Goal: Information Seeking & Learning: Learn about a topic

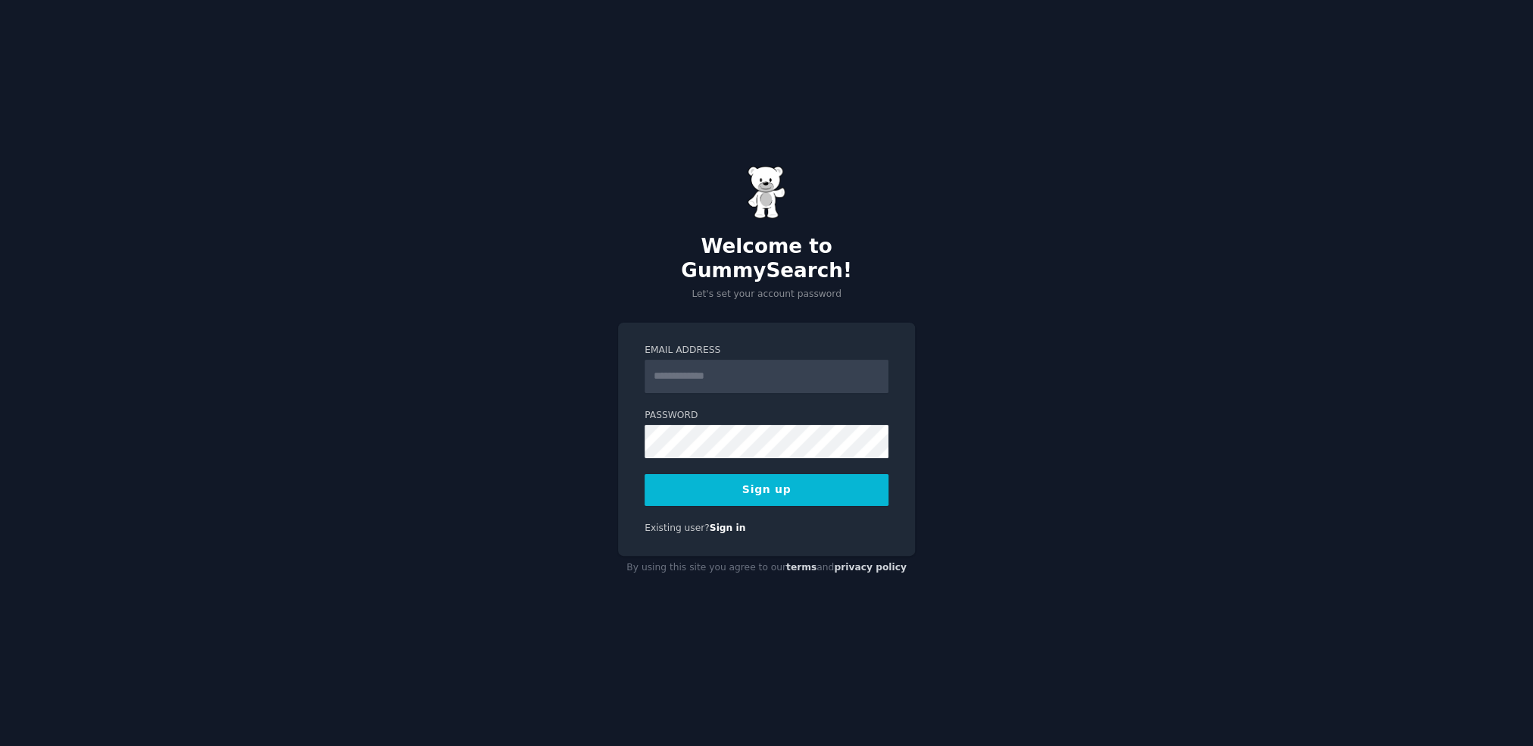
click at [710, 360] on input "Email Address" at bounding box center [766, 376] width 244 height 33
type input "**********"
click at [767, 482] on button "Sign up" at bounding box center [766, 490] width 244 height 32
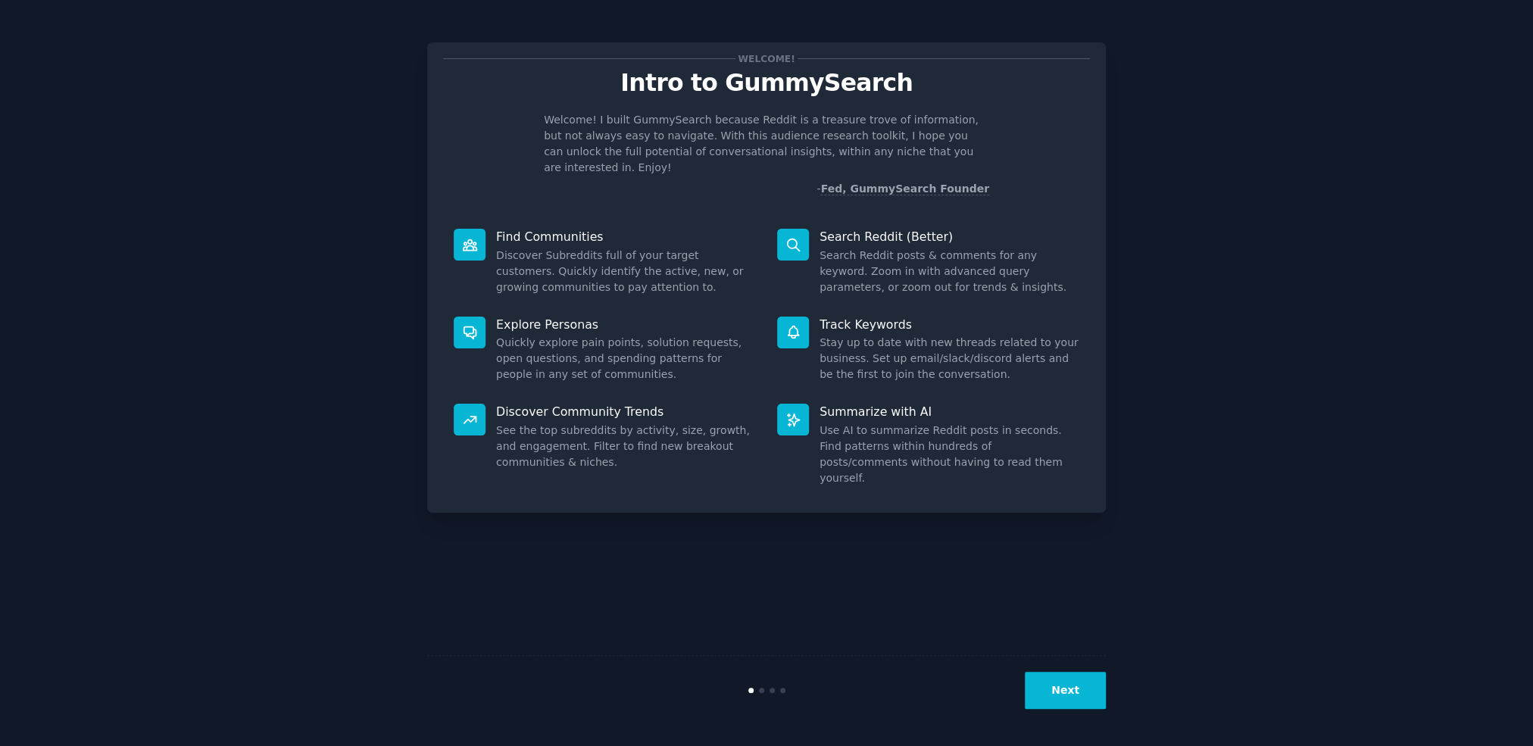
click at [1206, 220] on div "Welcome! Intro to GummySearch Welcome! I built GummySearch because Reddit is a …" at bounding box center [766, 372] width 1490 height 703
click at [1071, 696] on button "Next" at bounding box center [1065, 690] width 81 height 37
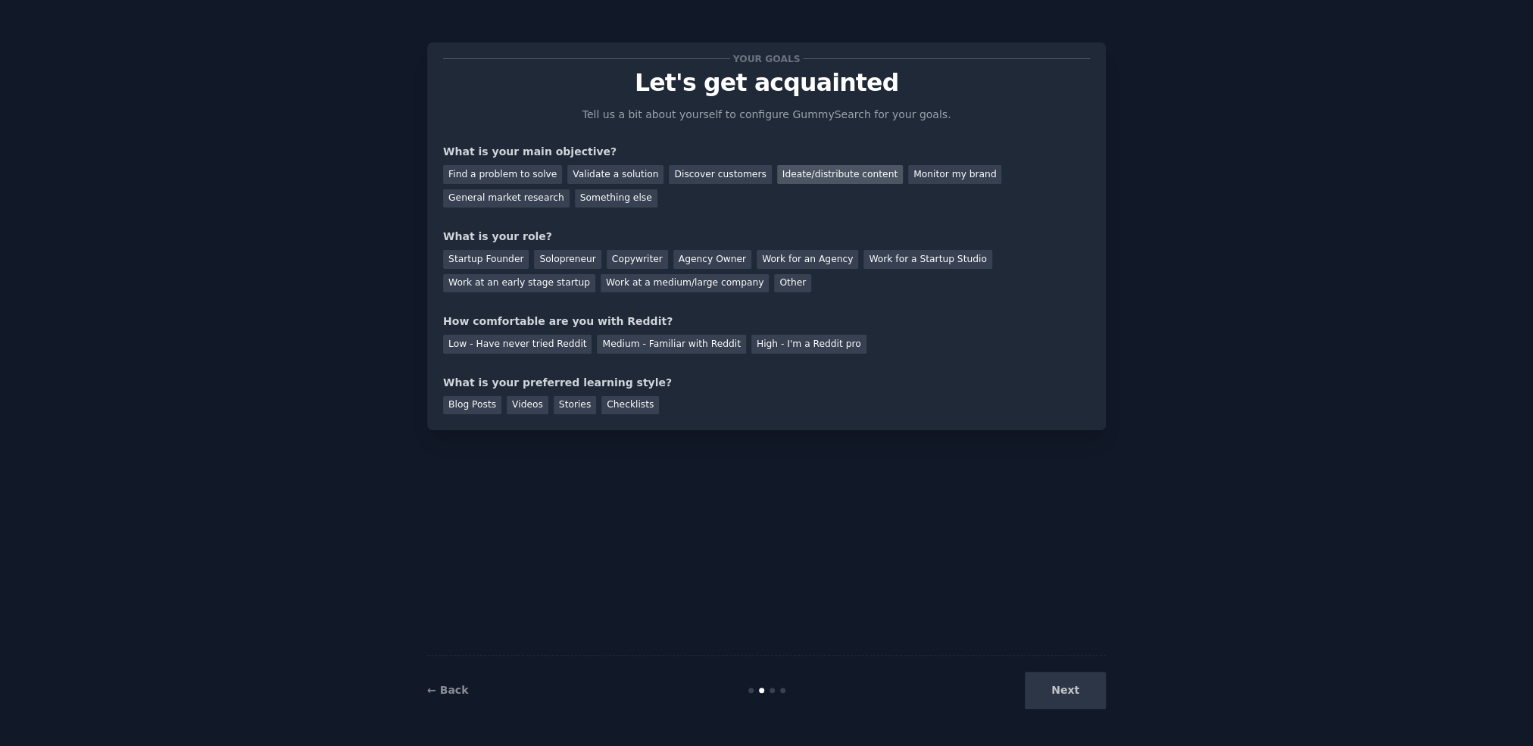
click at [779, 172] on div "Ideate/distribute content" at bounding box center [840, 174] width 126 height 19
click at [563, 261] on div "Solopreneur" at bounding box center [567, 259] width 67 height 19
click at [653, 345] on div "Medium - Familiar with Reddit" at bounding box center [671, 344] width 148 height 19
click at [616, 410] on div "Checklists" at bounding box center [630, 405] width 58 height 19
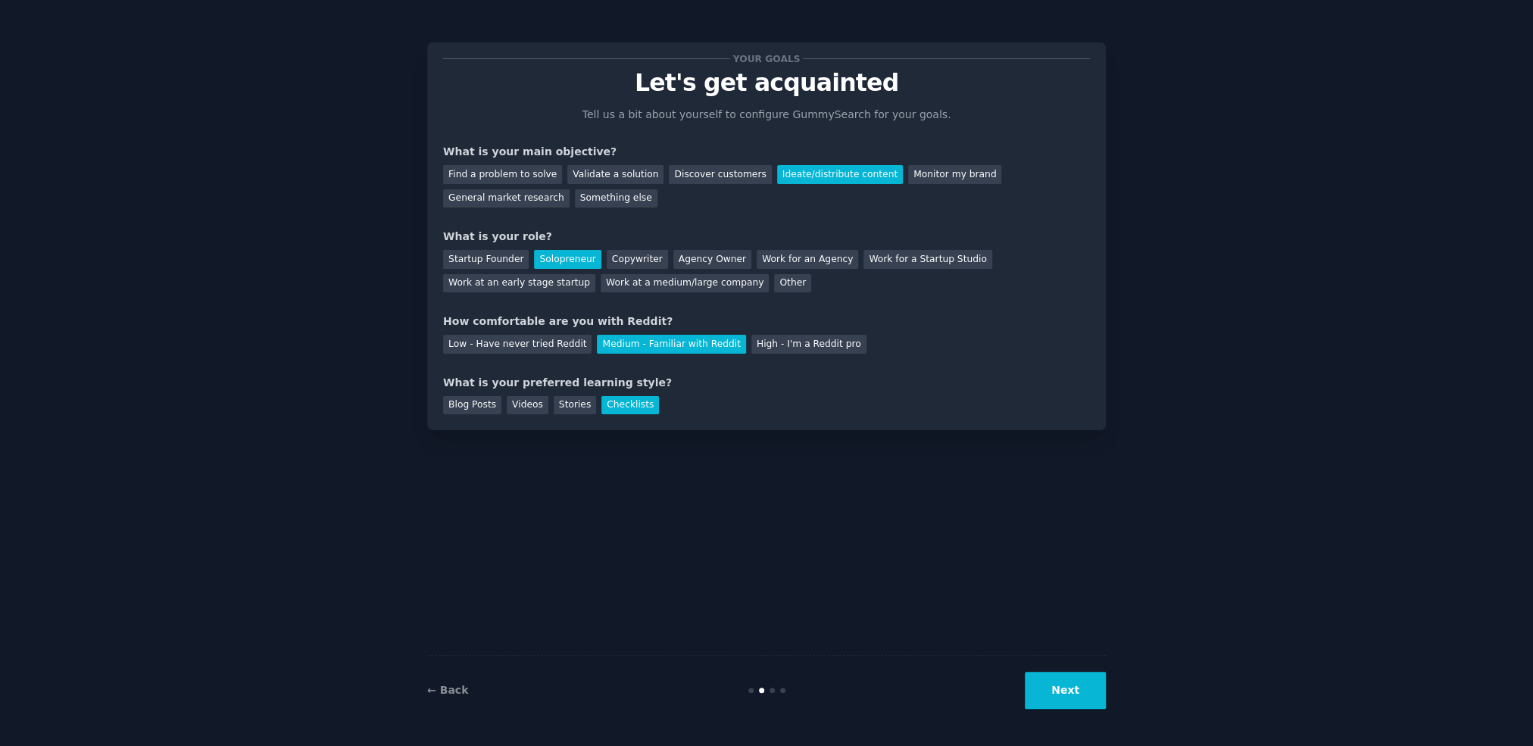
click at [1074, 691] on button "Next" at bounding box center [1065, 690] width 81 height 37
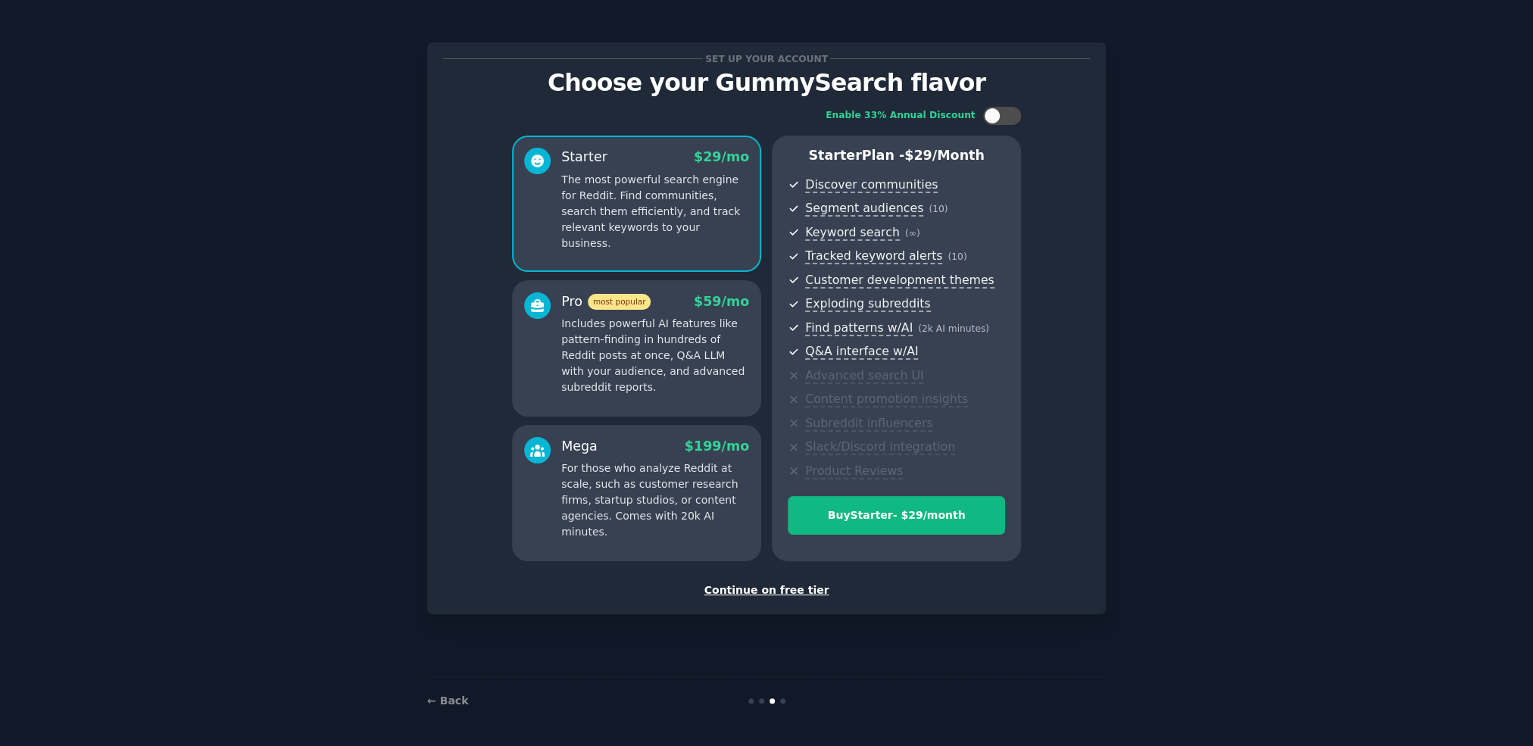
click at [775, 589] on div "Continue on free tier" at bounding box center [766, 590] width 647 height 16
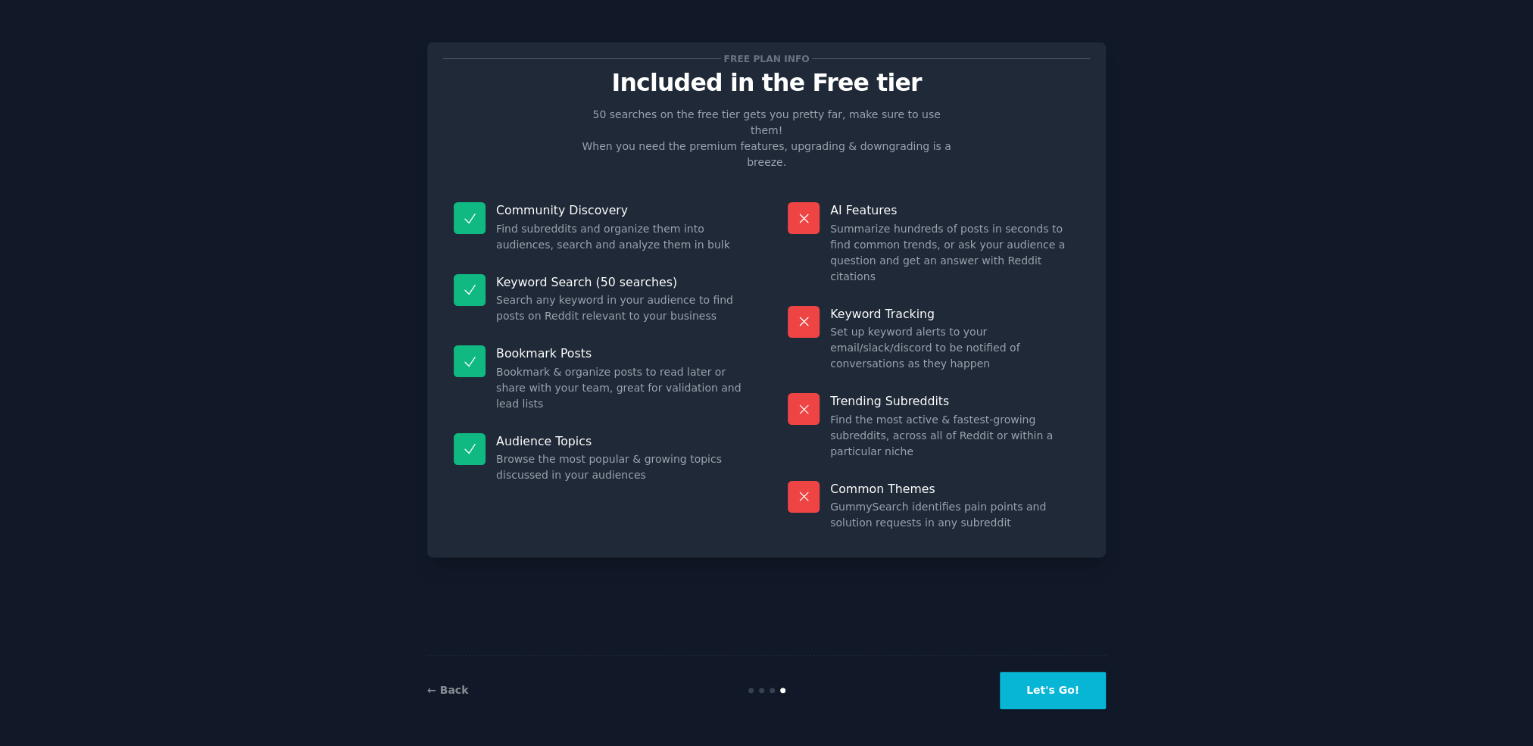
click at [1068, 693] on button "Let's Go!" at bounding box center [1053, 690] width 106 height 37
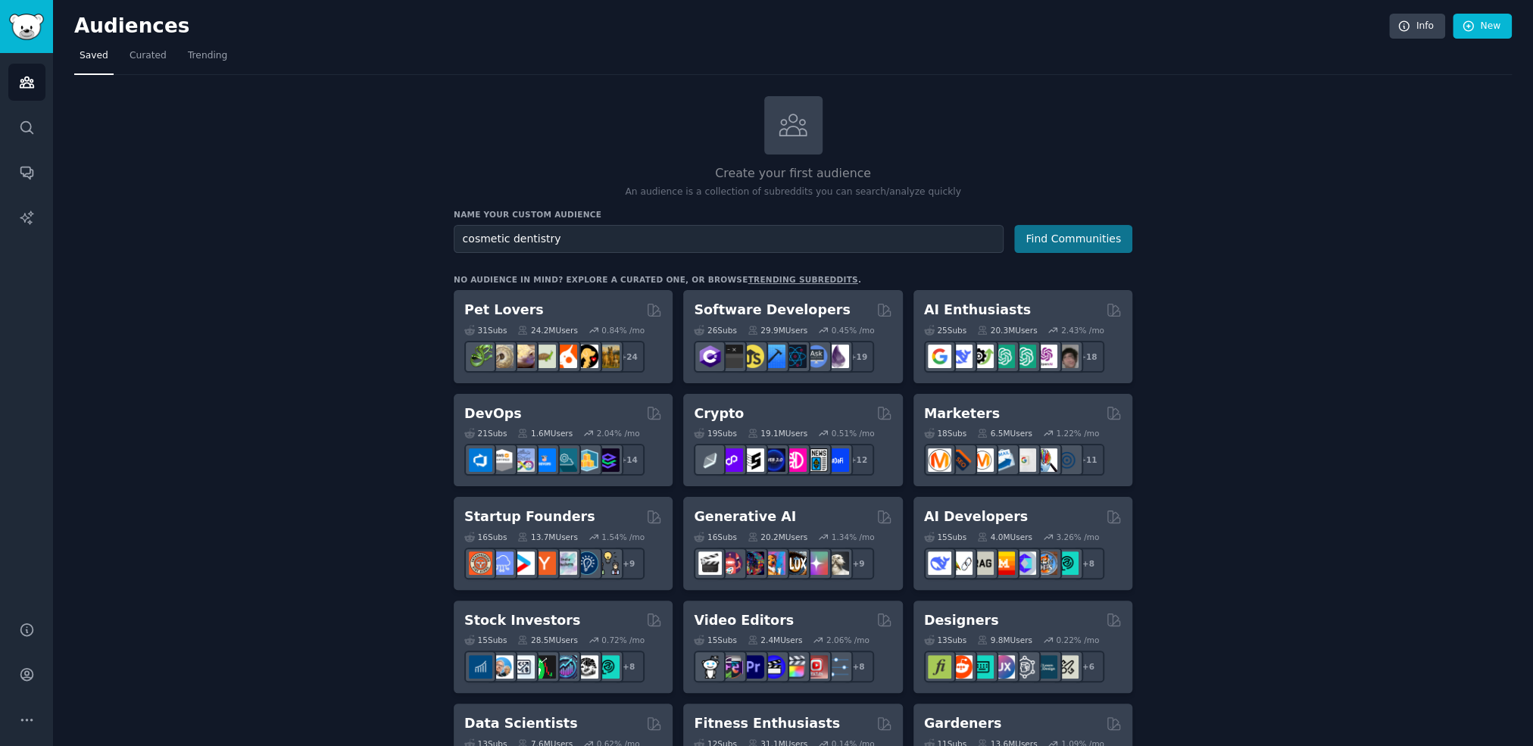
type input "cosmetic dentistry"
click at [1074, 240] on button "Find Communities" at bounding box center [1073, 239] width 118 height 28
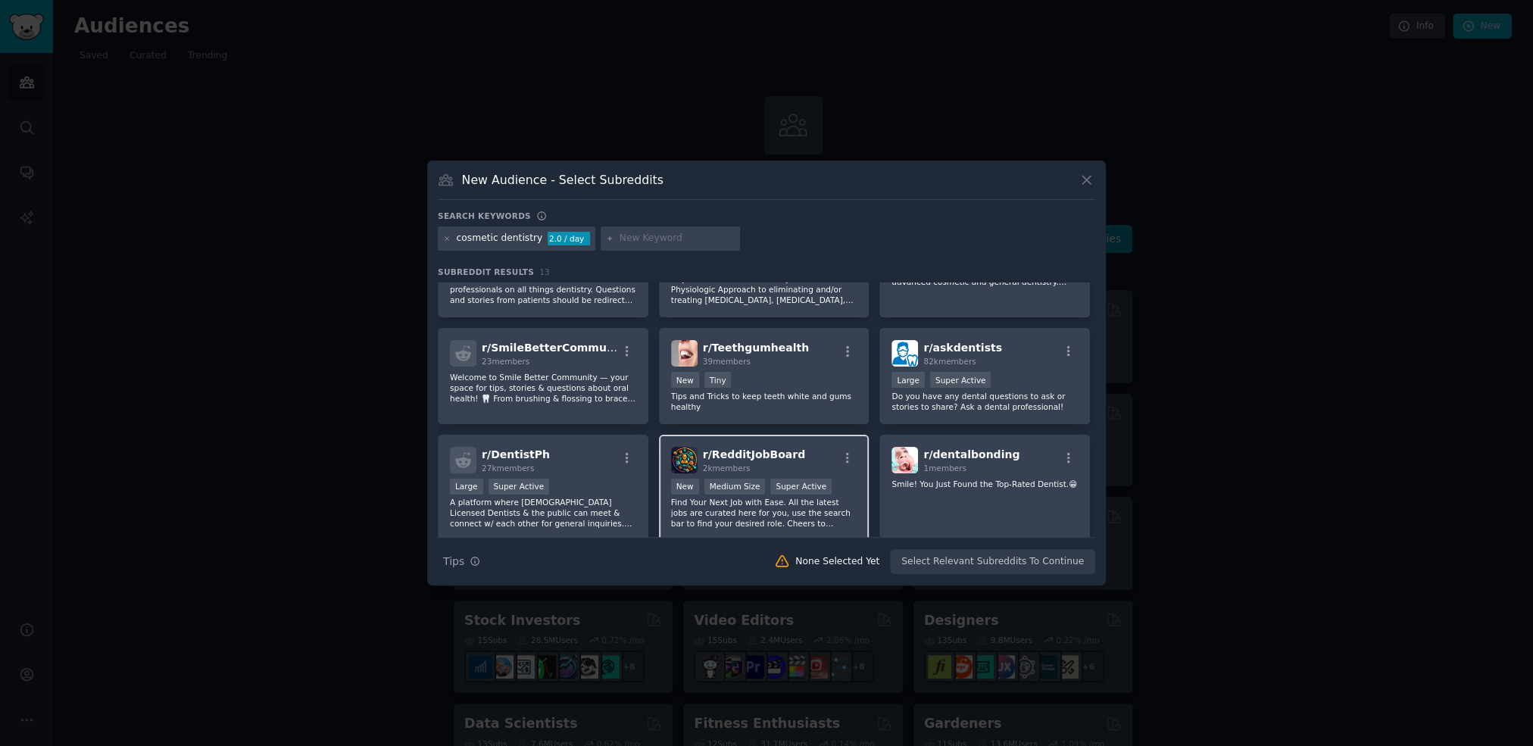
scroll to position [51, 0]
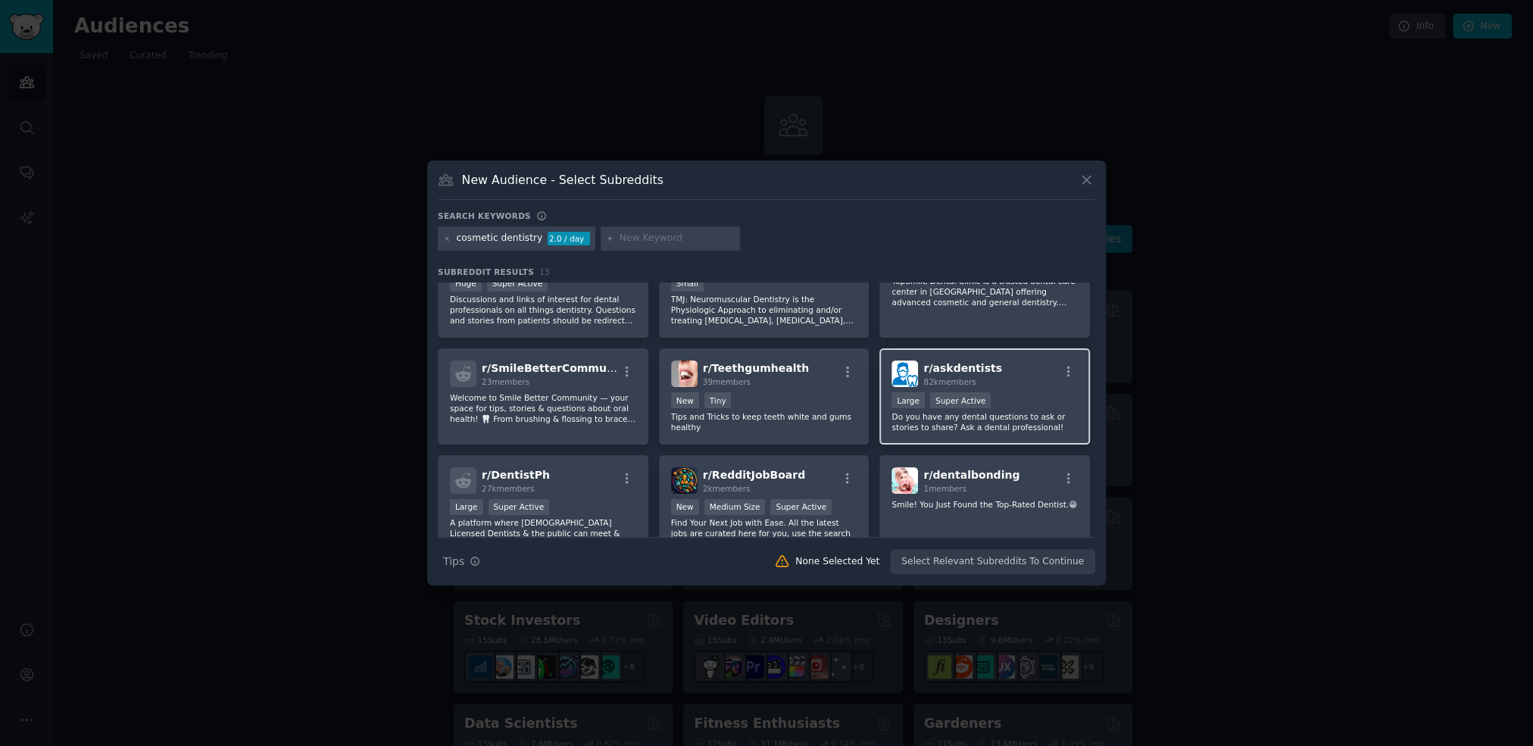
click at [999, 393] on div ">= 95th percentile for submissions / day Large Super Active" at bounding box center [984, 401] width 186 height 19
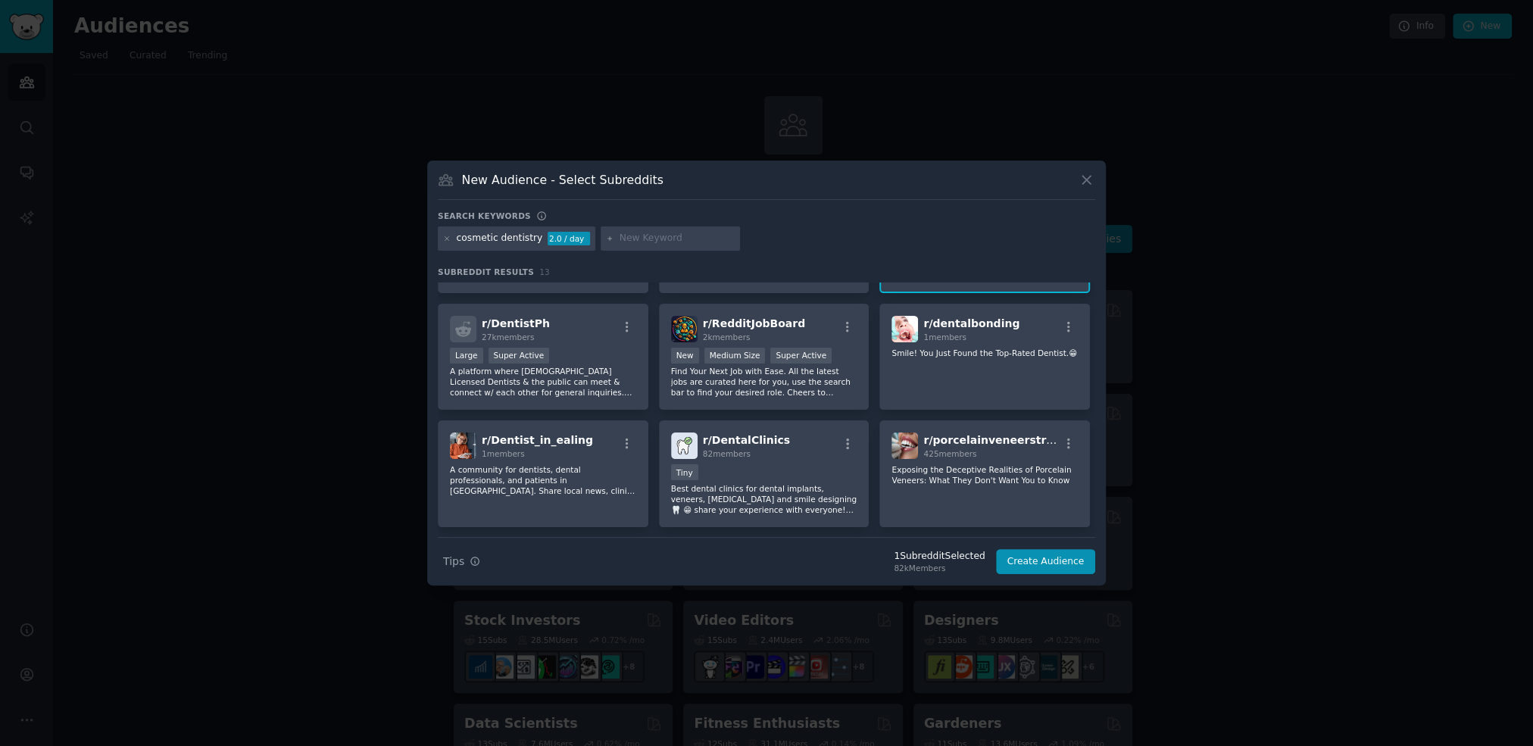
scroll to position [204, 0]
click at [1000, 446] on div "425 members" at bounding box center [991, 451] width 136 height 11
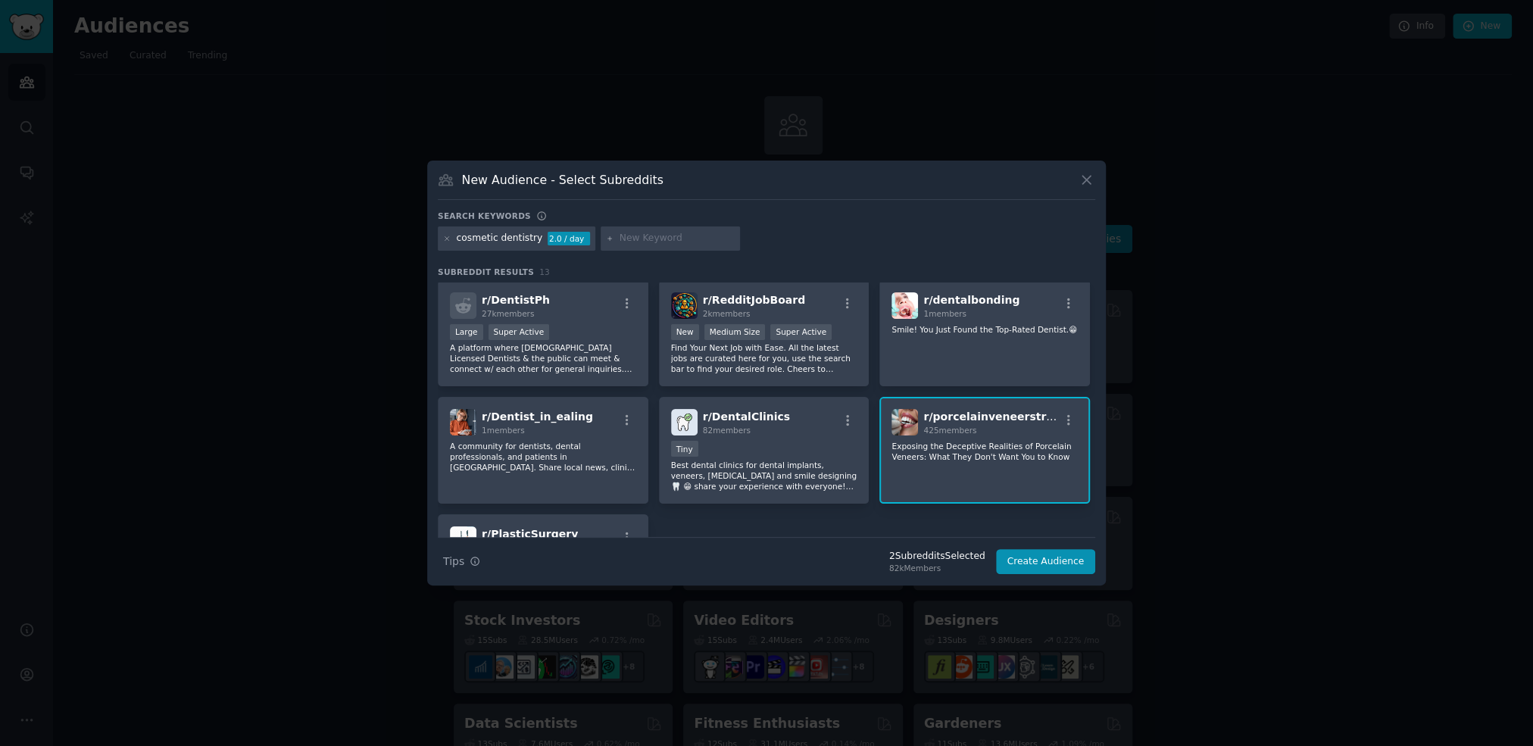
scroll to position [231, 0]
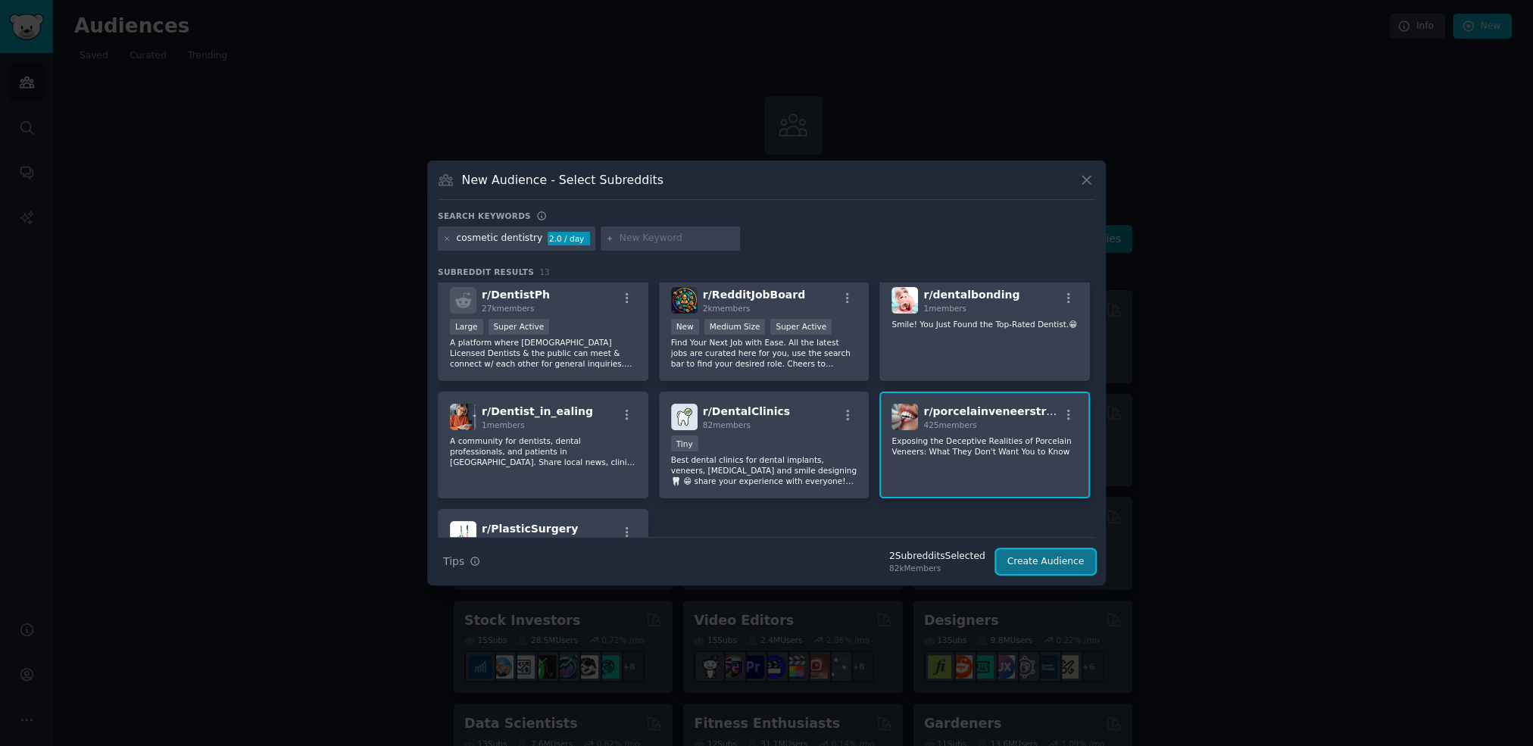
click at [1051, 563] on button "Create Audience" at bounding box center [1046, 562] width 100 height 26
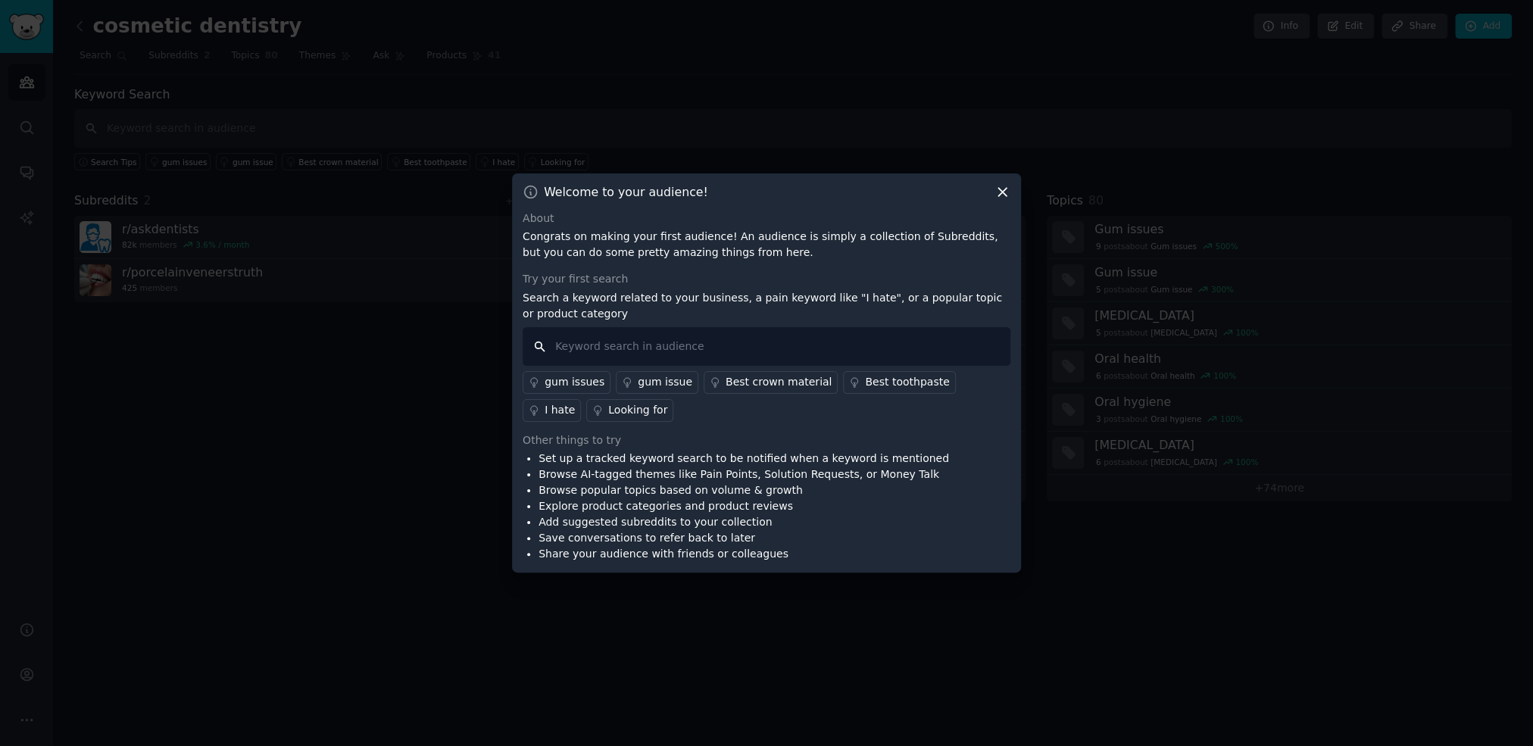
click at [606, 353] on input "text" at bounding box center [766, 346] width 488 height 39
type input "cosmetic"
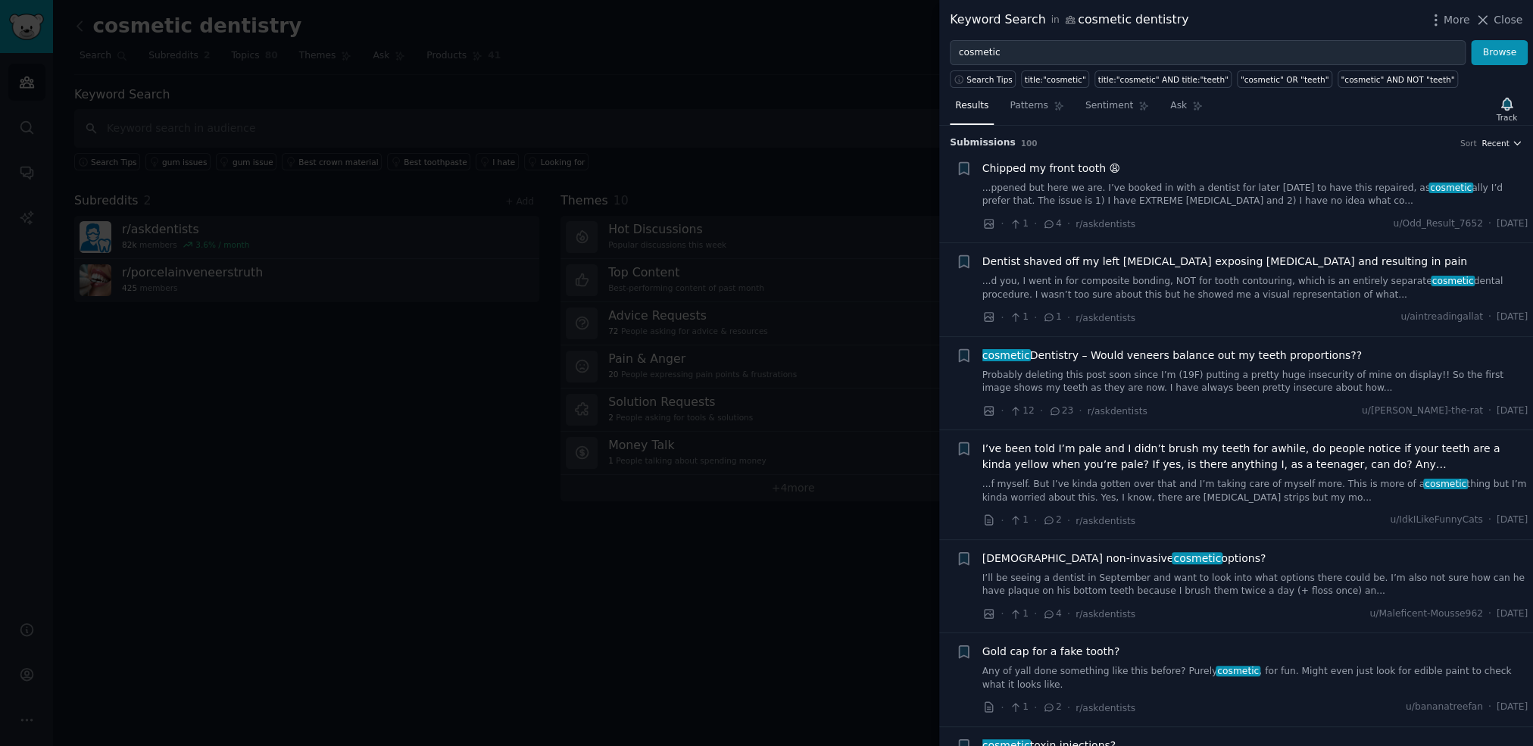
click at [1494, 141] on span "Recent" at bounding box center [1494, 143] width 27 height 11
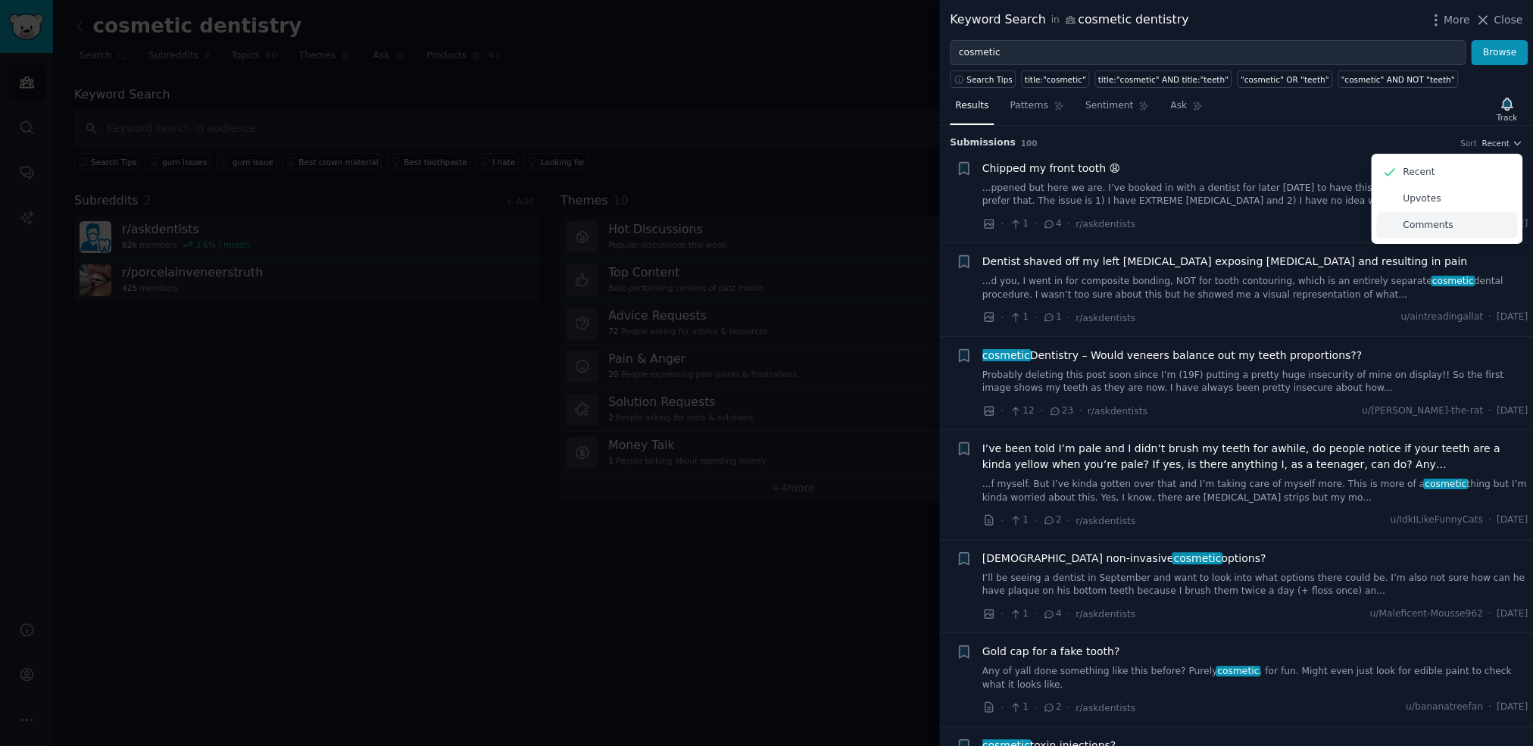
click at [1430, 229] on p "Comments" at bounding box center [1427, 226] width 50 height 14
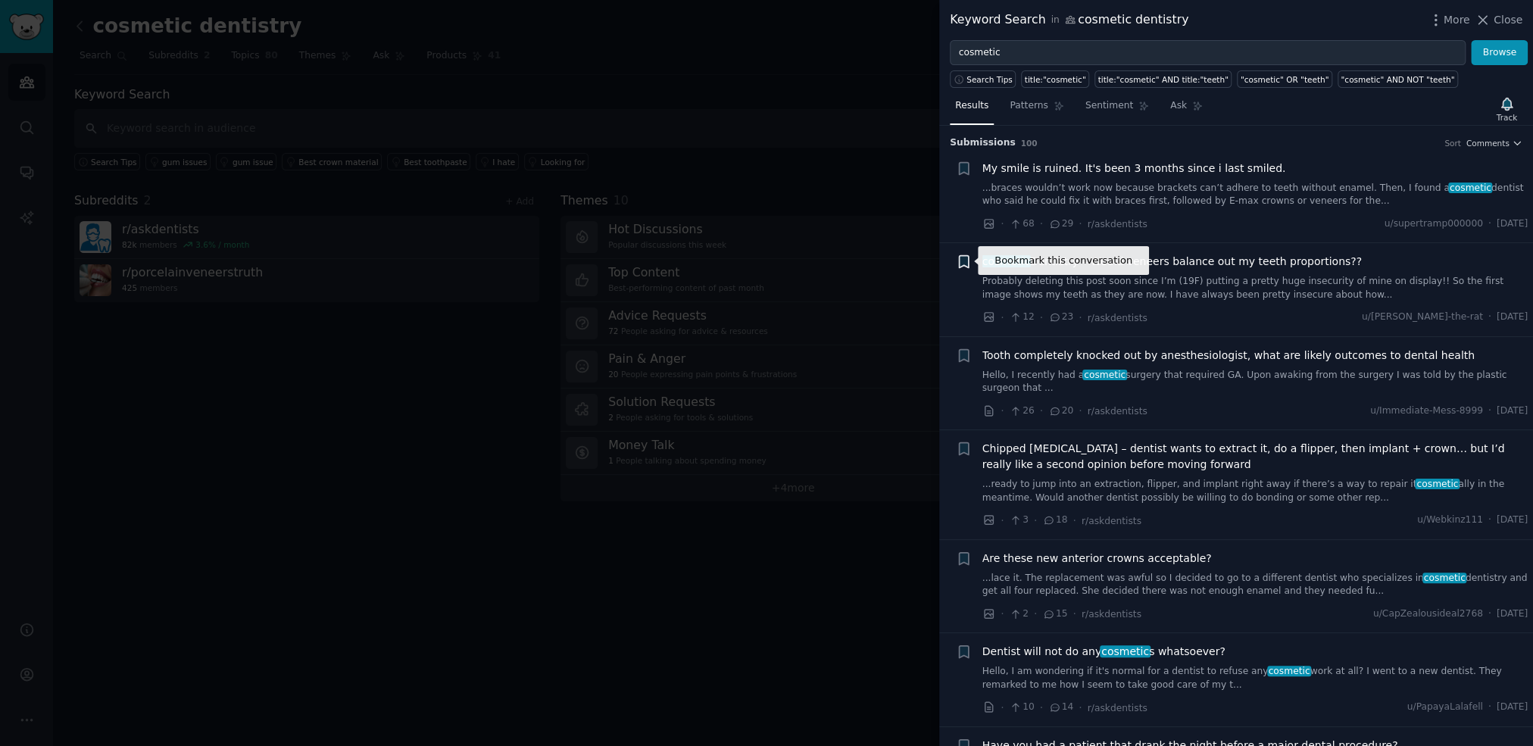
click at [959, 261] on icon "button" at bounding box center [963, 262] width 9 height 12
click at [1243, 348] on span "Tooth completely knocked out by anesthesiologist, what are likely outcomes to d…" at bounding box center [1228, 356] width 492 height 16
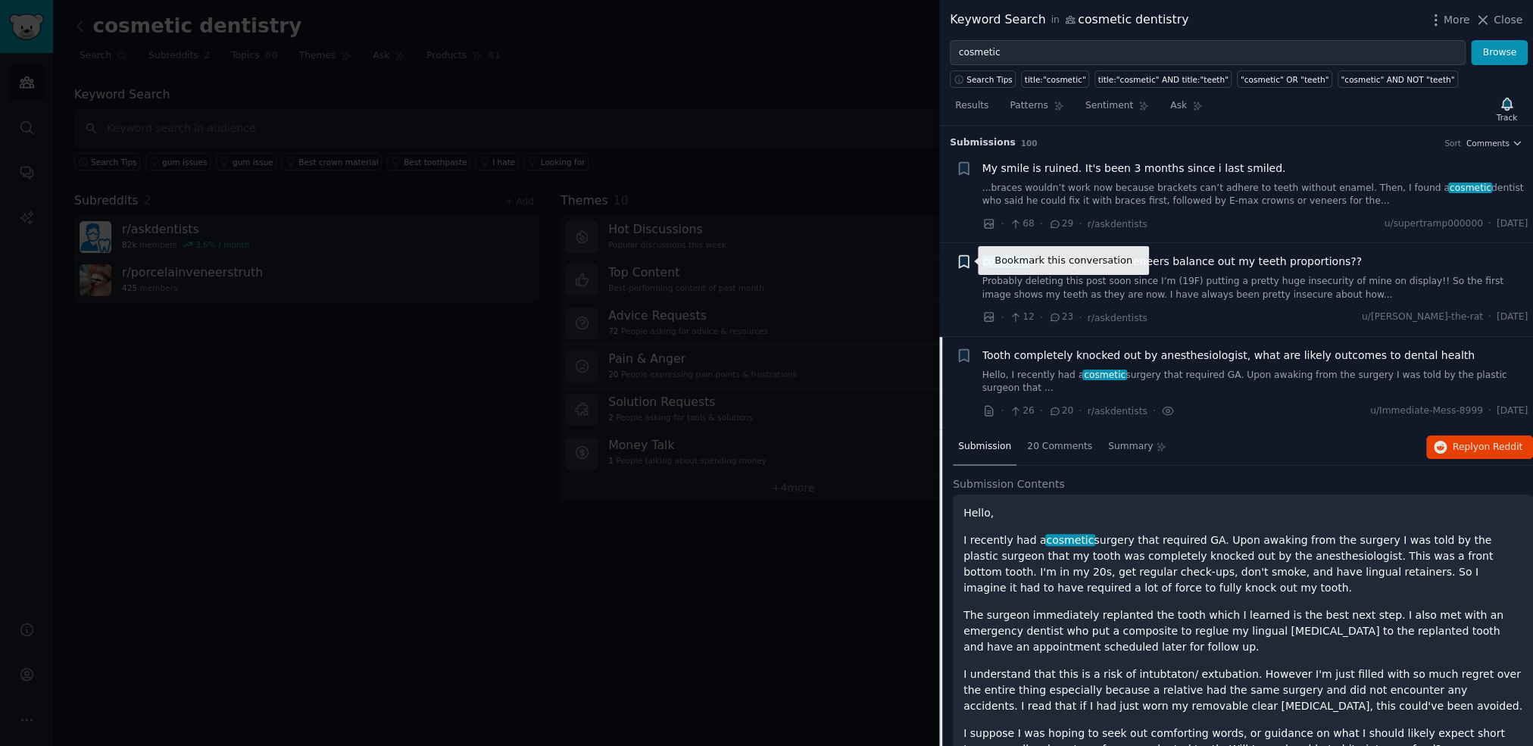
click at [962, 260] on icon "button" at bounding box center [963, 262] width 9 height 12
type input "veneers and balance"
click at [1139, 321] on div "· 12 · 23 · r/askdentists u/[PERSON_NAME]-the-rat · [DATE]" at bounding box center [1255, 318] width 546 height 16
click at [965, 260] on icon "button" at bounding box center [963, 262] width 9 height 12
click at [1151, 312] on div "· 12 · 23 · r/askdentists u/[PERSON_NAME]-the-rat · [DATE]" at bounding box center [1255, 318] width 546 height 16
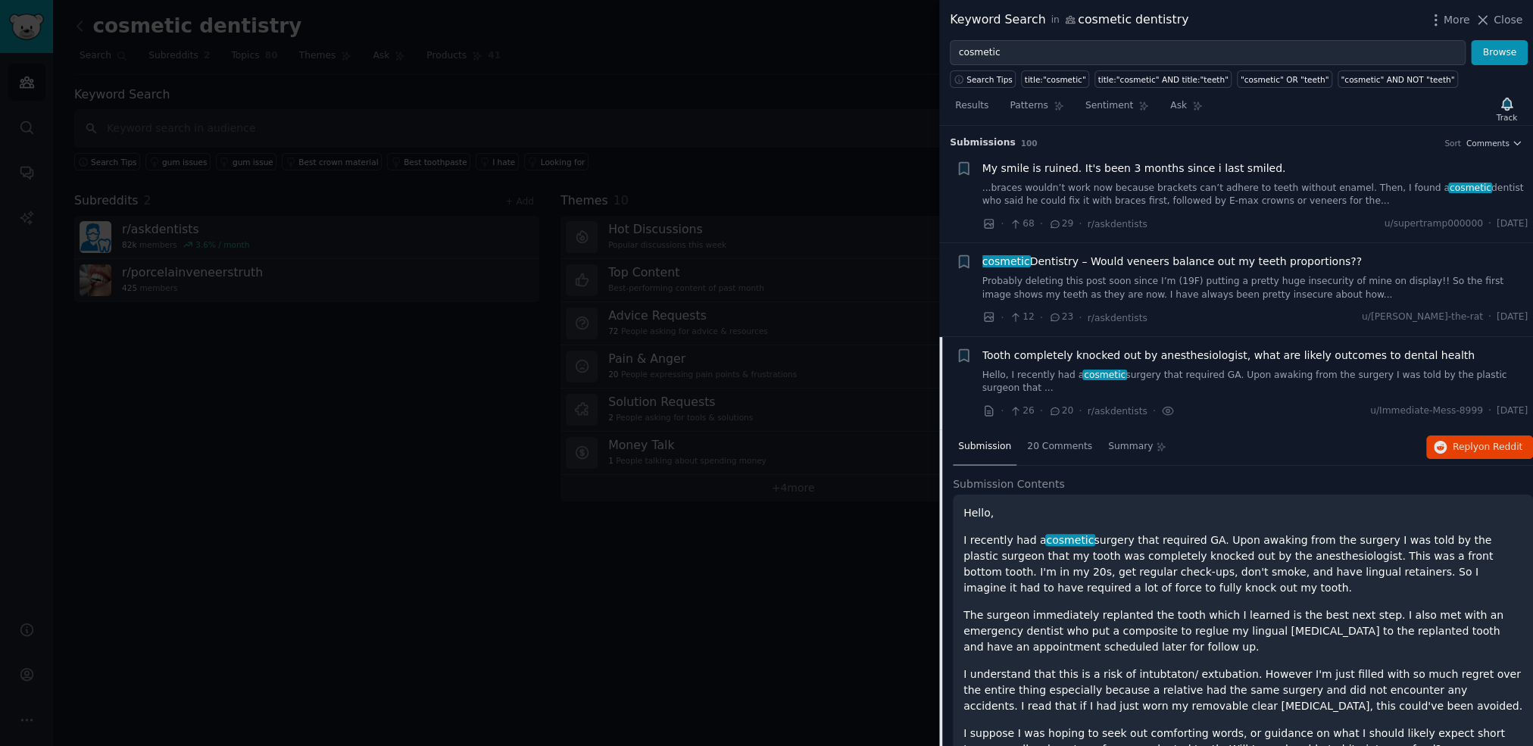
click at [1441, 241] on li "+ My smile is ruined. It's been 3 months since i last smiled. ...braces wouldn’…" at bounding box center [1236, 196] width 594 height 93
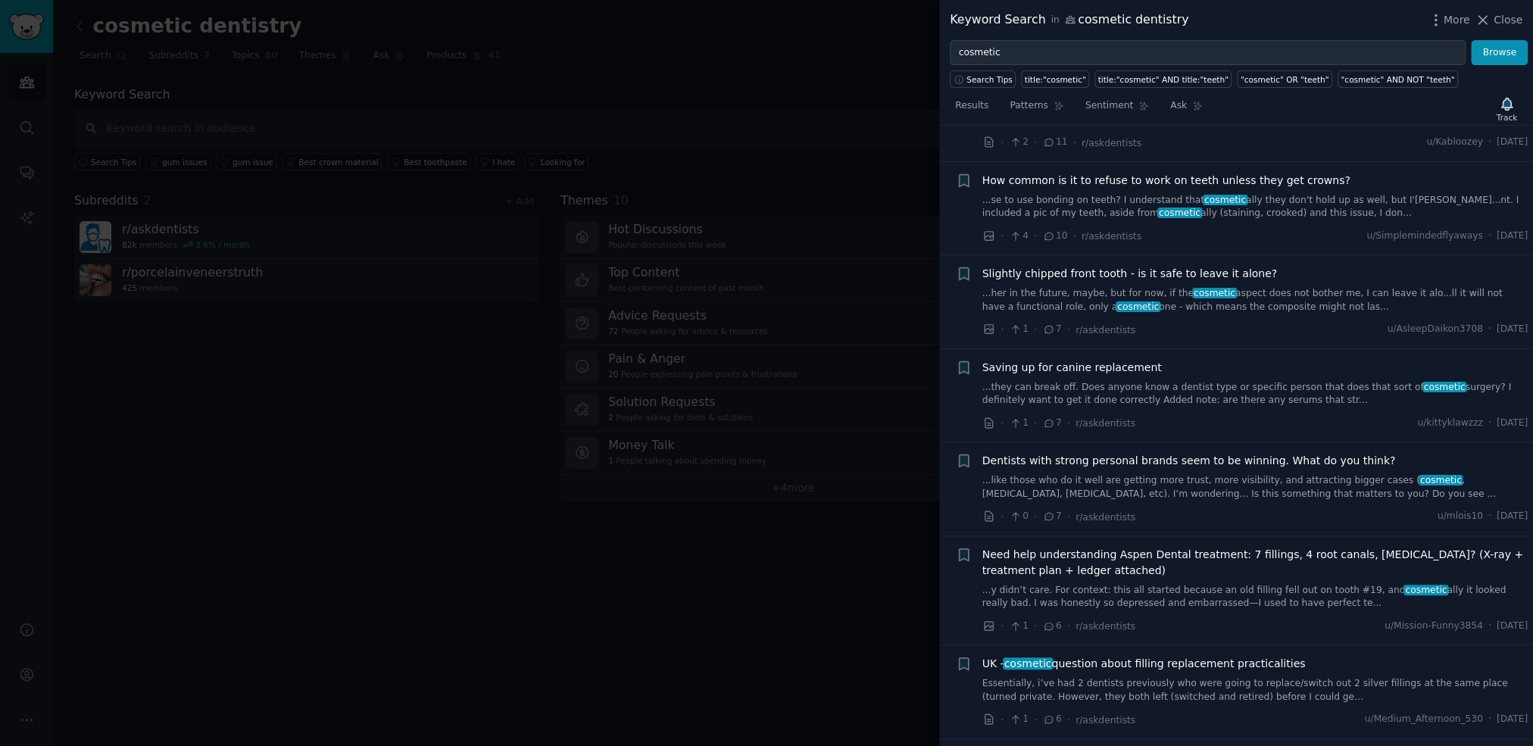
scroll to position [1234, 0]
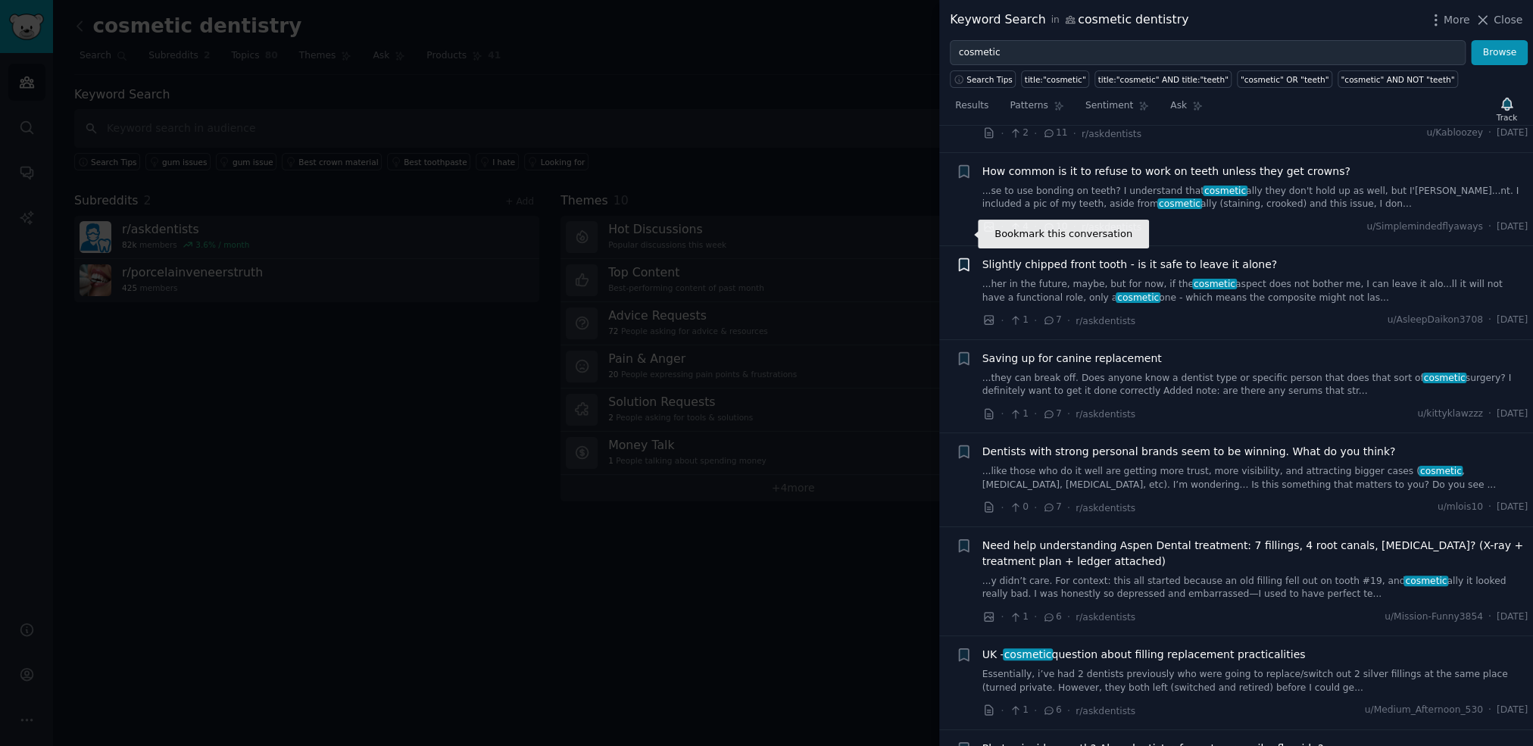
click at [962, 259] on icon "button" at bounding box center [963, 265] width 9 height 12
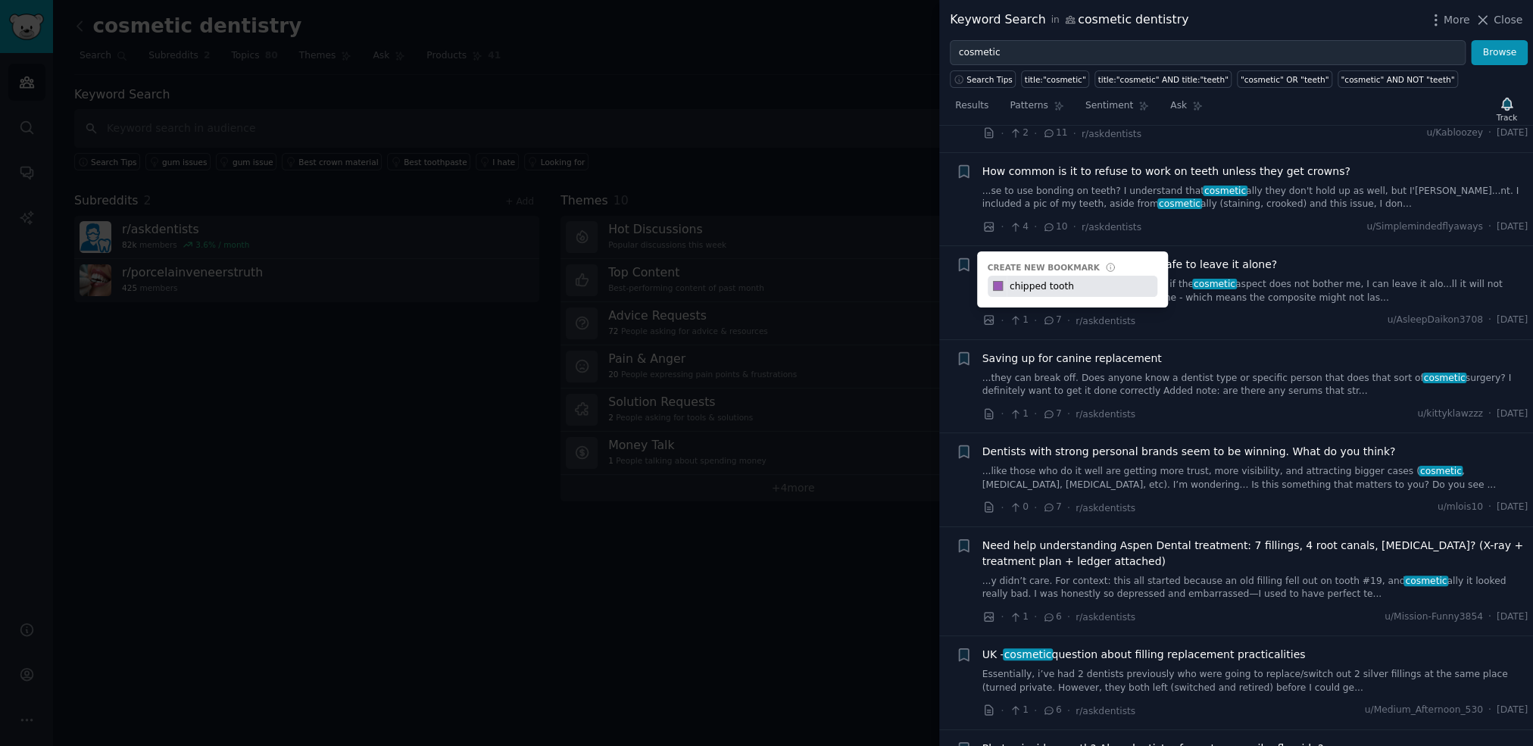
type input "chipped tooth"
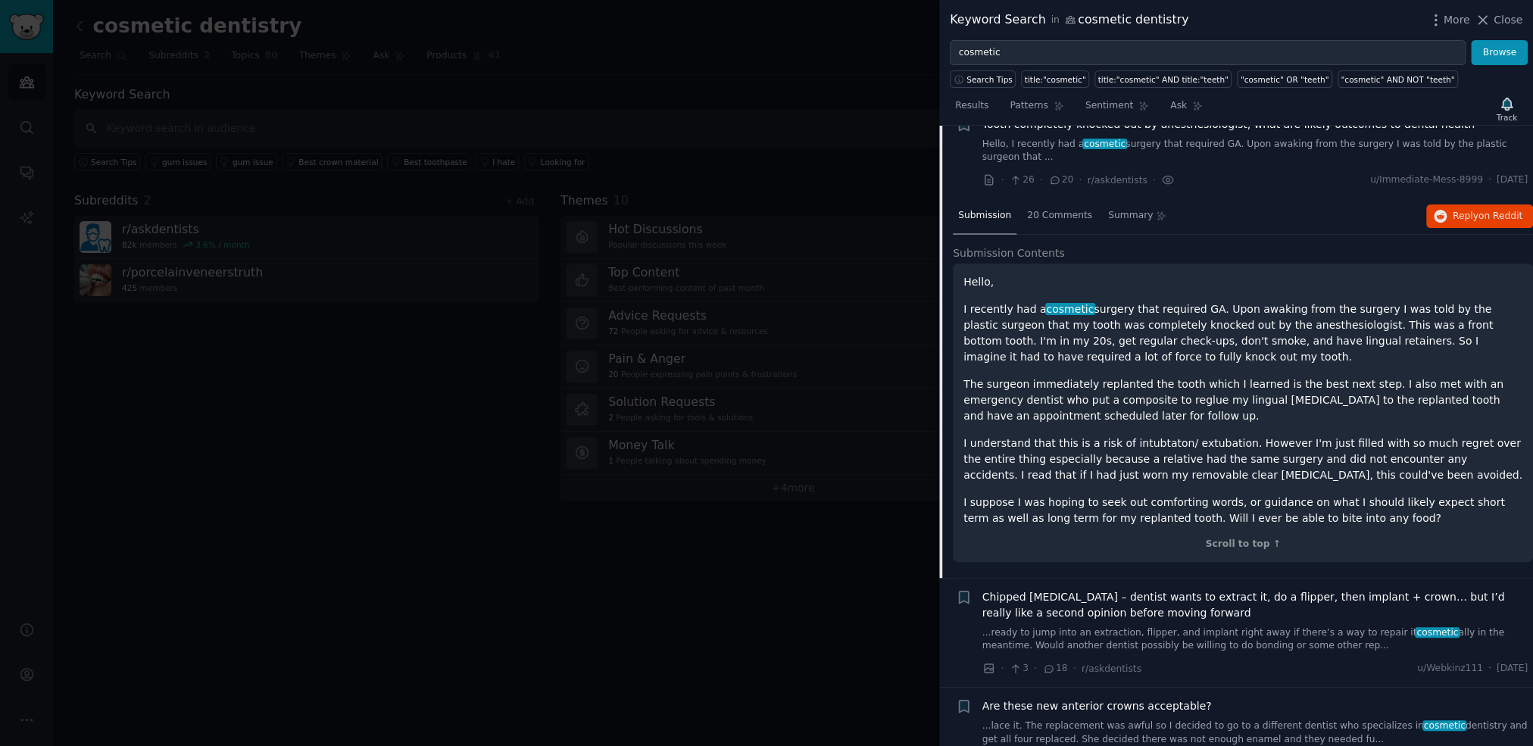
scroll to position [76, 0]
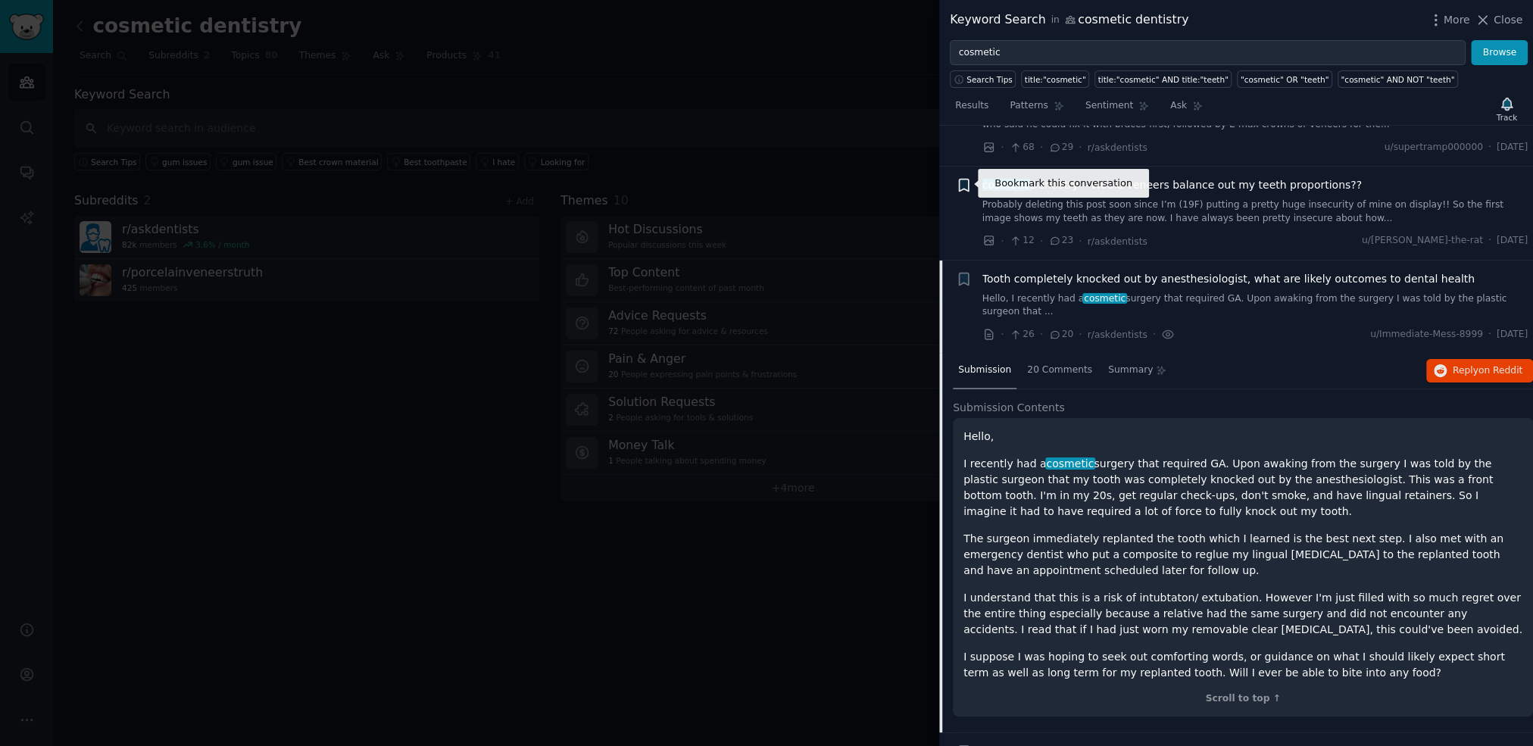
click at [966, 182] on icon "button" at bounding box center [963, 185] width 9 height 12
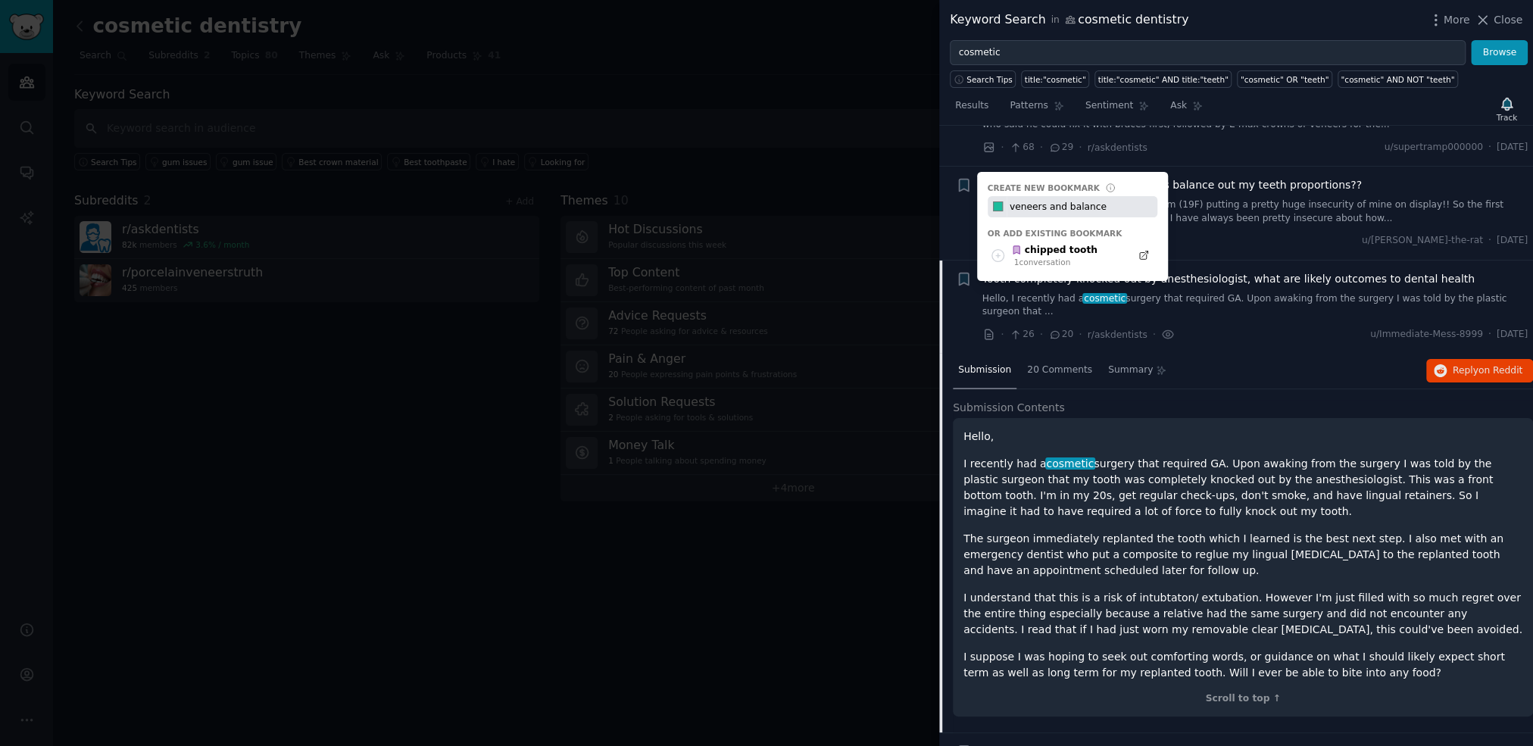
click at [1109, 205] on input "veneers and balance" at bounding box center [1081, 206] width 150 height 21
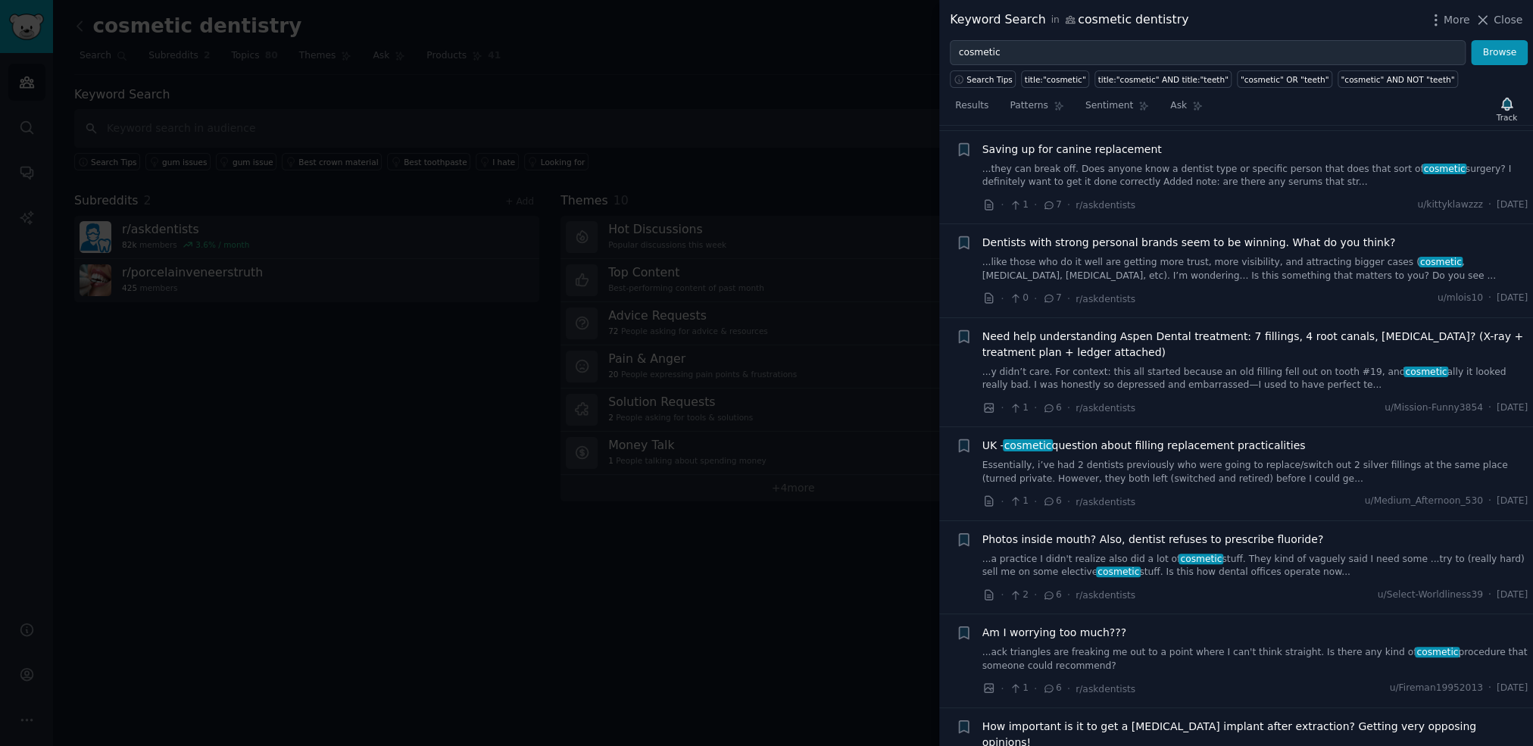
scroll to position [1542, 0]
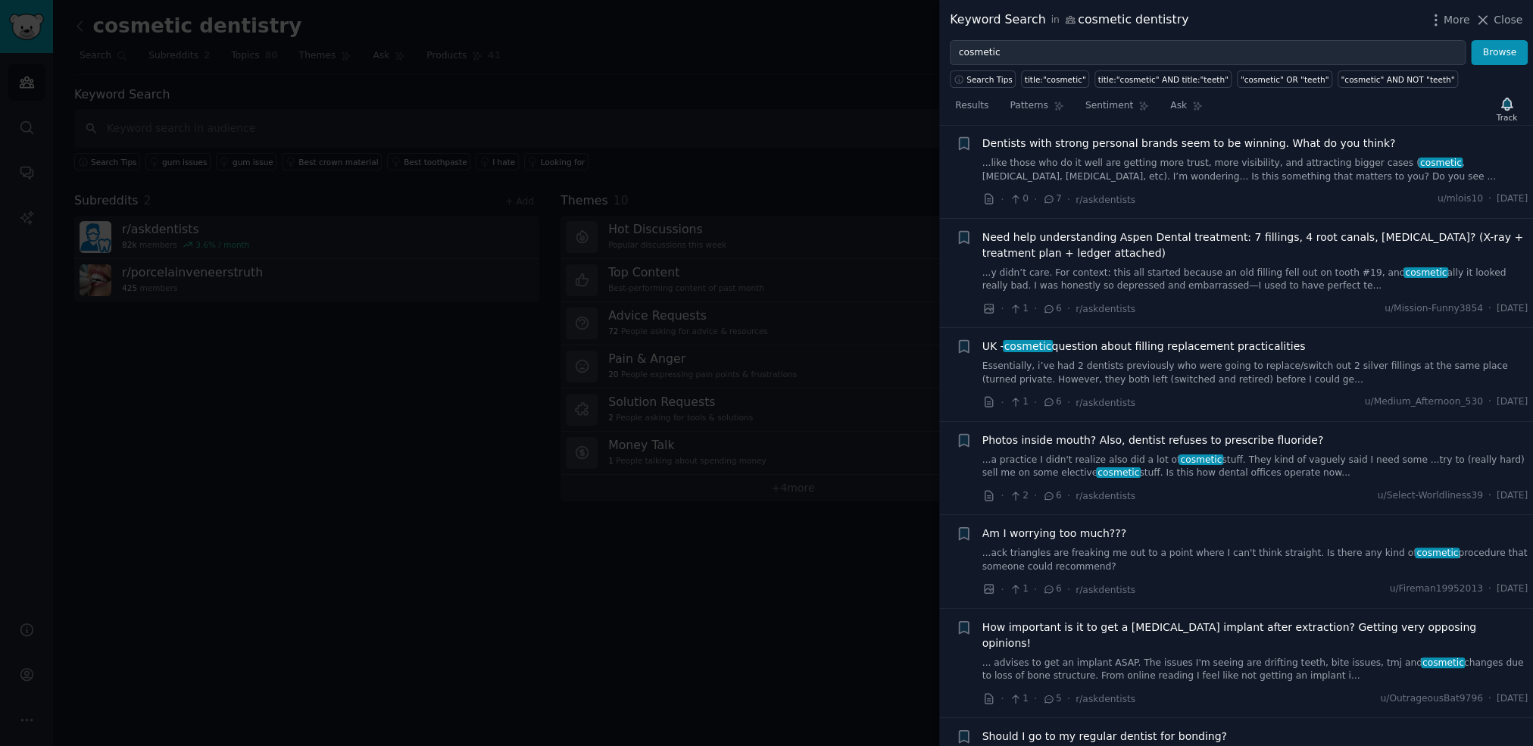
click at [1220, 338] on span "UK - cosmetic question about filling replacement practicalities" at bounding box center [1143, 346] width 323 height 16
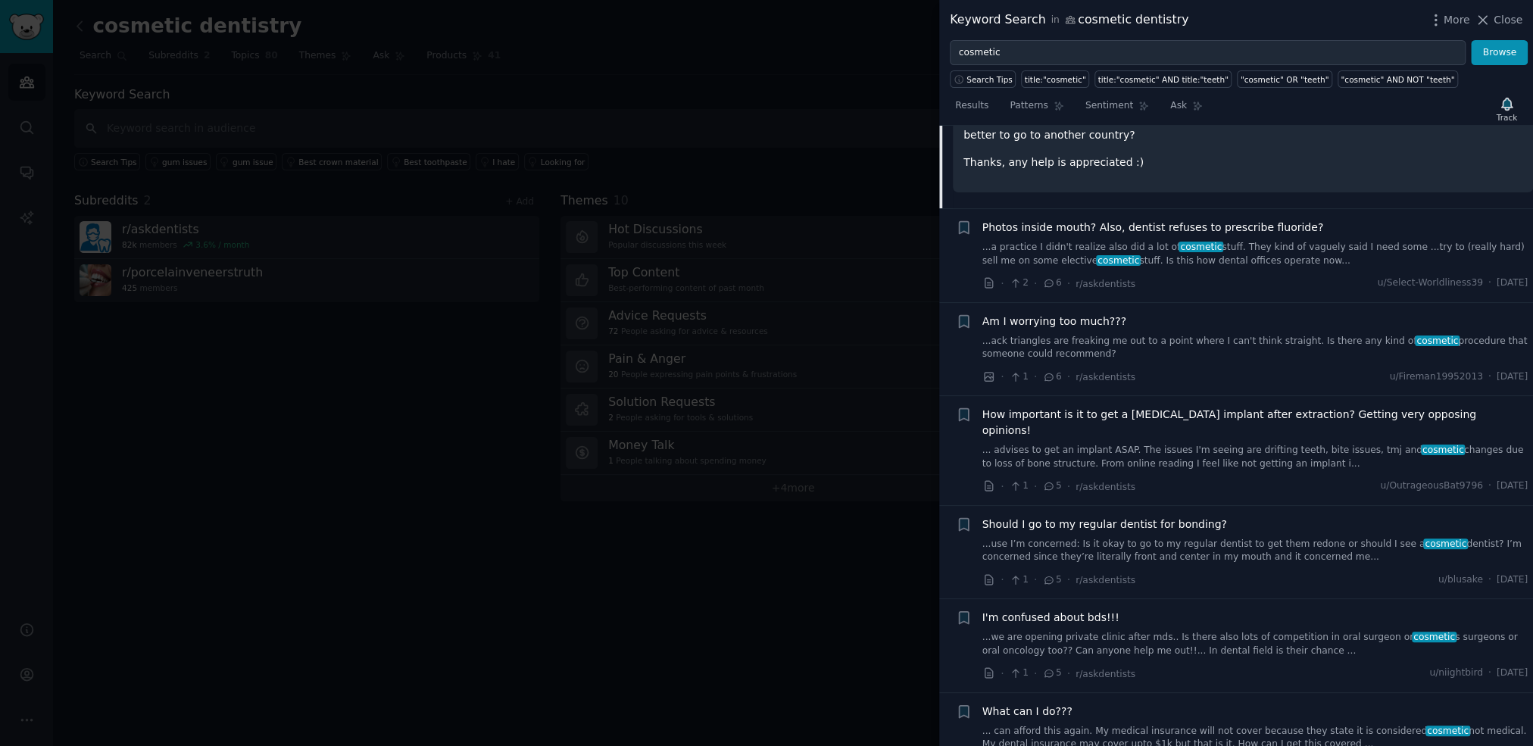
scroll to position [1721, 0]
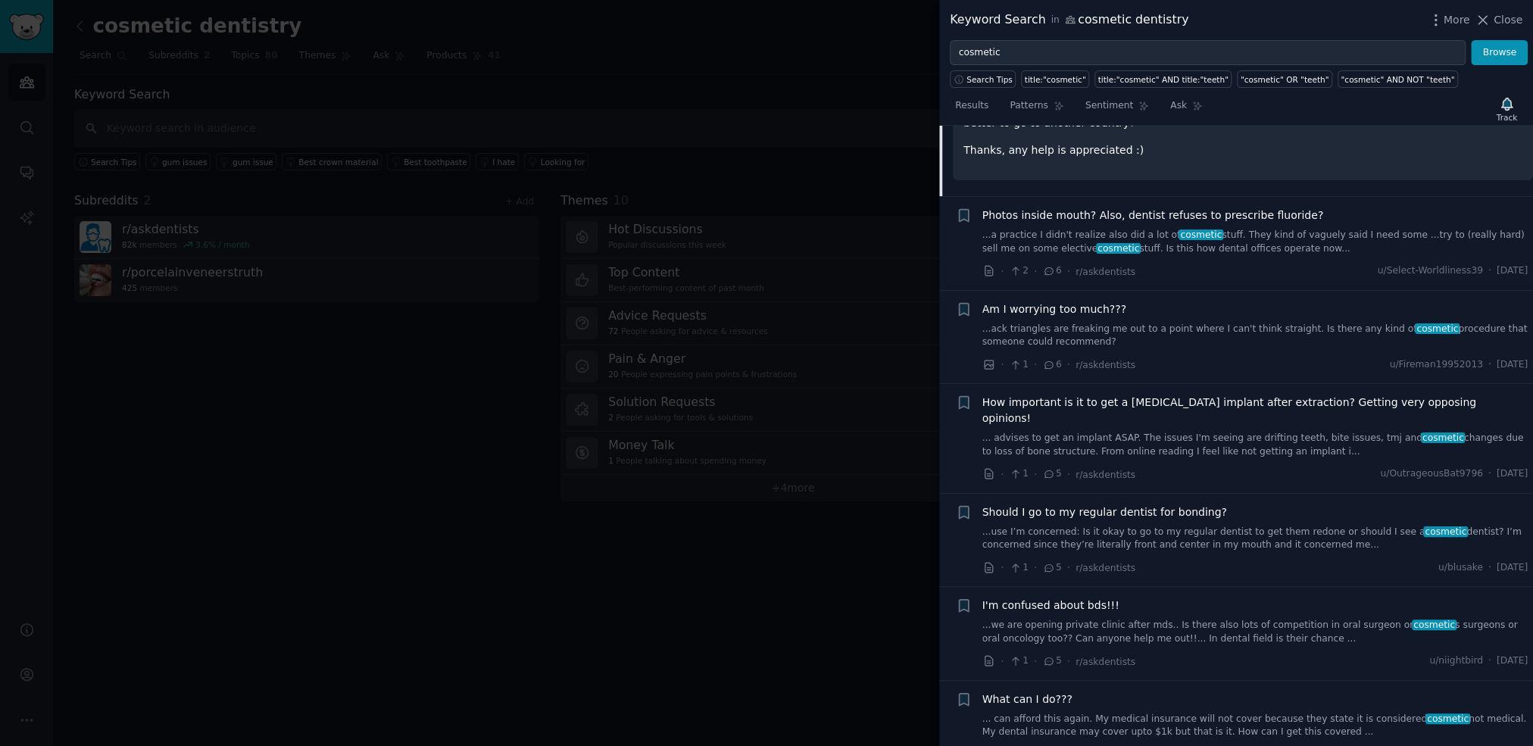
click at [1311, 229] on link "...a practice I didn't realize also did a lot of cosmetic stuff. They kind of v…" at bounding box center [1255, 242] width 546 height 27
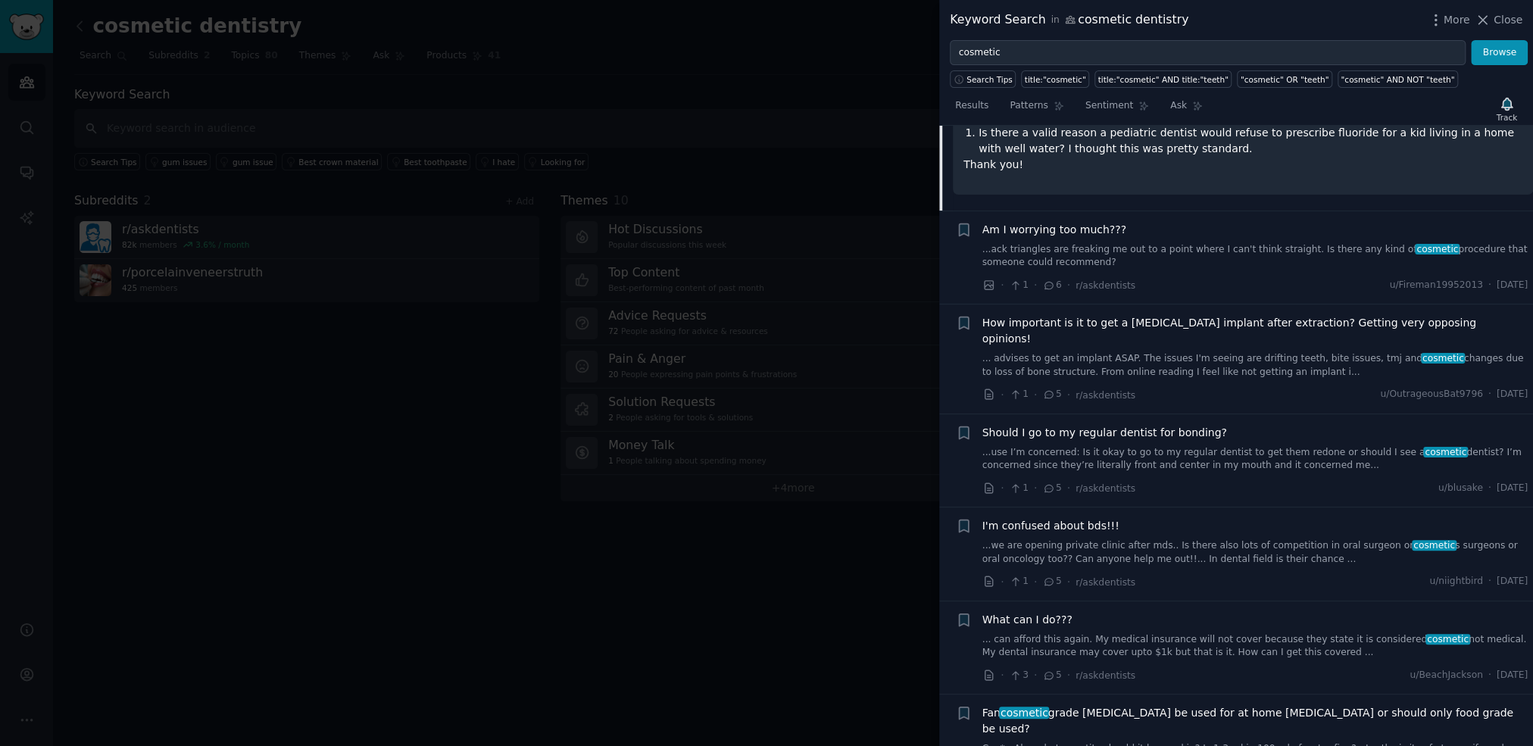
scroll to position [1737, 0]
click at [1234, 241] on link "...ack triangles are freaking me out to a point where I can't think straight. I…" at bounding box center [1255, 254] width 546 height 27
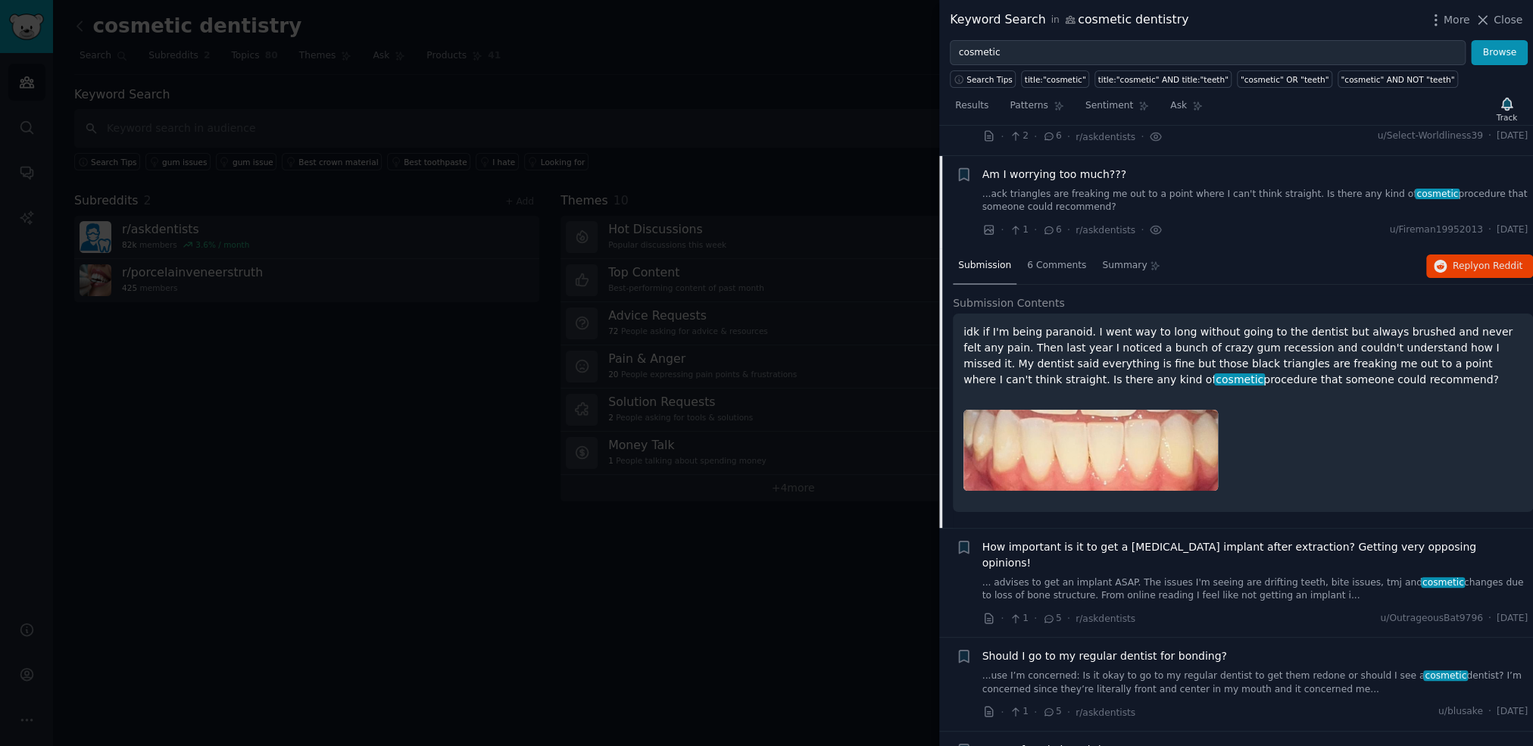
scroll to position [1830, 0]
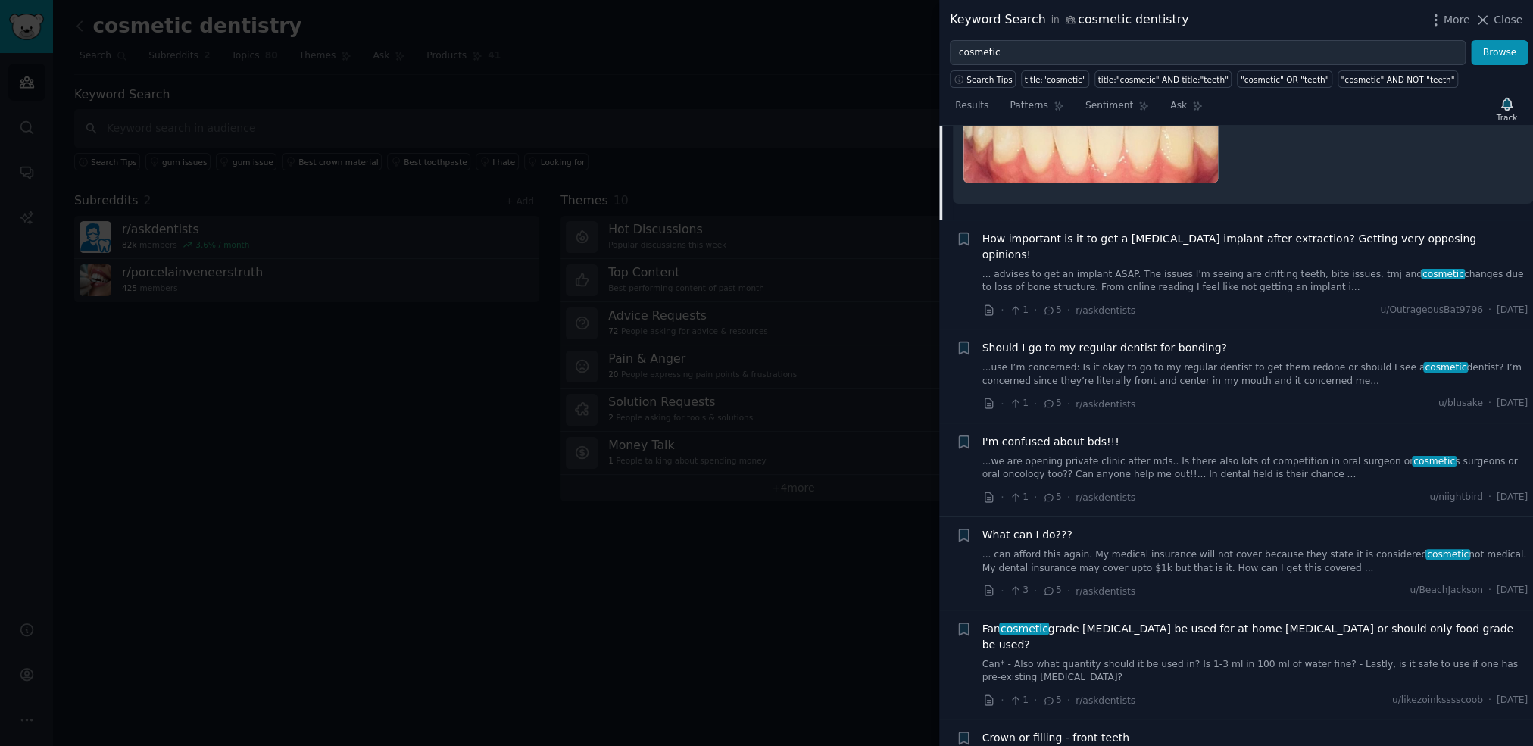
click at [1162, 340] on span "Should I go to my regular dentist for bonding?" at bounding box center [1104, 348] width 245 height 16
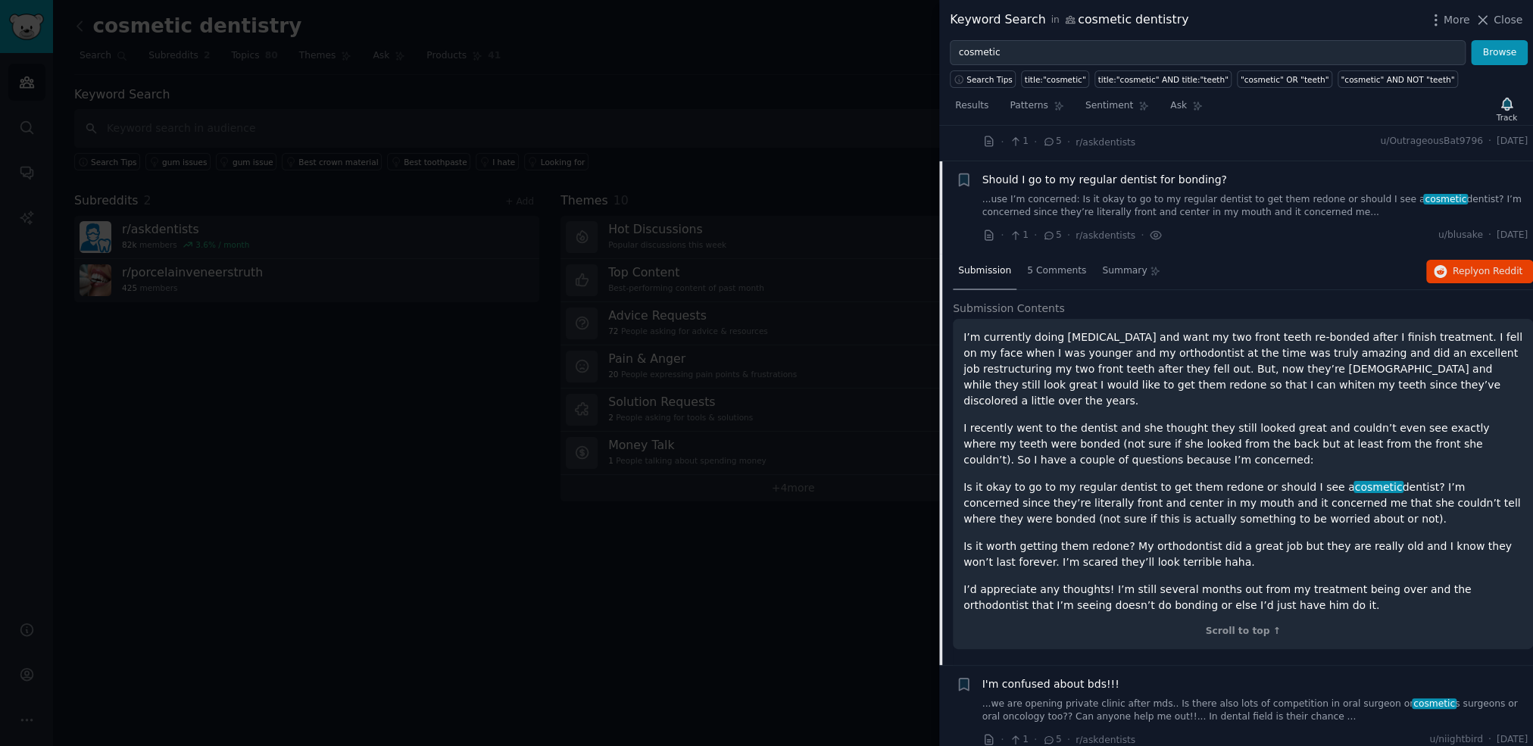
scroll to position [1708, 0]
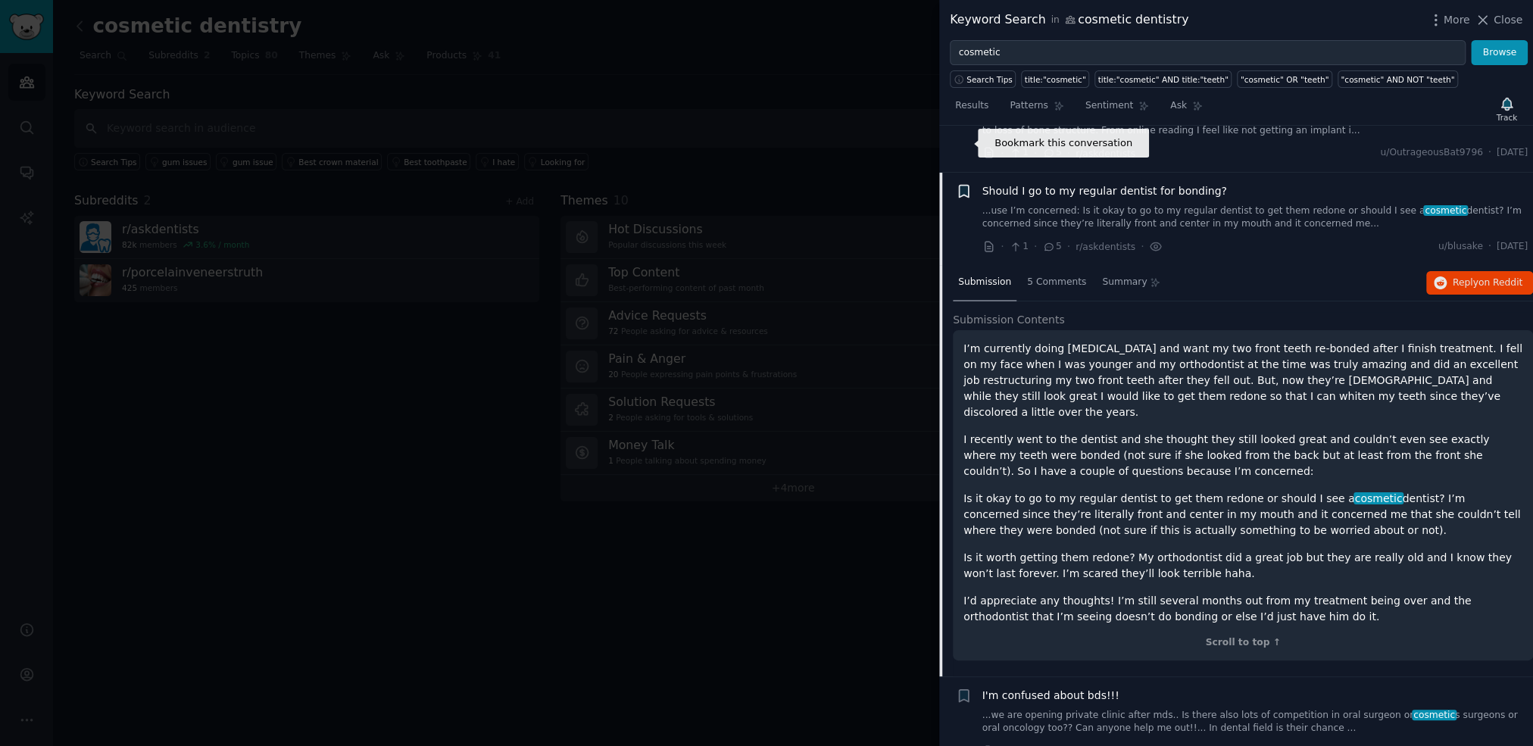
click at [963, 185] on icon "button" at bounding box center [963, 191] width 9 height 12
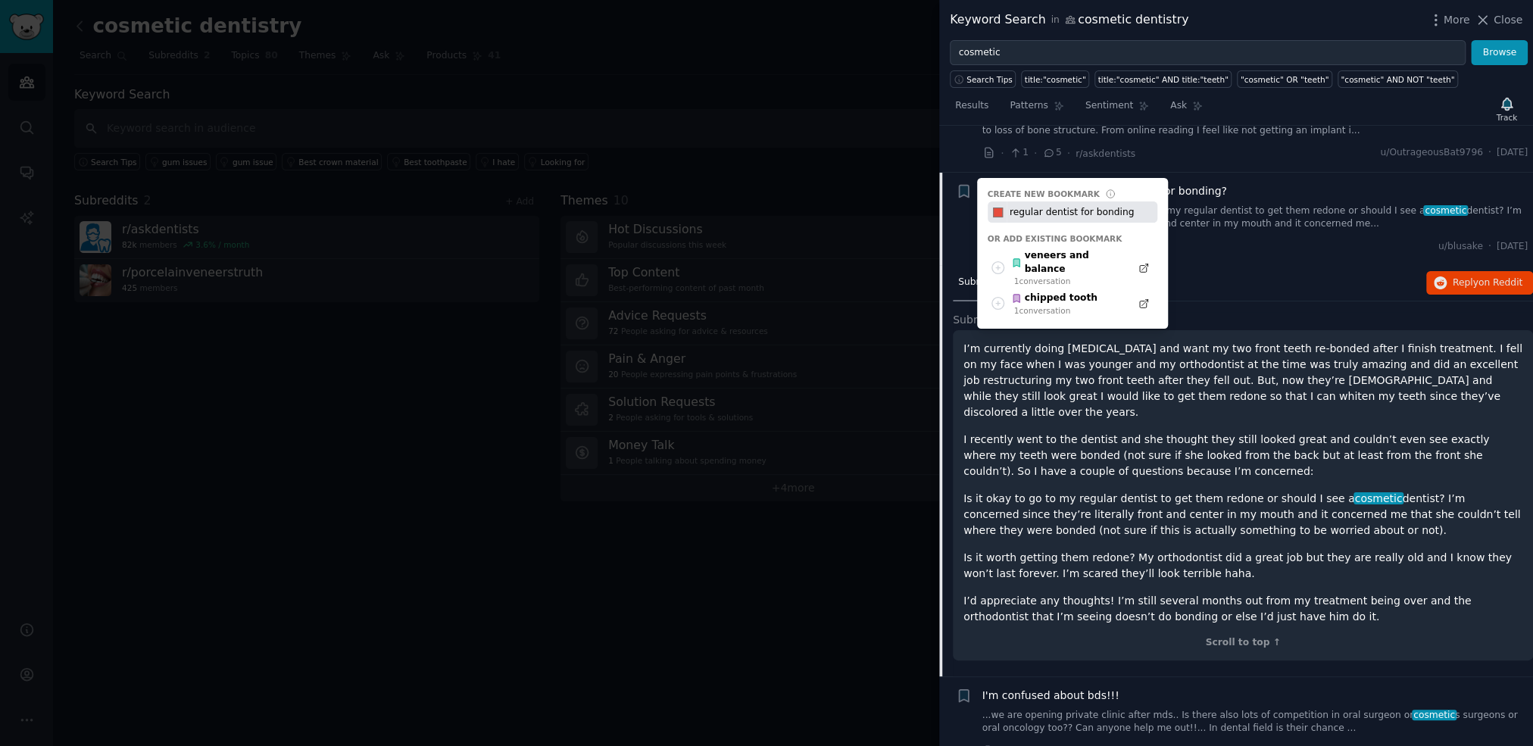
type input "regular dentist for bonding"
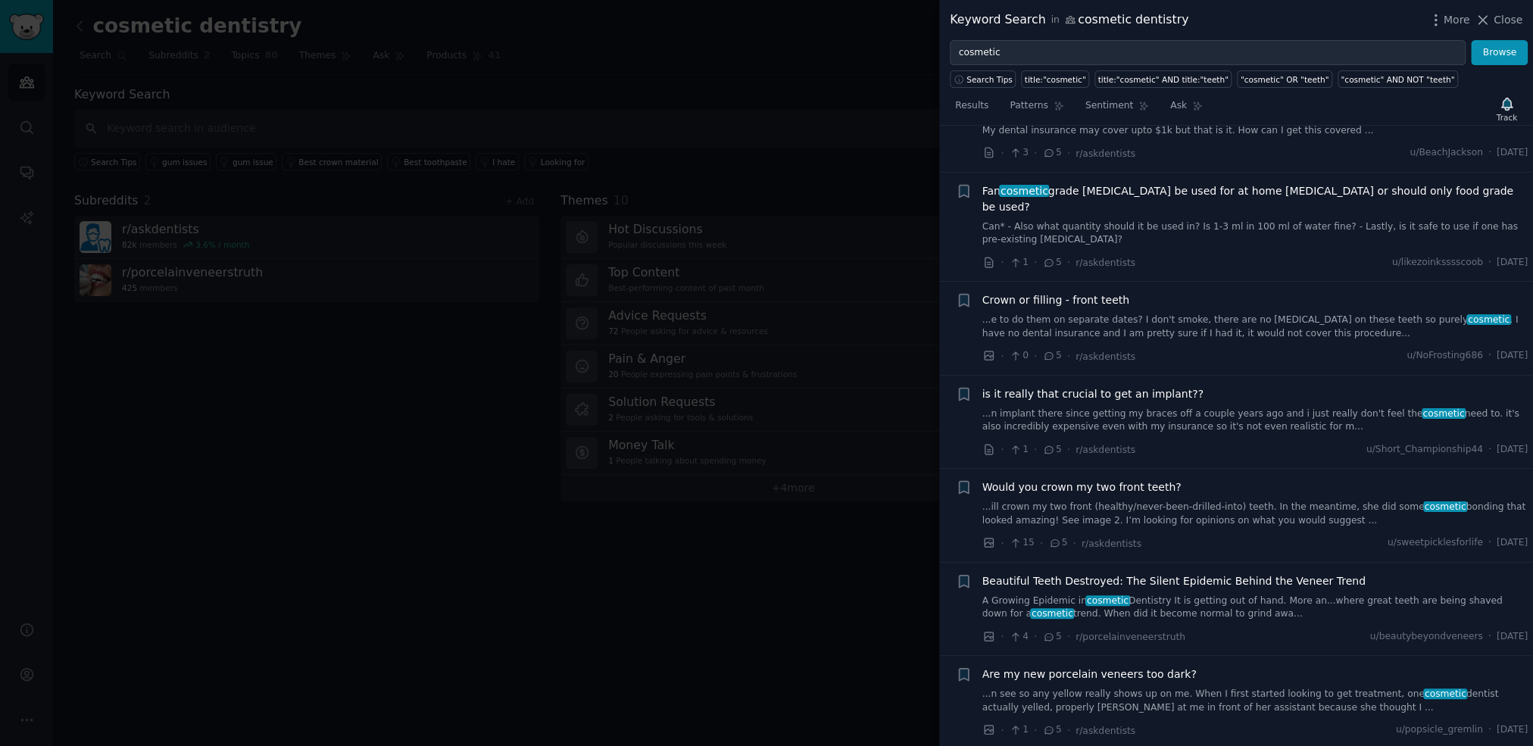
scroll to position [2402, 0]
click at [1247, 311] on link "...e to do them on separate dates? I don't smoke, there are no [MEDICAL_DATA] o…" at bounding box center [1255, 324] width 546 height 27
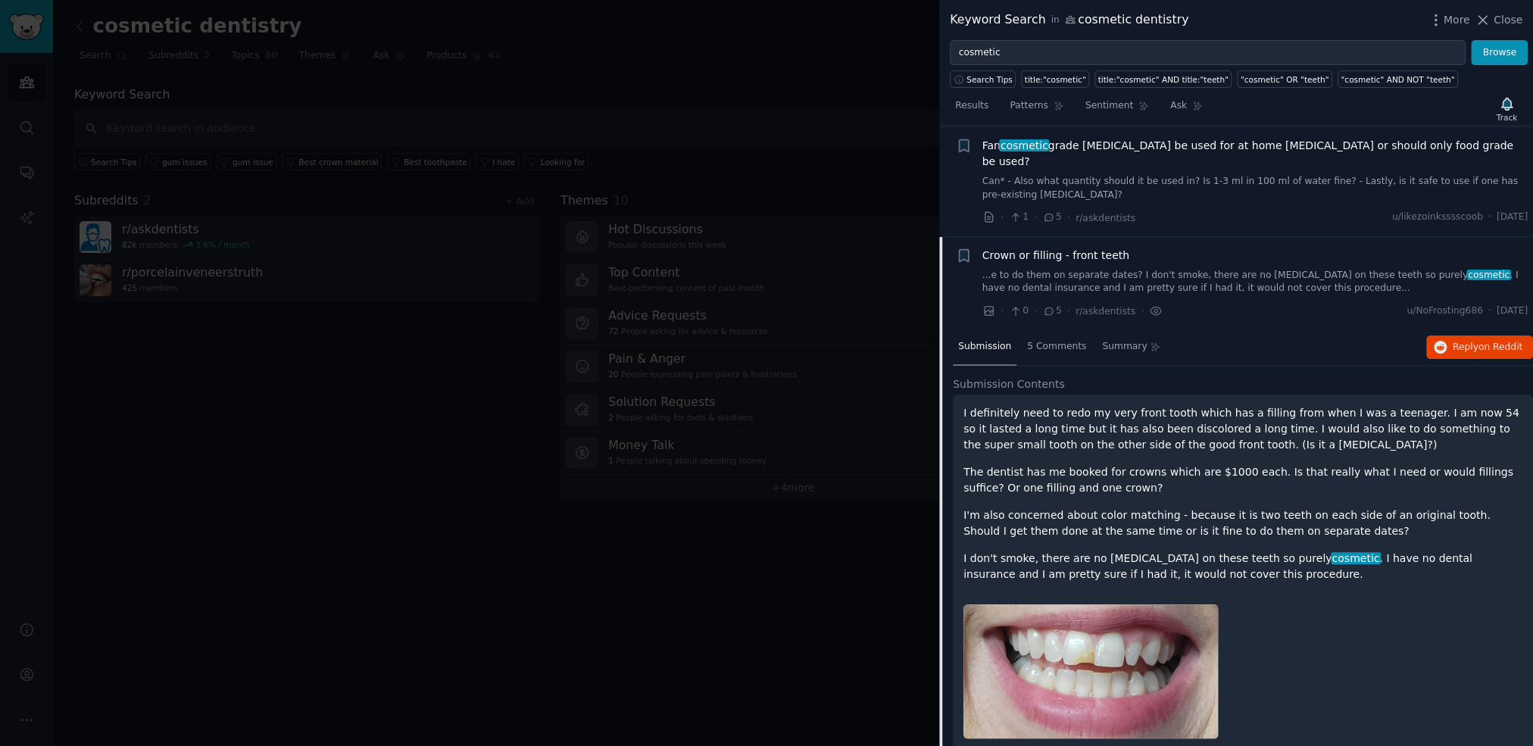
scroll to position [2034, 0]
click at [965, 249] on icon "button" at bounding box center [963, 255] width 9 height 12
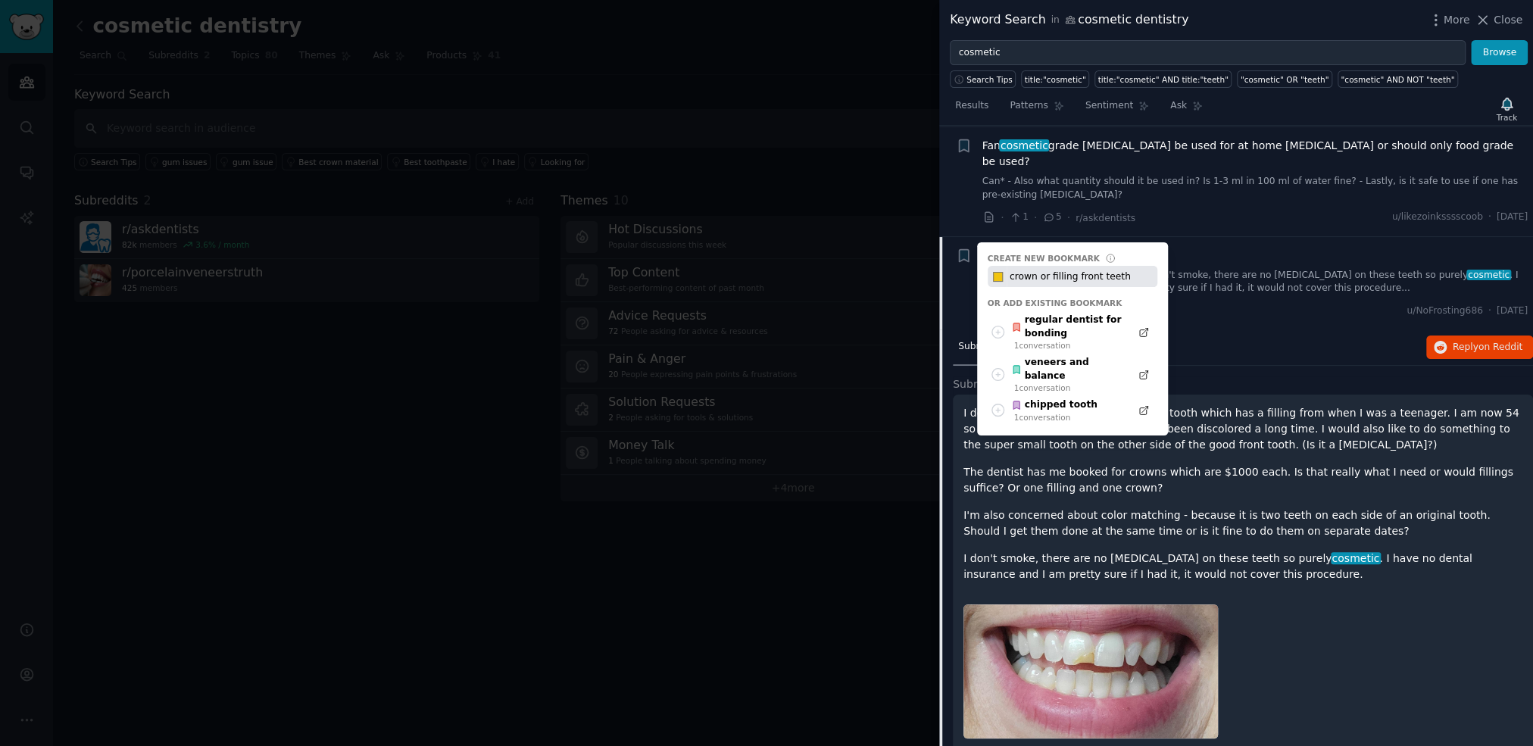
type input "crown or filling front teeth"
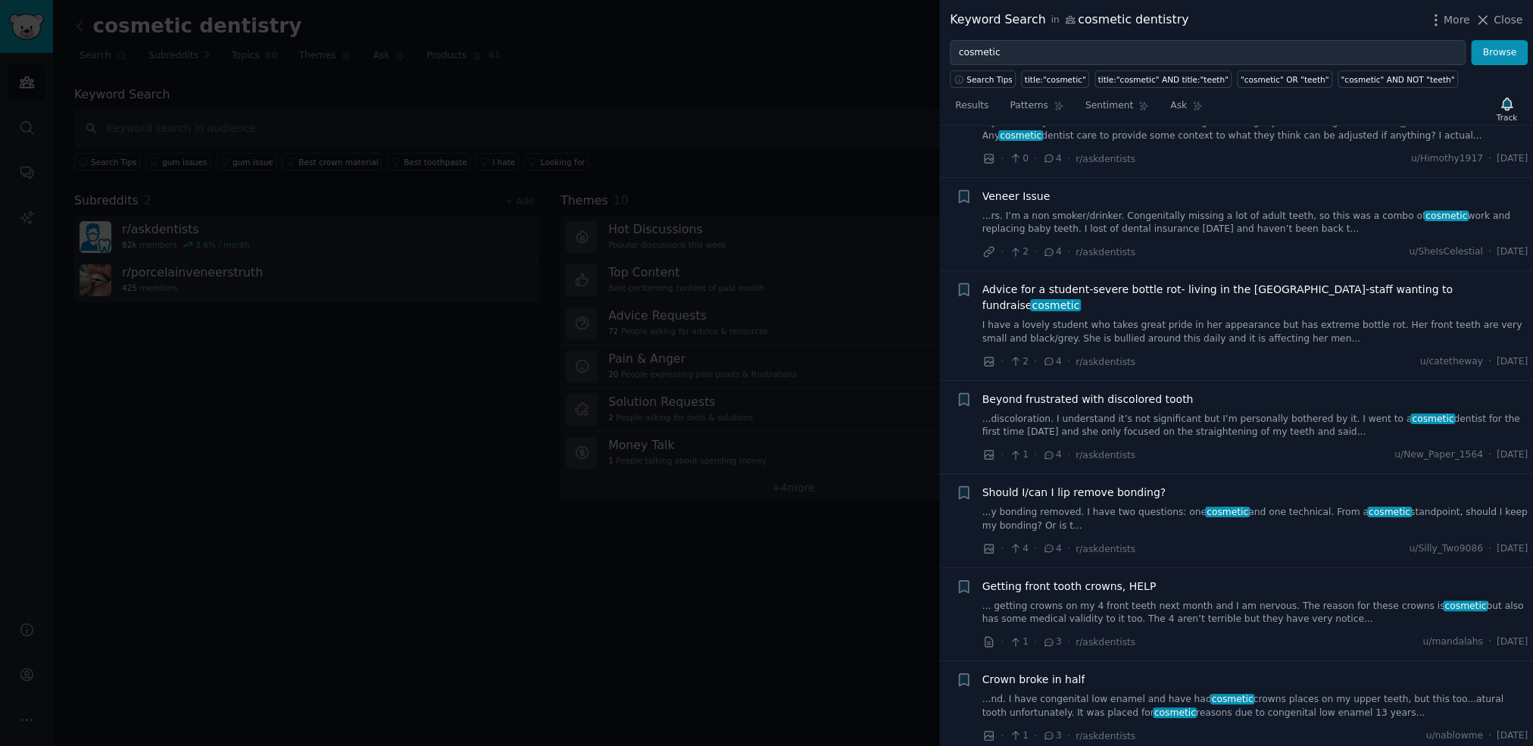
scroll to position [3422, 0]
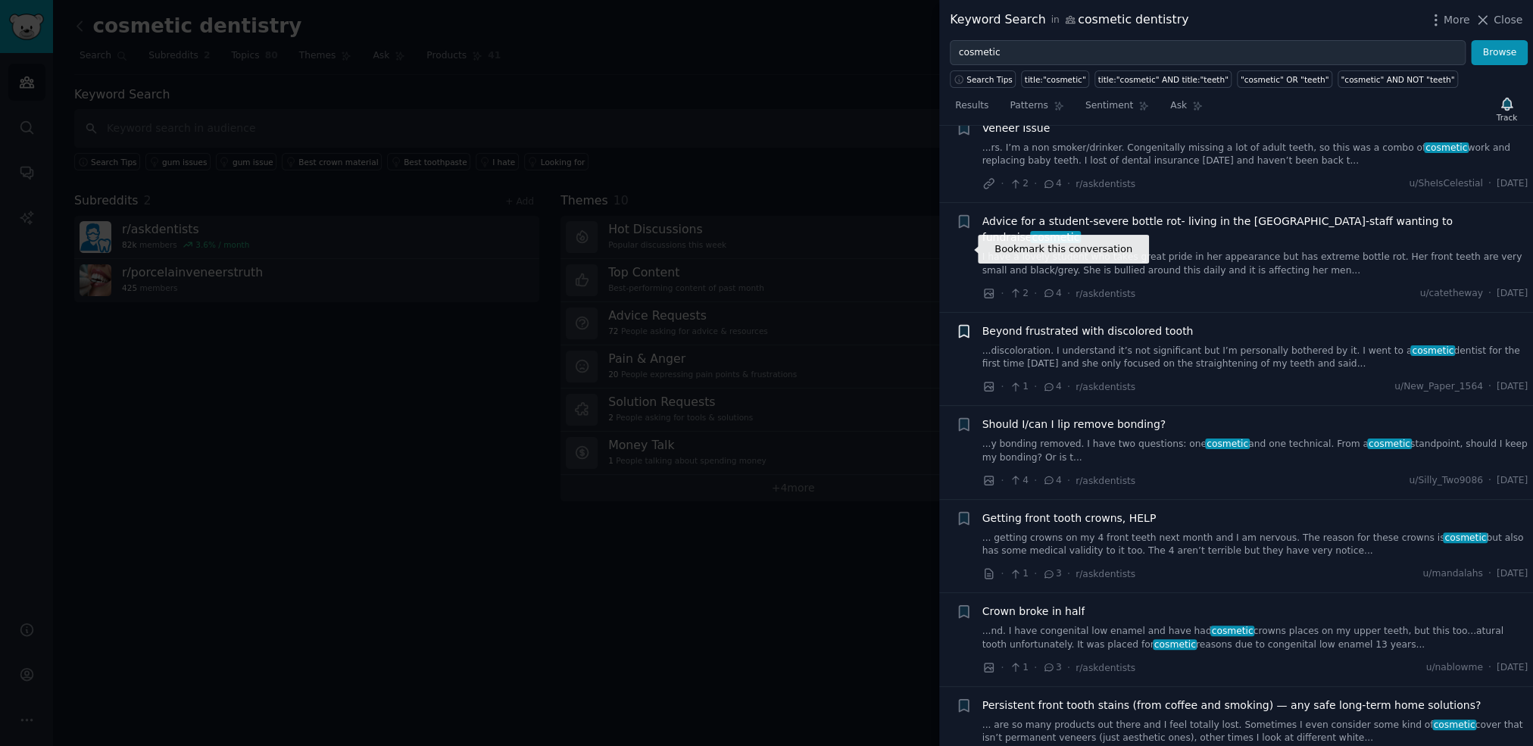
click at [964, 325] on icon "button" at bounding box center [963, 331] width 9 height 12
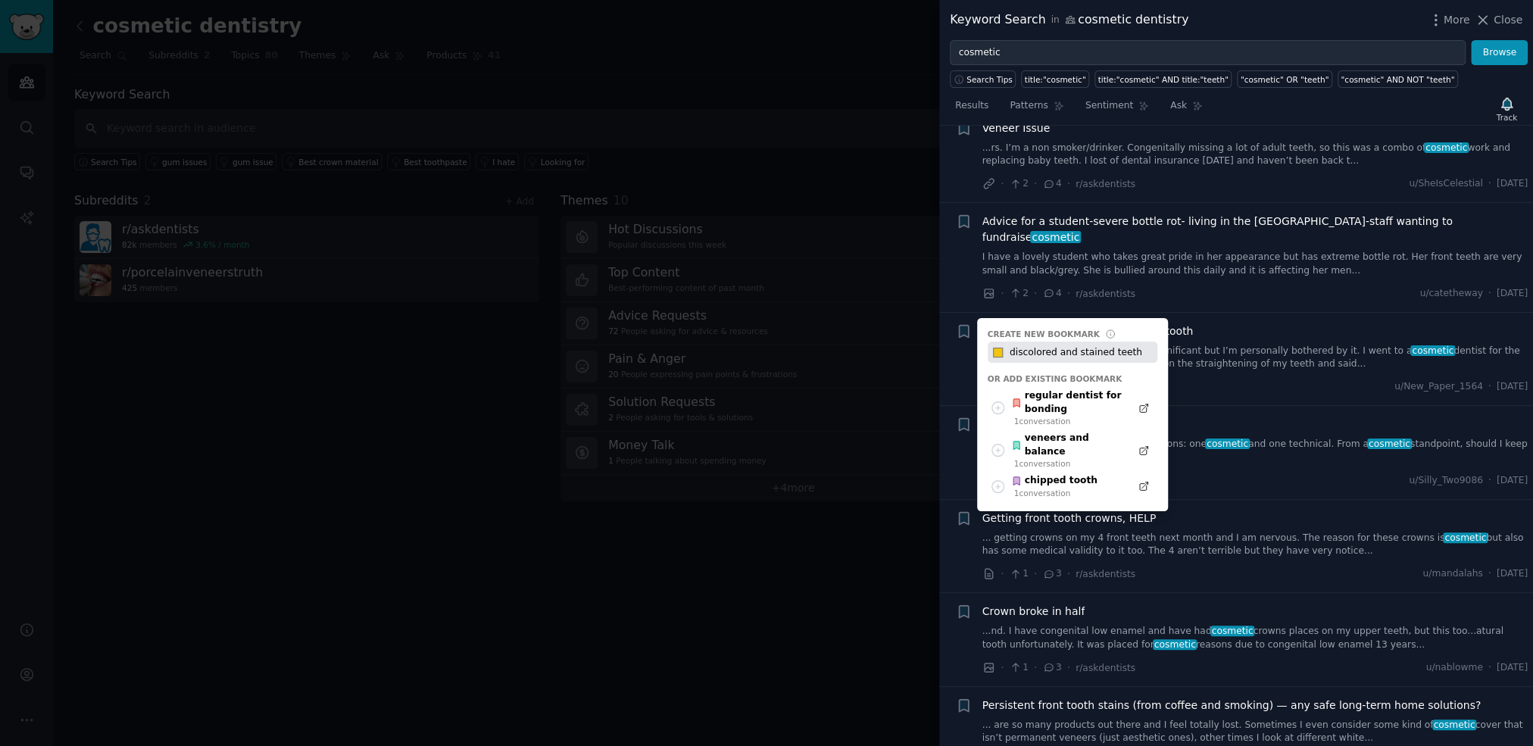
type input "discolored and stained teeth"
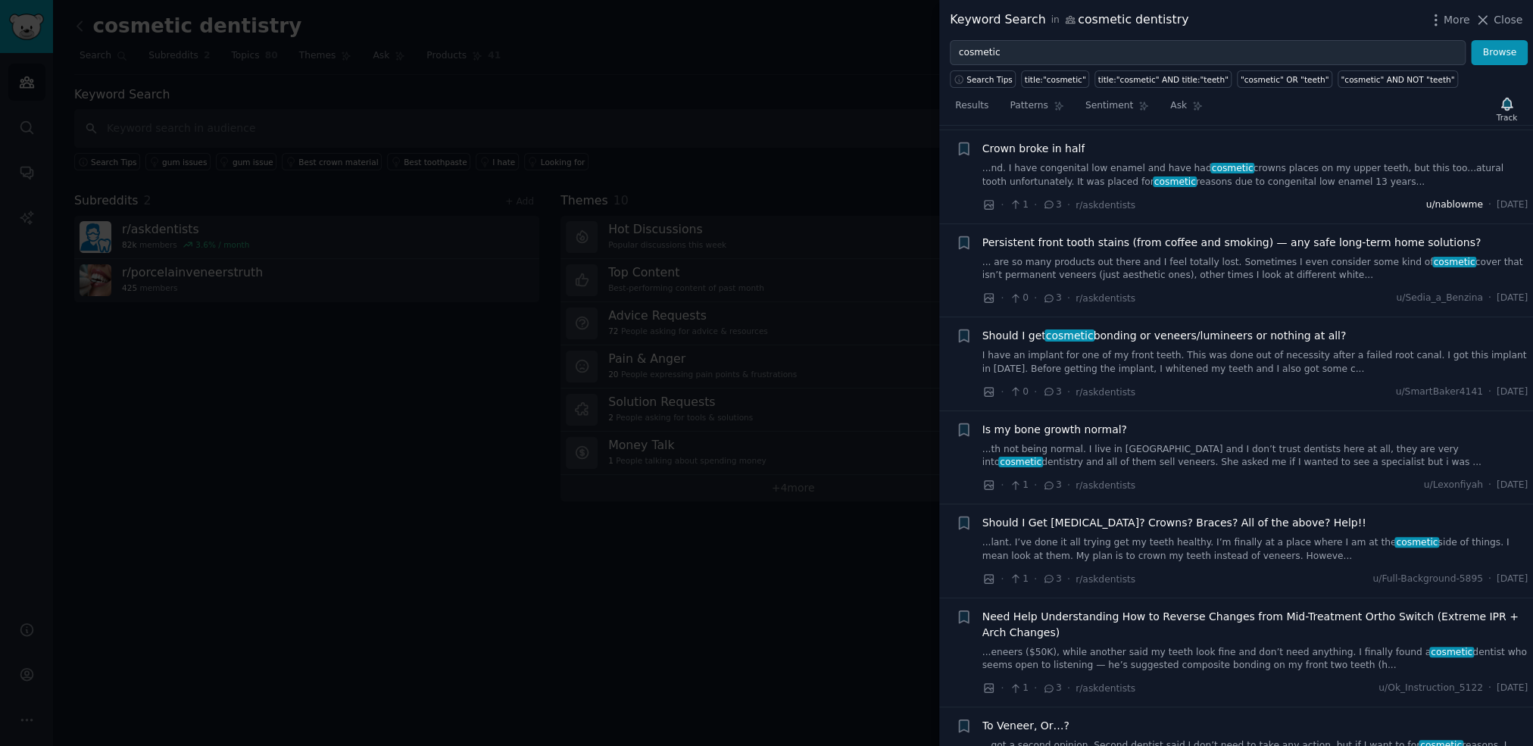
scroll to position [4115, 0]
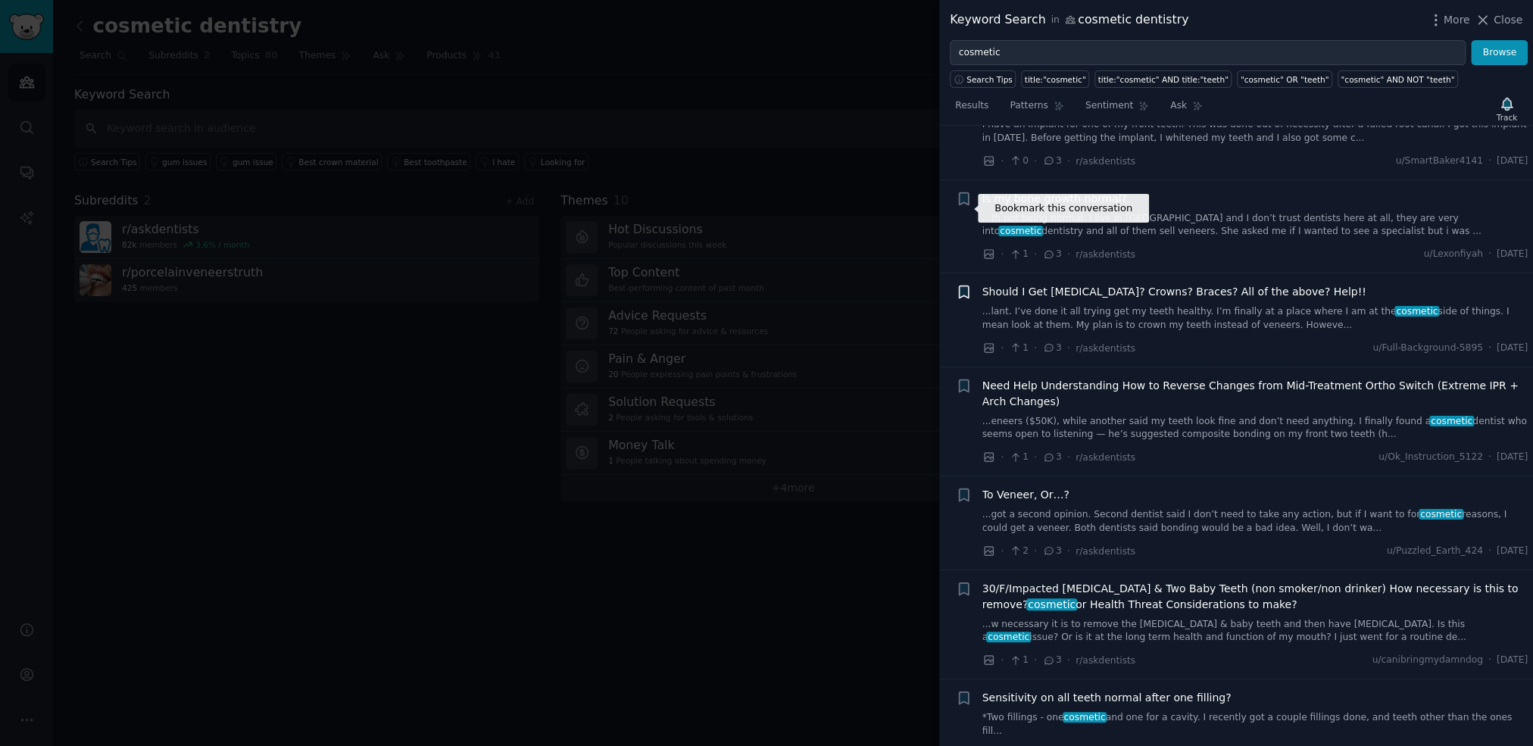
click at [962, 286] on icon "button" at bounding box center [963, 292] width 9 height 12
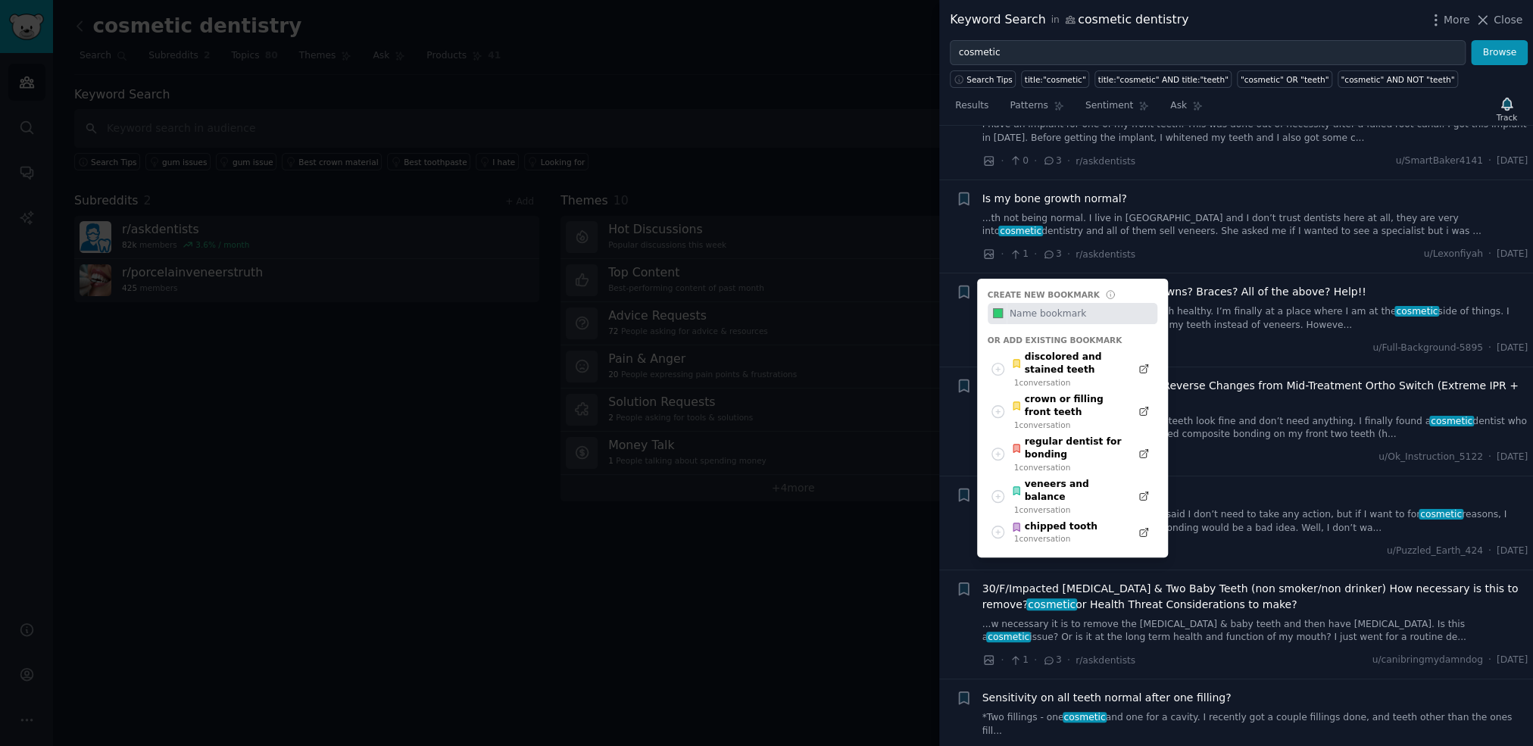
click at [1296, 340] on div "· 1 · 3 · r/askdentists u/Full-Background-5895 · [DATE]" at bounding box center [1255, 348] width 546 height 16
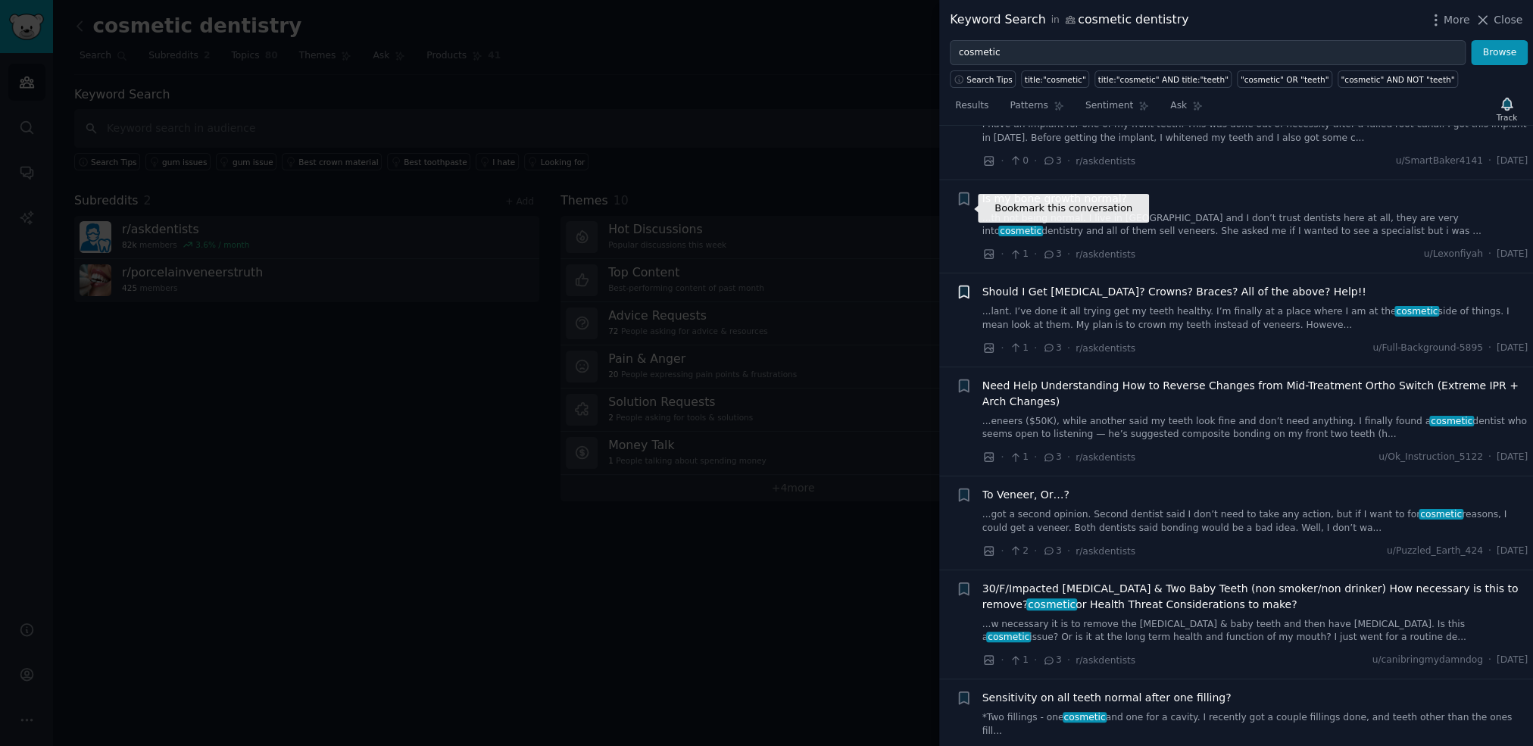
click at [963, 286] on icon "button" at bounding box center [963, 292] width 9 height 12
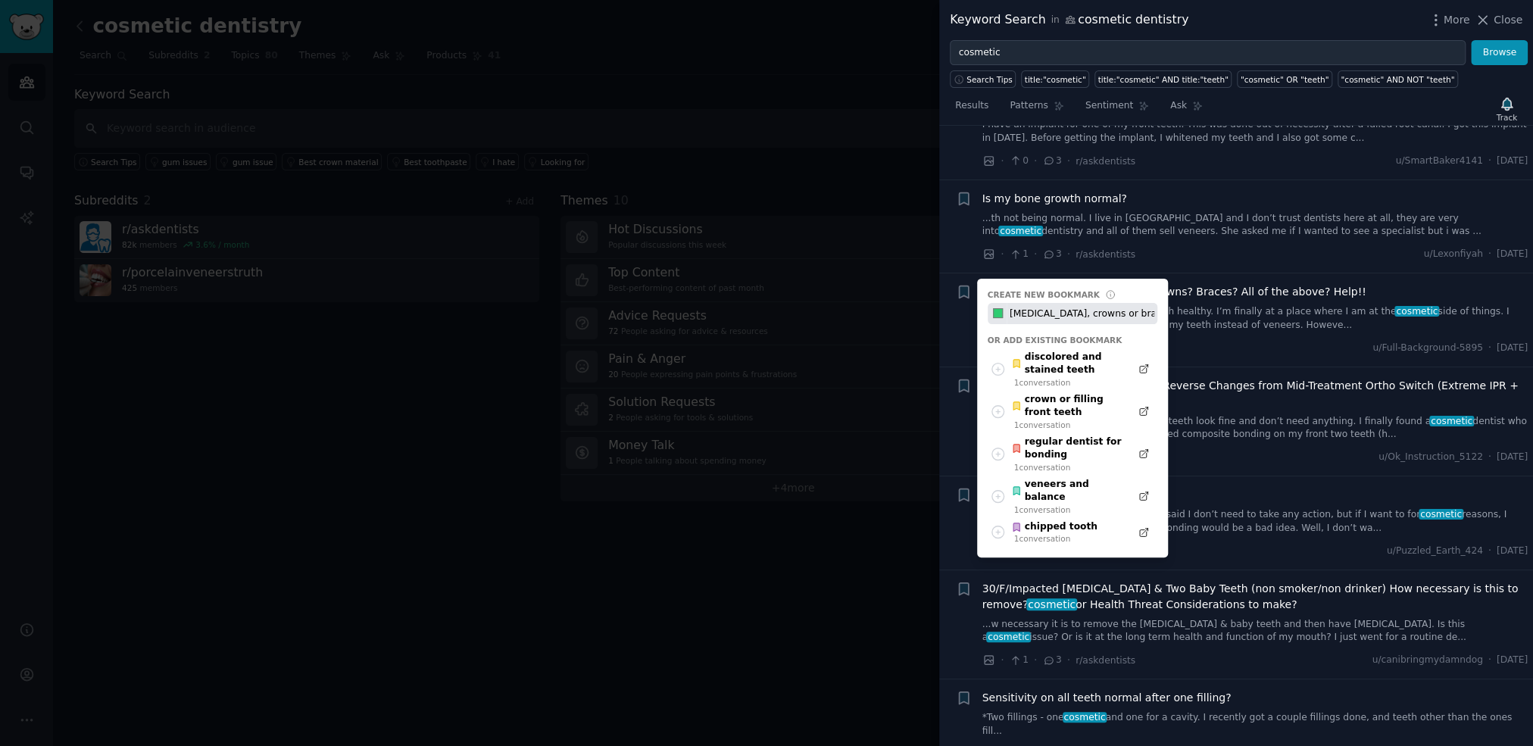
type input "[MEDICAL_DATA], crowns or braces?"
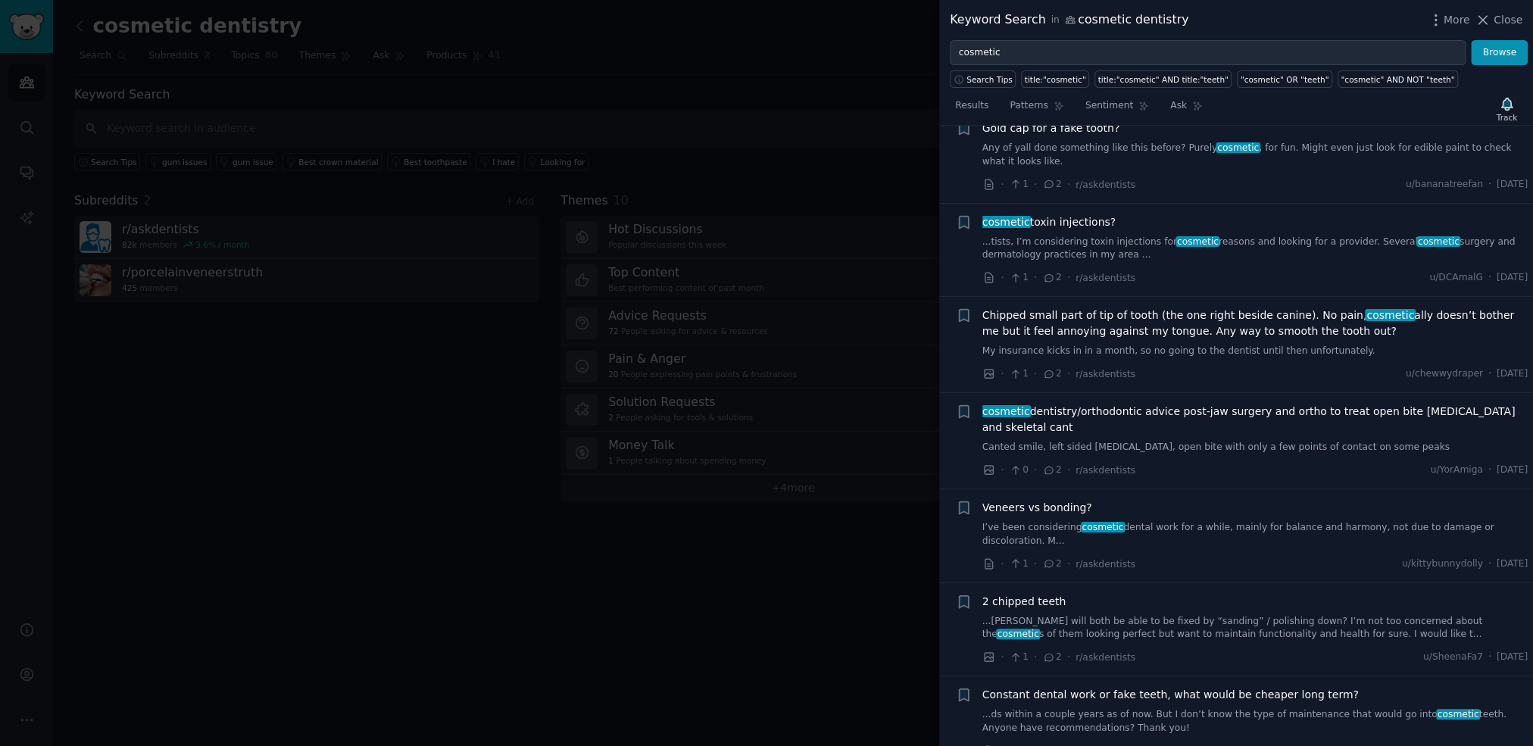
scroll to position [4886, 0]
click at [960, 504] on icon "button" at bounding box center [963, 510] width 9 height 12
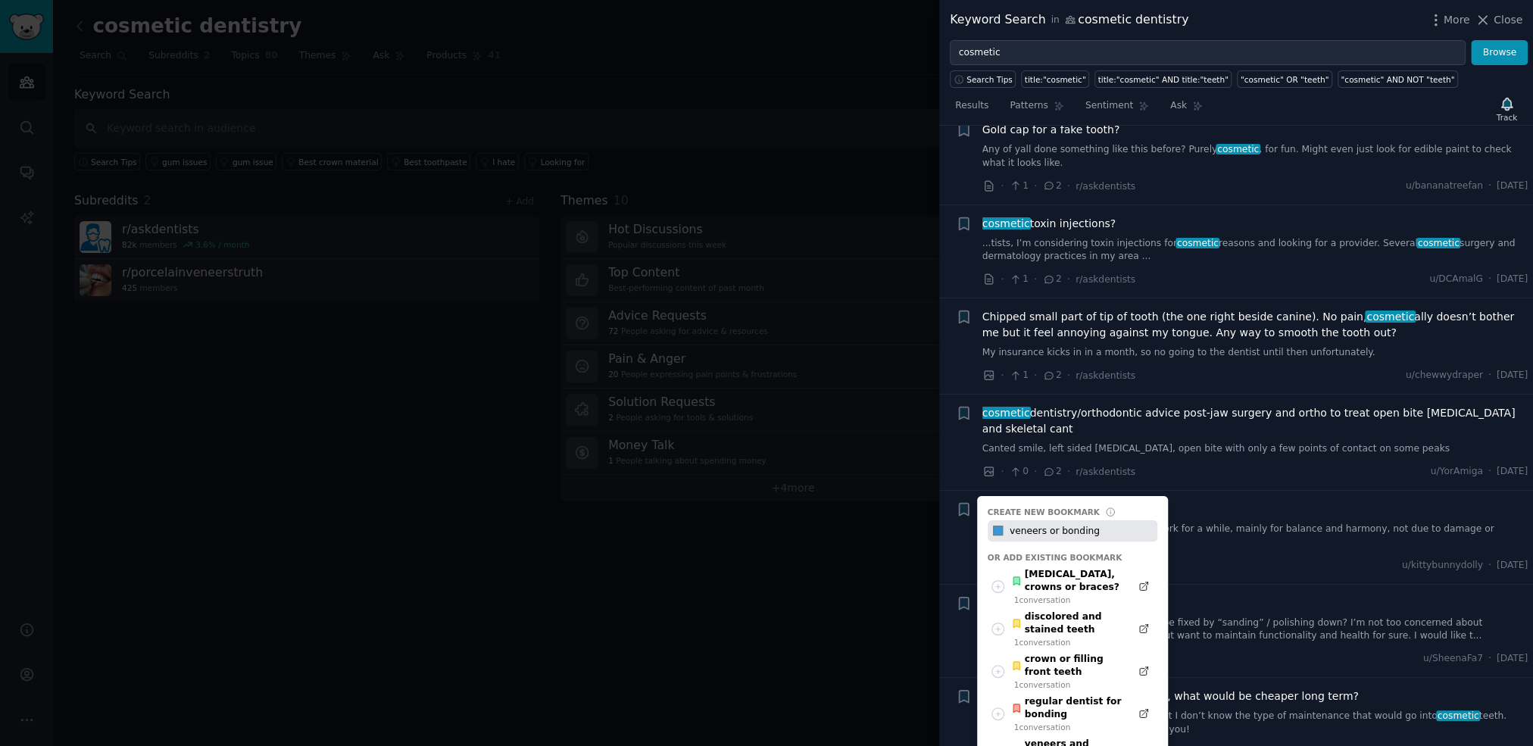
type input "veneers or bonding"
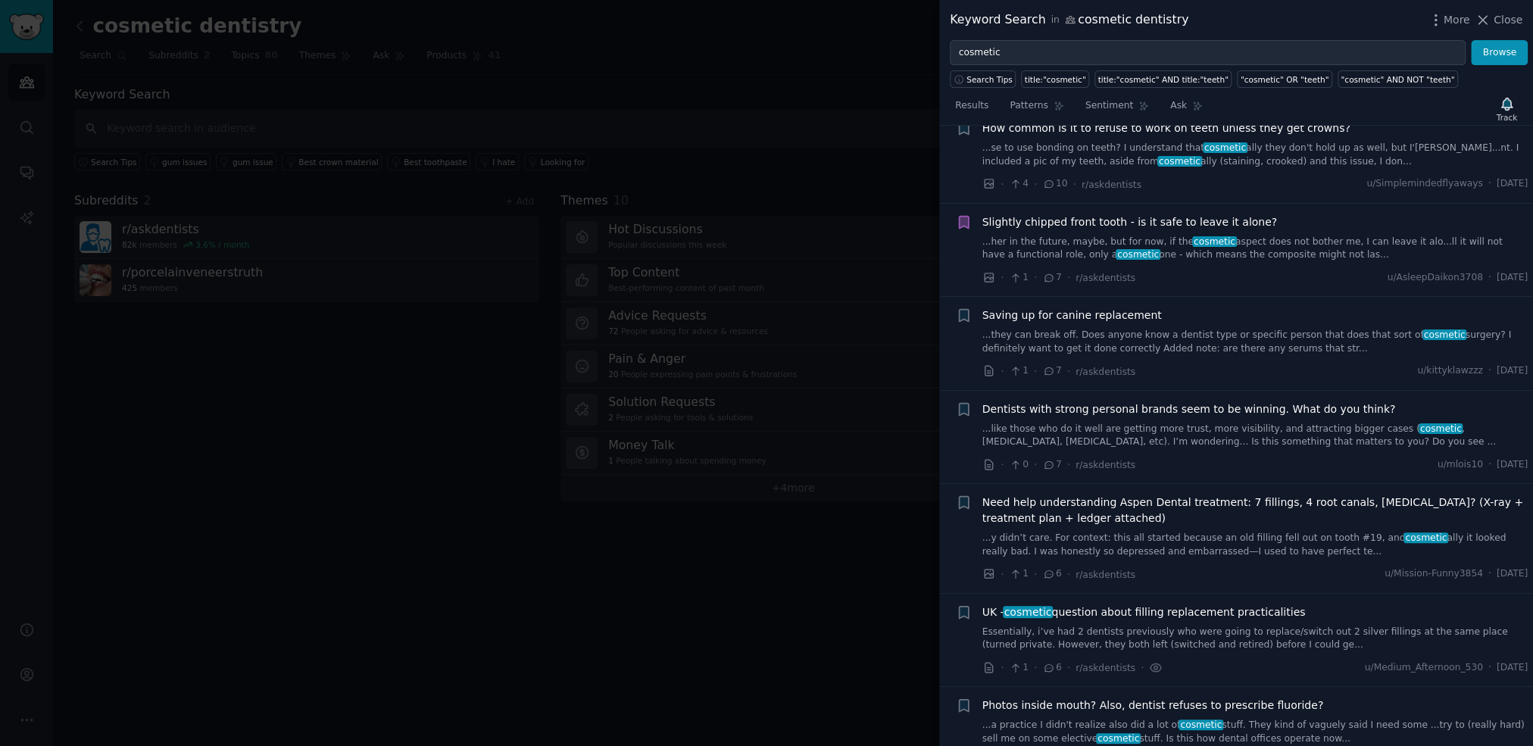
scroll to position [0, 0]
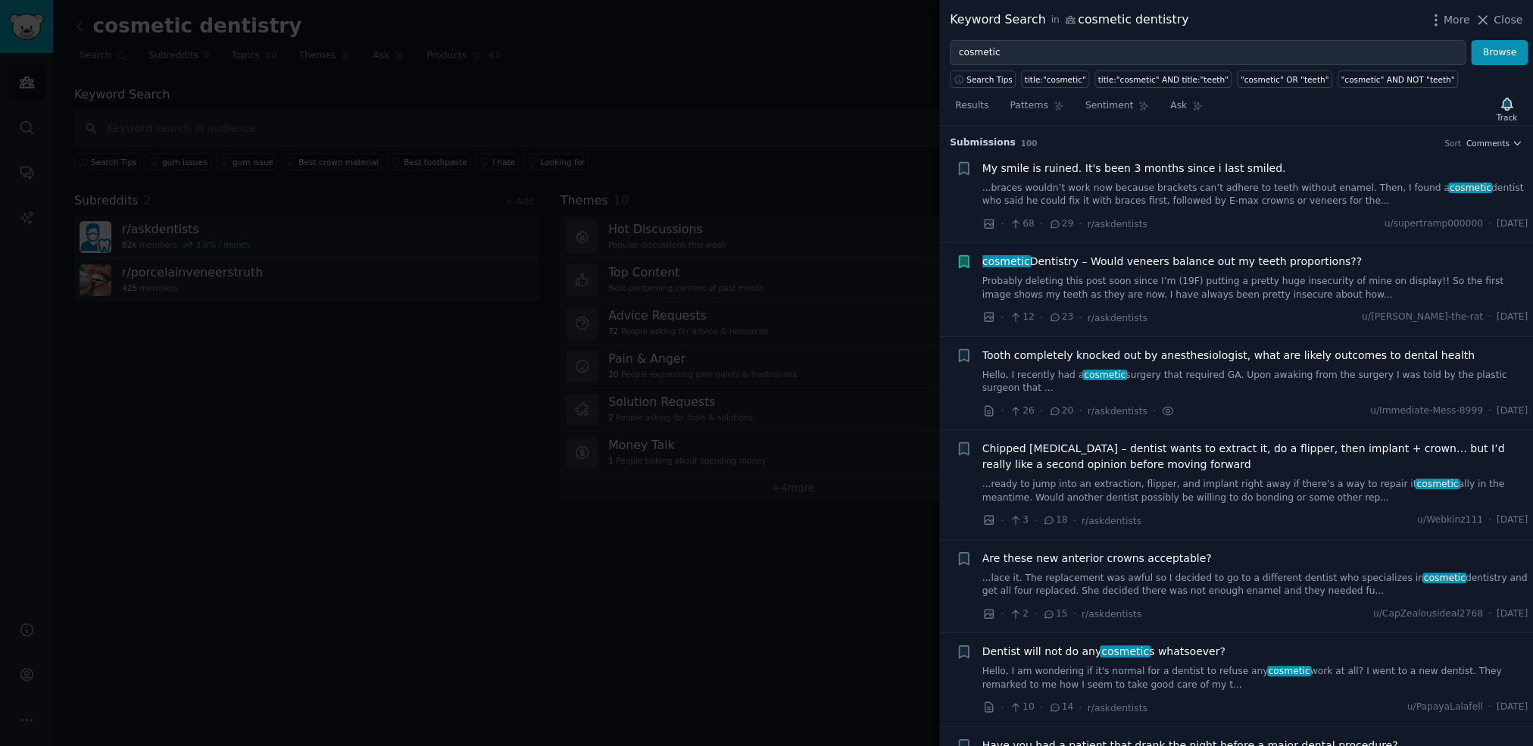
click at [1015, 317] on icon at bounding box center [1016, 317] width 14 height 11
drag, startPoint x: 1063, startPoint y: 317, endPoint x: 1093, endPoint y: 316, distance: 30.3
click at [1068, 317] on span "23" at bounding box center [1060, 317] width 25 height 14
click at [1510, 19] on span "Close" at bounding box center [1507, 20] width 29 height 16
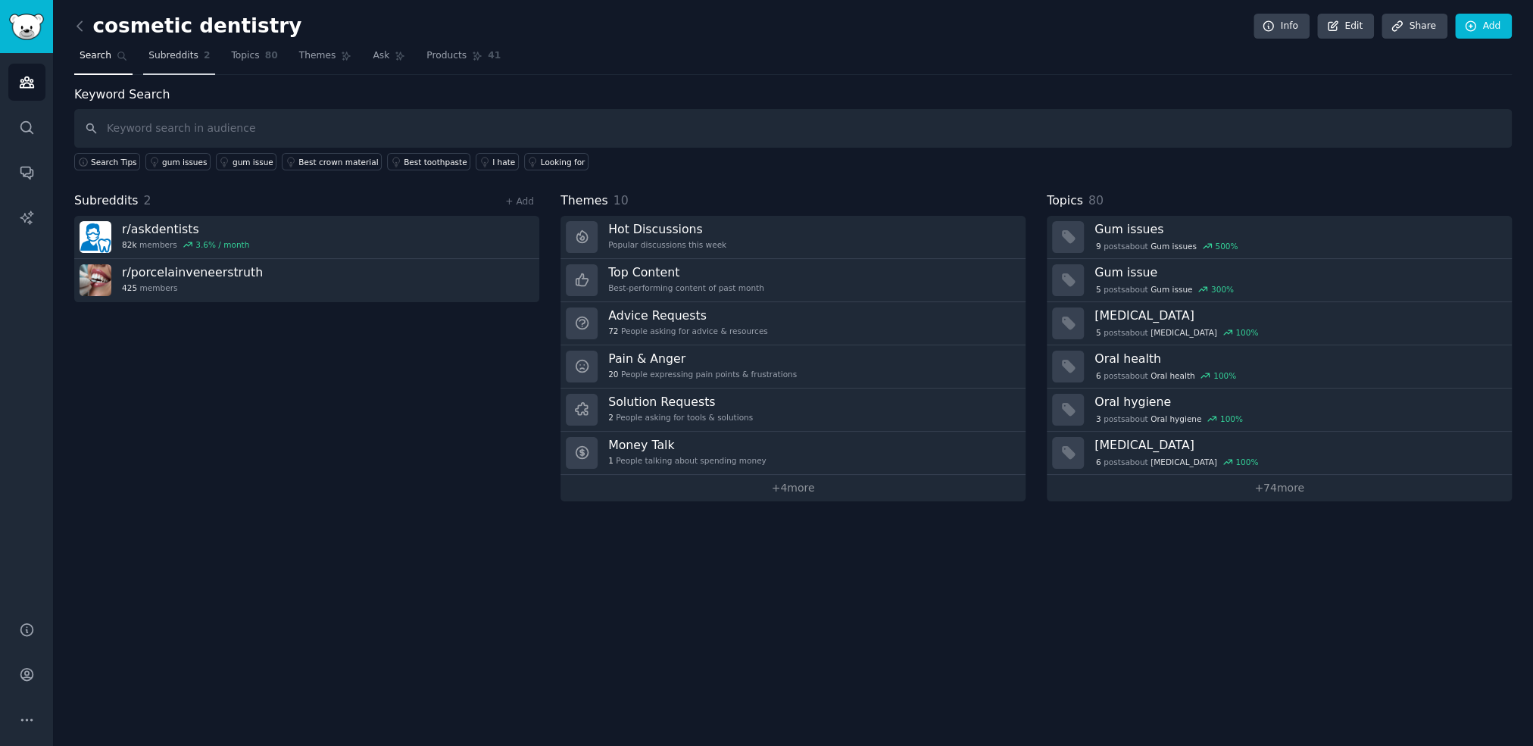
click at [175, 59] on span "Subreddits" at bounding box center [173, 56] width 50 height 14
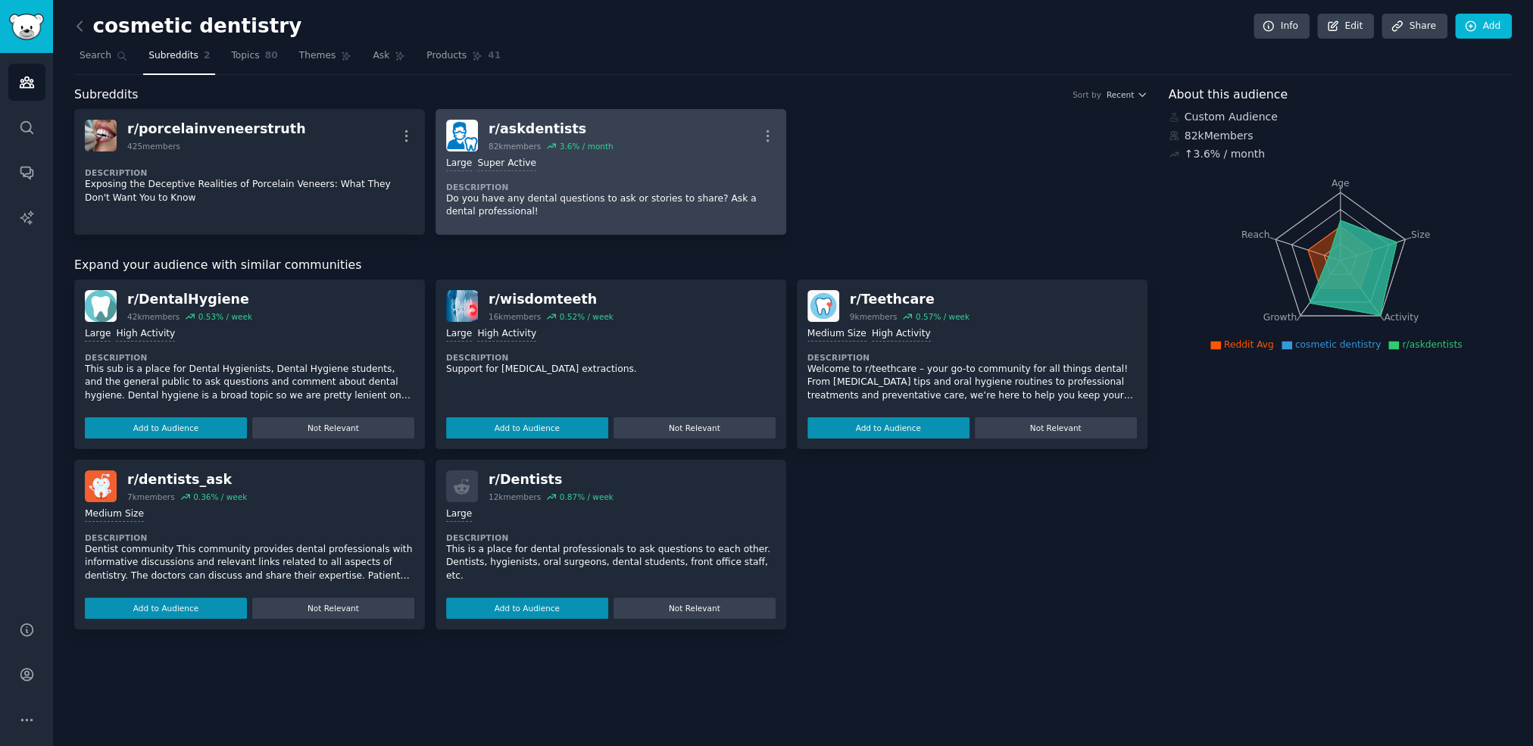
click at [575, 187] on dt "Description" at bounding box center [610, 187] width 329 height 11
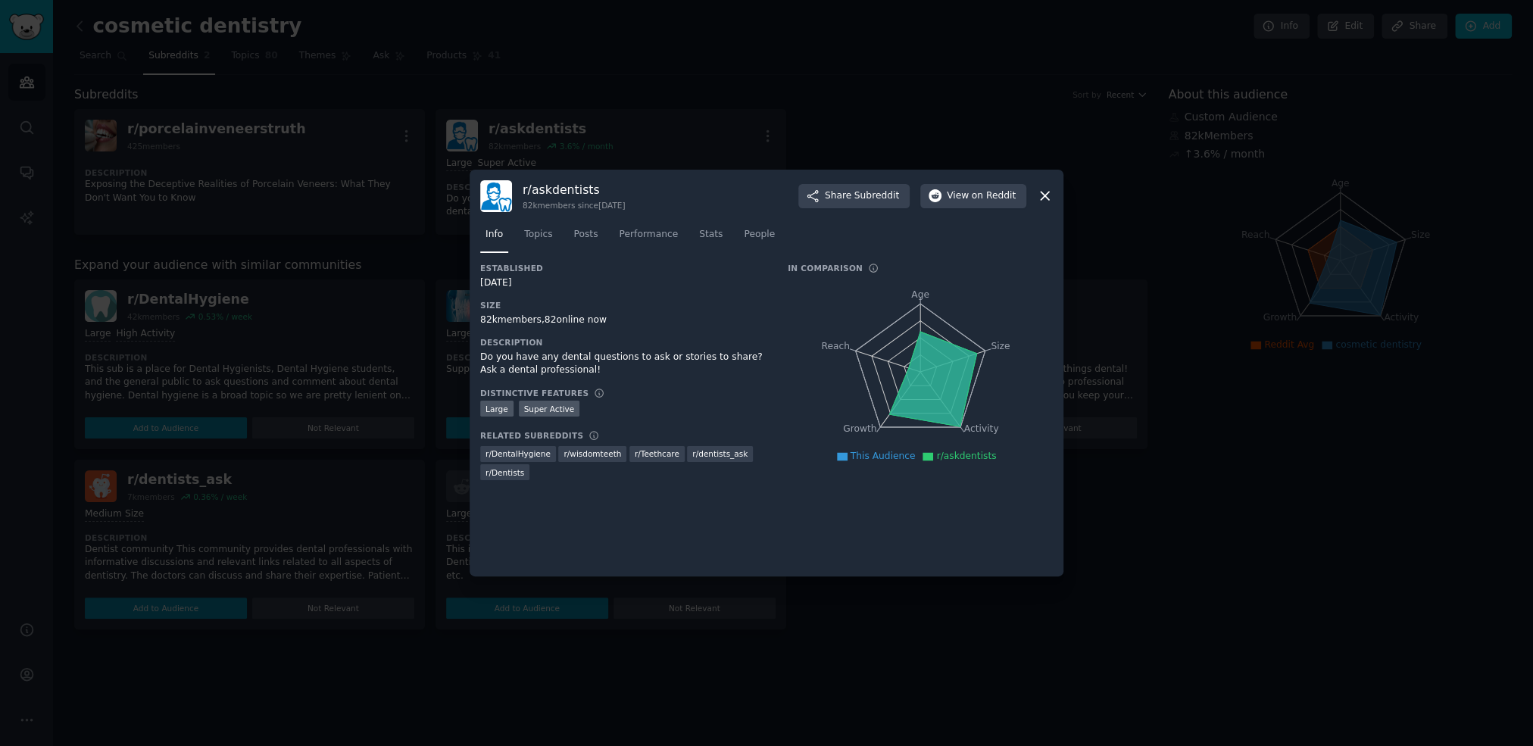
click at [1044, 198] on icon at bounding box center [1045, 196] width 16 height 16
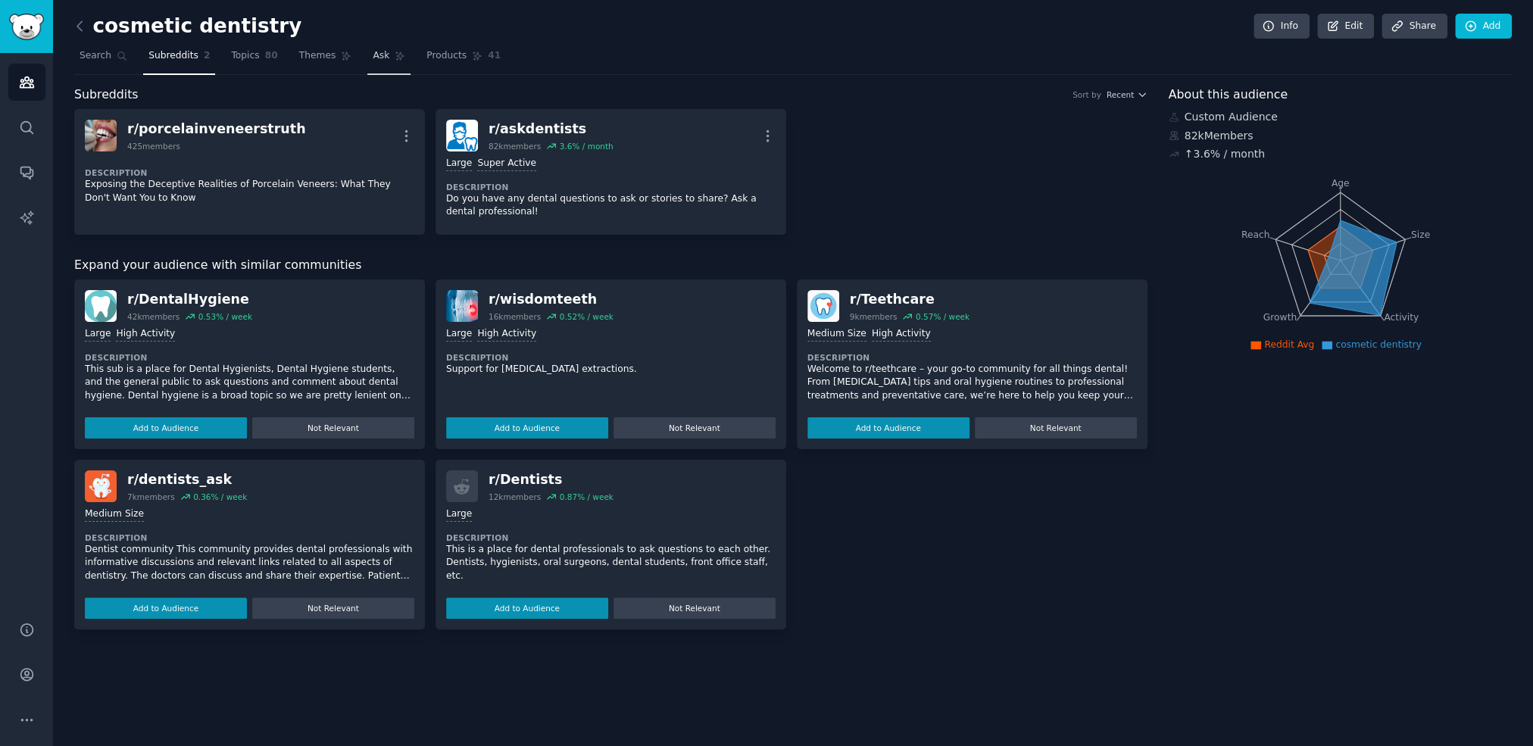
click at [375, 51] on link "Ask" at bounding box center [388, 59] width 43 height 31
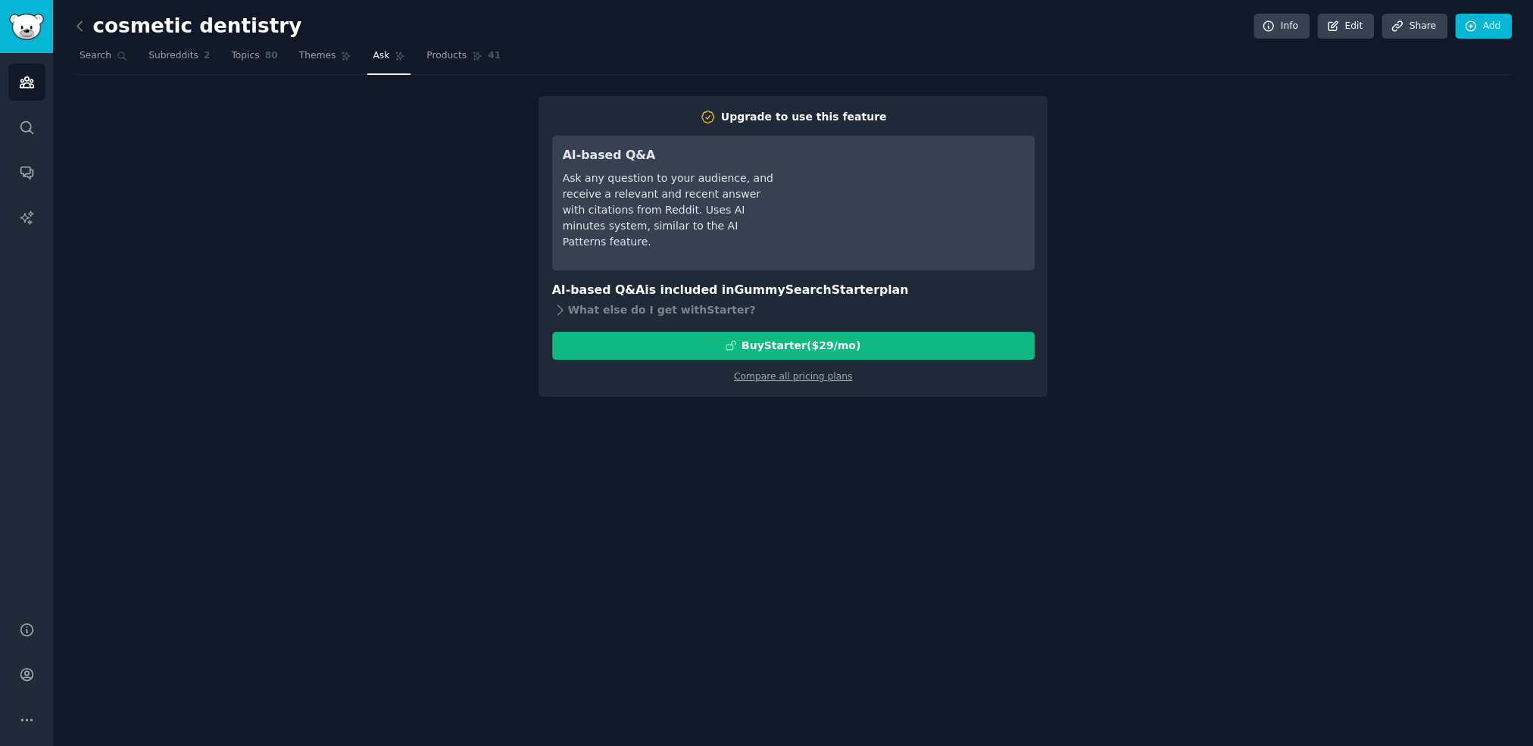
click at [329, 126] on div "Upgrade to use this feature AI-based Q&A Ask any question to your audience, and…" at bounding box center [792, 246] width 1437 height 301
click at [96, 58] on span "Search" at bounding box center [96, 56] width 32 height 14
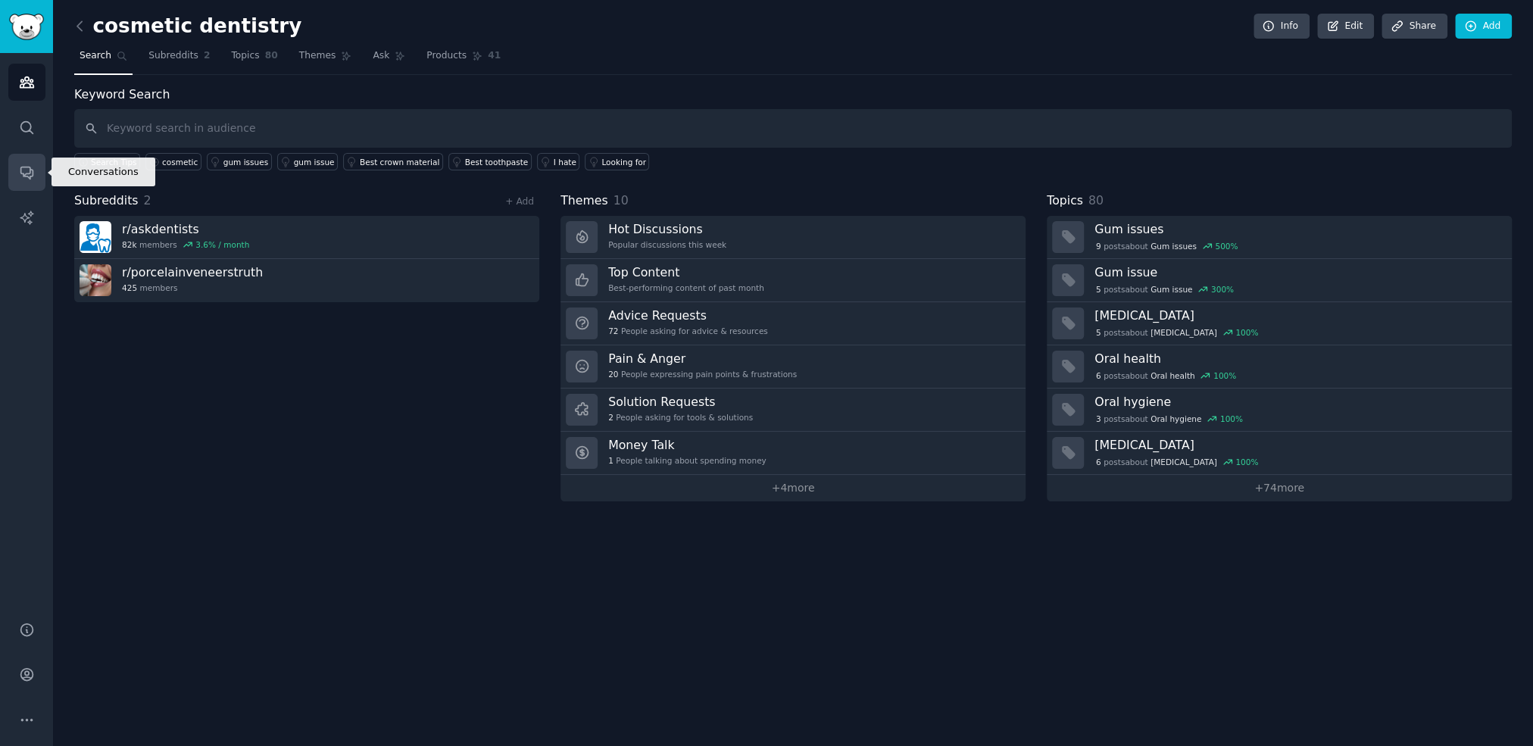
click at [27, 171] on icon "Sidebar" at bounding box center [27, 172] width 16 height 16
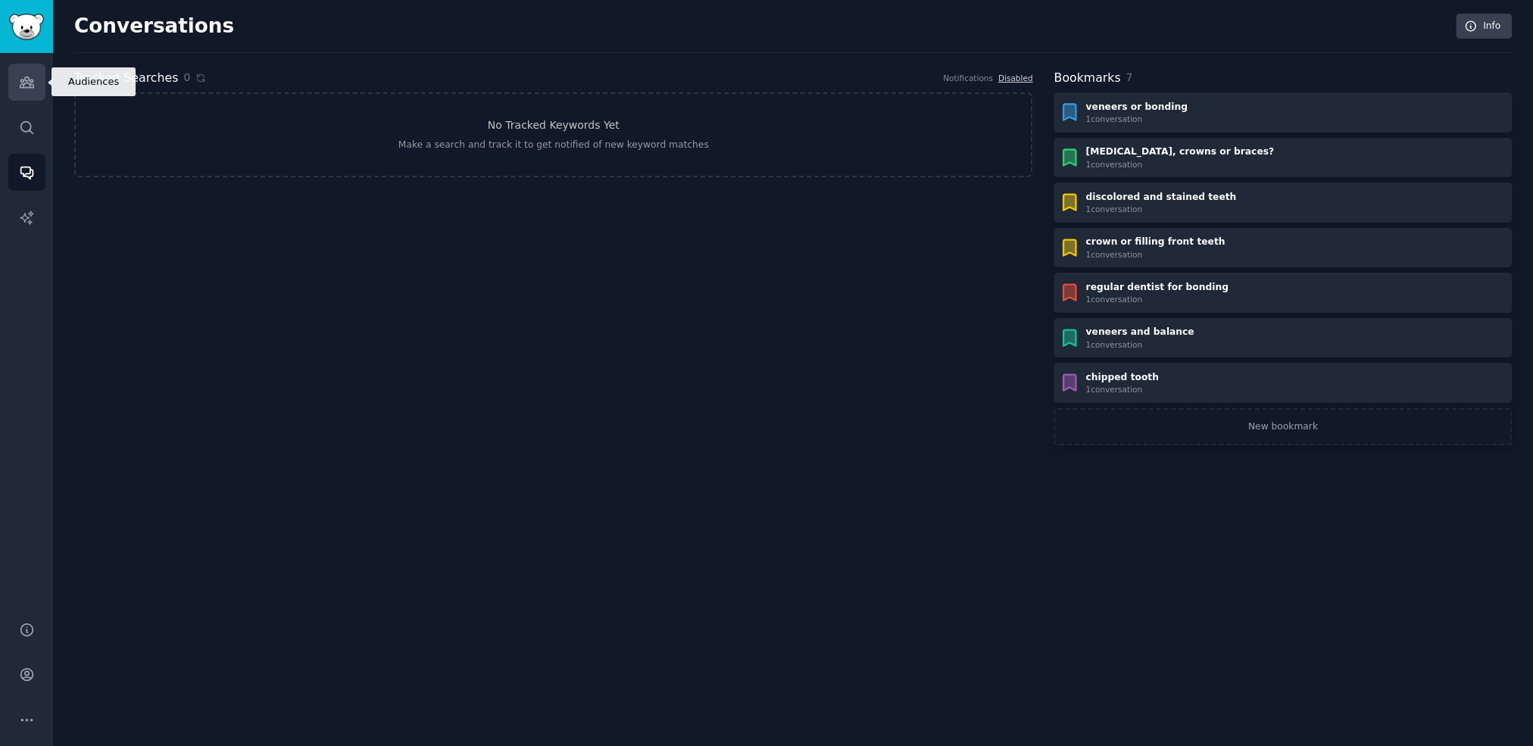
click at [26, 77] on icon "Sidebar" at bounding box center [27, 82] width 16 height 16
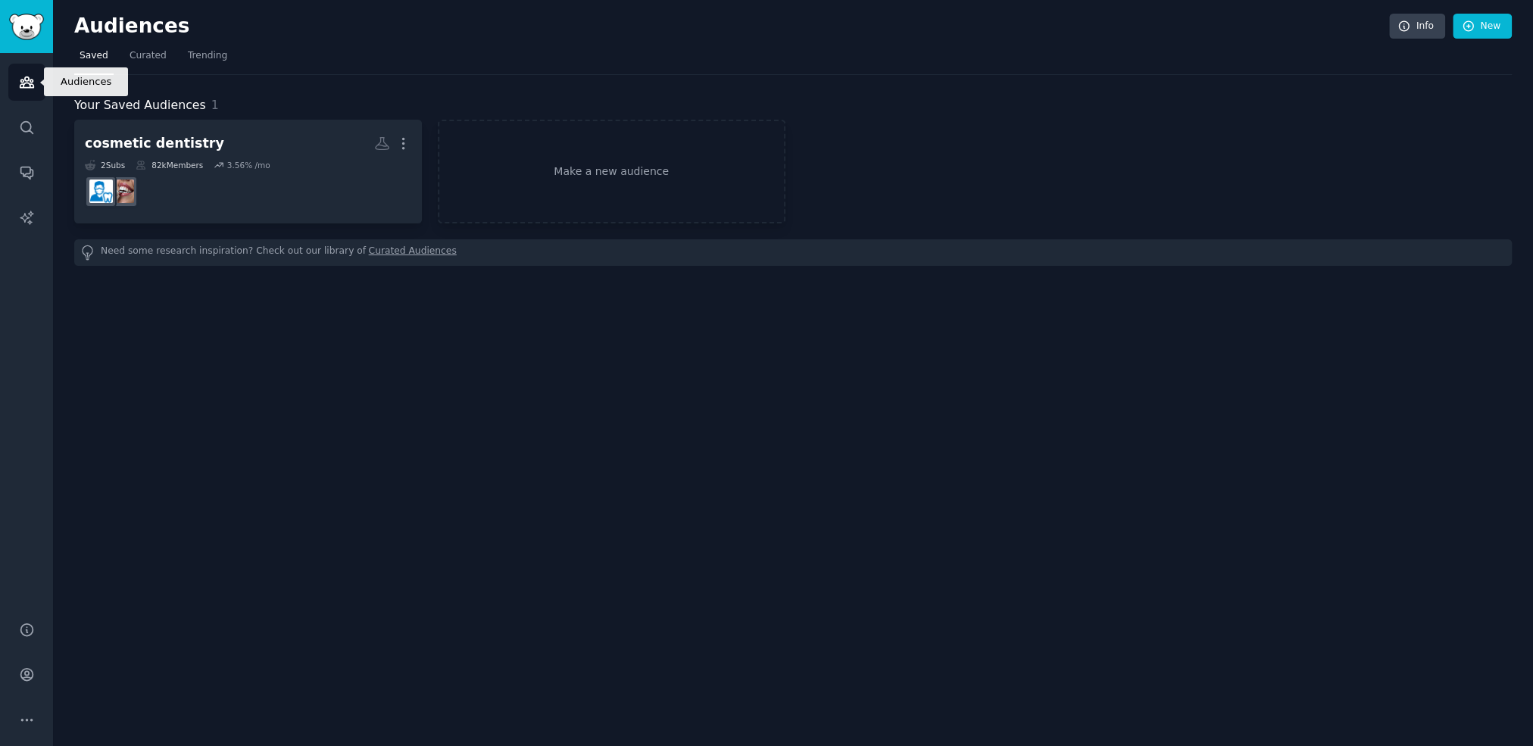
click at [27, 79] on icon "Sidebar" at bounding box center [27, 82] width 16 height 16
click at [23, 26] on img "Sidebar" at bounding box center [26, 27] width 35 height 27
click at [1485, 23] on link "New" at bounding box center [1481, 27] width 59 height 26
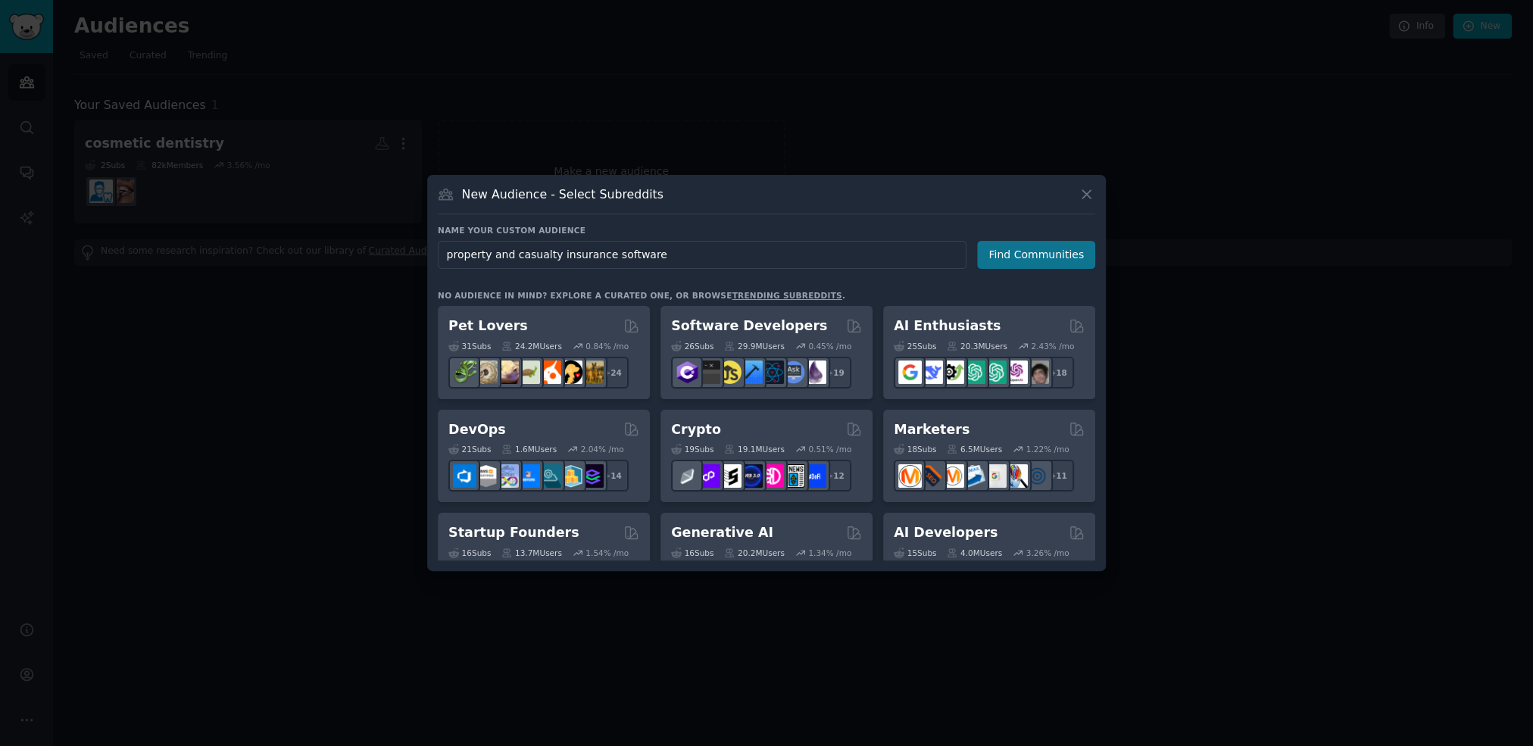
type input "property and casualty insurance software"
click at [1051, 254] on button "Find Communities" at bounding box center [1036, 255] width 118 height 28
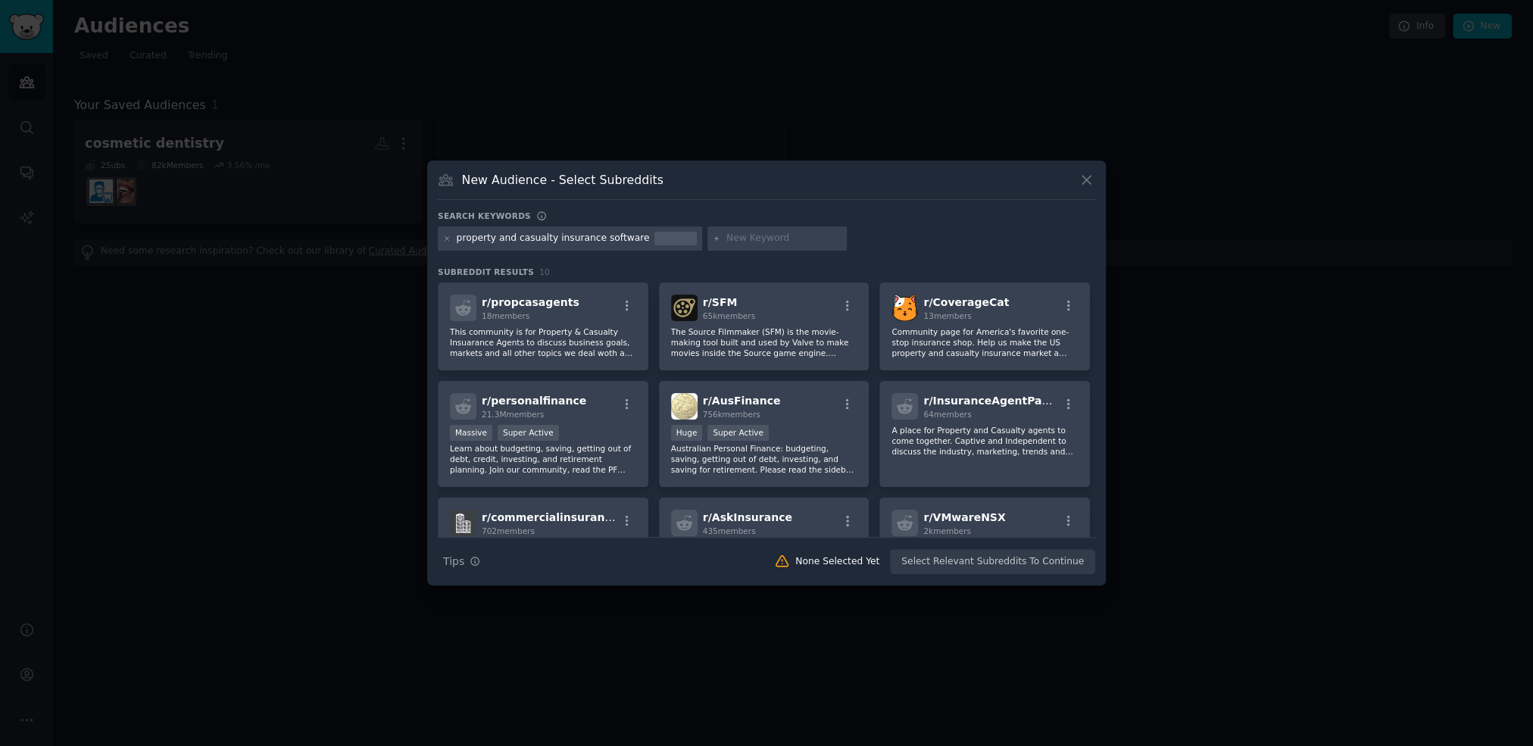
click at [734, 239] on input "text" at bounding box center [783, 239] width 115 height 14
type input "i"
type input "insurance agency software"
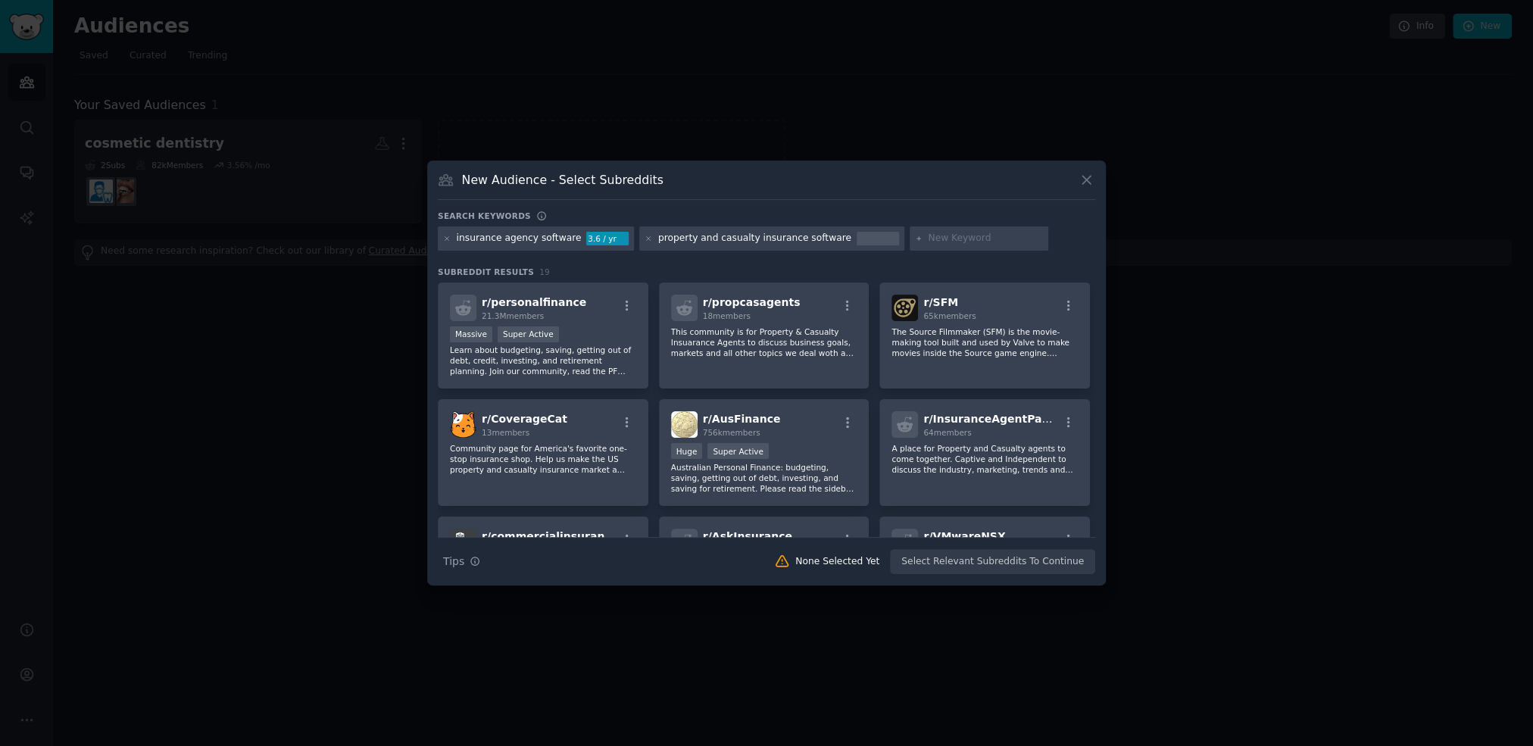
click at [742, 239] on div "property and casualty insurance software" at bounding box center [754, 239] width 193 height 14
click at [593, 242] on div "3.6 / yr" at bounding box center [607, 239] width 42 height 14
click at [644, 239] on icon at bounding box center [648, 239] width 8 height 8
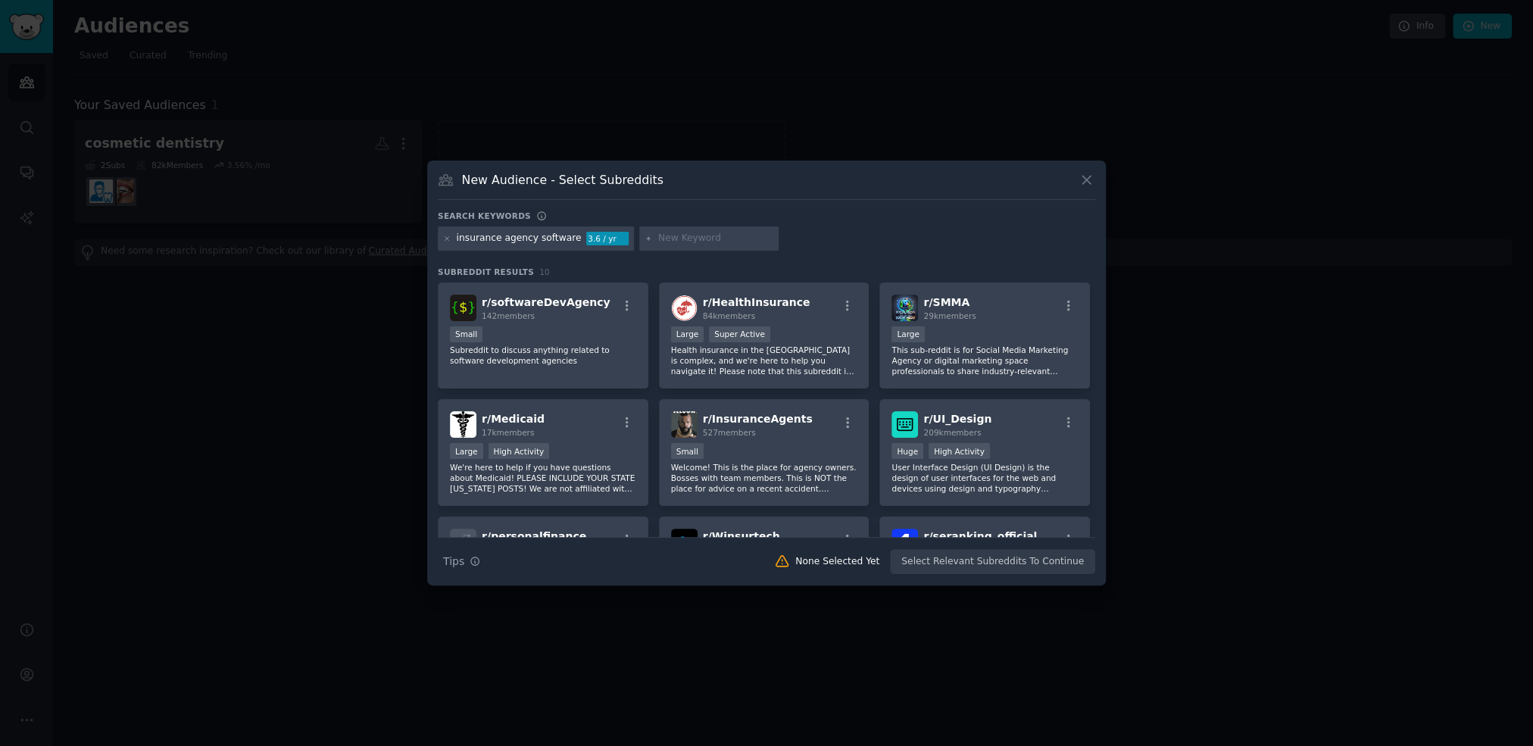
click at [679, 239] on input "text" at bounding box center [715, 239] width 115 height 14
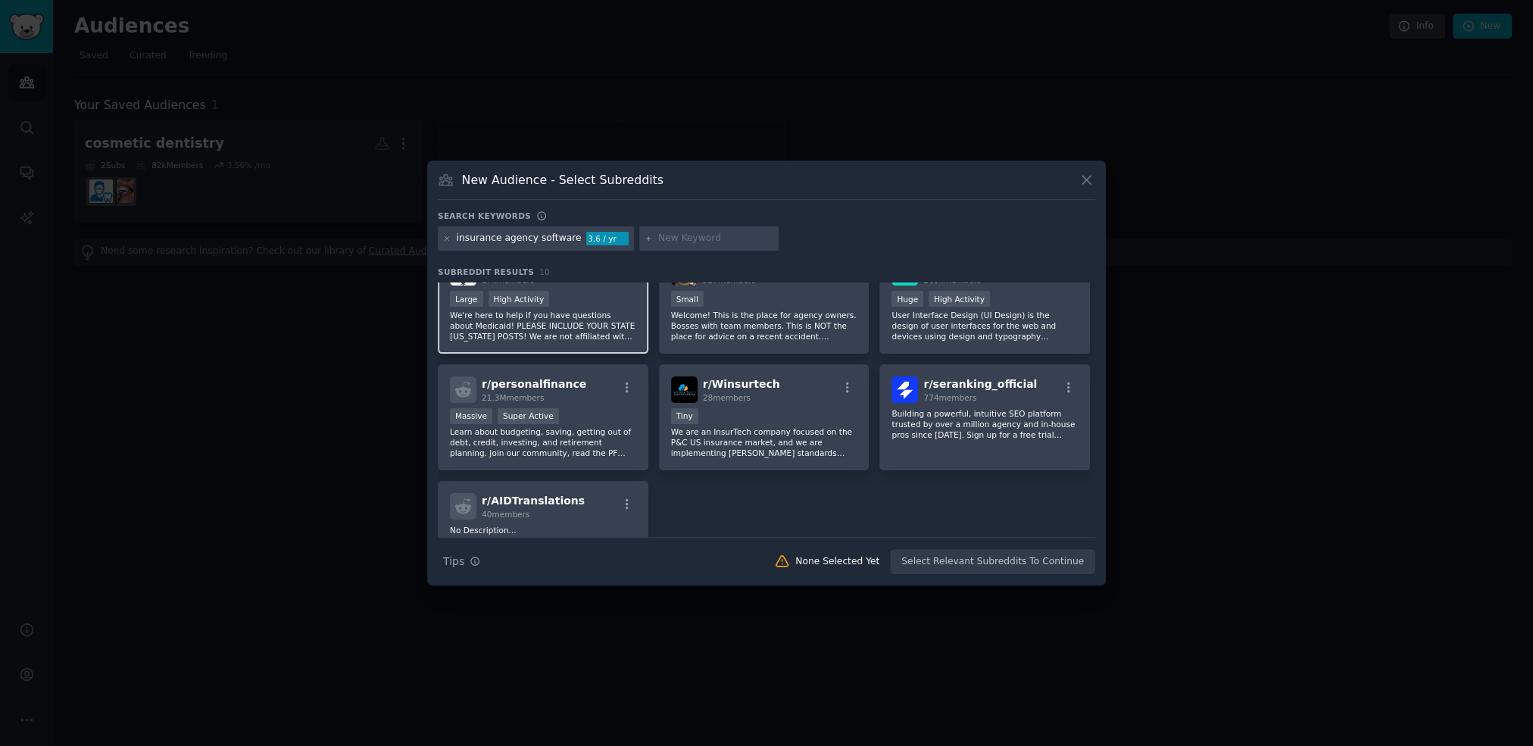
scroll to position [154, 0]
click at [490, 239] on div "insurance agency software" at bounding box center [519, 239] width 125 height 14
click at [507, 238] on div "insurance agency software" at bounding box center [519, 239] width 125 height 14
click at [448, 239] on icon at bounding box center [447, 238] width 4 height 4
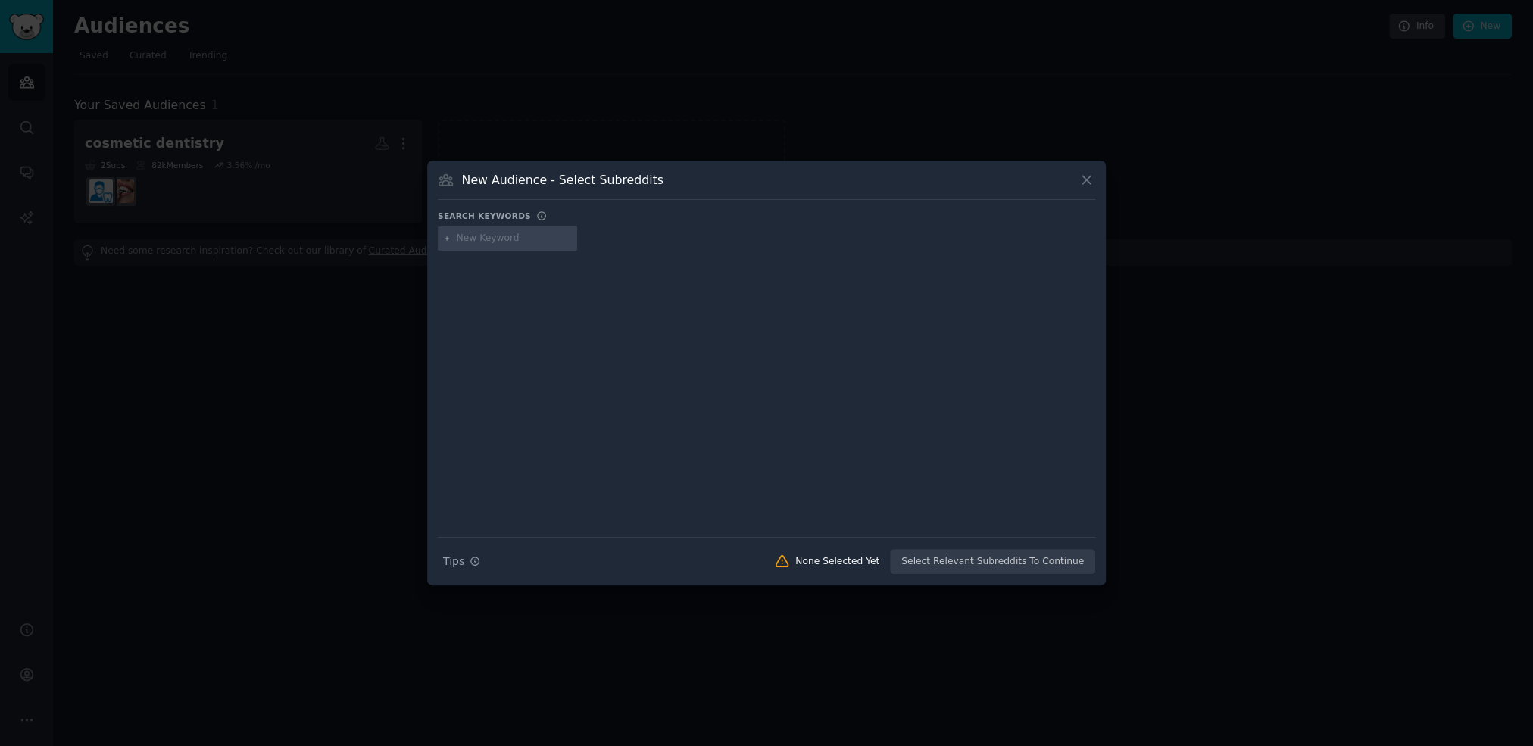
click at [510, 234] on input "text" at bounding box center [514, 239] width 115 height 14
paste input "site:[DOMAIN_NAME][URL] inurl:questions intitle:"wedding makeup" (how OR what O…"
type input "site:[DOMAIN_NAME][URL] inurl:questions intitle:"wedding makeup" (how OR what O…"
paste input "PROPERTY AND CASUALTY INSURANCE SOFTWARE"
type input "PROPERTY AND CASUALTY INSURANCE SOFTWARE"
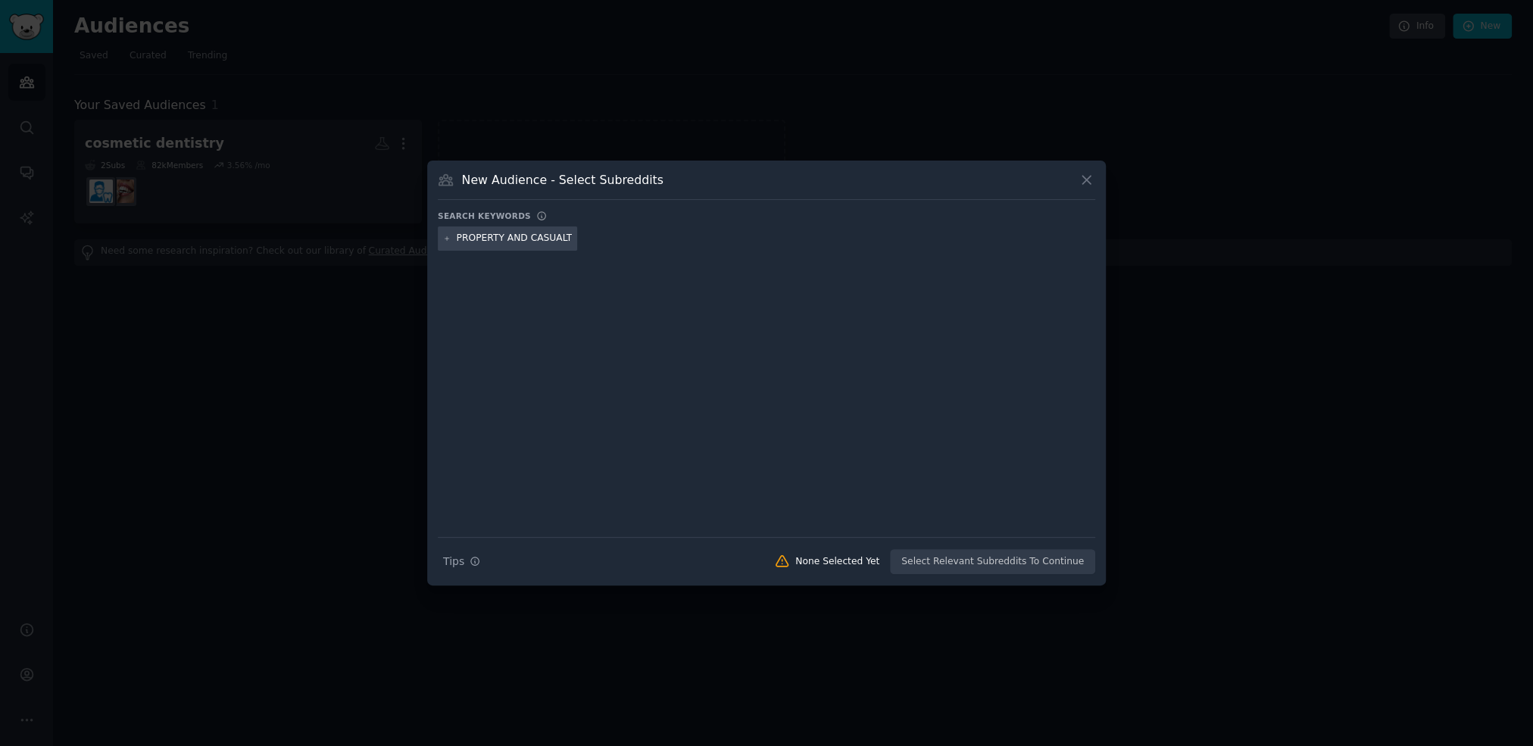
scroll to position [0, 86]
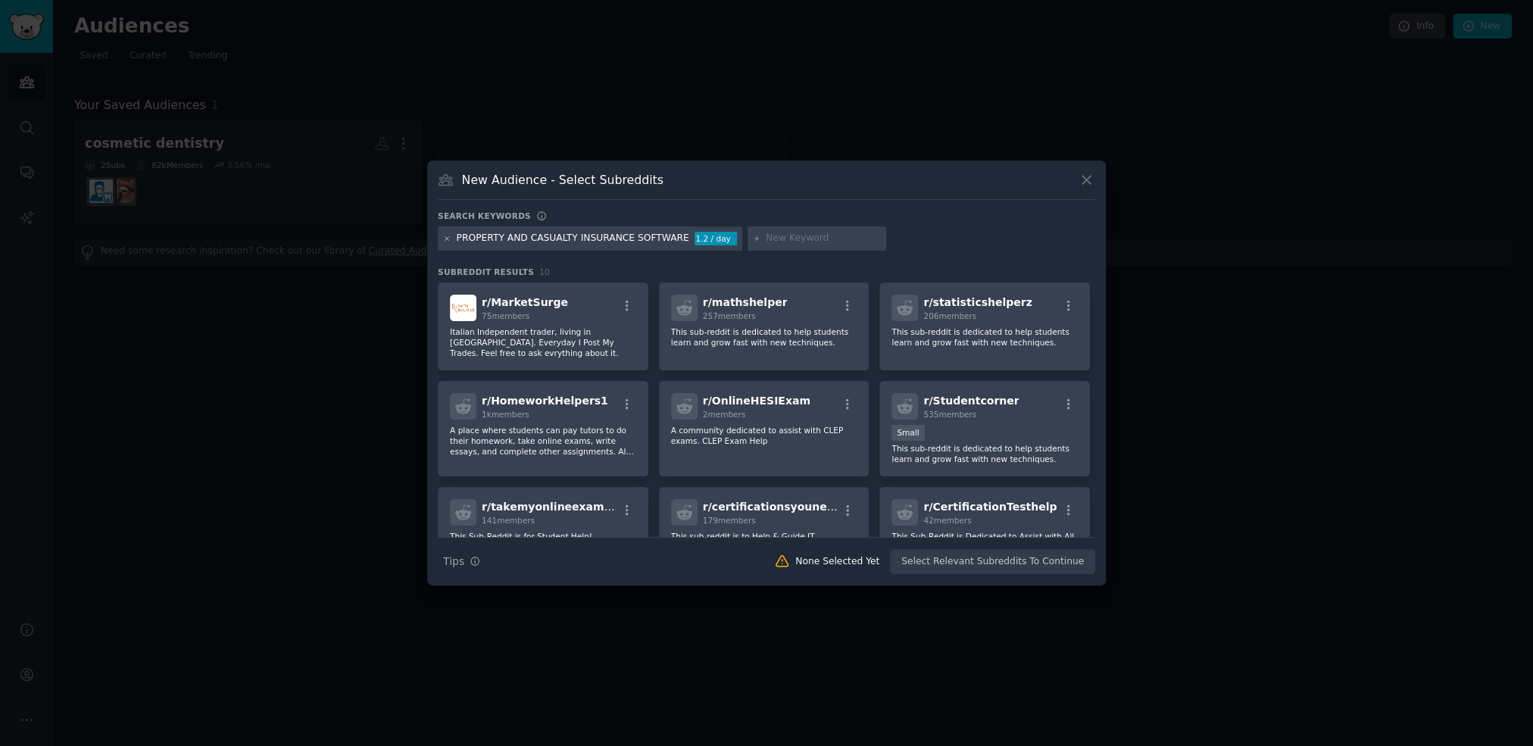
click at [449, 239] on icon at bounding box center [447, 239] width 8 height 8
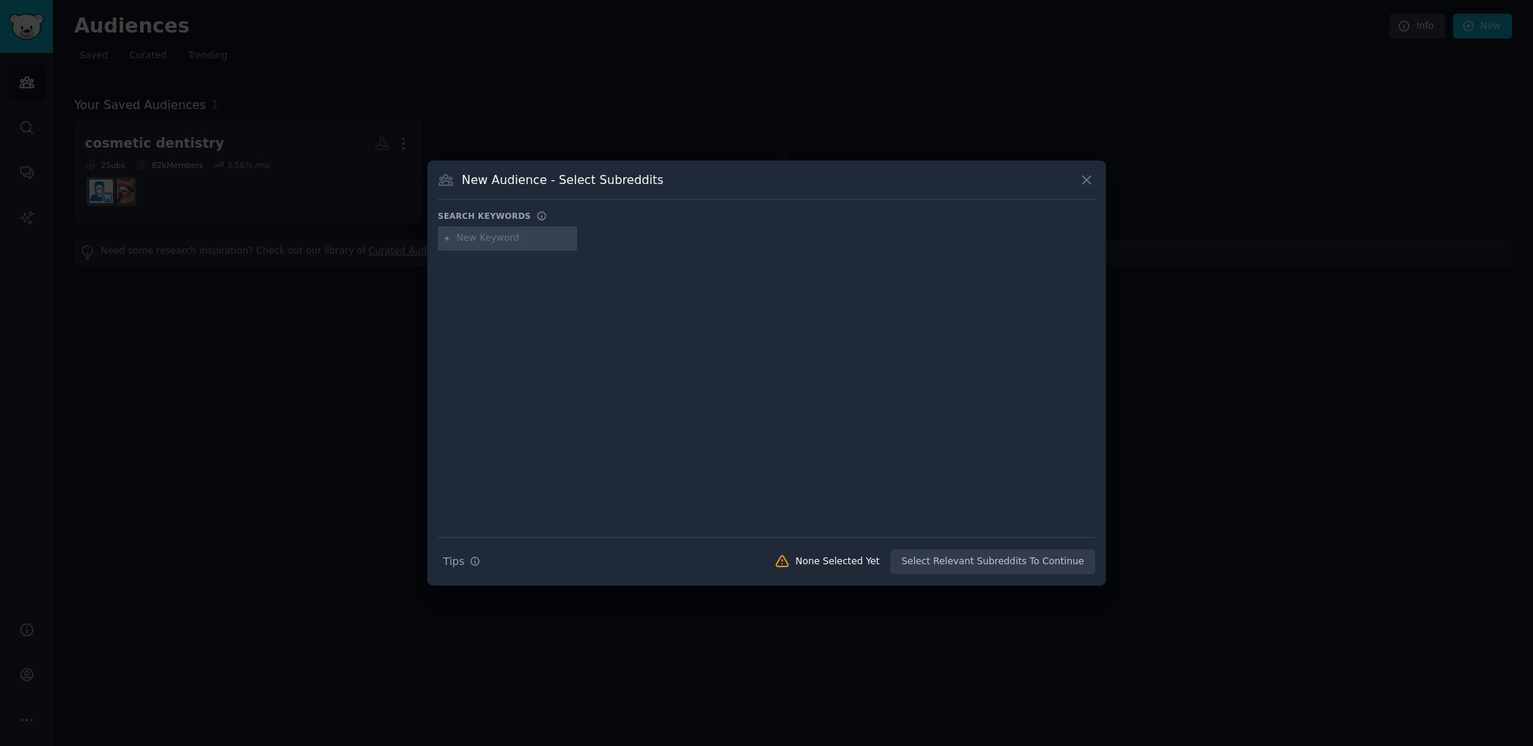
click at [518, 242] on input "text" at bounding box center [514, 239] width 115 height 14
type input "property and casualty insurance software"
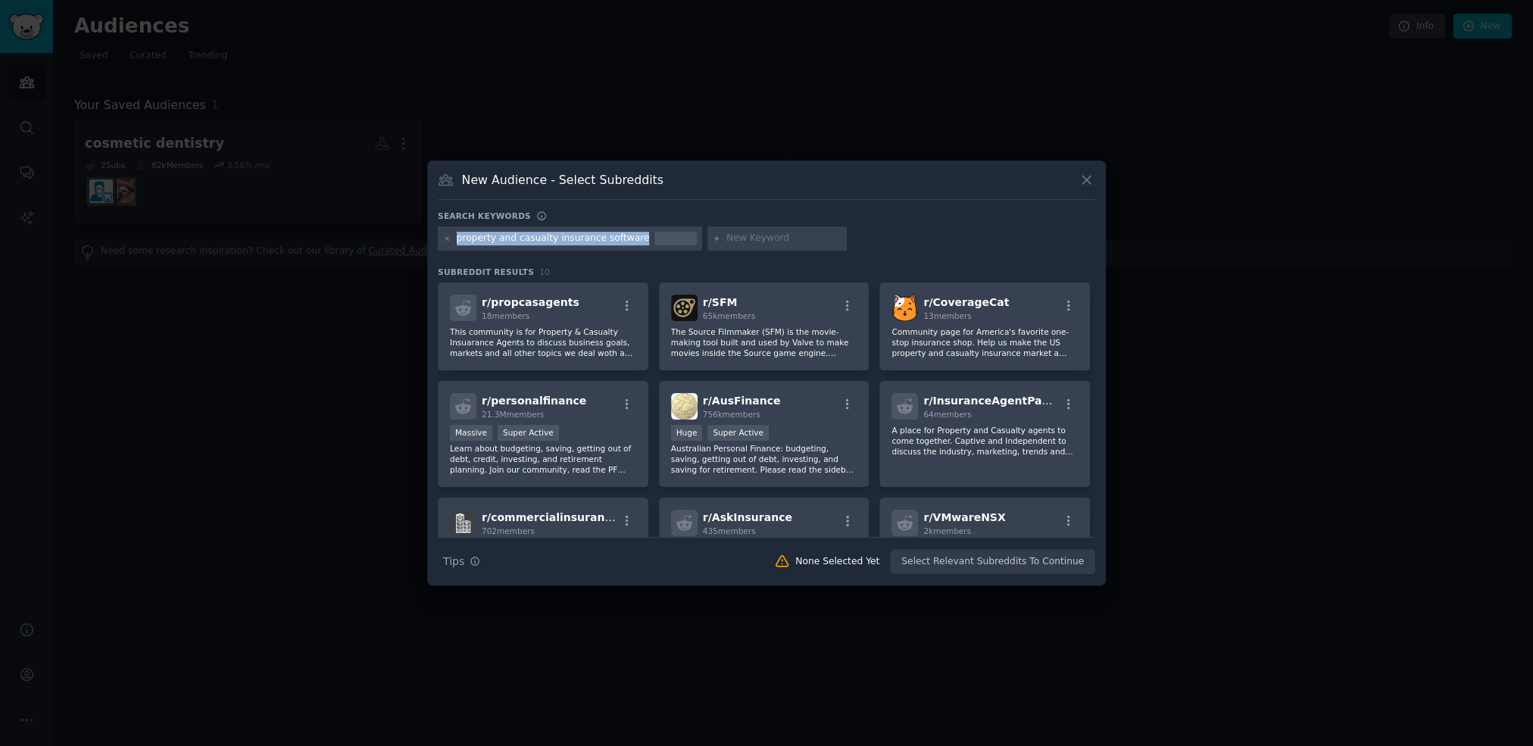
drag, startPoint x: 456, startPoint y: 239, endPoint x: 632, endPoint y: 240, distance: 175.7
click at [632, 240] on div "property and casualty insurance software" at bounding box center [570, 238] width 264 height 24
copy div "property and casualty insurance software"
click at [731, 235] on input "text" at bounding box center [783, 239] width 115 height 14
paste input "property and casualty insurance software"
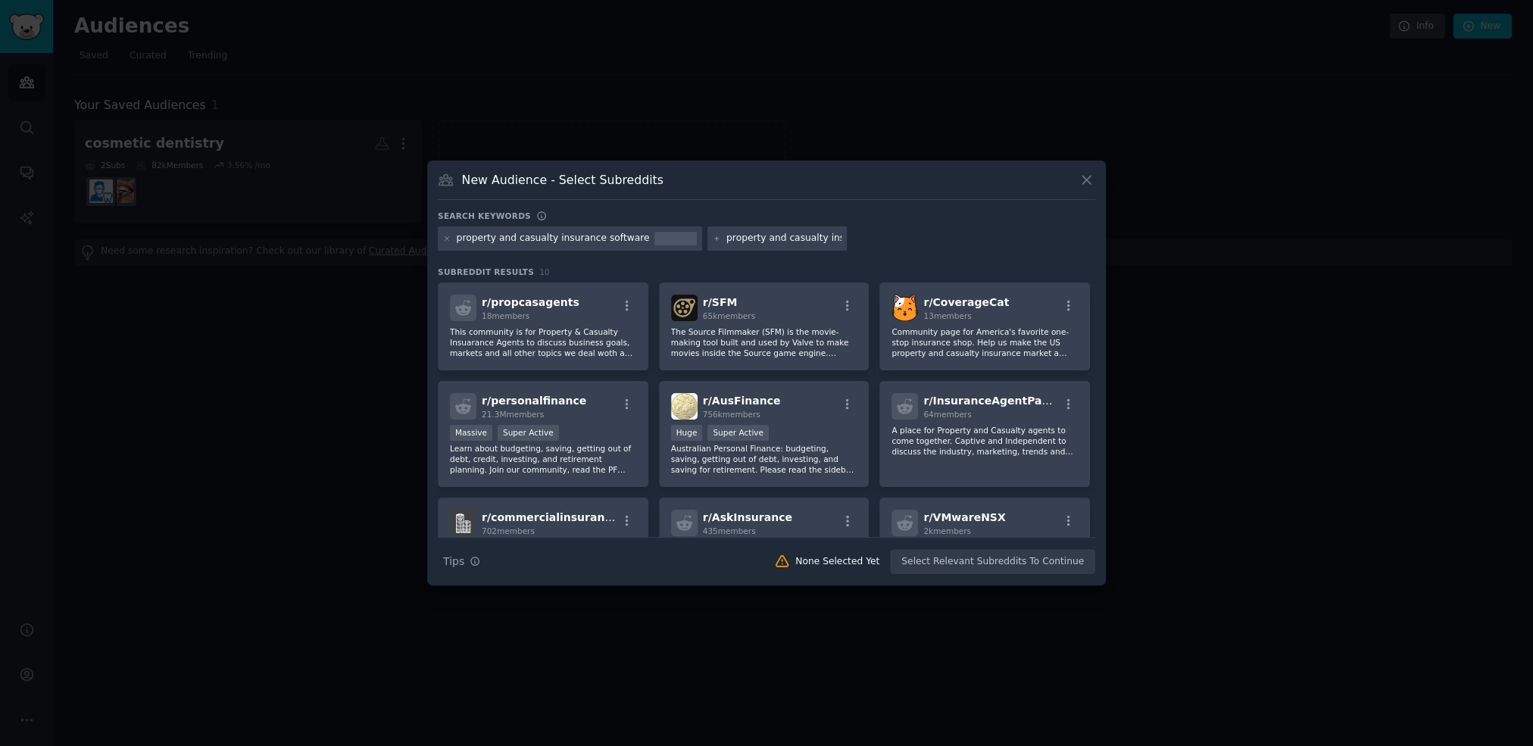
scroll to position [0, 40]
type input "property and casualty insurance software -agent"
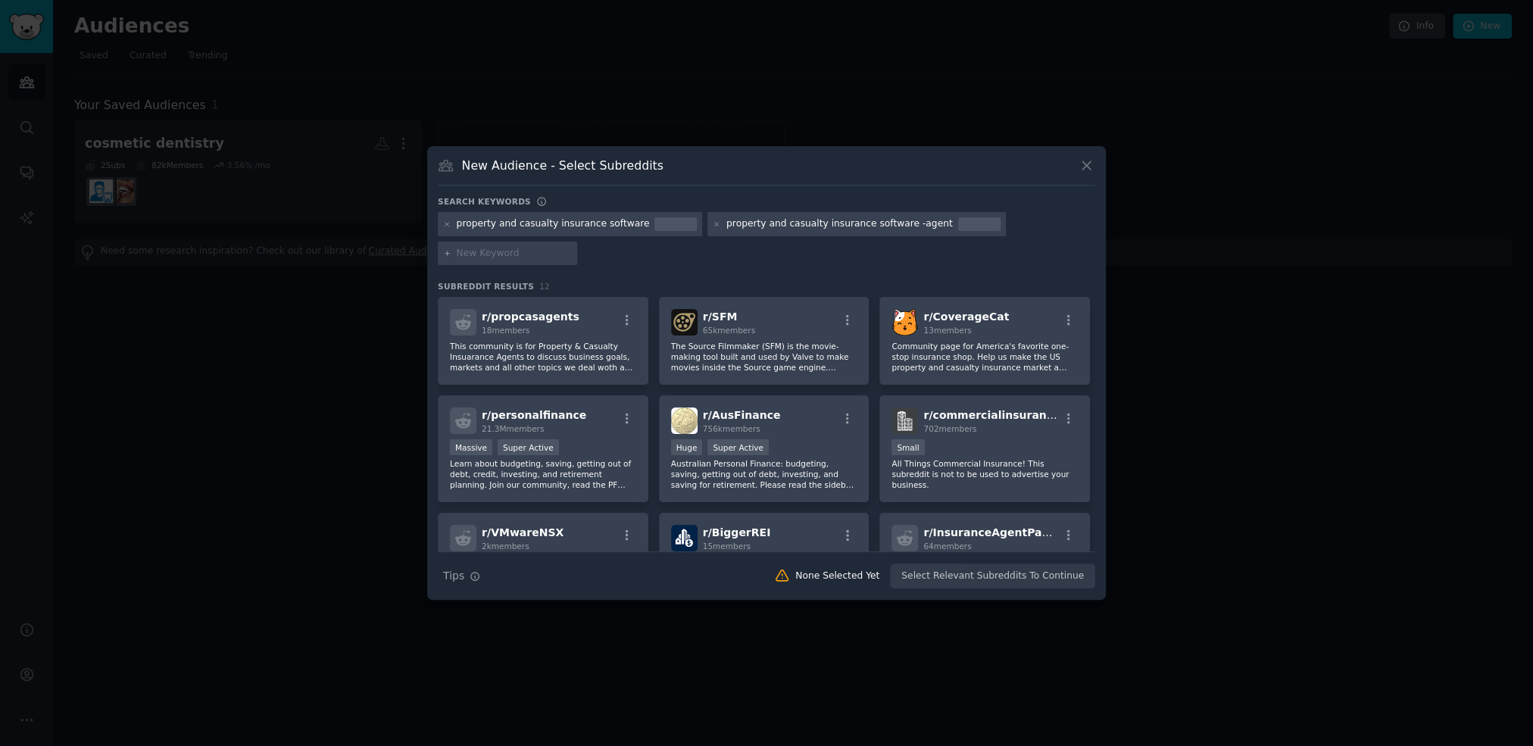
click at [772, 218] on div "property and casualty insurance software -agent" at bounding box center [839, 224] width 226 height 14
click at [715, 223] on icon at bounding box center [717, 224] width 4 height 4
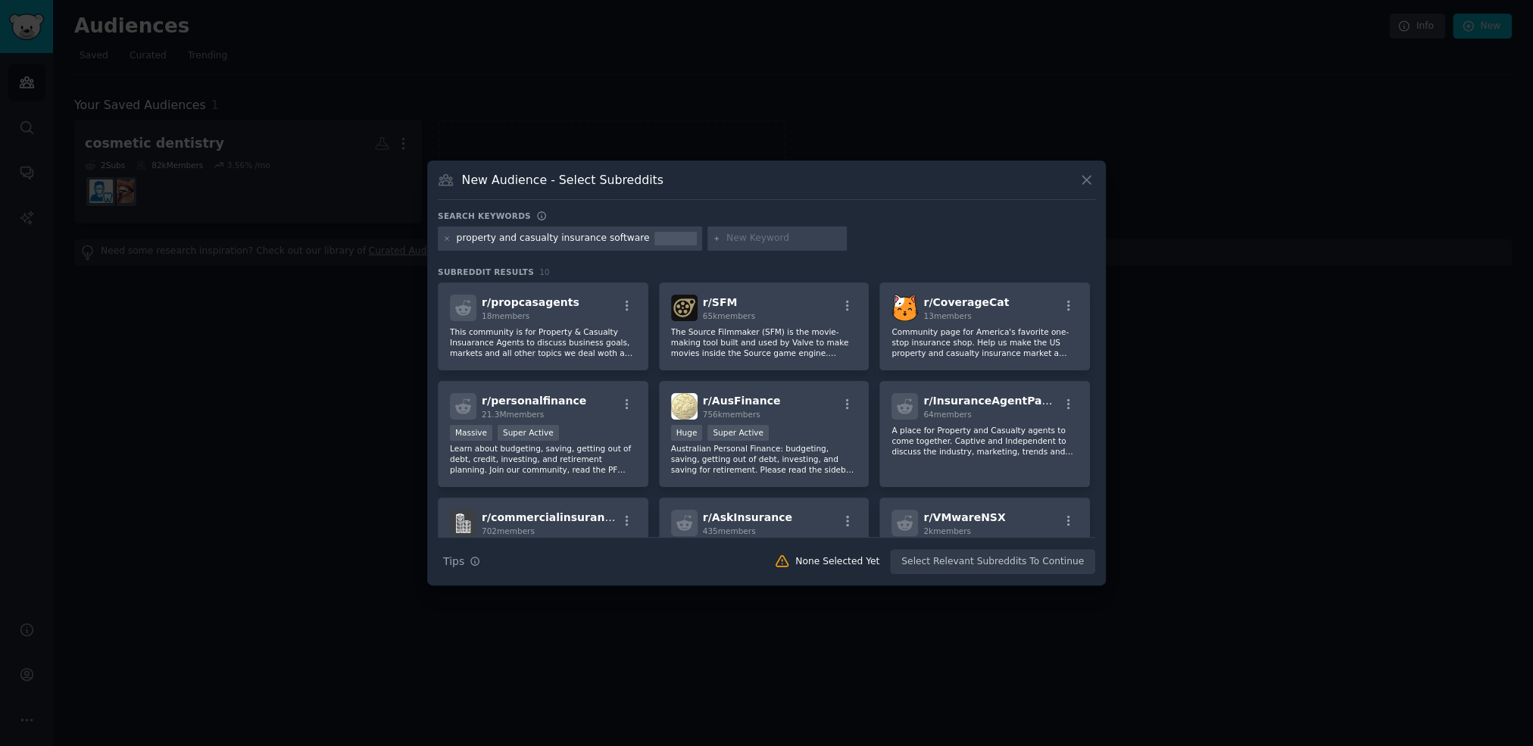
click at [727, 247] on div at bounding box center [776, 238] width 139 height 24
click at [728, 243] on input "text" at bounding box center [783, 239] width 115 height 14
type input "insurance software"
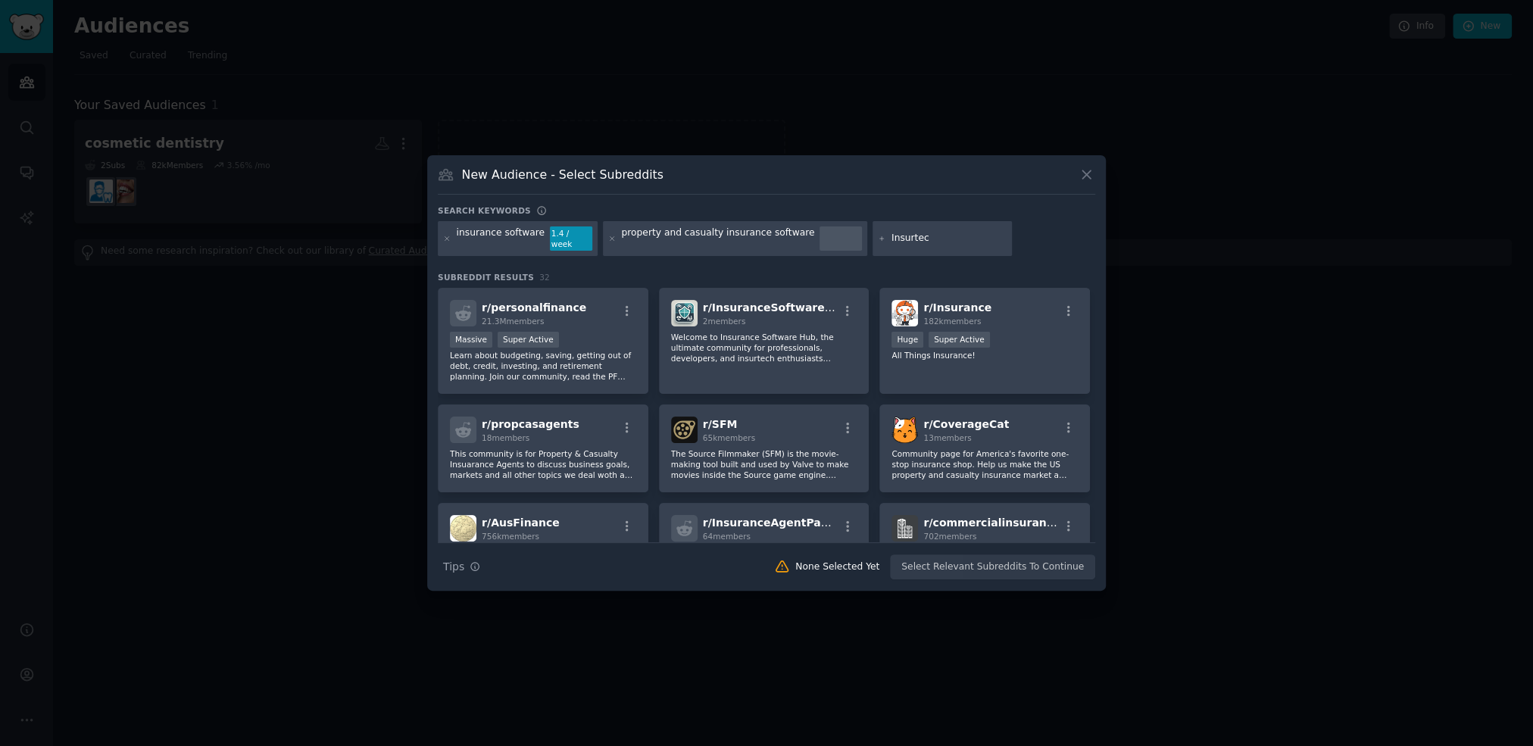
type input "Insurtech"
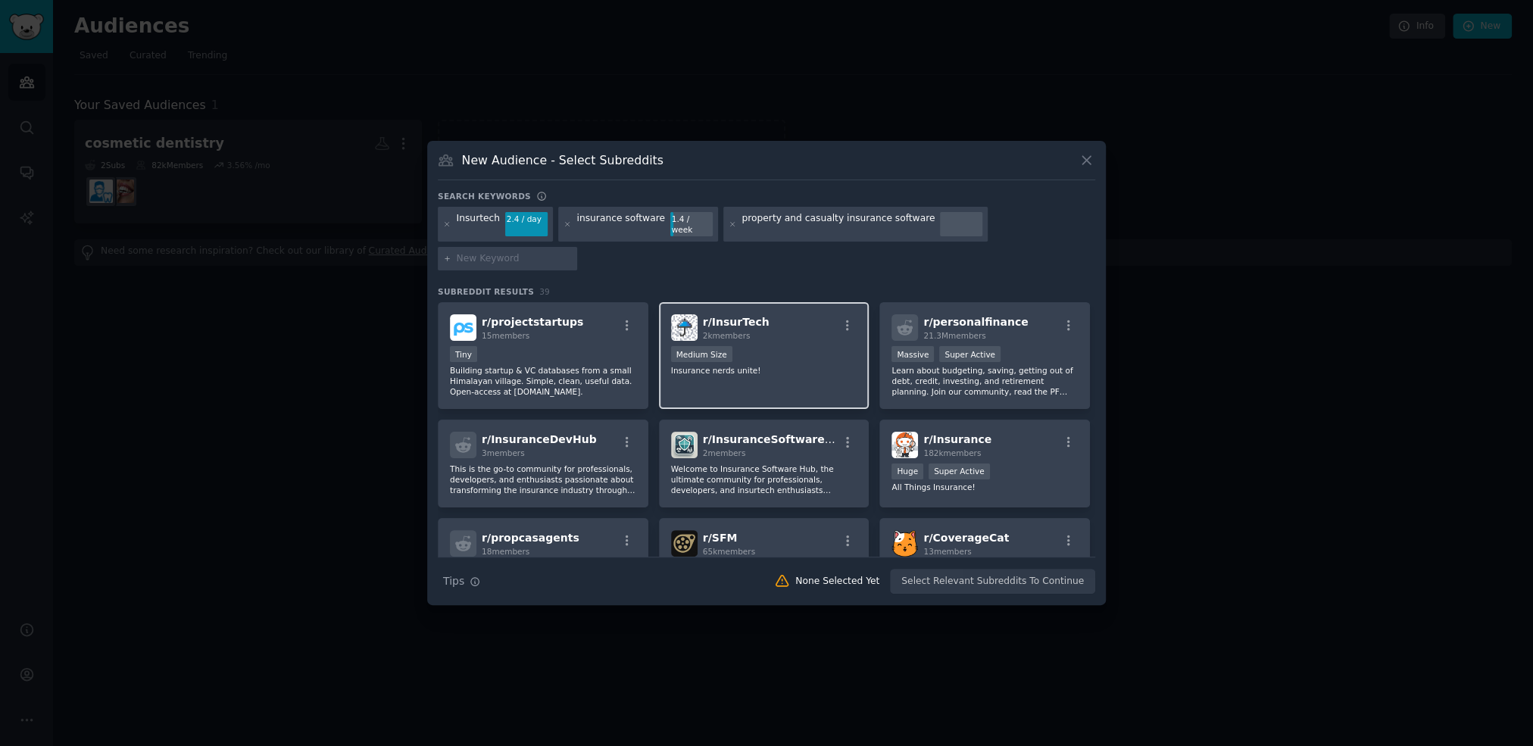
click at [801, 346] on div "Medium Size" at bounding box center [764, 355] width 186 height 19
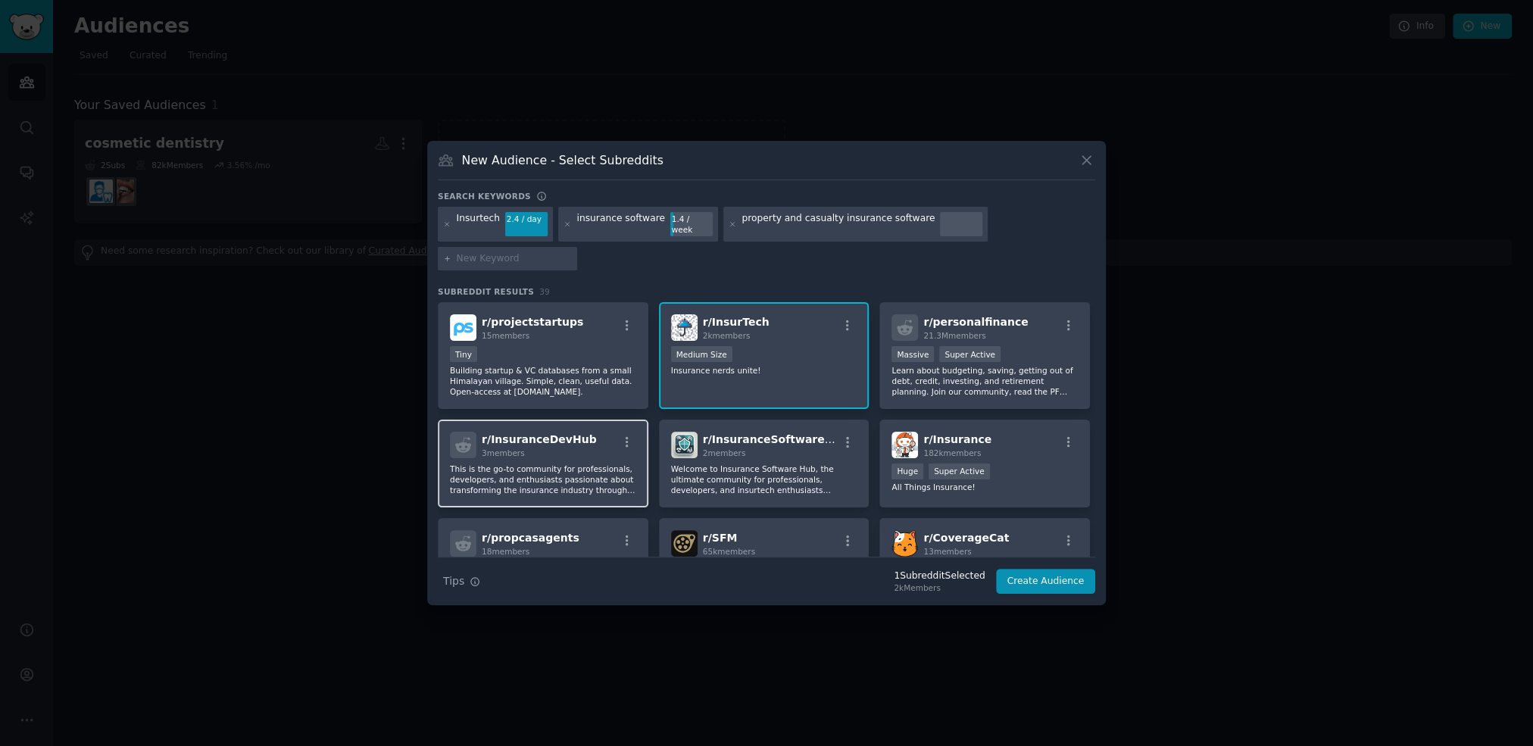
click at [537, 463] on p "This is the go-to community for professionals, developers, and enthusiasts pass…" at bounding box center [543, 479] width 186 height 32
click at [671, 376] on p "This is the go-to community for professionals, developers, and enthusiasts pass…" at bounding box center [764, 370] width 186 height 11
click at [1009, 449] on div "r/ Insurance 182k members" at bounding box center [984, 445] width 186 height 27
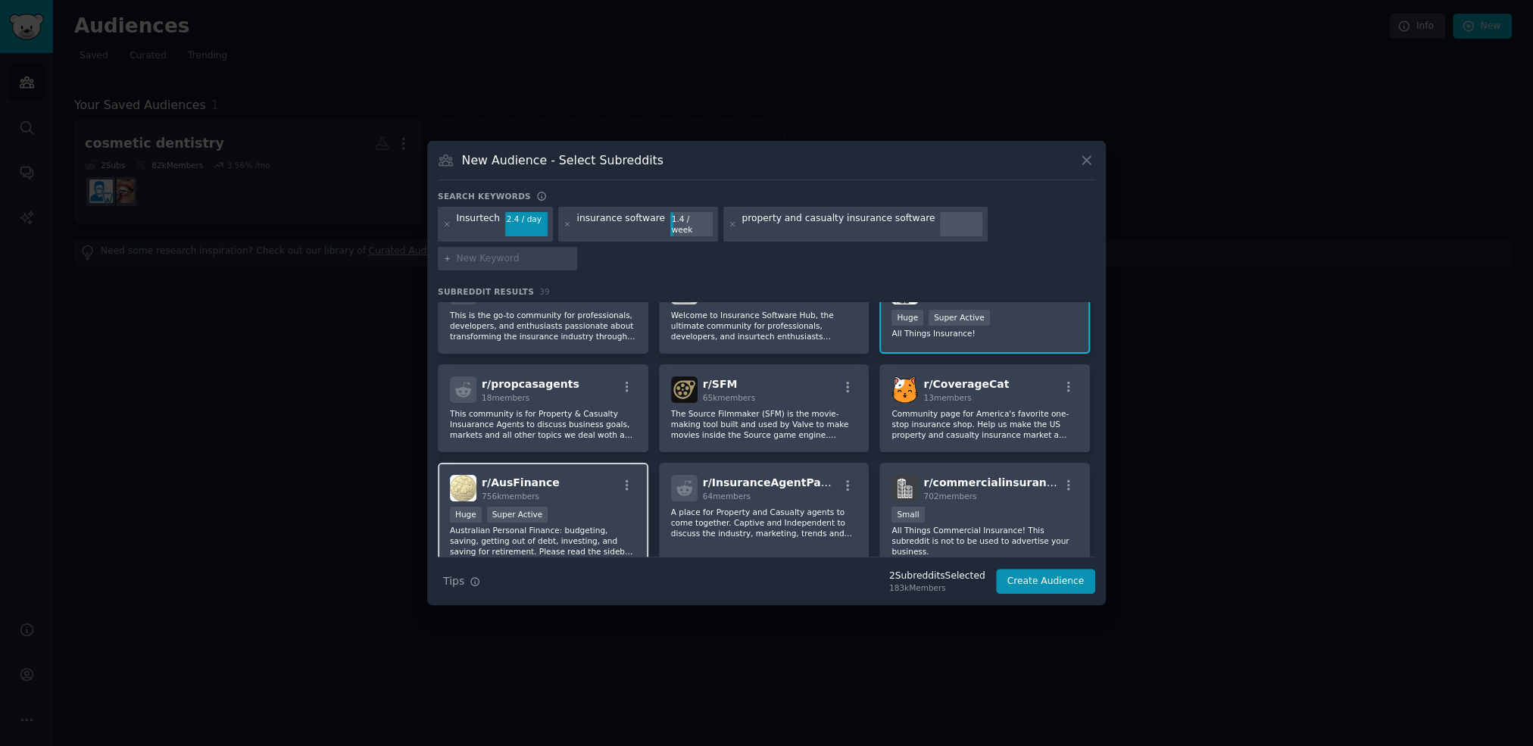
scroll to position [231, 0]
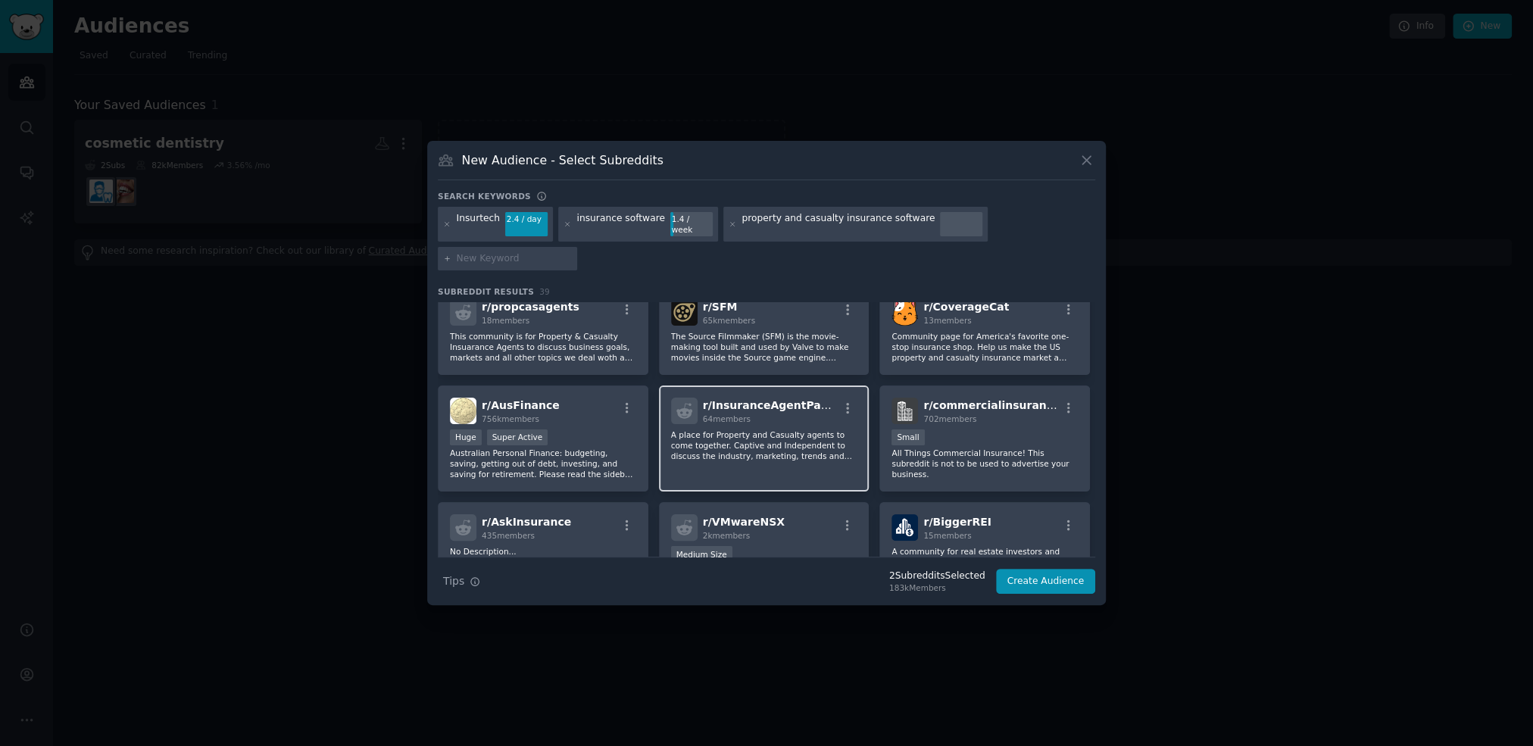
click at [759, 430] on p "A place for Property and Casualty agents to come together. Captive and Independ…" at bounding box center [764, 445] width 186 height 32
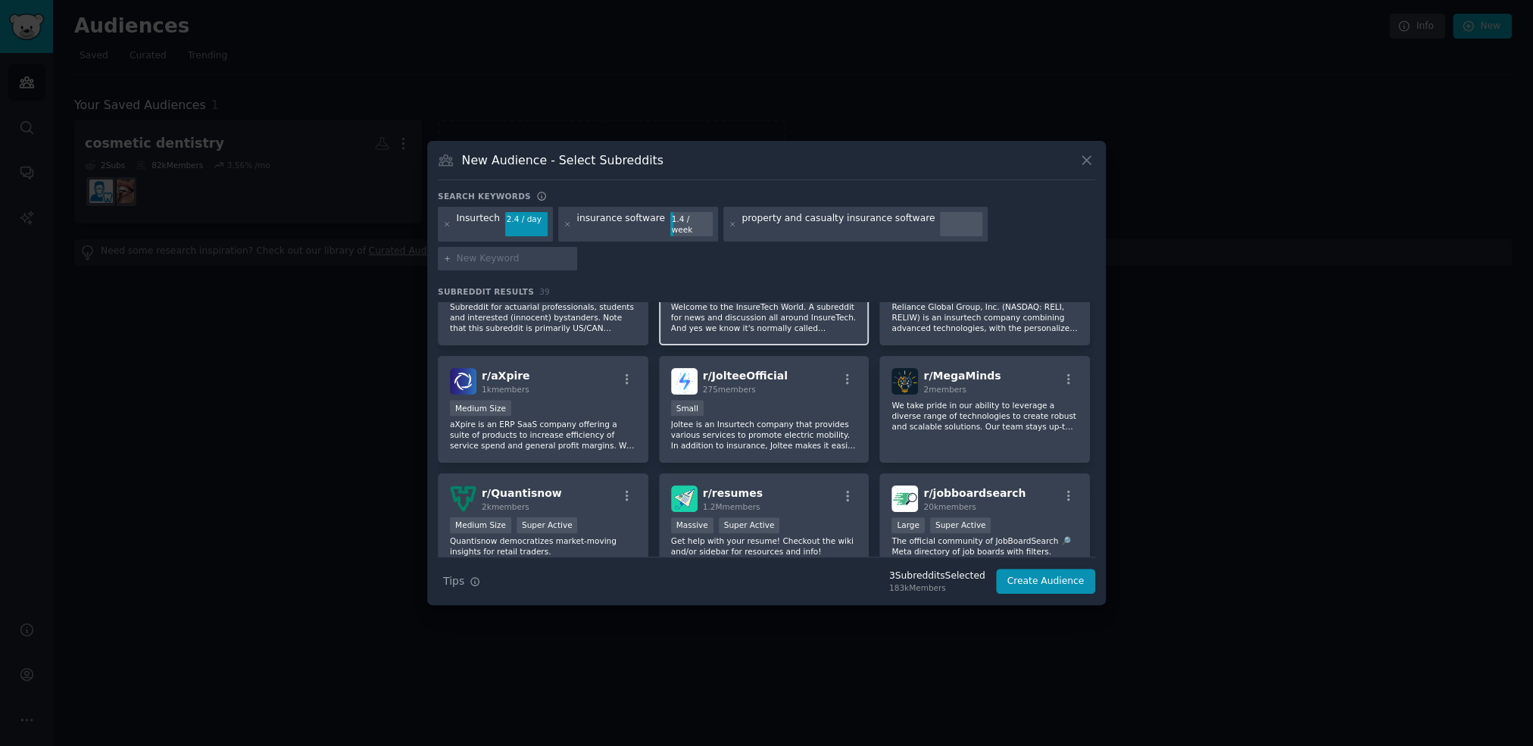
scroll to position [1234, 0]
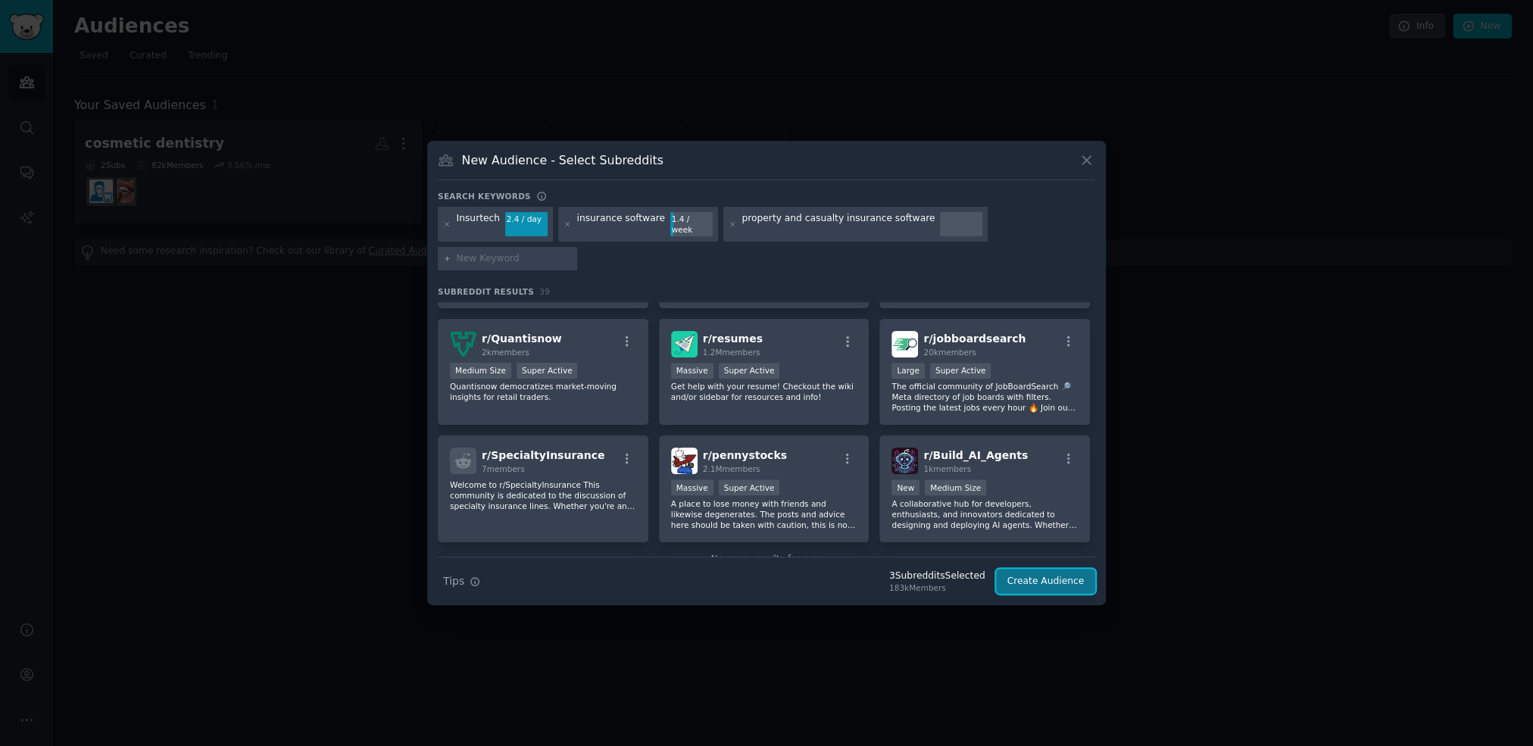
click at [1043, 574] on button "Create Audience" at bounding box center [1046, 582] width 100 height 26
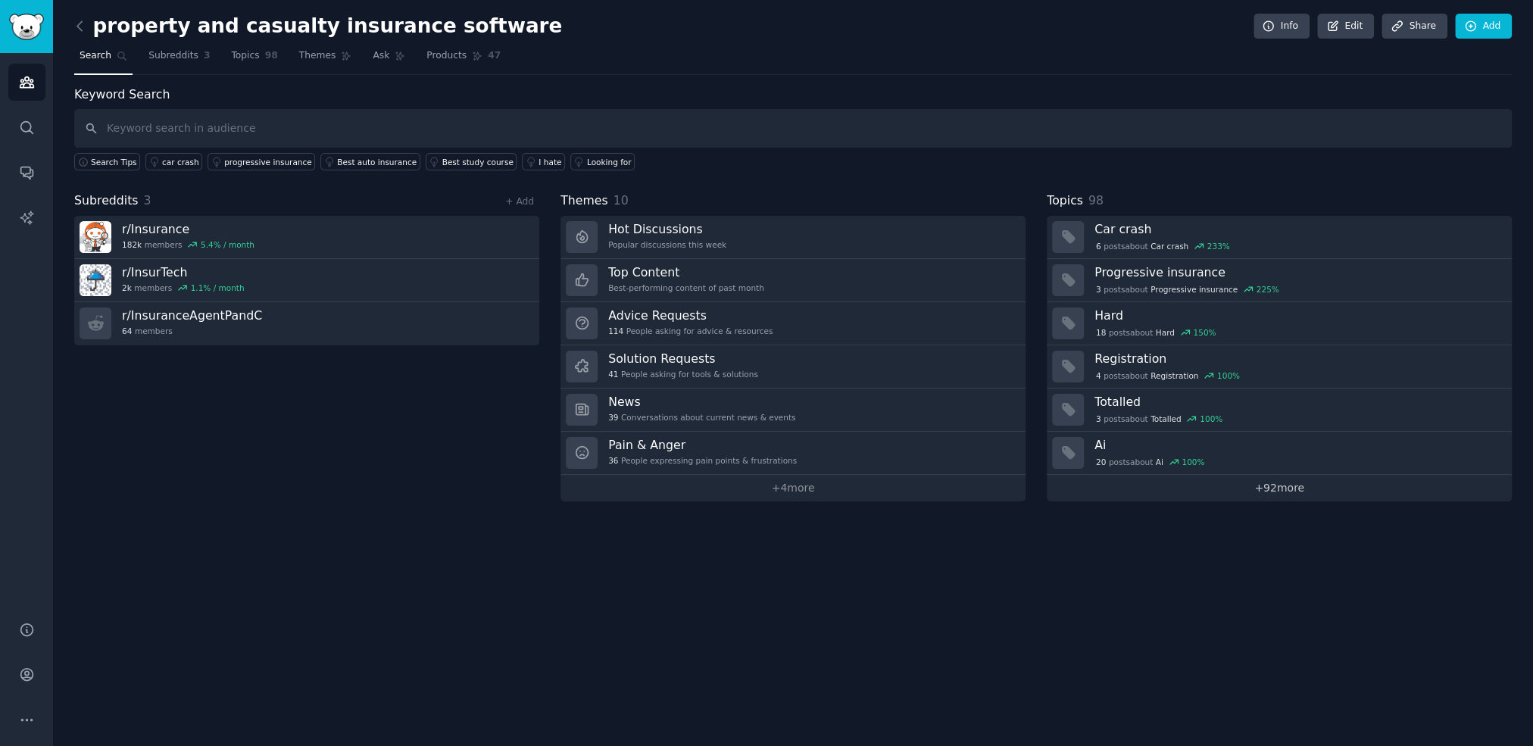
click at [1271, 482] on link "+ 92 more" at bounding box center [1278, 488] width 465 height 27
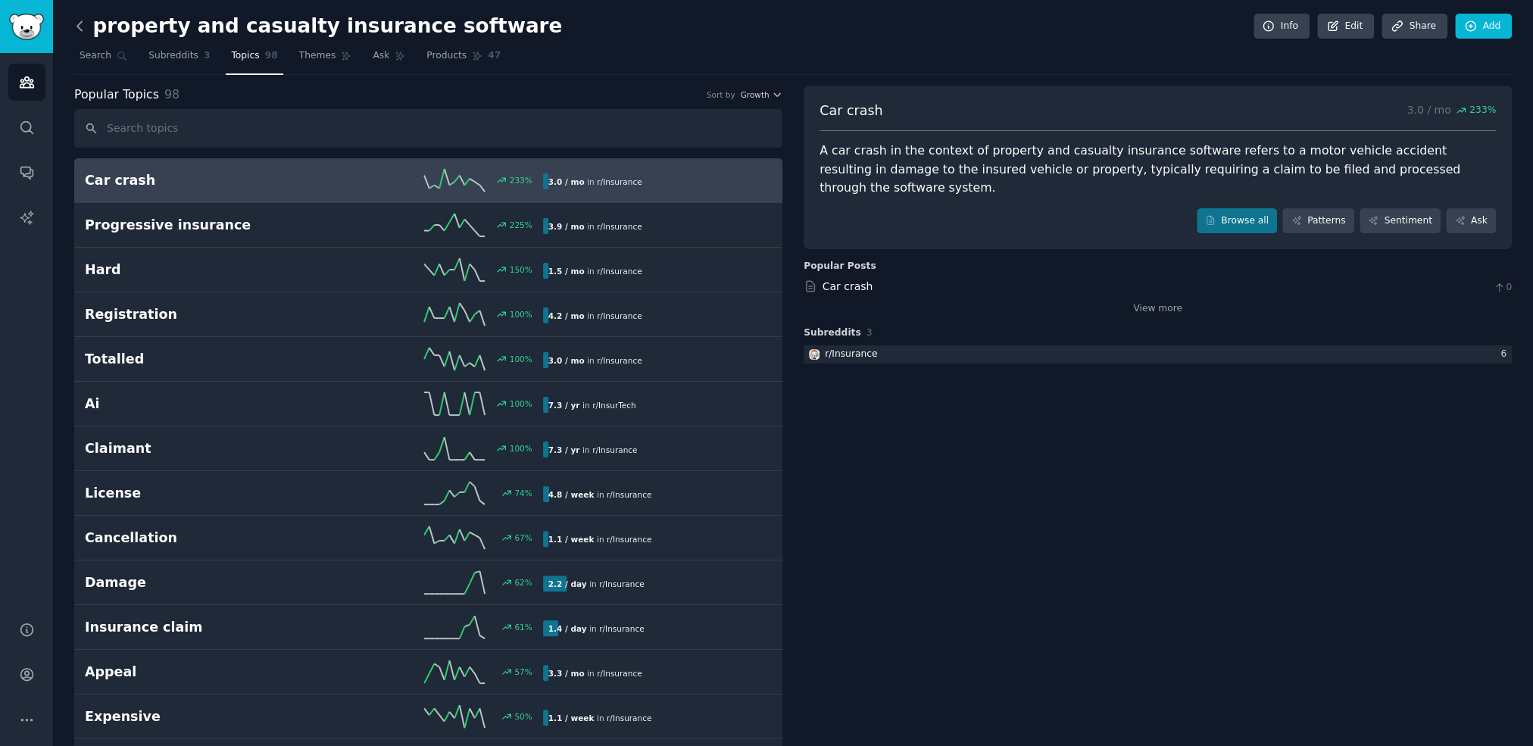
click at [81, 24] on icon at bounding box center [80, 26] width 16 height 16
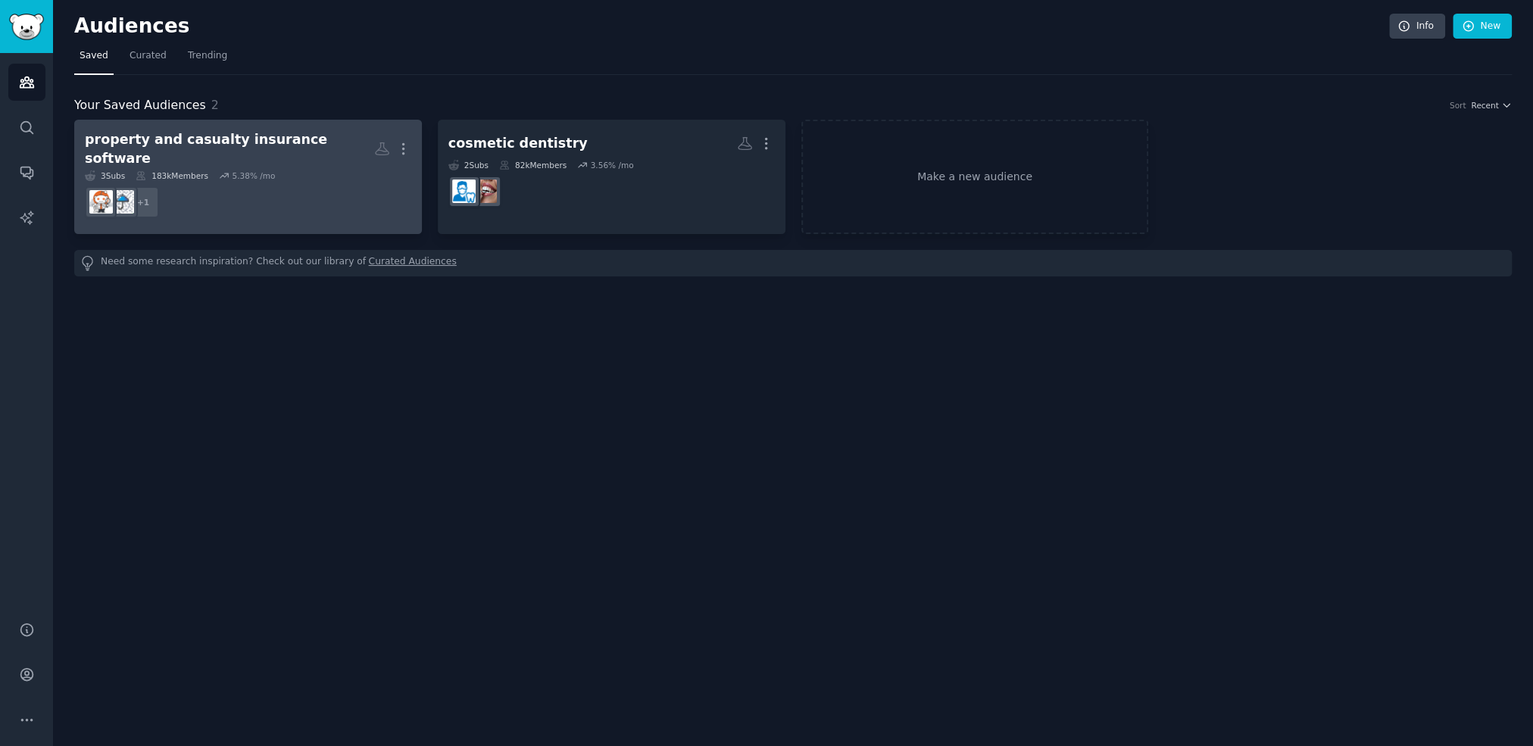
click at [252, 140] on div "property and casualty insurance software" at bounding box center [229, 148] width 289 height 37
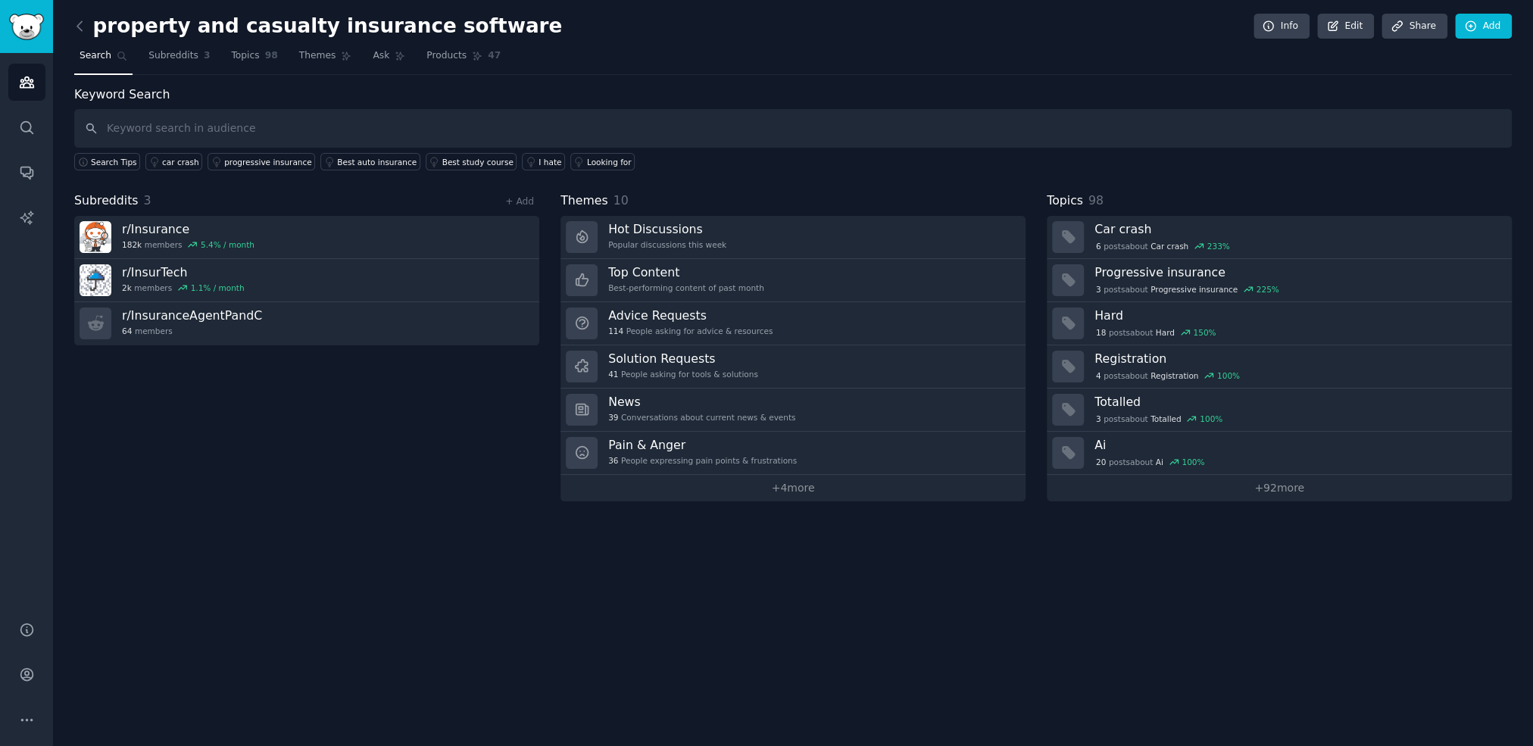
click at [92, 53] on span "Search" at bounding box center [96, 56] width 32 height 14
click at [528, 204] on link "+ Add" at bounding box center [519, 201] width 29 height 11
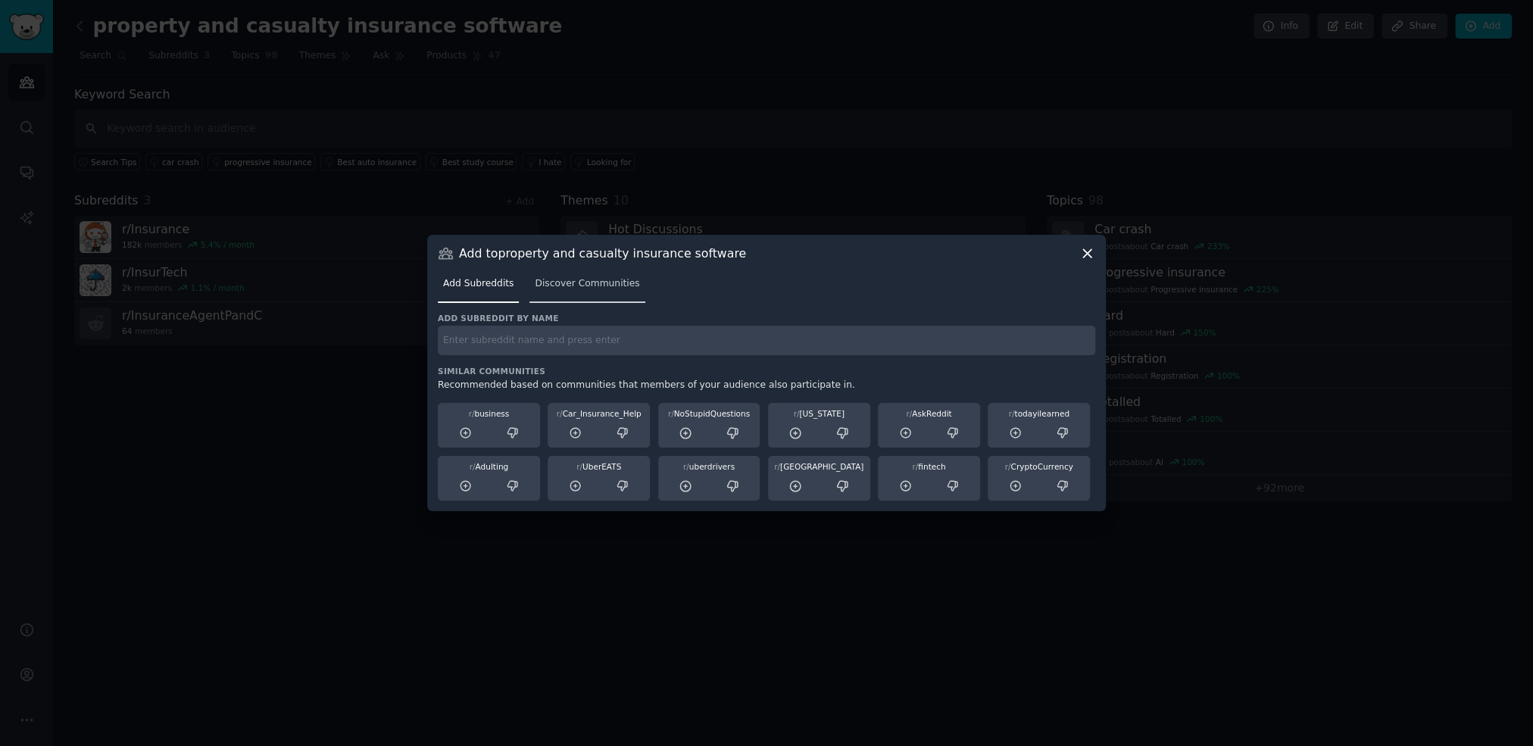
click at [572, 284] on span "Discover Communities" at bounding box center [587, 284] width 104 height 14
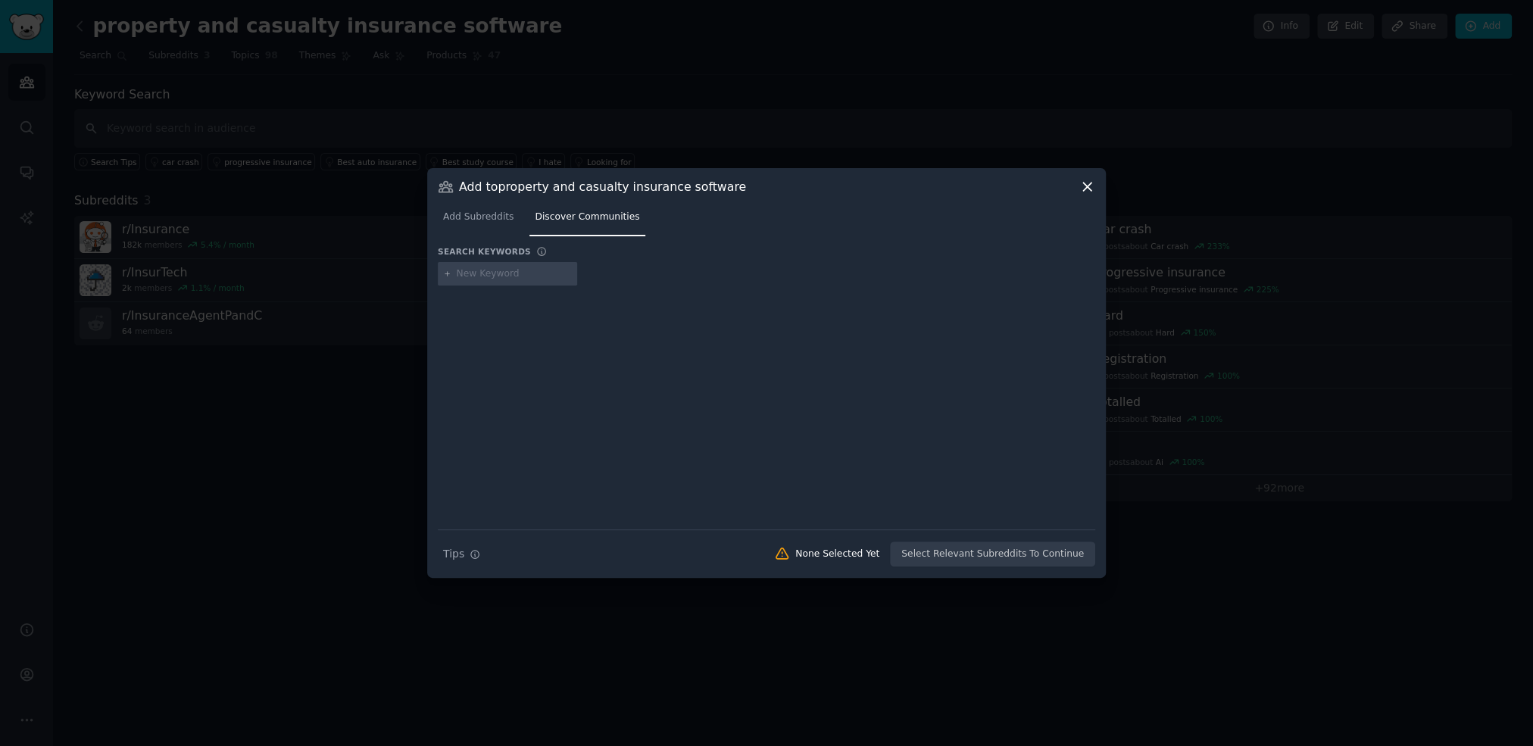
click at [492, 274] on input "text" at bounding box center [514, 274] width 115 height 14
type input "insurance providers"
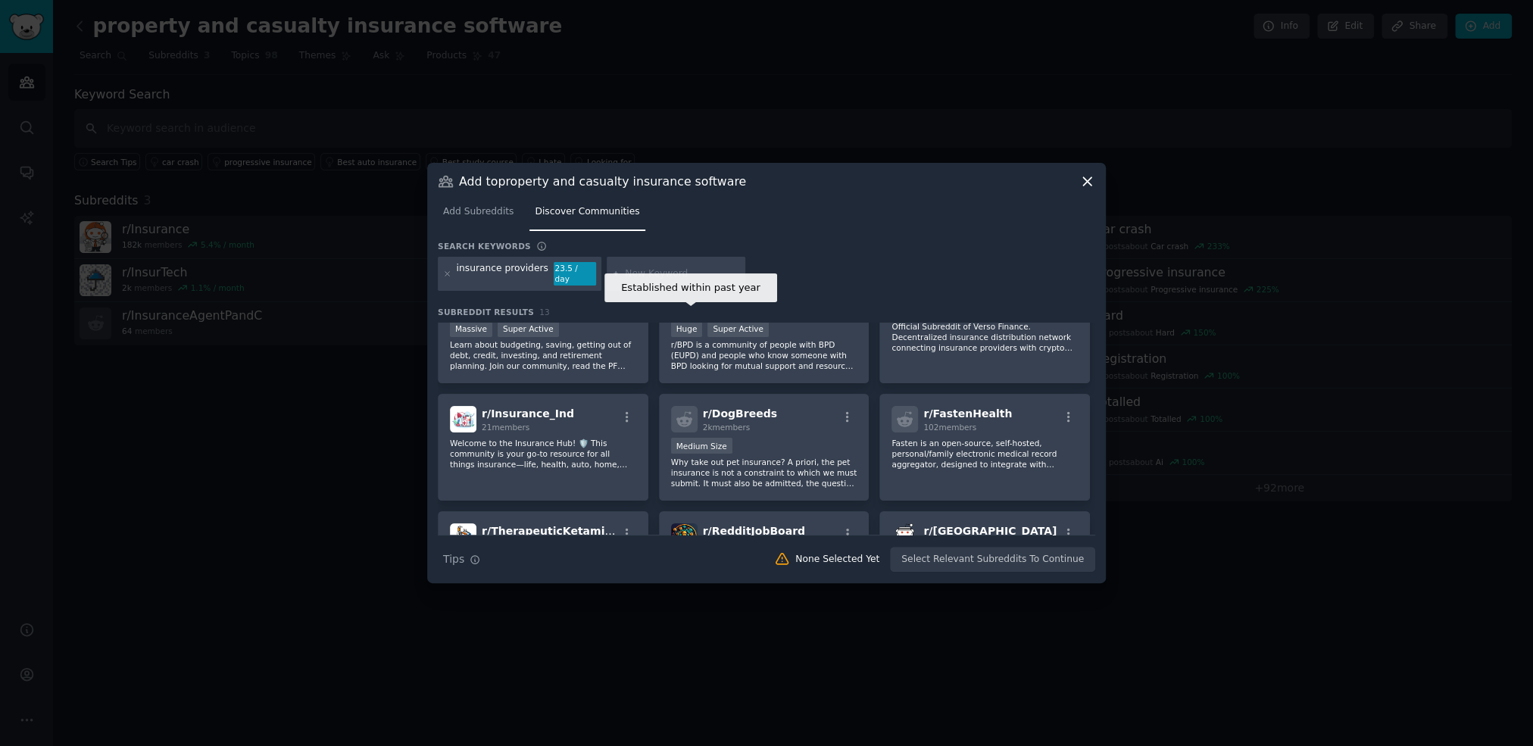
scroll to position [162, 0]
click at [446, 273] on icon at bounding box center [447, 274] width 4 height 4
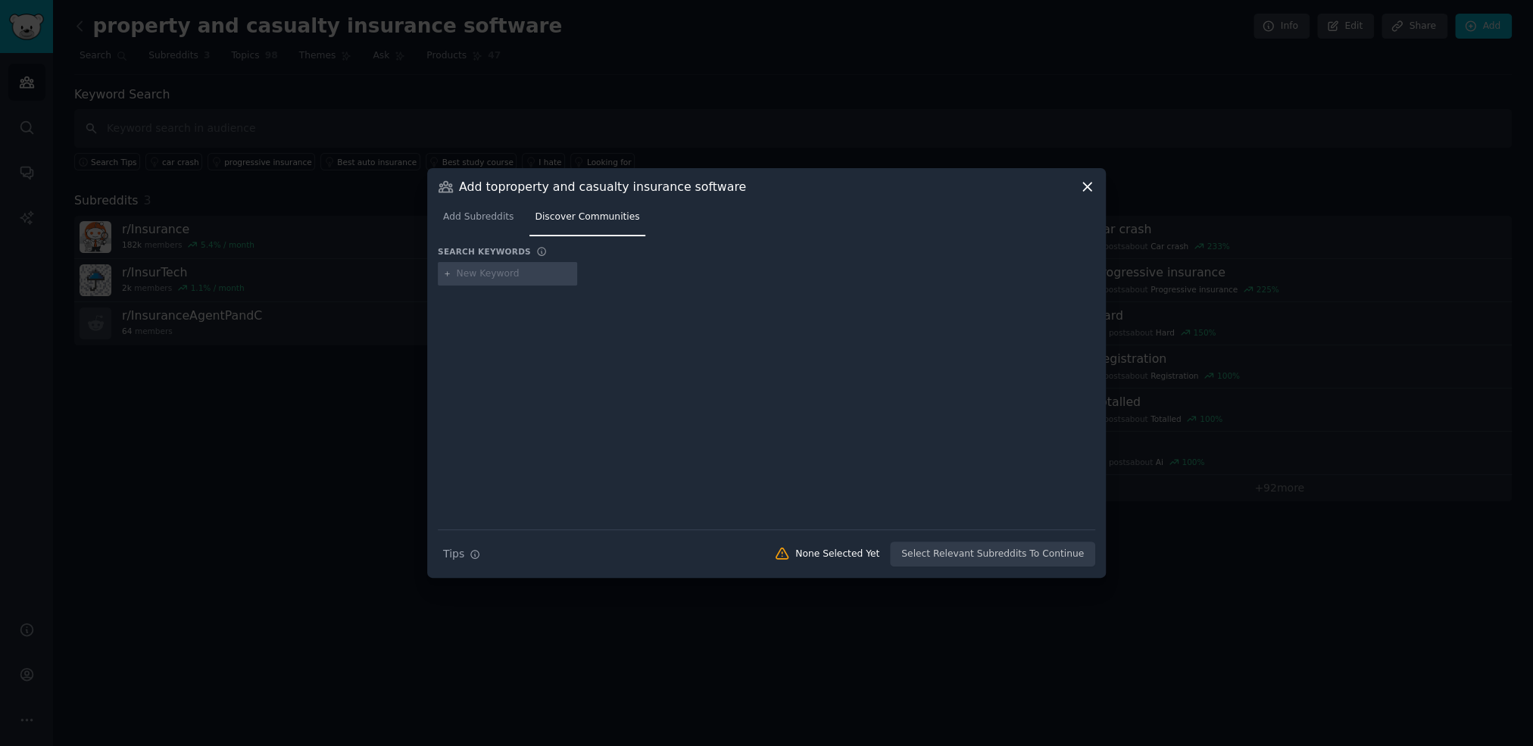
click at [483, 273] on input "text" at bounding box center [514, 274] width 115 height 14
type input "property and casualty insurance"
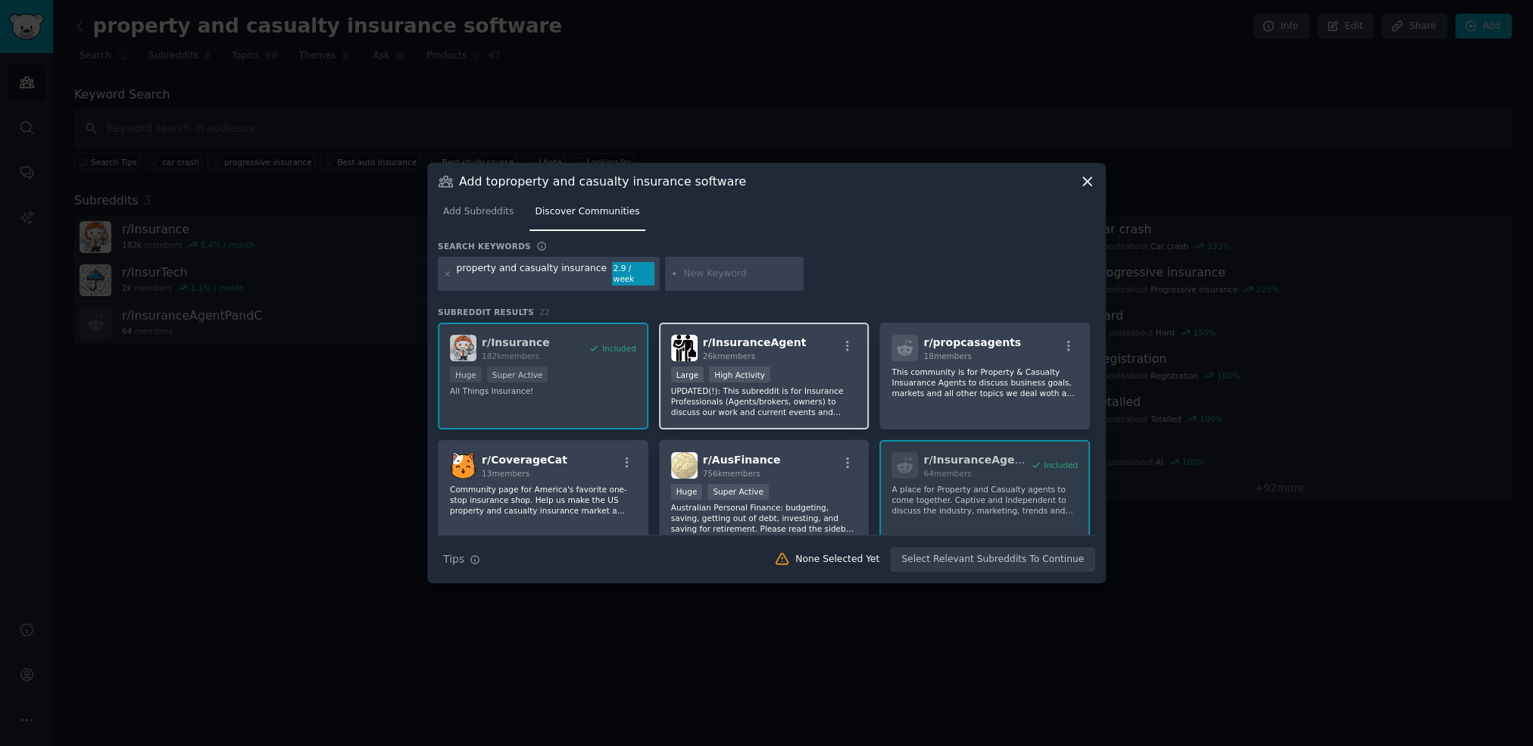
click at [797, 376] on div "Large High Activity" at bounding box center [764, 375] width 186 height 19
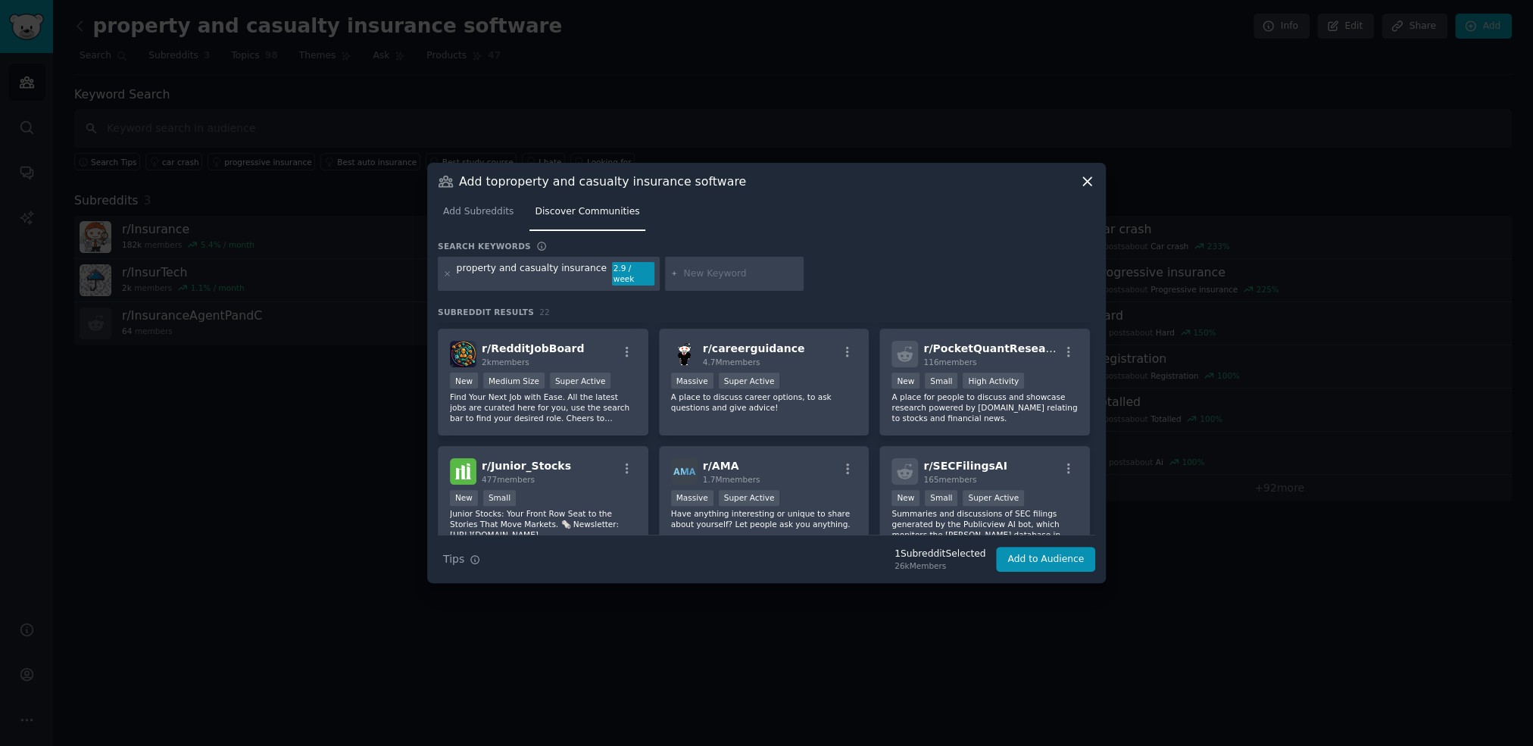
scroll to position [463, 0]
click at [1052, 550] on button "Add to Audience" at bounding box center [1045, 560] width 99 height 26
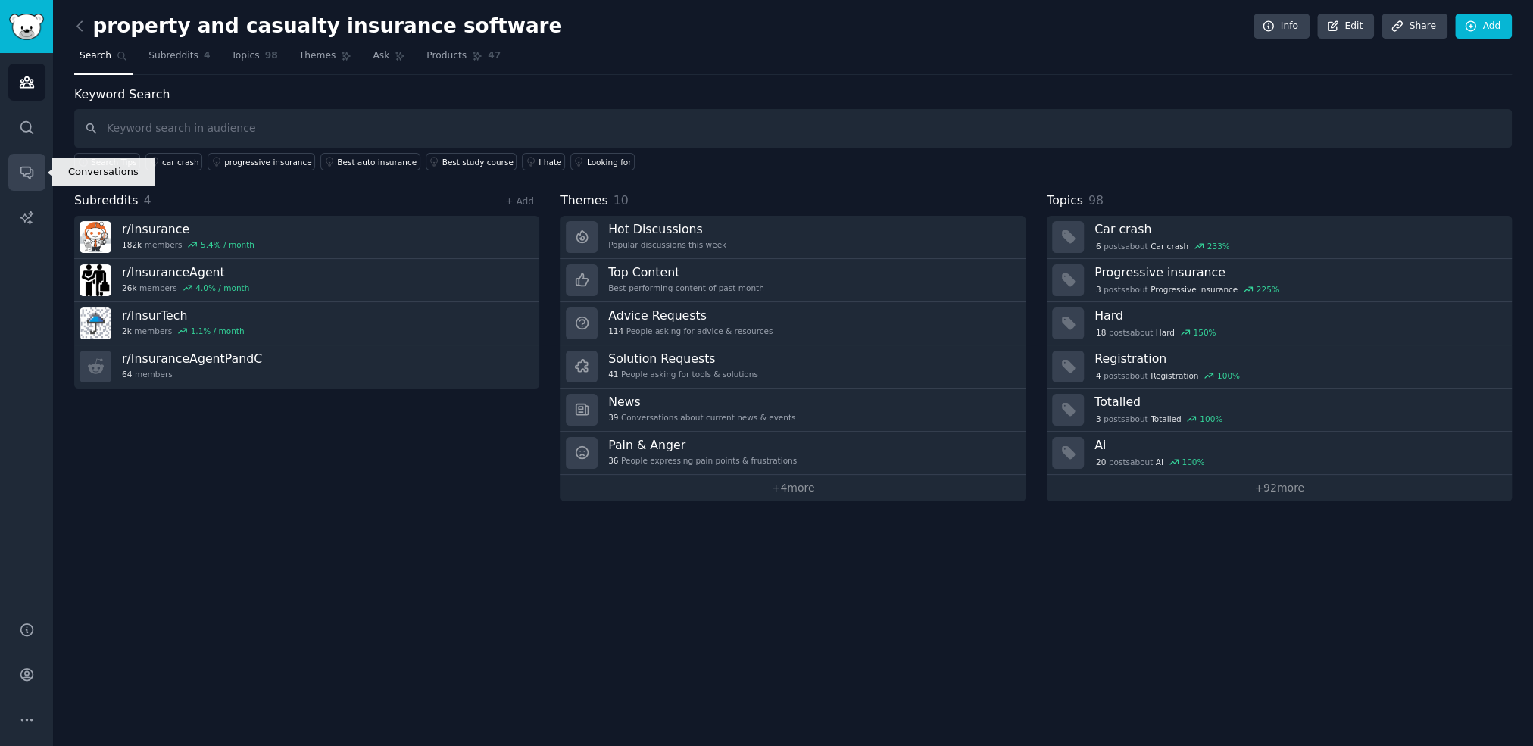
click at [25, 171] on icon "Sidebar" at bounding box center [27, 172] width 16 height 16
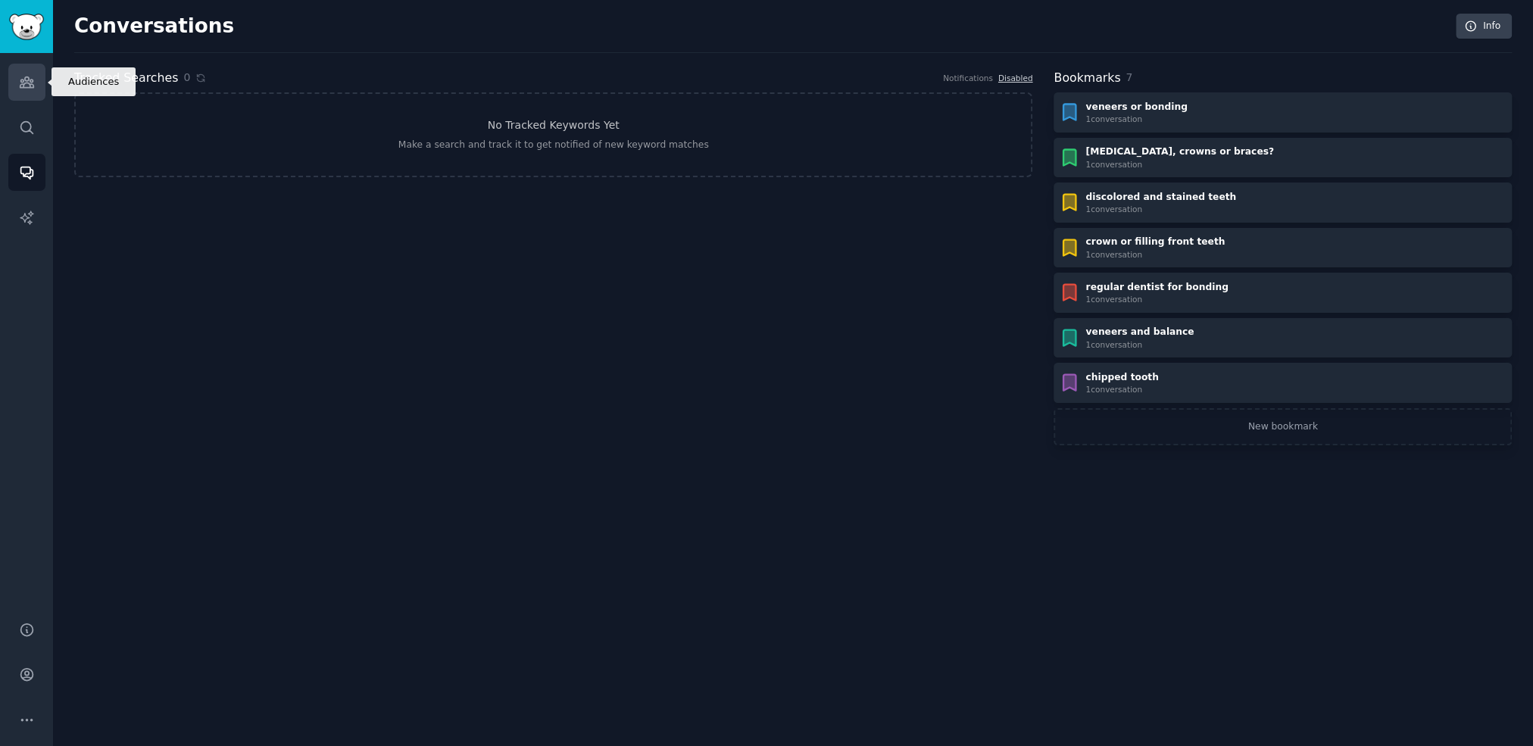
click at [34, 88] on icon "Sidebar" at bounding box center [27, 82] width 16 height 16
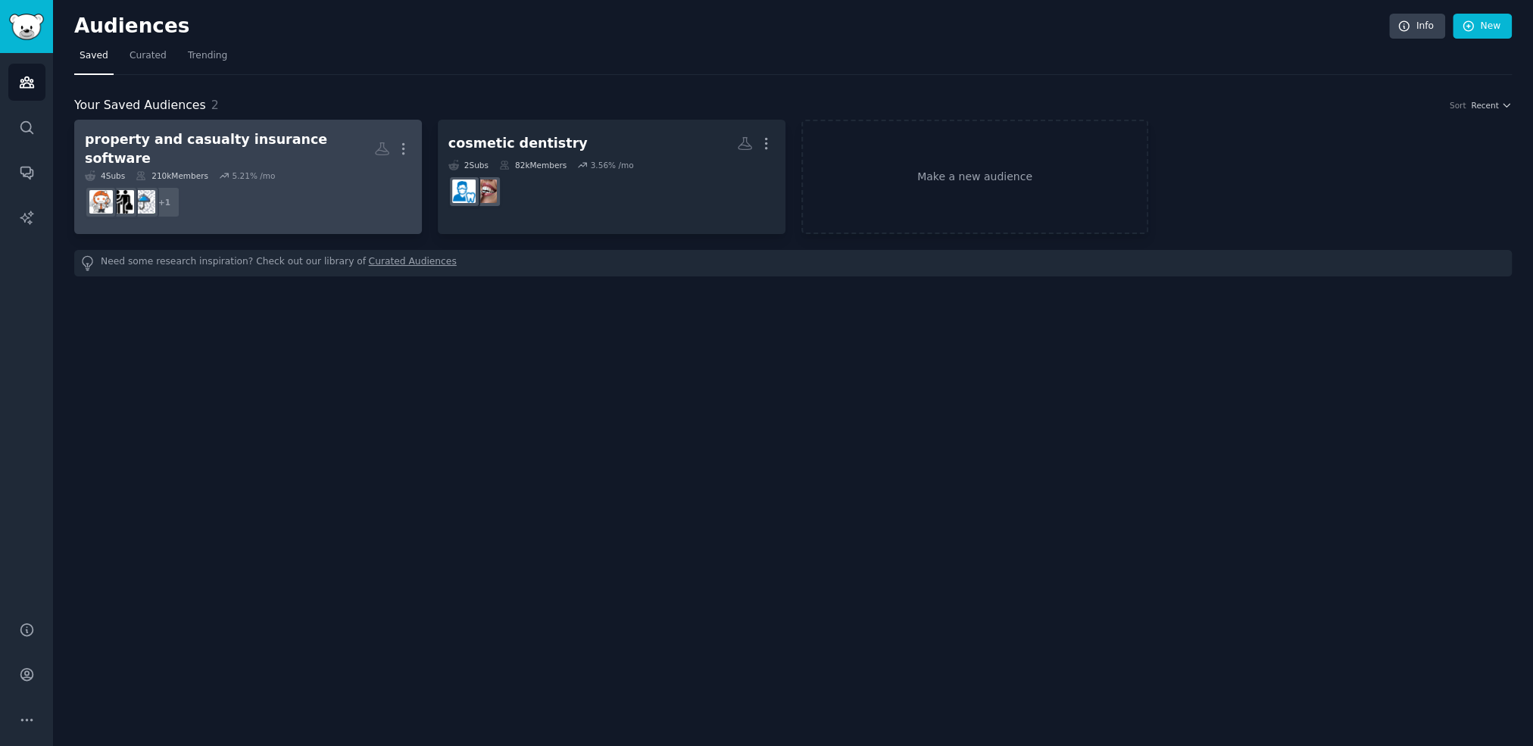
click at [247, 143] on div "property and casualty insurance software" at bounding box center [229, 148] width 289 height 37
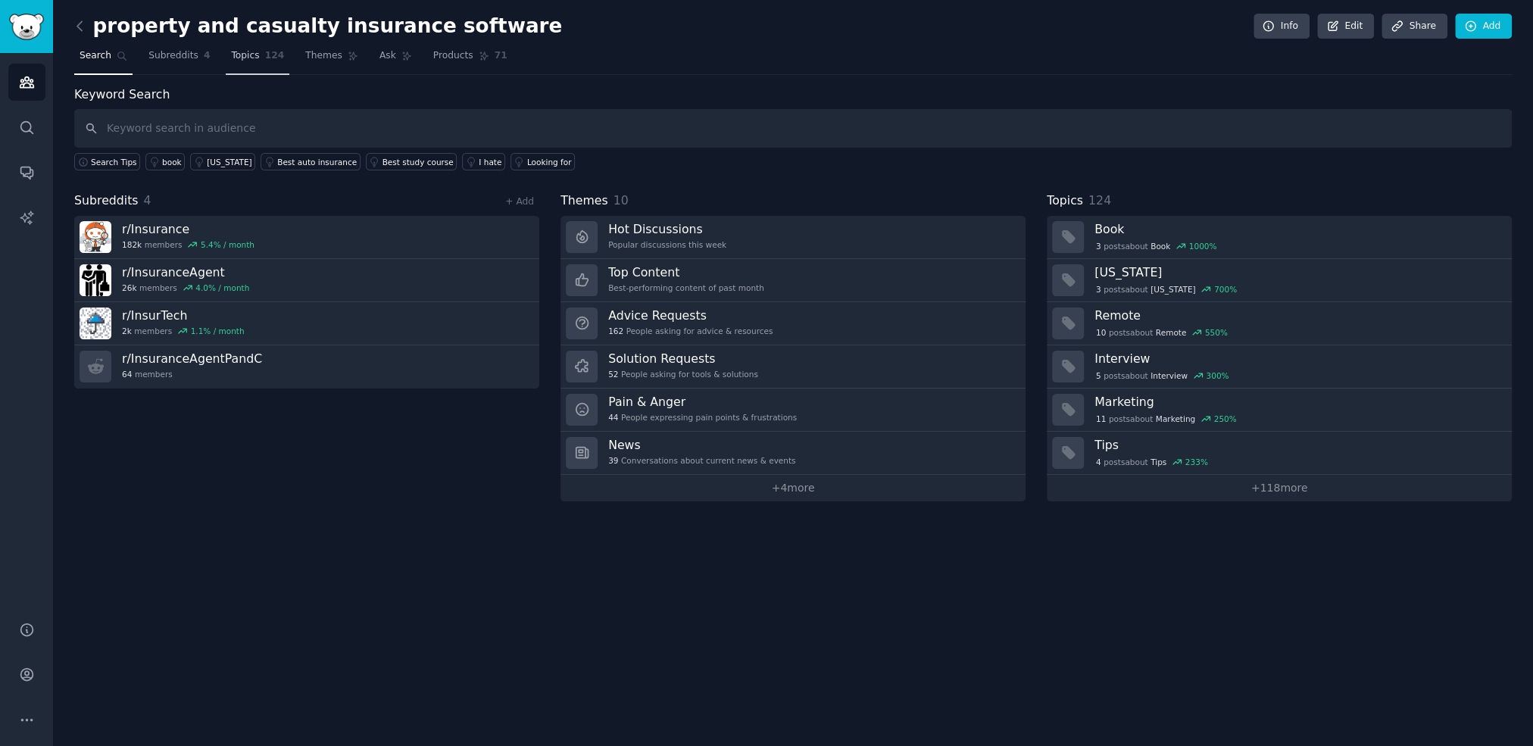
click at [238, 56] on span "Topics" at bounding box center [245, 56] width 28 height 14
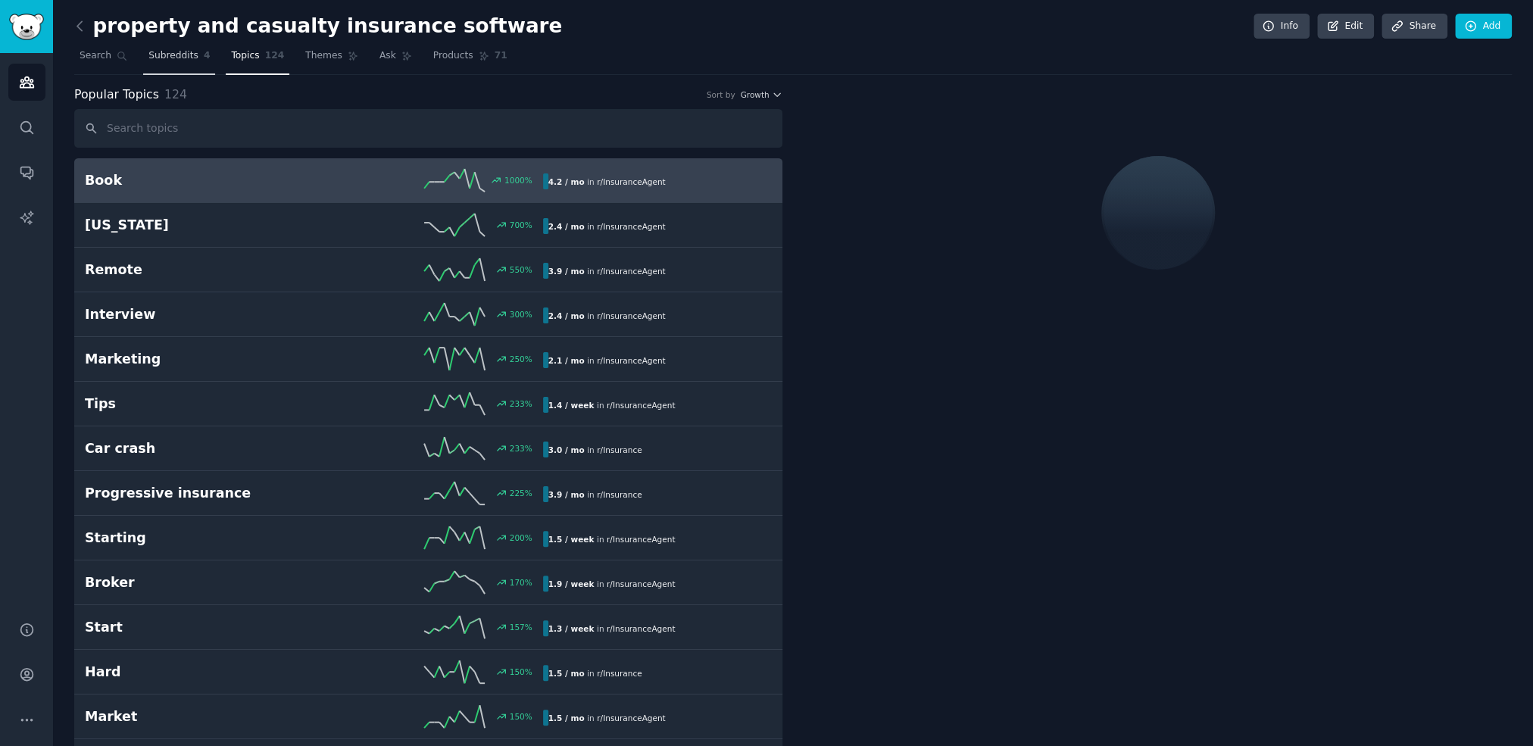
click at [165, 54] on span "Subreddits" at bounding box center [173, 56] width 50 height 14
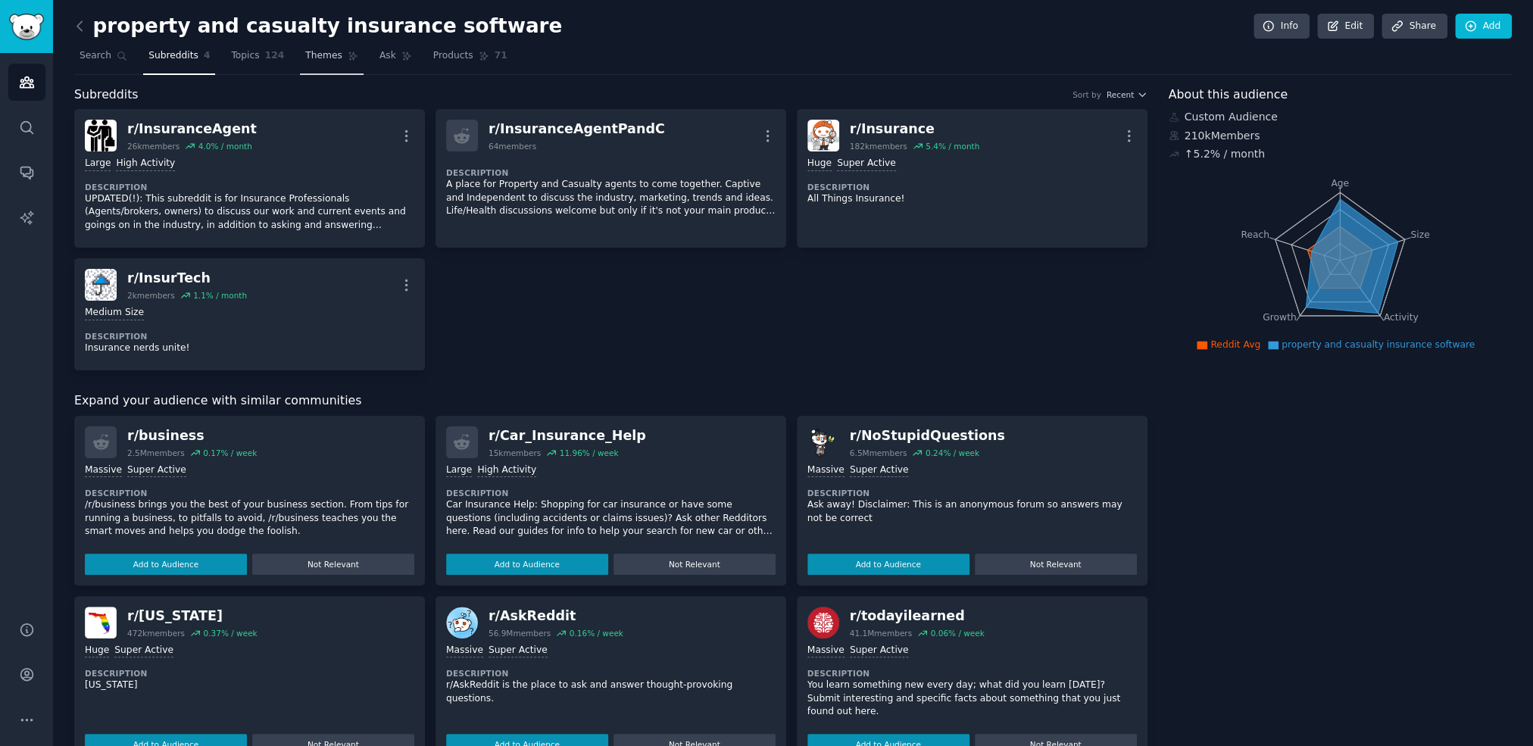
click at [308, 58] on span "Themes" at bounding box center [323, 56] width 37 height 14
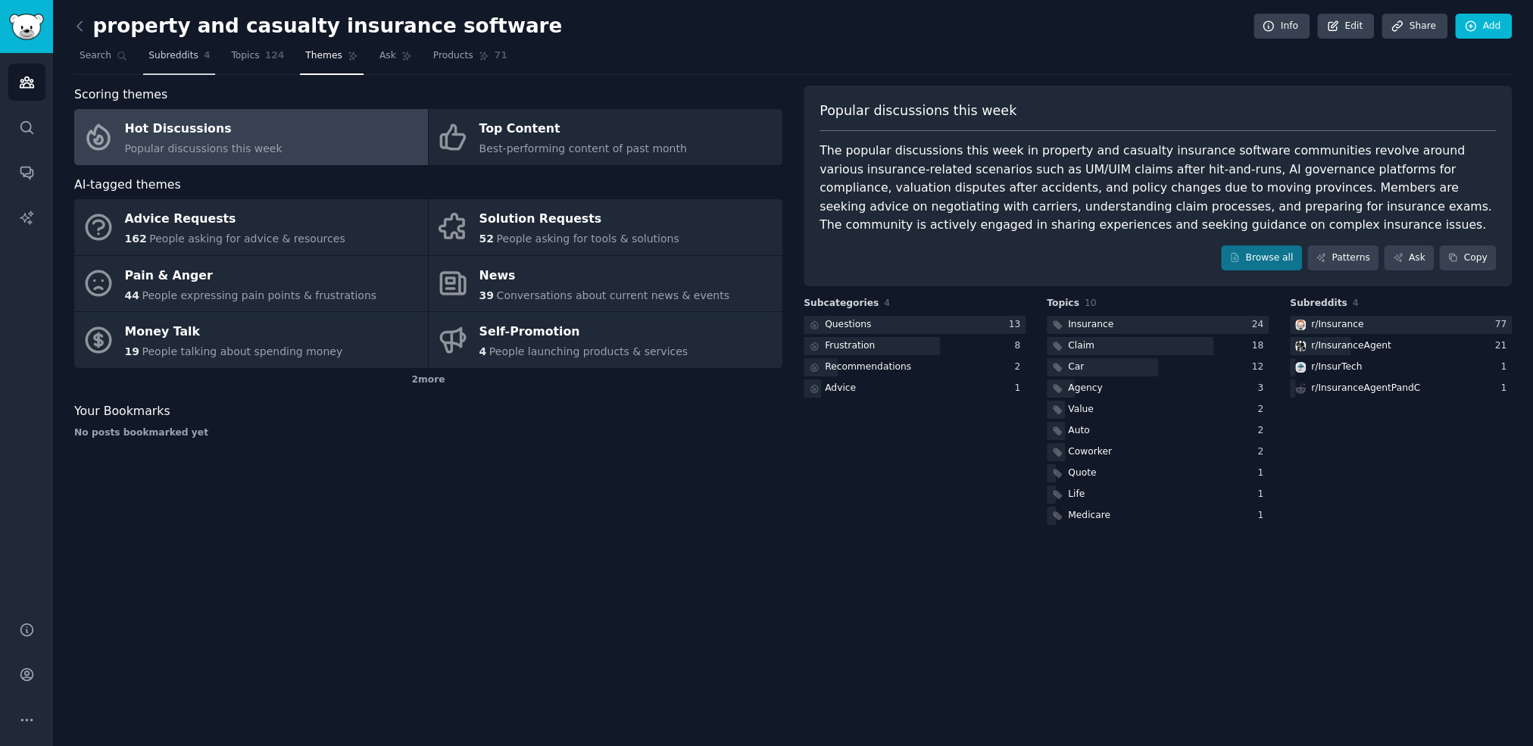
click at [170, 60] on span "Subreddits" at bounding box center [173, 56] width 50 height 14
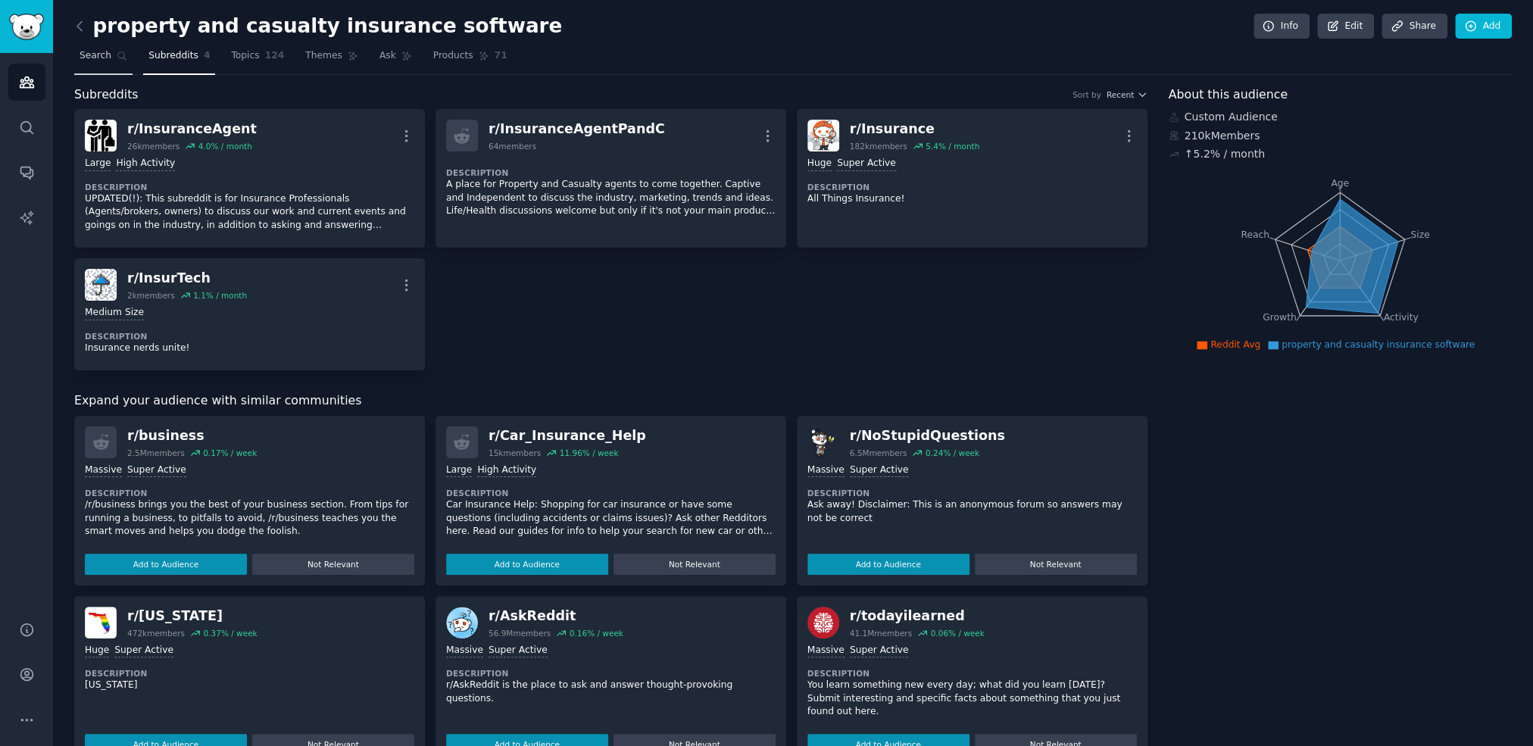
click at [96, 54] on span "Search" at bounding box center [96, 56] width 32 height 14
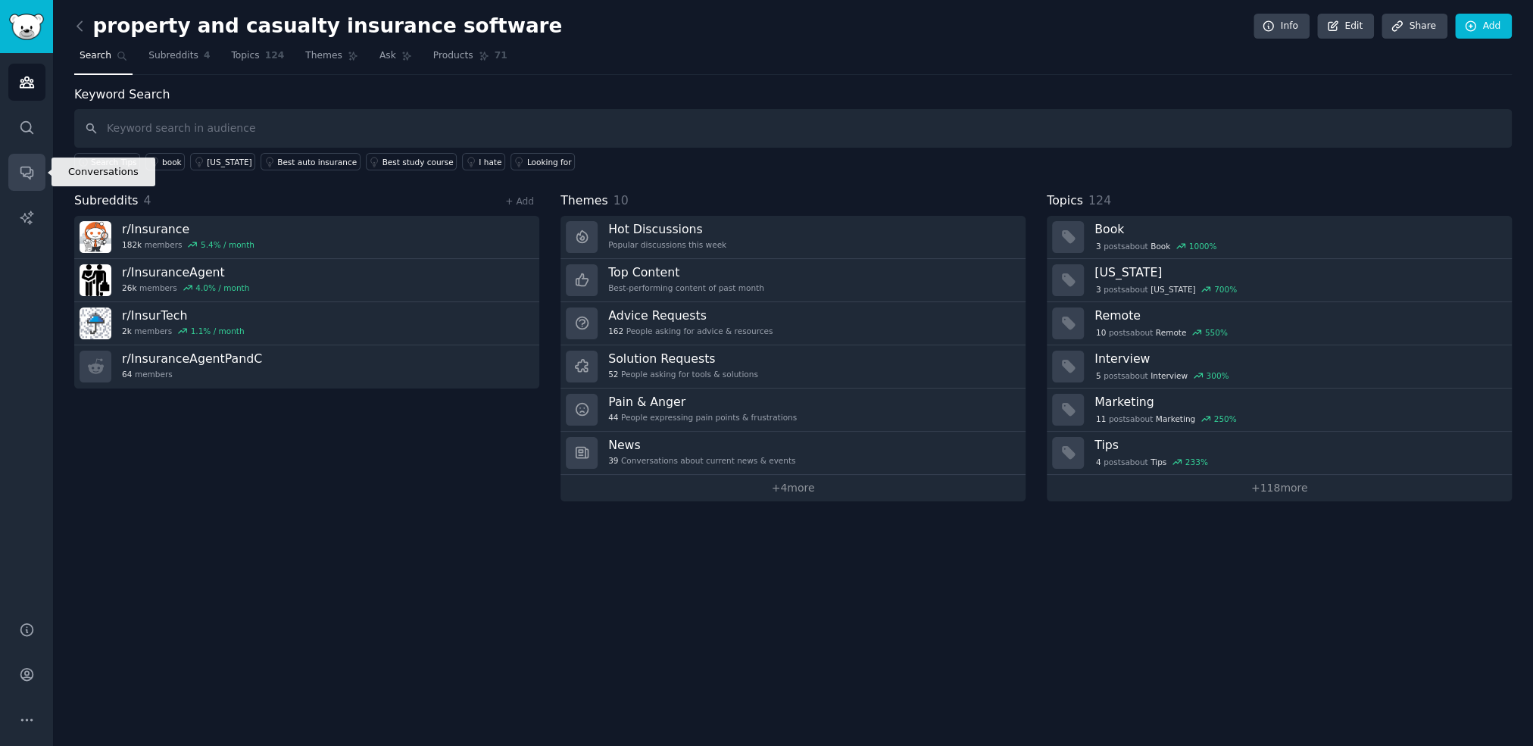
click at [33, 170] on icon "Sidebar" at bounding box center [26, 173] width 12 height 12
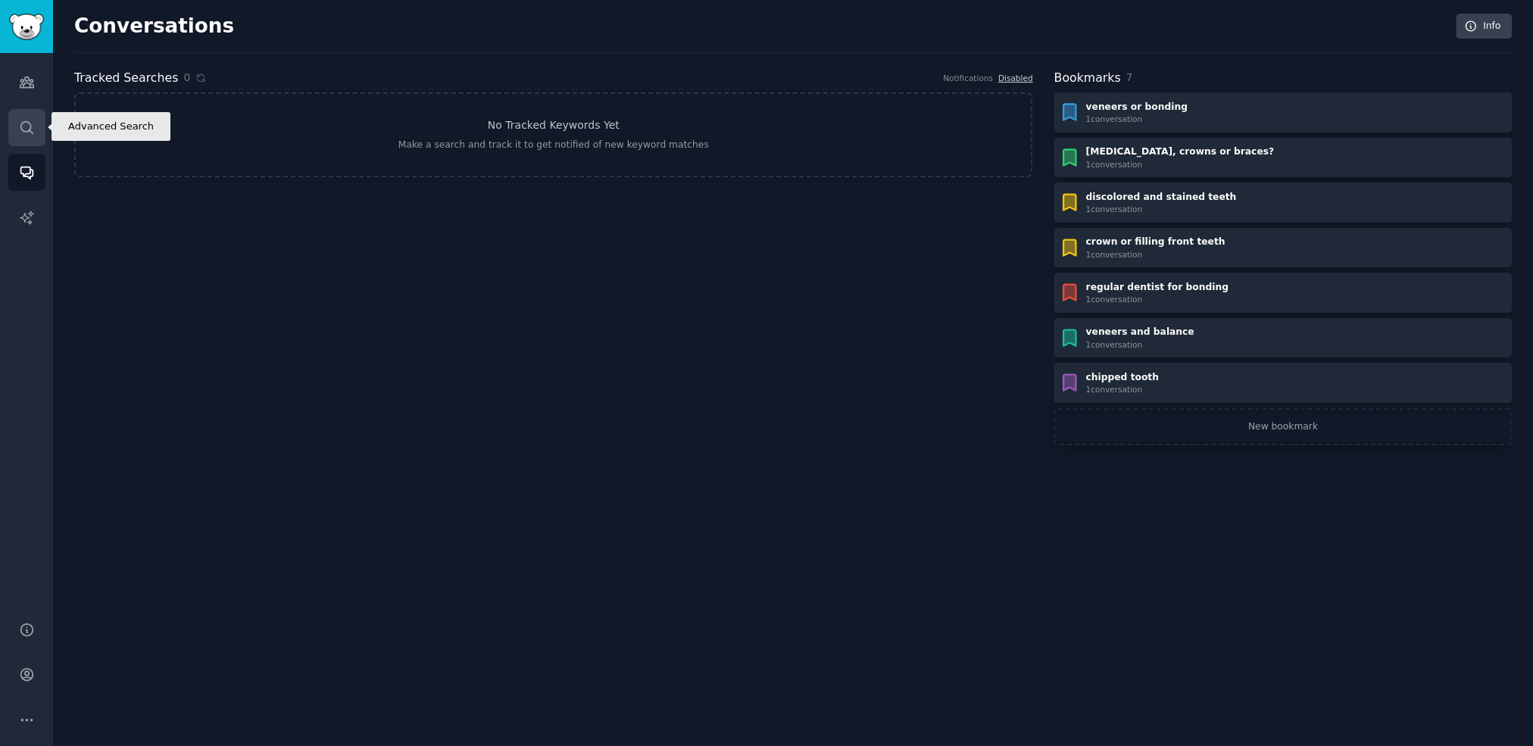
click at [35, 122] on link "Search" at bounding box center [26, 127] width 37 height 37
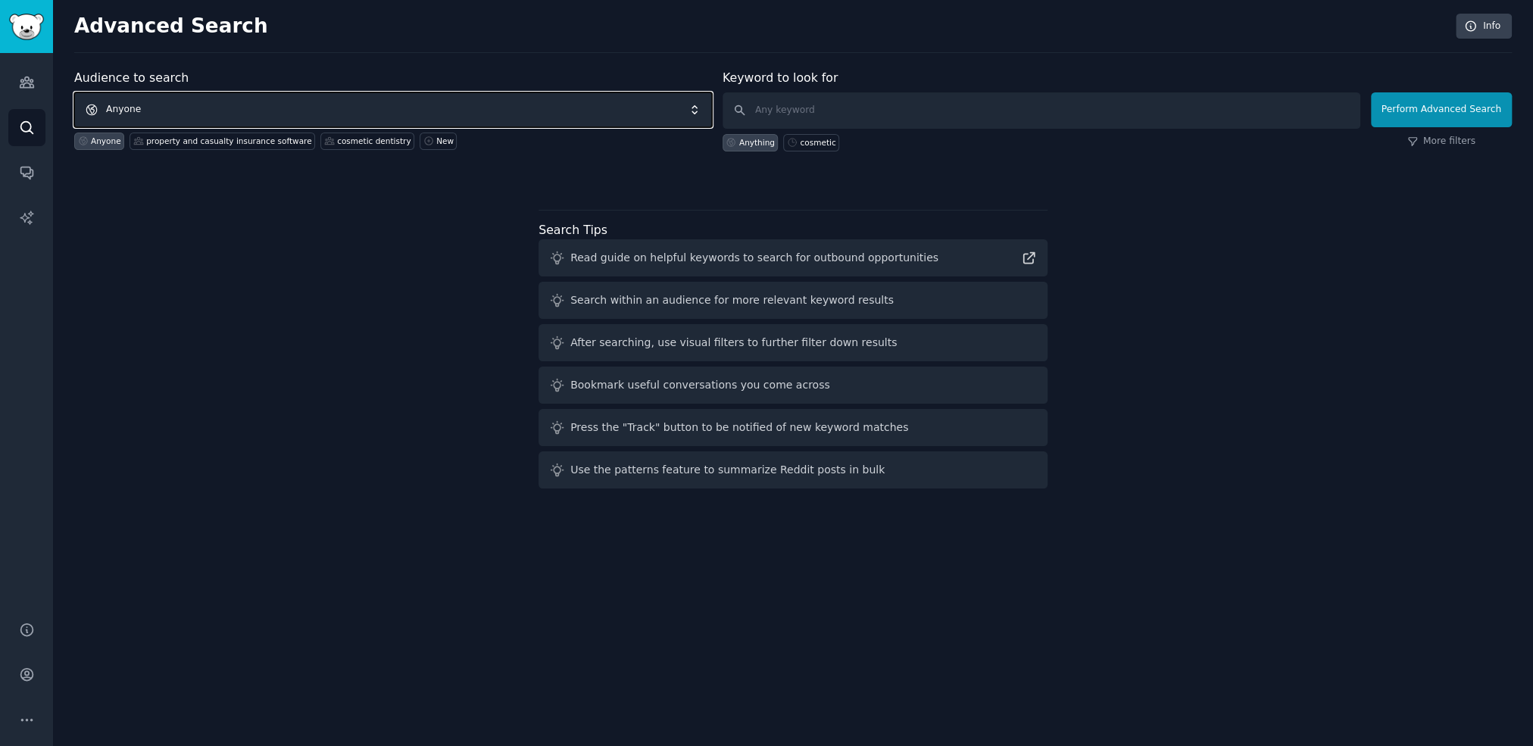
click at [173, 113] on span "Anyone" at bounding box center [393, 109] width 638 height 35
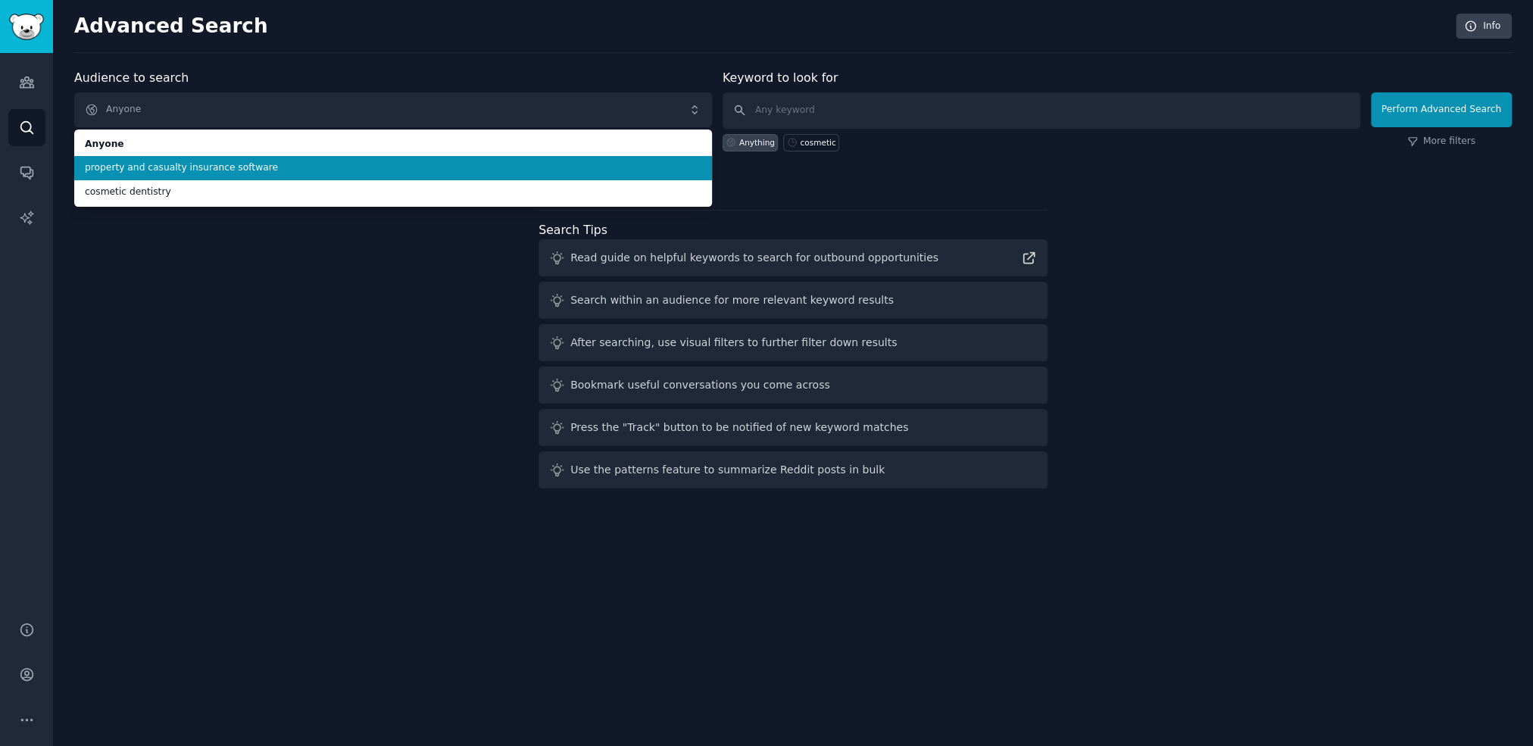
click at [161, 164] on span "property and casualty insurance software" at bounding box center [393, 168] width 616 height 14
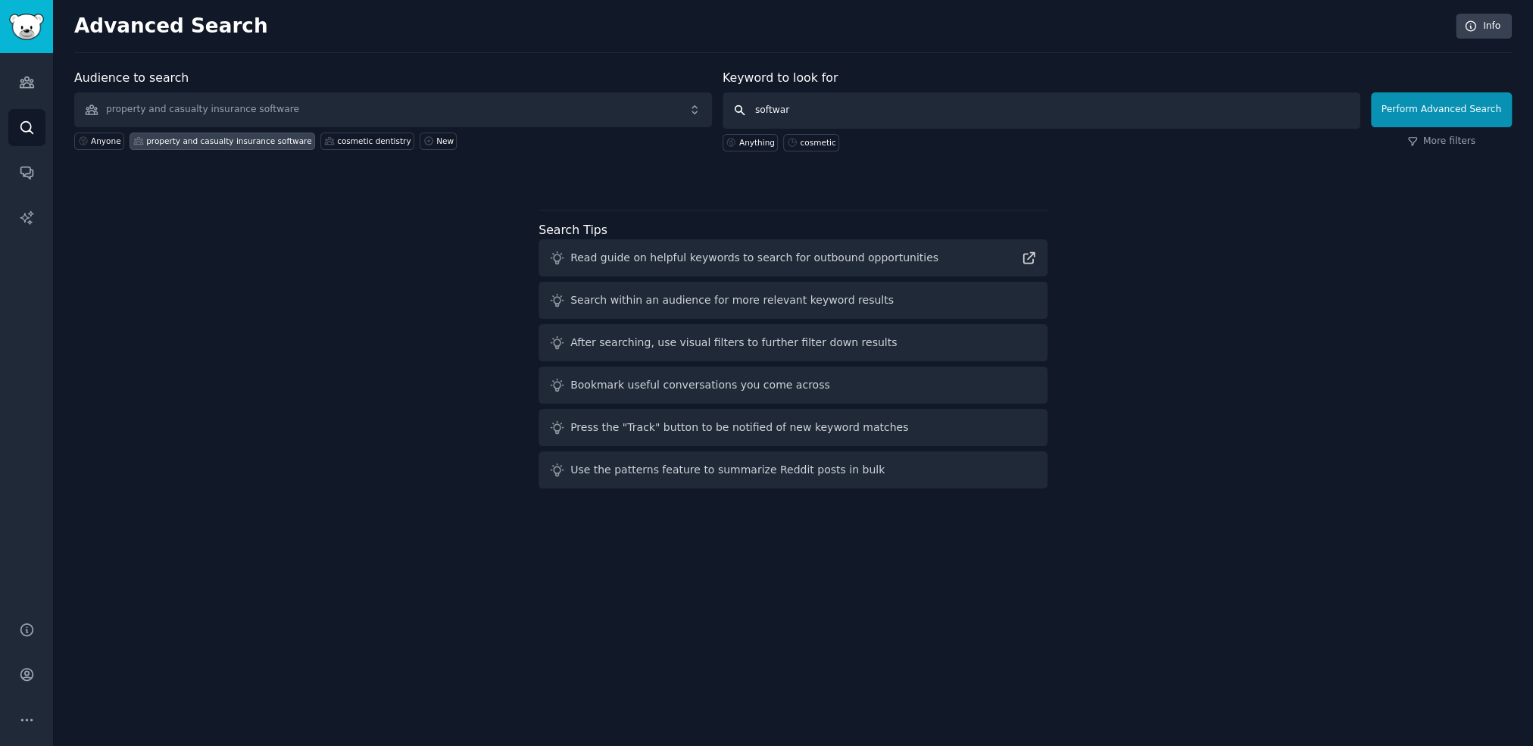
type input "software"
click button "Perform Advanced Search" at bounding box center [1441, 109] width 141 height 35
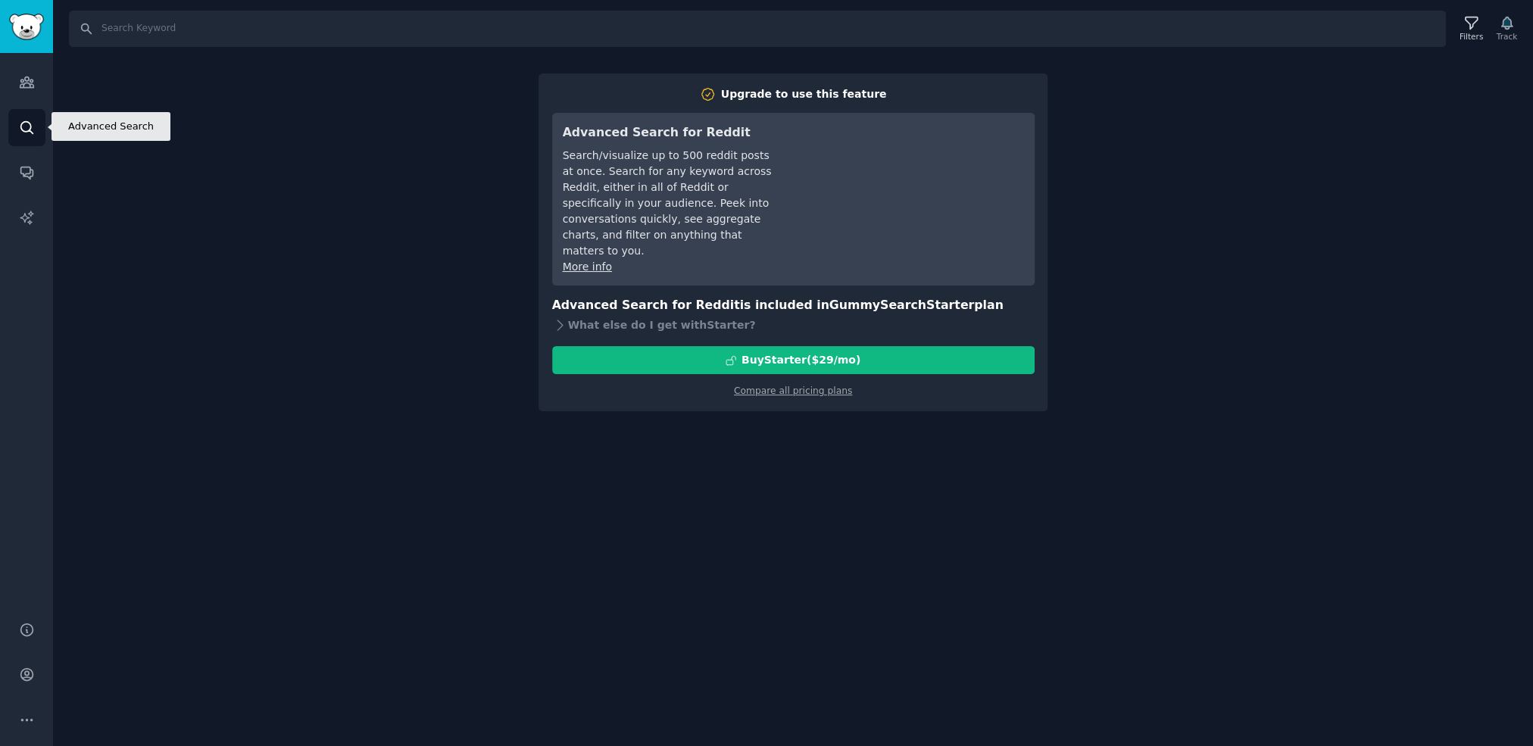
click at [31, 123] on icon "Sidebar" at bounding box center [27, 128] width 16 height 16
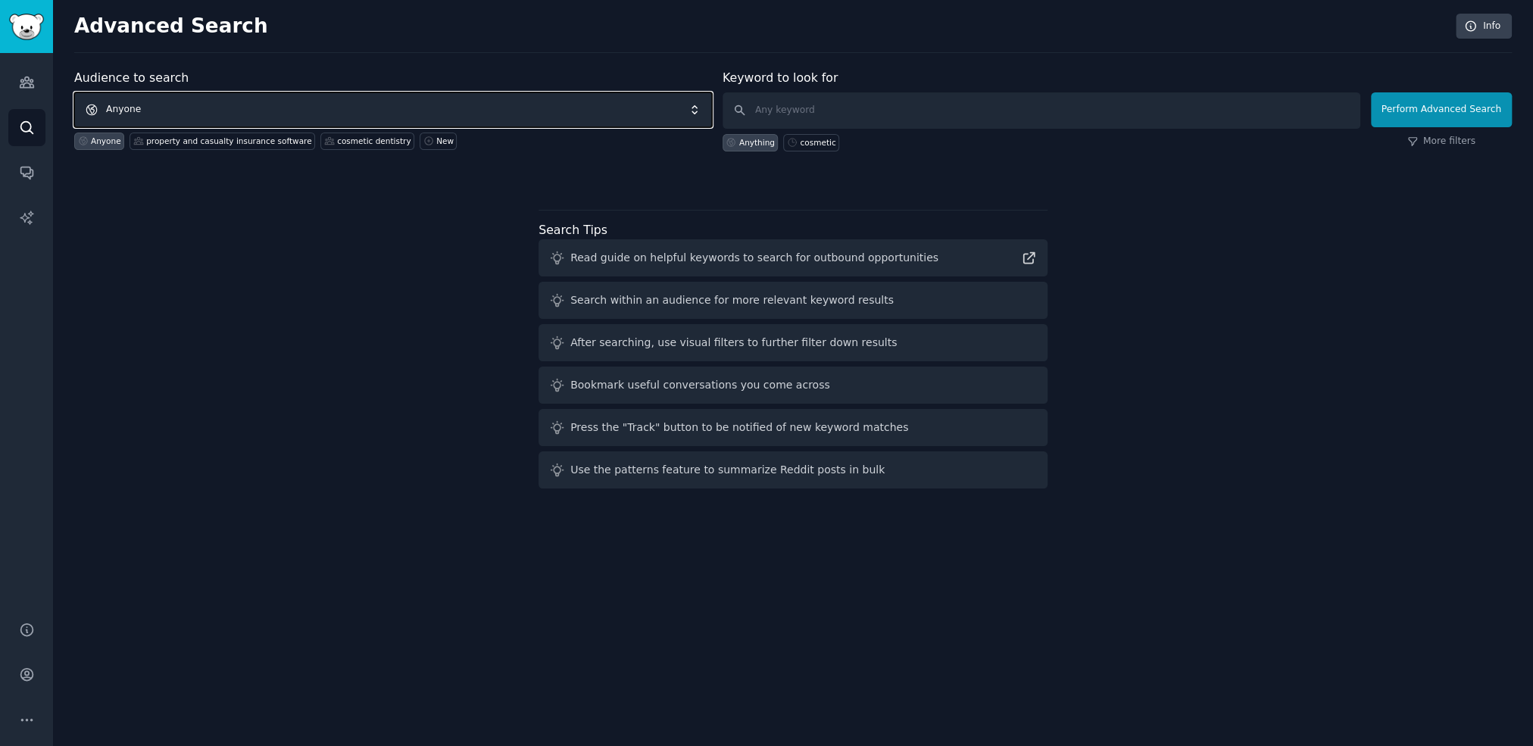
click at [354, 108] on span "Anyone" at bounding box center [393, 109] width 638 height 35
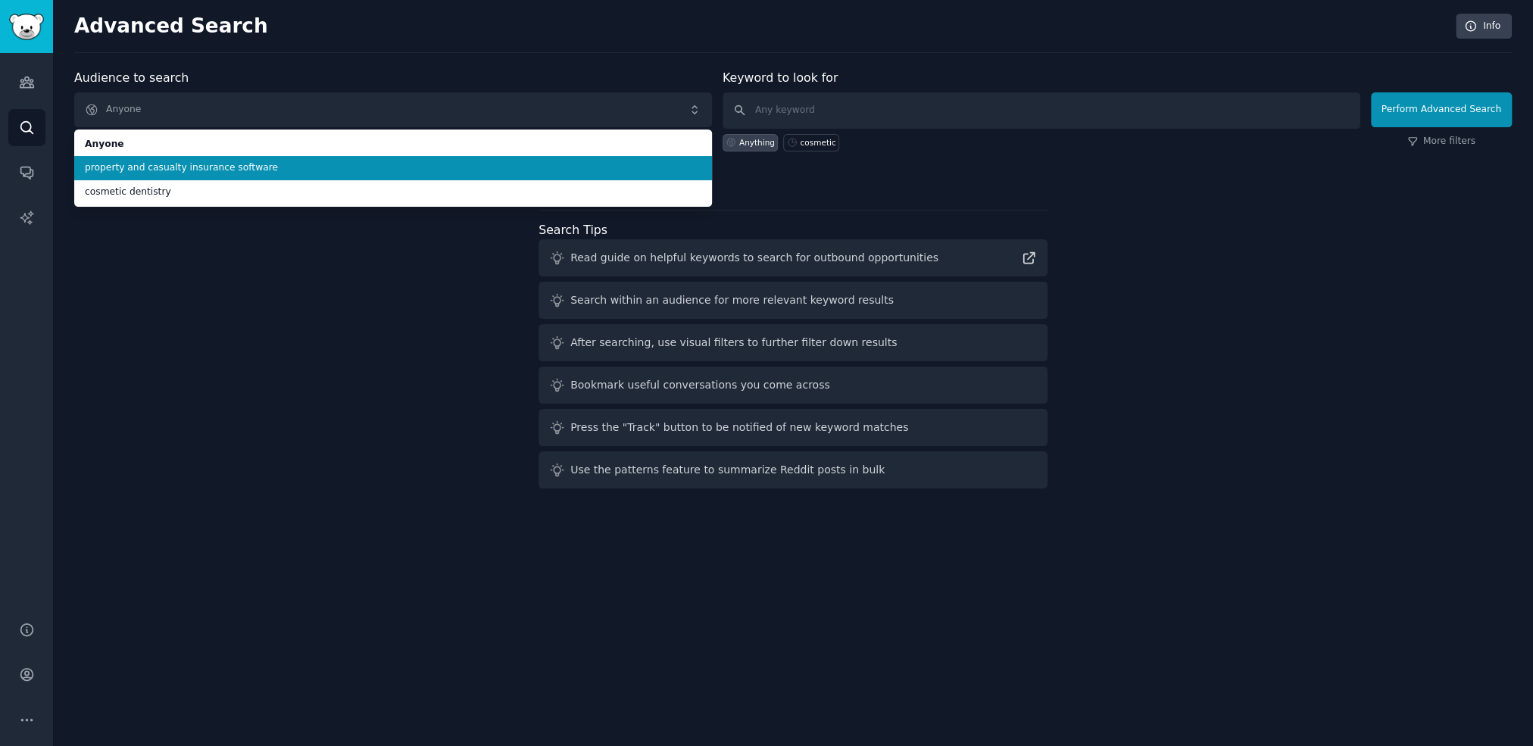
click at [189, 167] on span "property and casualty insurance software" at bounding box center [393, 168] width 616 height 14
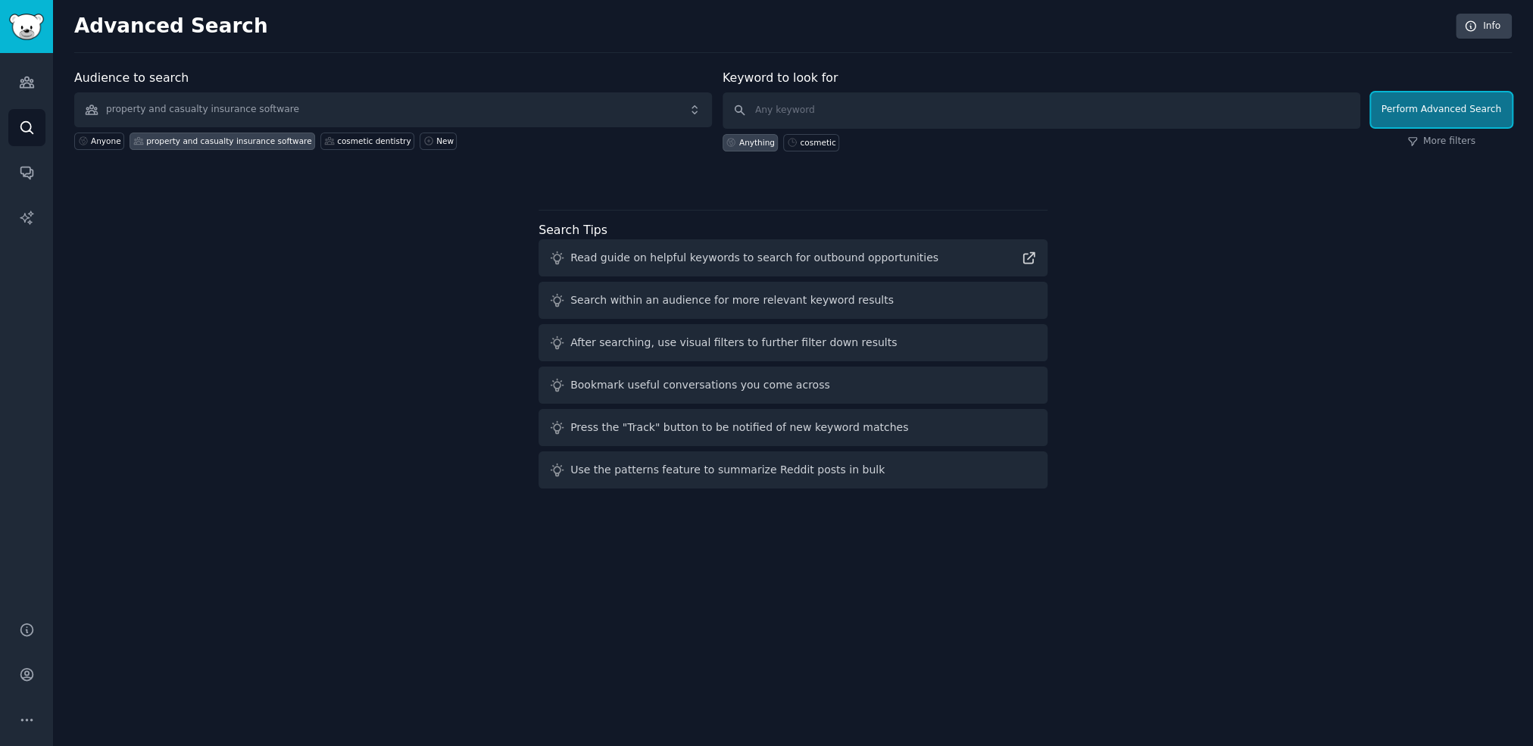
click at [1460, 111] on button "Perform Advanced Search" at bounding box center [1441, 109] width 141 height 35
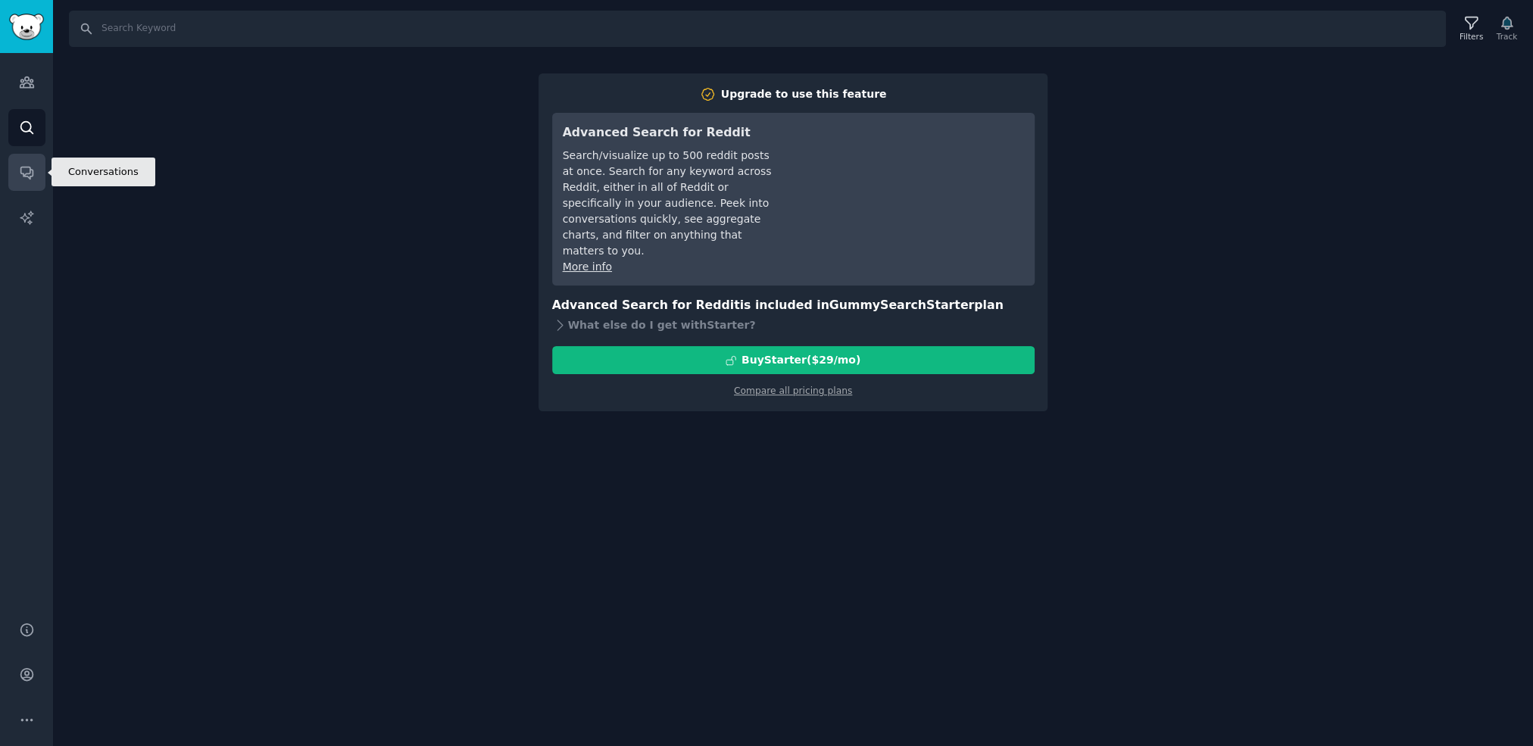
click at [31, 159] on link "Conversations" at bounding box center [26, 172] width 37 height 37
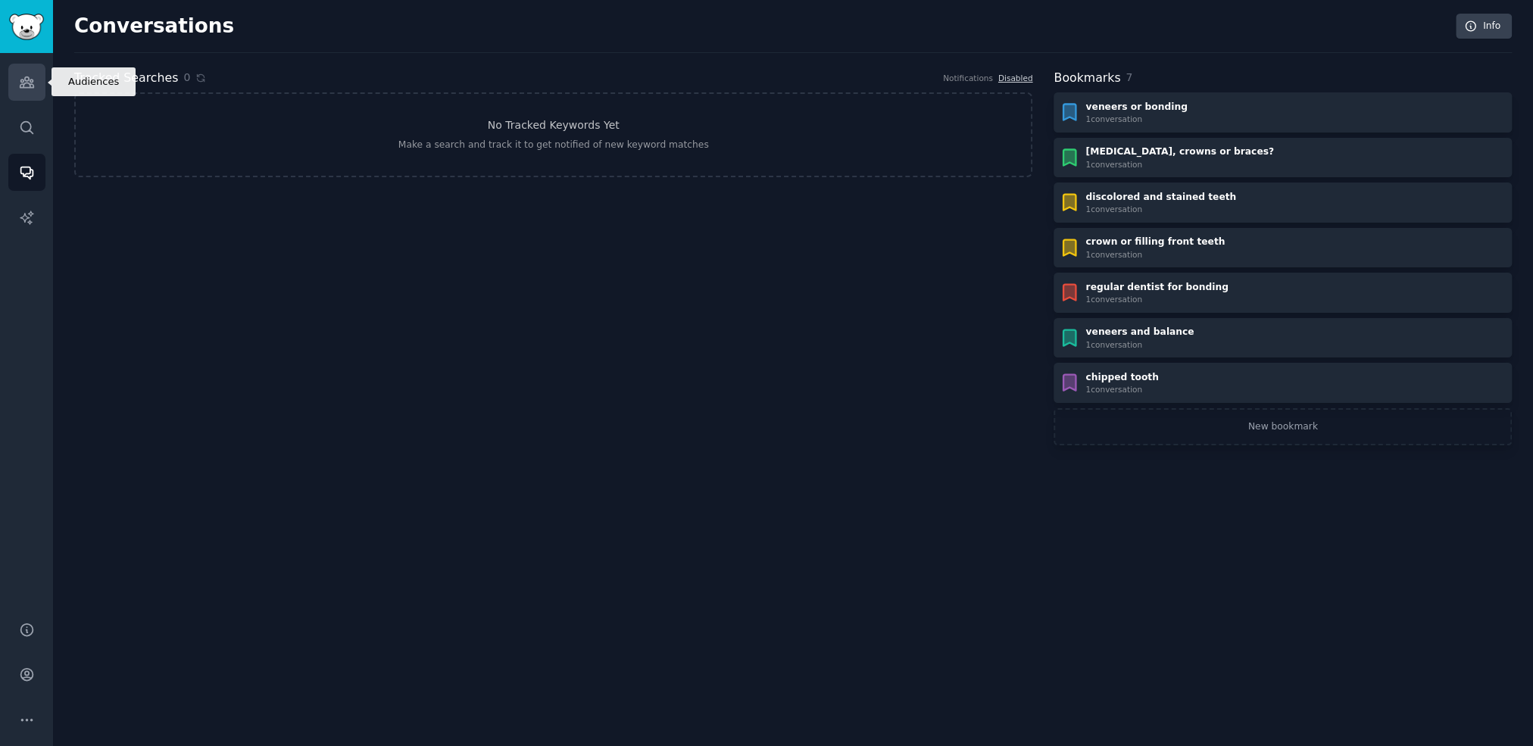
click at [24, 85] on icon "Sidebar" at bounding box center [27, 82] width 16 height 16
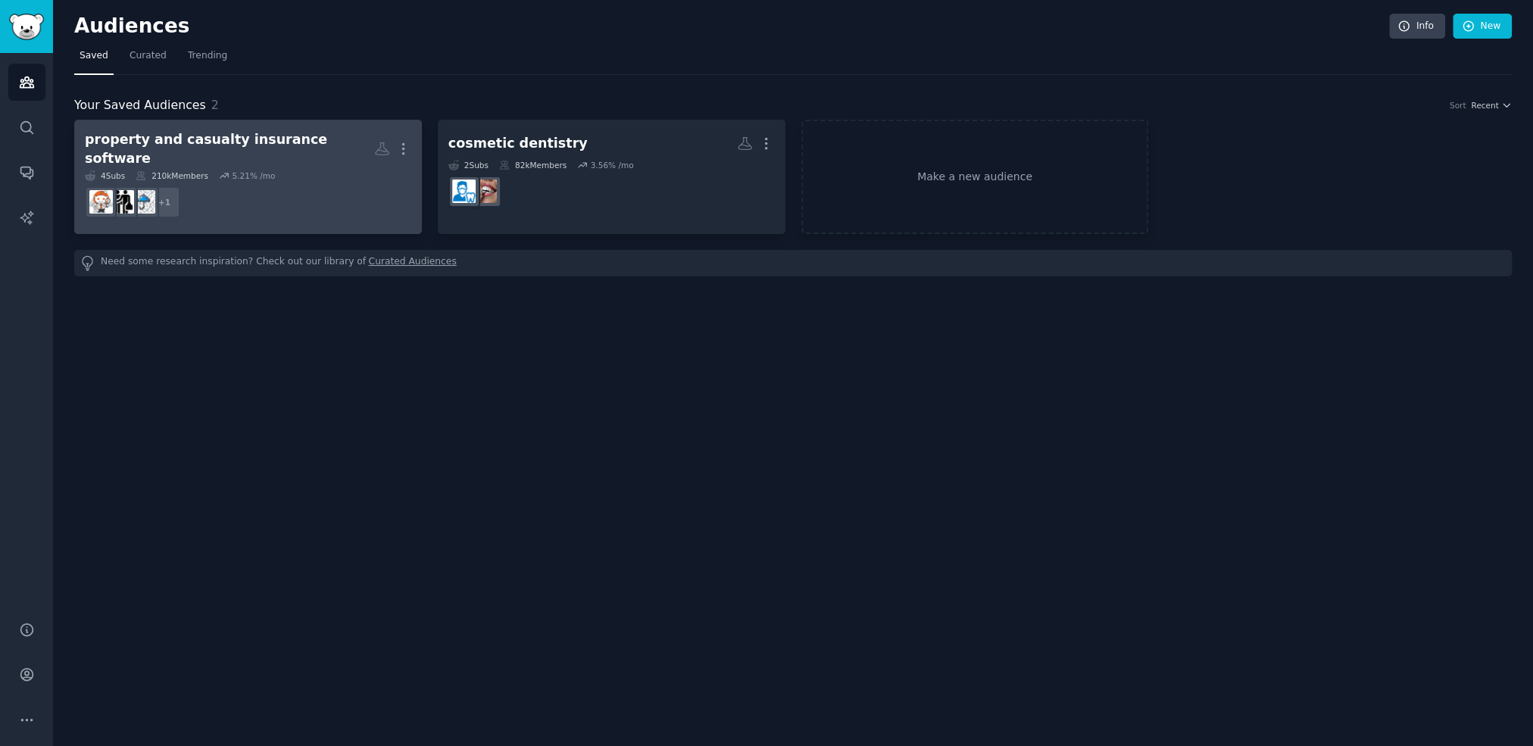
click at [306, 181] on dd "+ 1" at bounding box center [248, 202] width 326 height 42
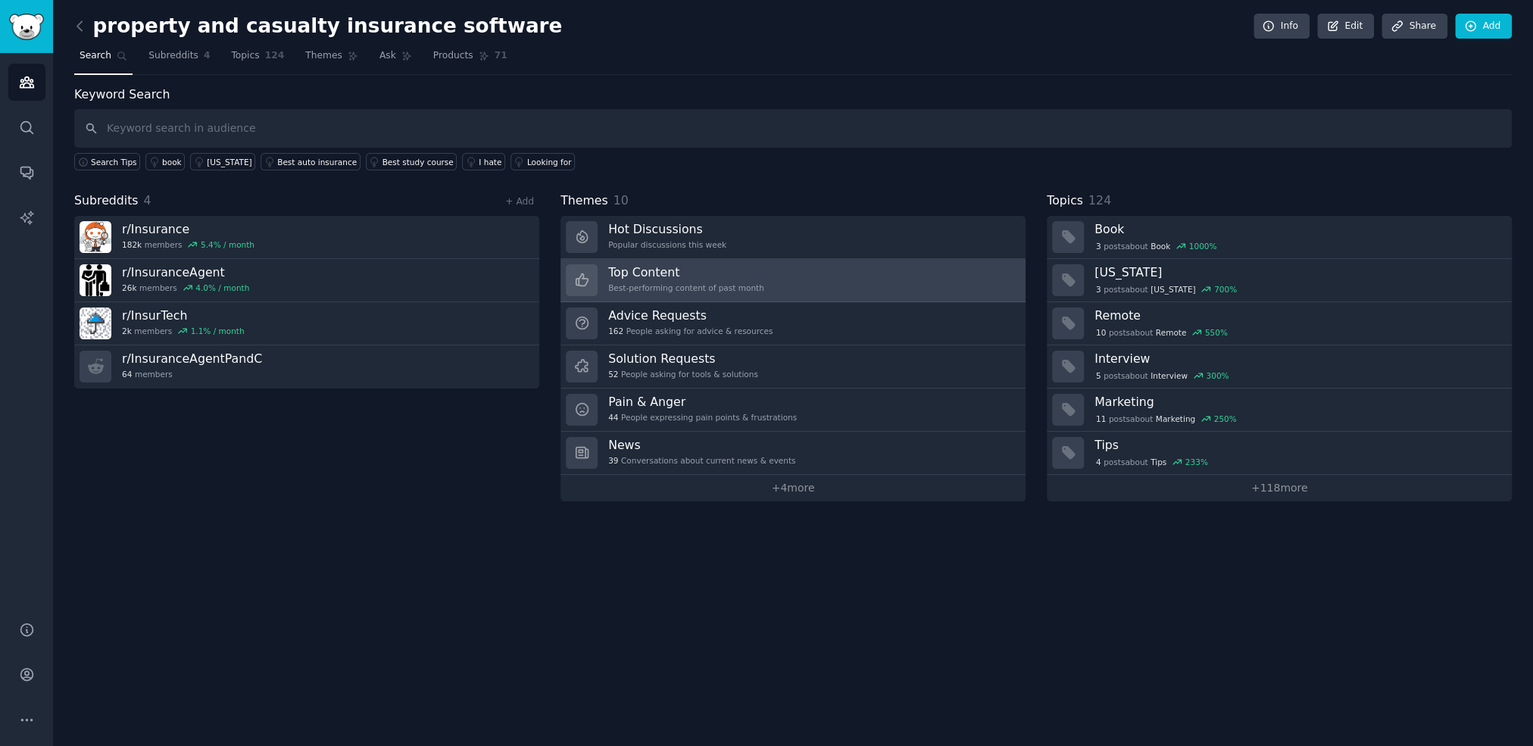
click at [674, 277] on div "Top Content Best-performing content of past month" at bounding box center [686, 280] width 156 height 32
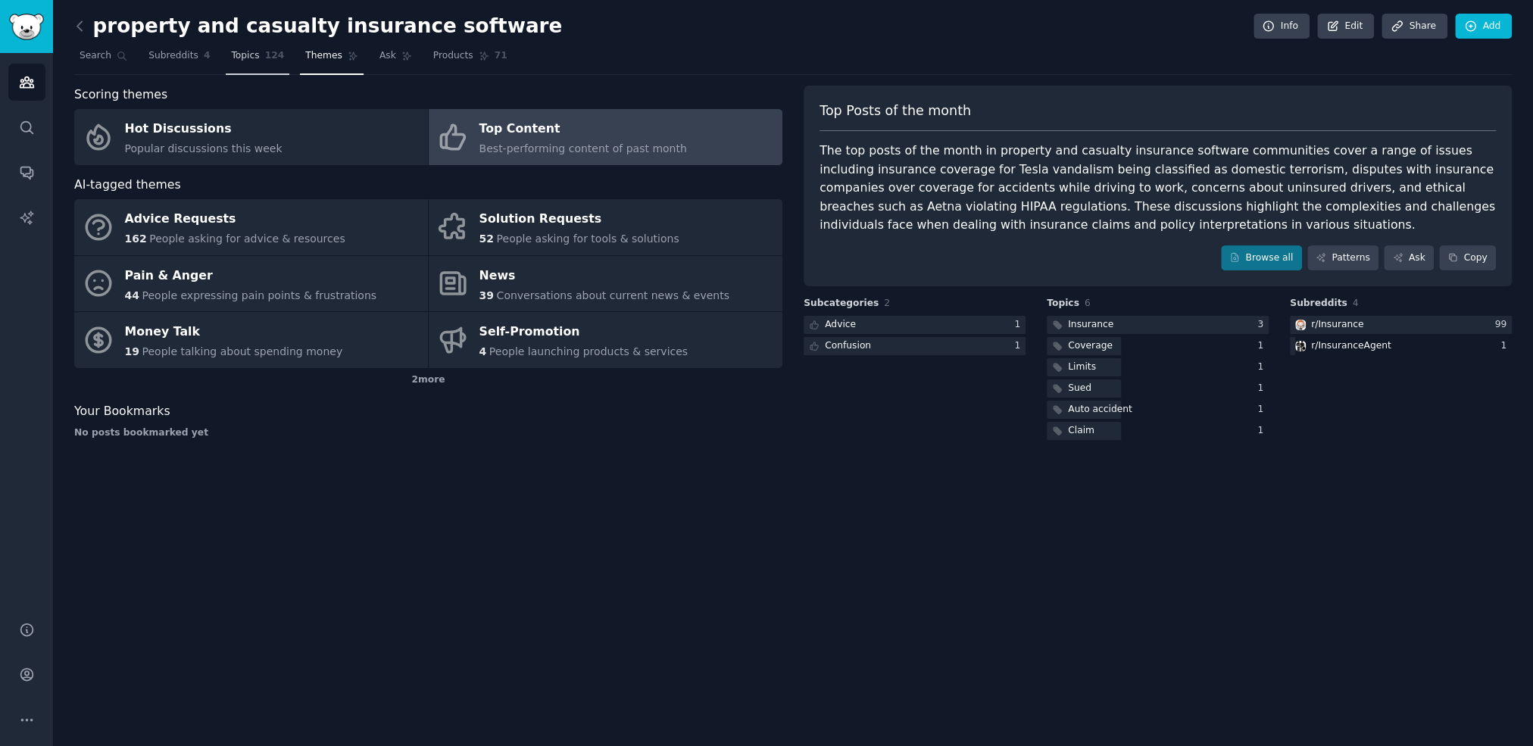
click at [242, 58] on span "Topics" at bounding box center [245, 56] width 28 height 14
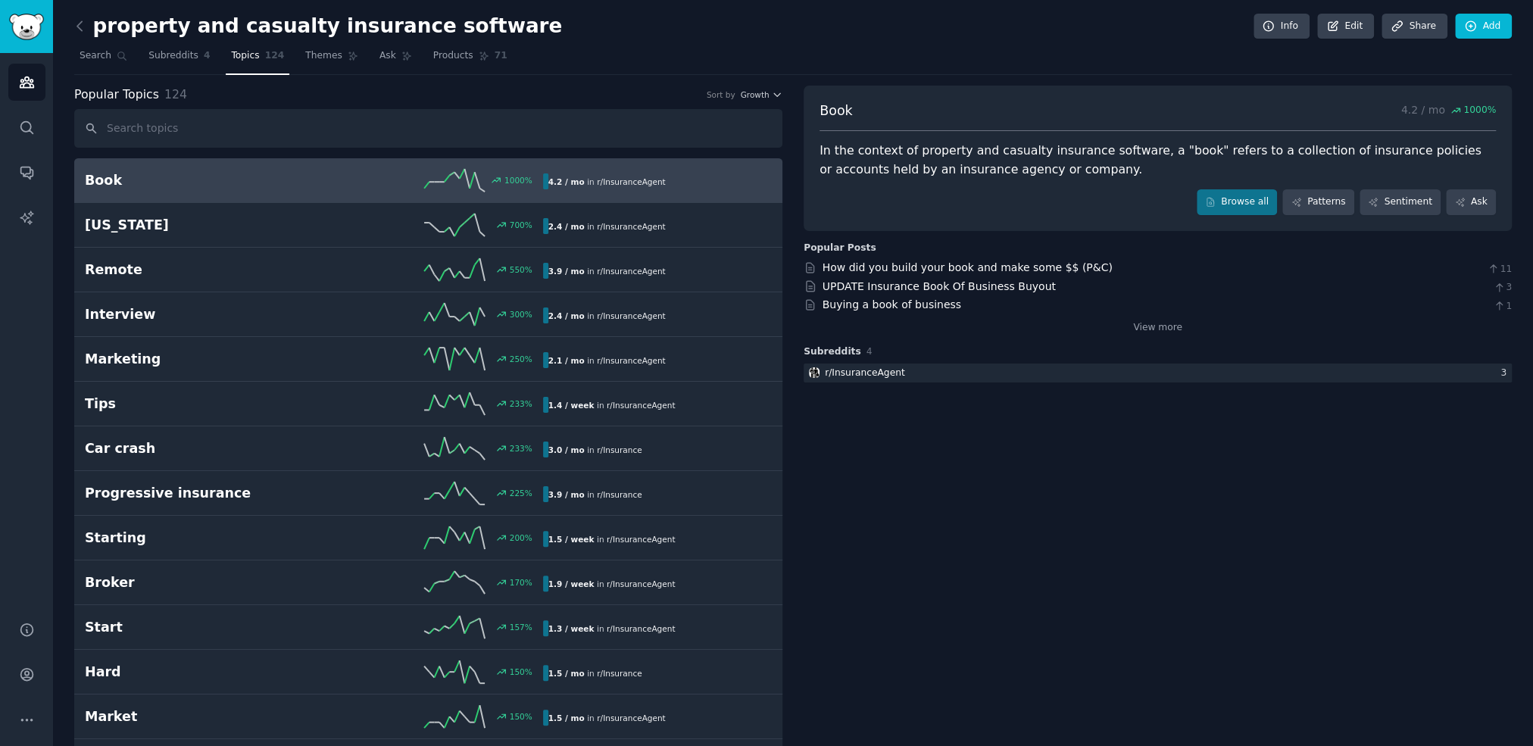
click at [738, 20] on div "property and casualty insurance software Info Edit Share Add" at bounding box center [792, 29] width 1437 height 31
click at [691, 55] on nav "Search Subreddits 4 Topics 124 Themes Ask Products 71" at bounding box center [792, 59] width 1437 height 31
click at [775, 92] on icon "button" at bounding box center [777, 94] width 11 height 11
click at [781, 45] on nav "Search Subreddits 4 Topics 124 Themes Ask Products 71" at bounding box center [792, 59] width 1437 height 31
click at [111, 59] on link "Search" at bounding box center [103, 59] width 58 height 31
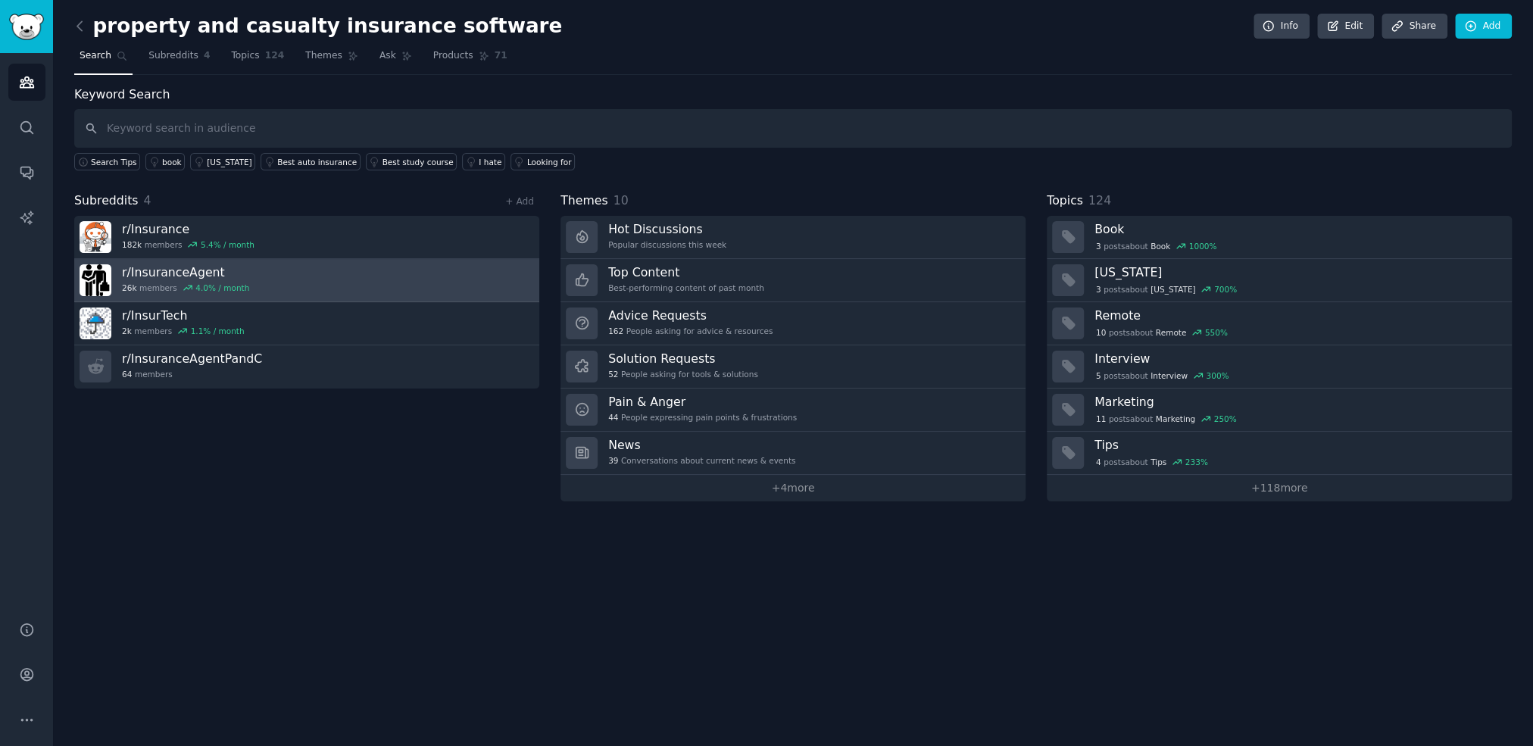
click at [193, 274] on h3 "r/ InsuranceAgent" at bounding box center [185, 272] width 127 height 16
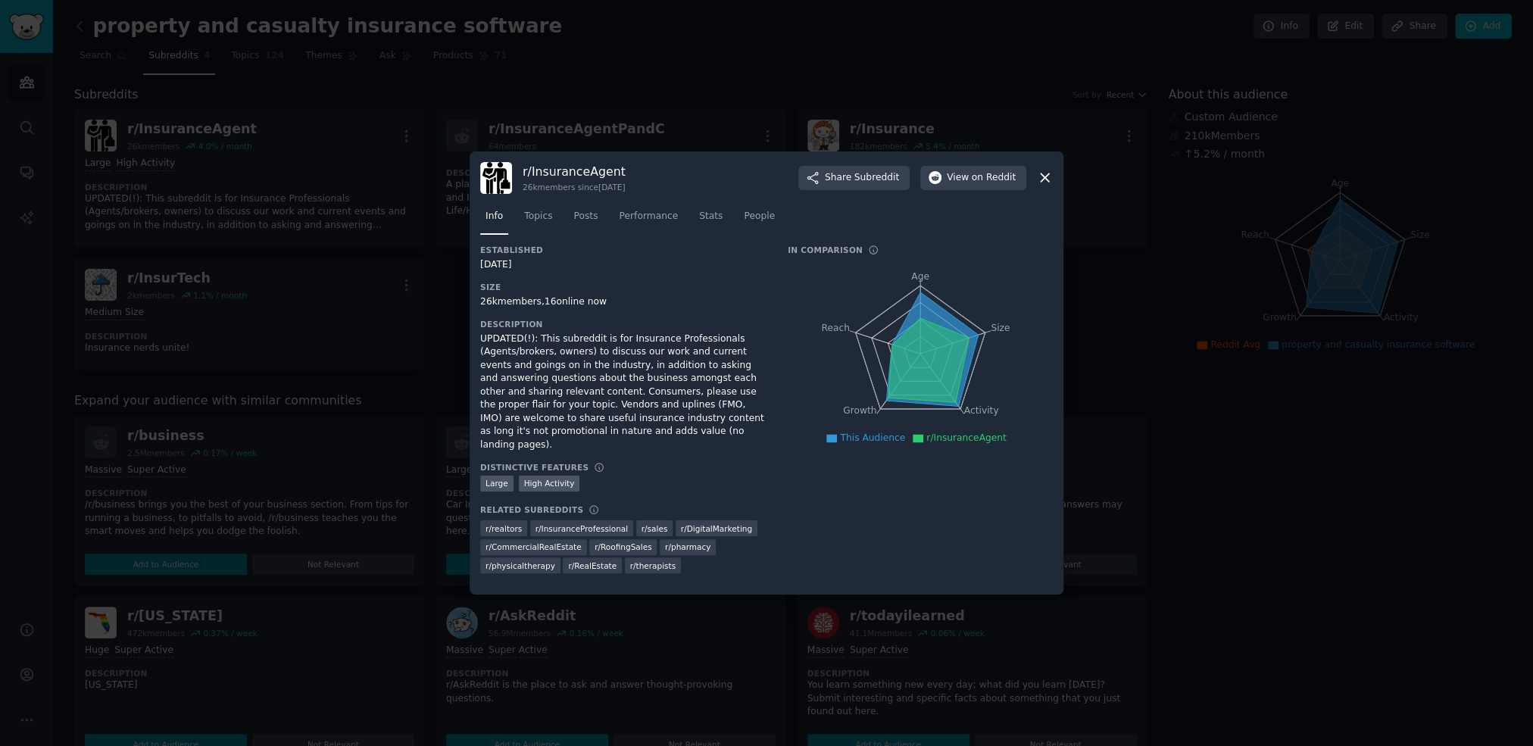
click at [1046, 186] on icon at bounding box center [1045, 178] width 16 height 16
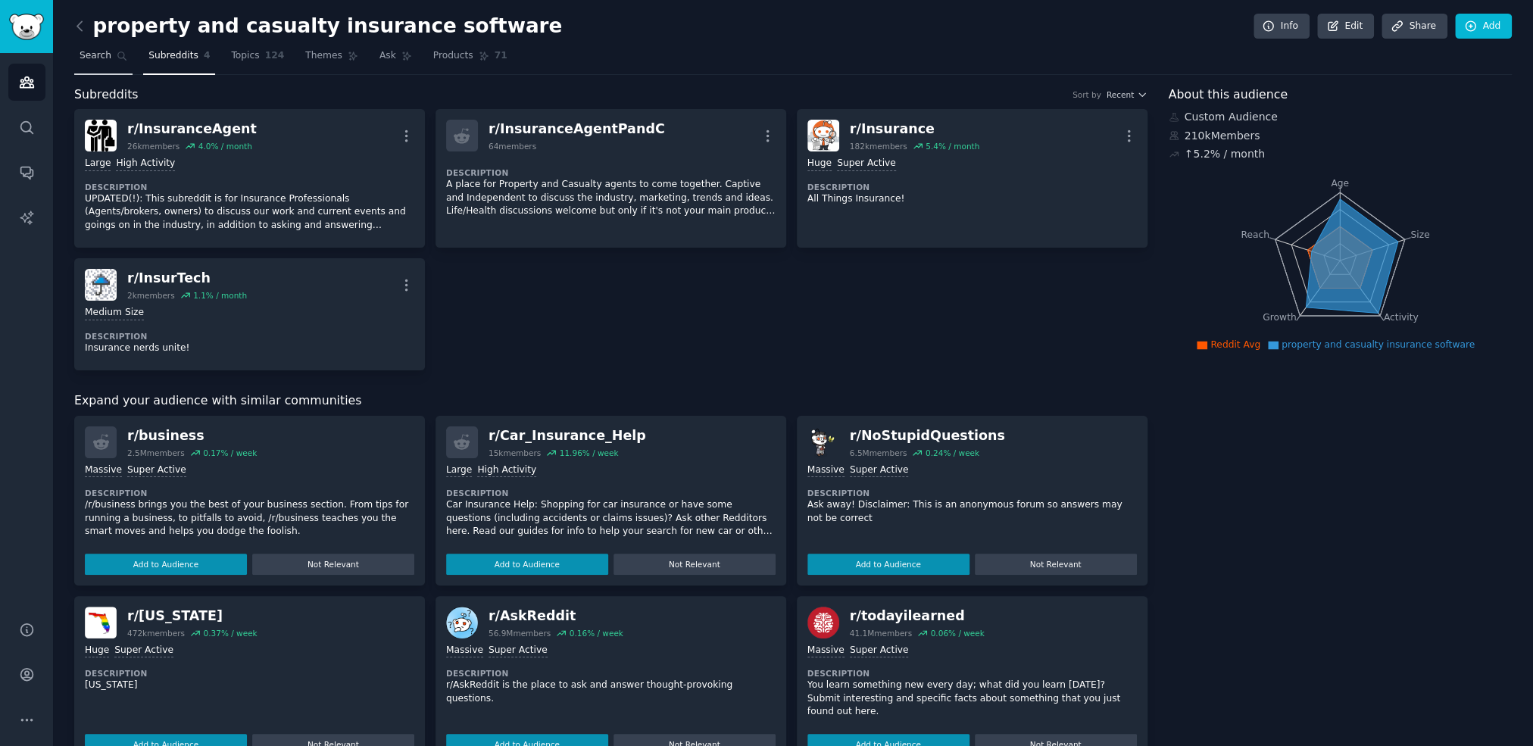
click at [97, 57] on span "Search" at bounding box center [96, 56] width 32 height 14
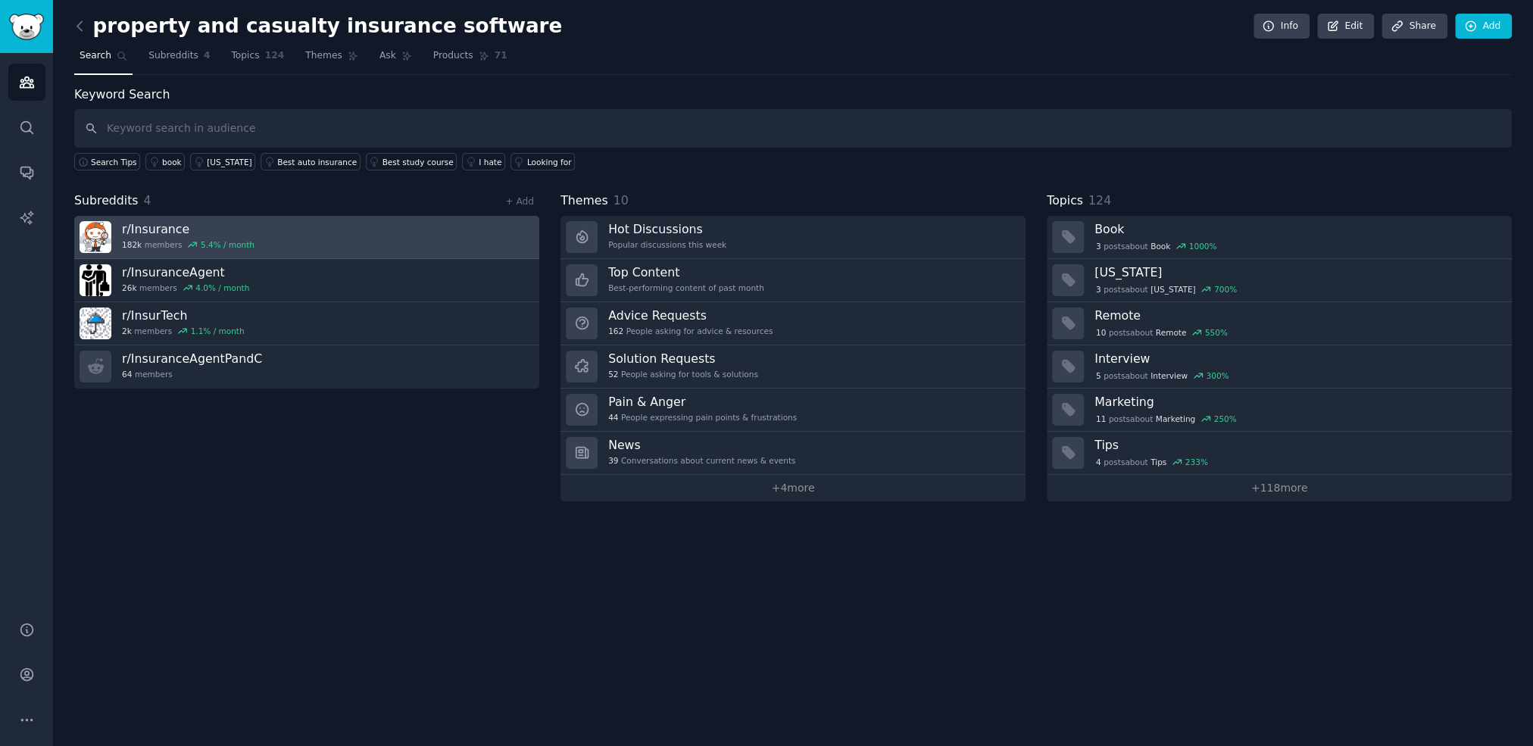
click at [489, 229] on link "r/ Insurance 182k members 5.4 % / month" at bounding box center [306, 237] width 465 height 43
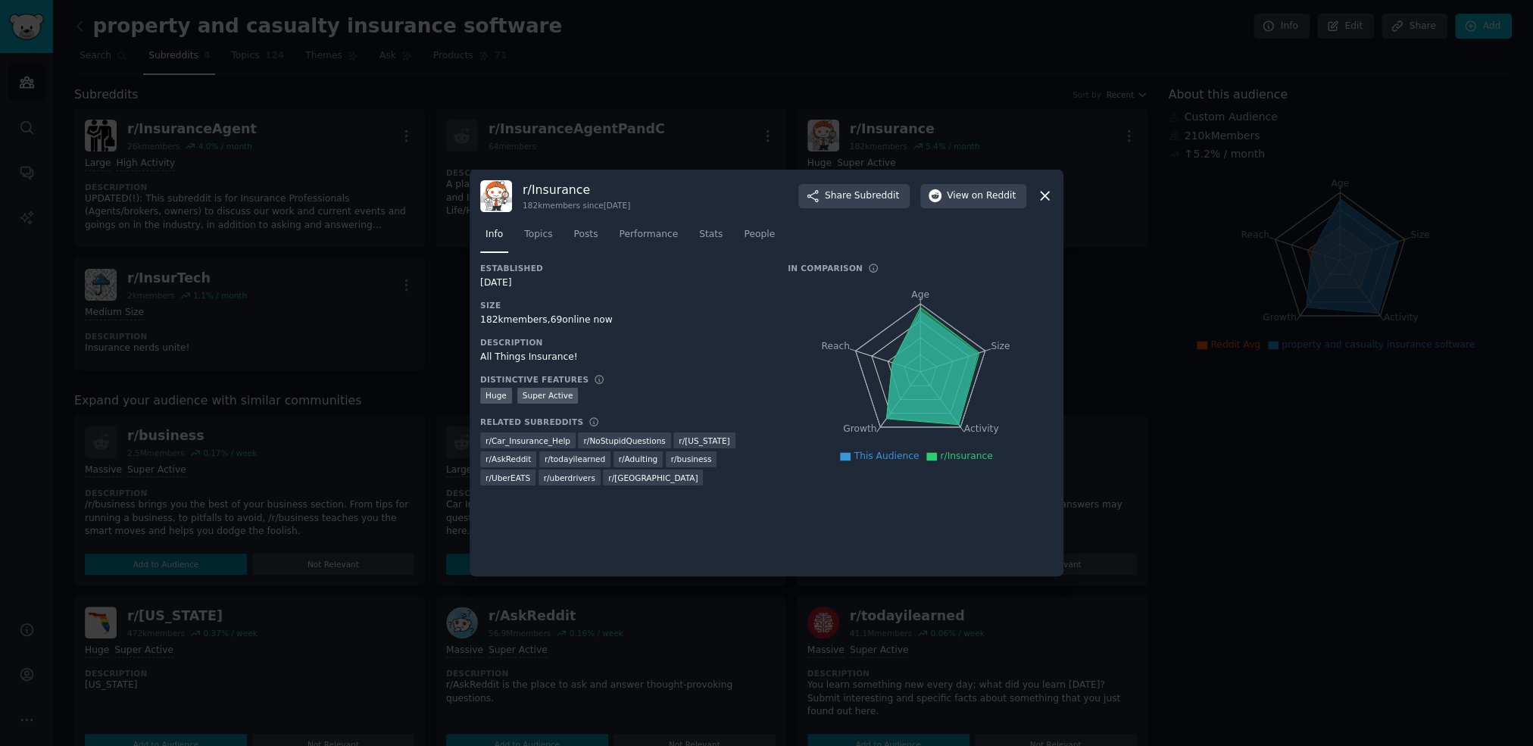
click at [1045, 197] on icon at bounding box center [1044, 196] width 8 height 8
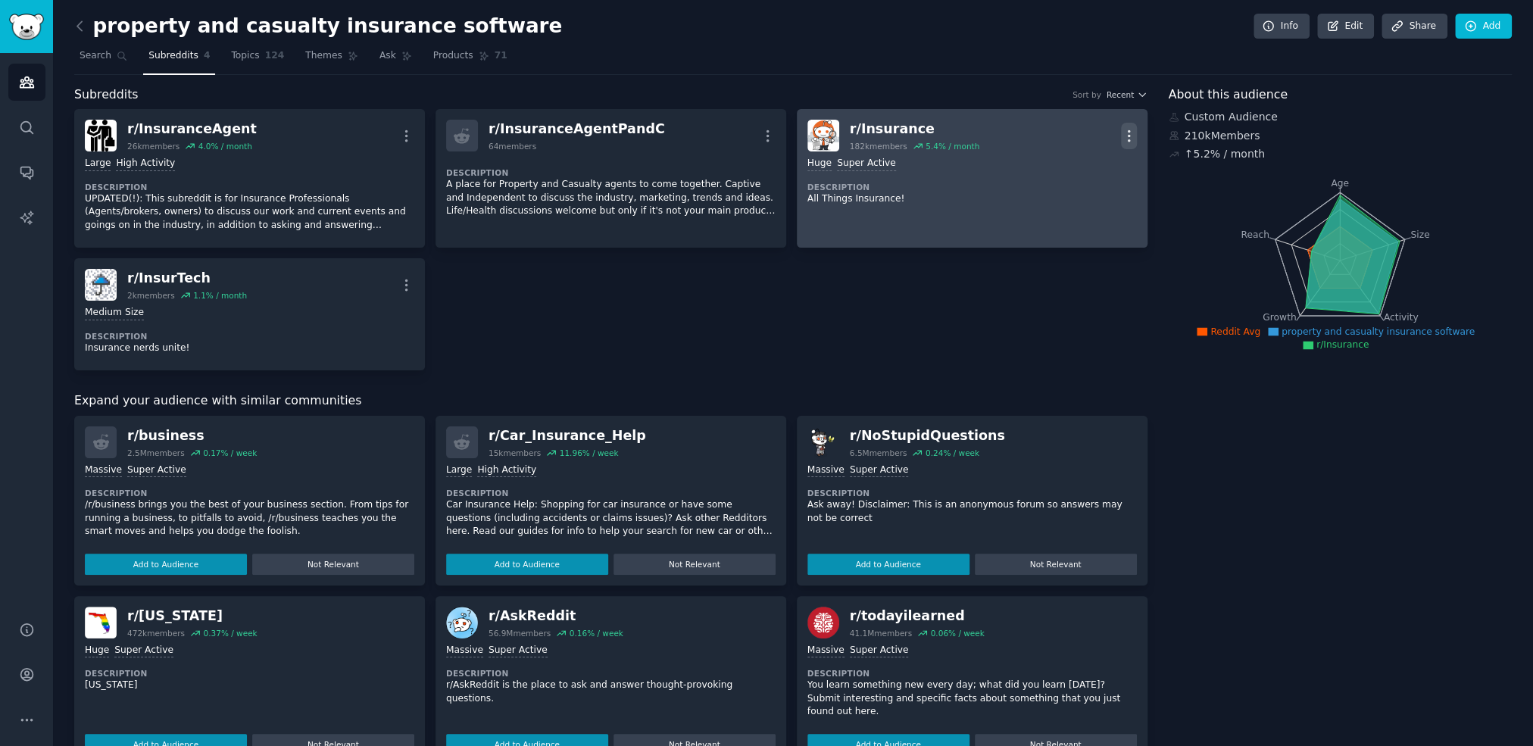
click at [1129, 136] on icon "button" at bounding box center [1129, 136] width 16 height 16
click at [1062, 195] on p "Delete" at bounding box center [1069, 194] width 35 height 16
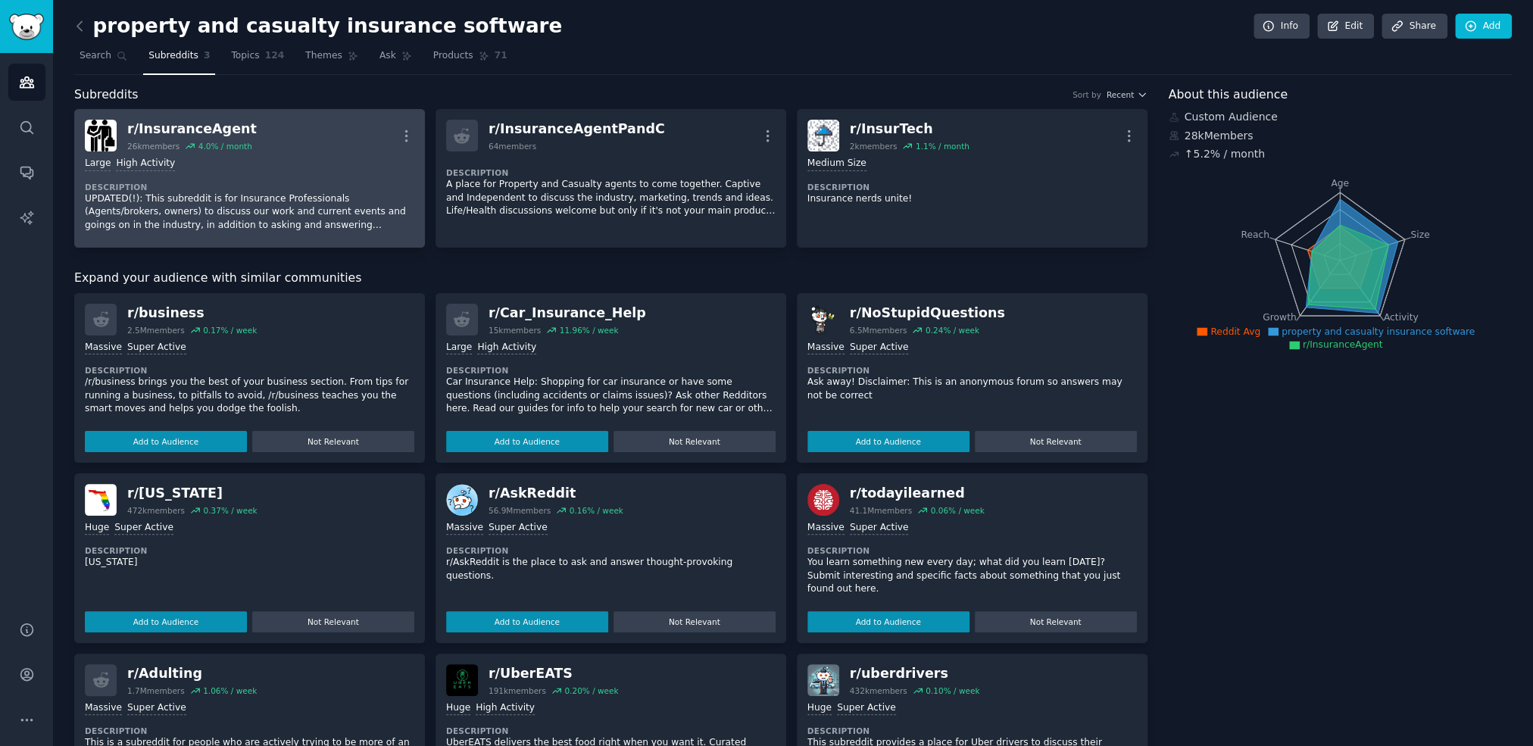
click at [182, 157] on div "Large High Activity" at bounding box center [249, 164] width 329 height 14
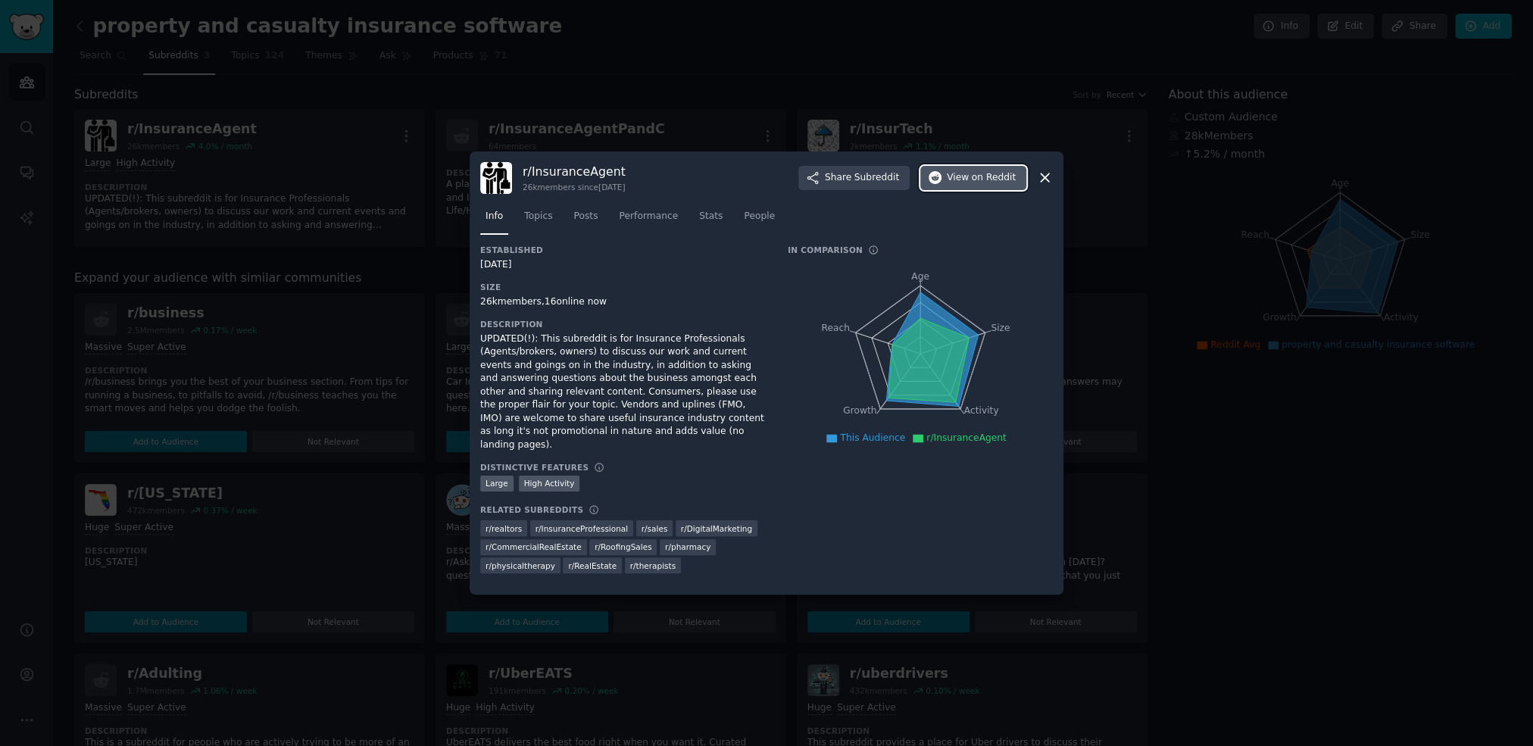
click at [984, 185] on span "on Reddit" at bounding box center [994, 178] width 44 height 14
click at [1043, 186] on icon at bounding box center [1045, 178] width 16 height 16
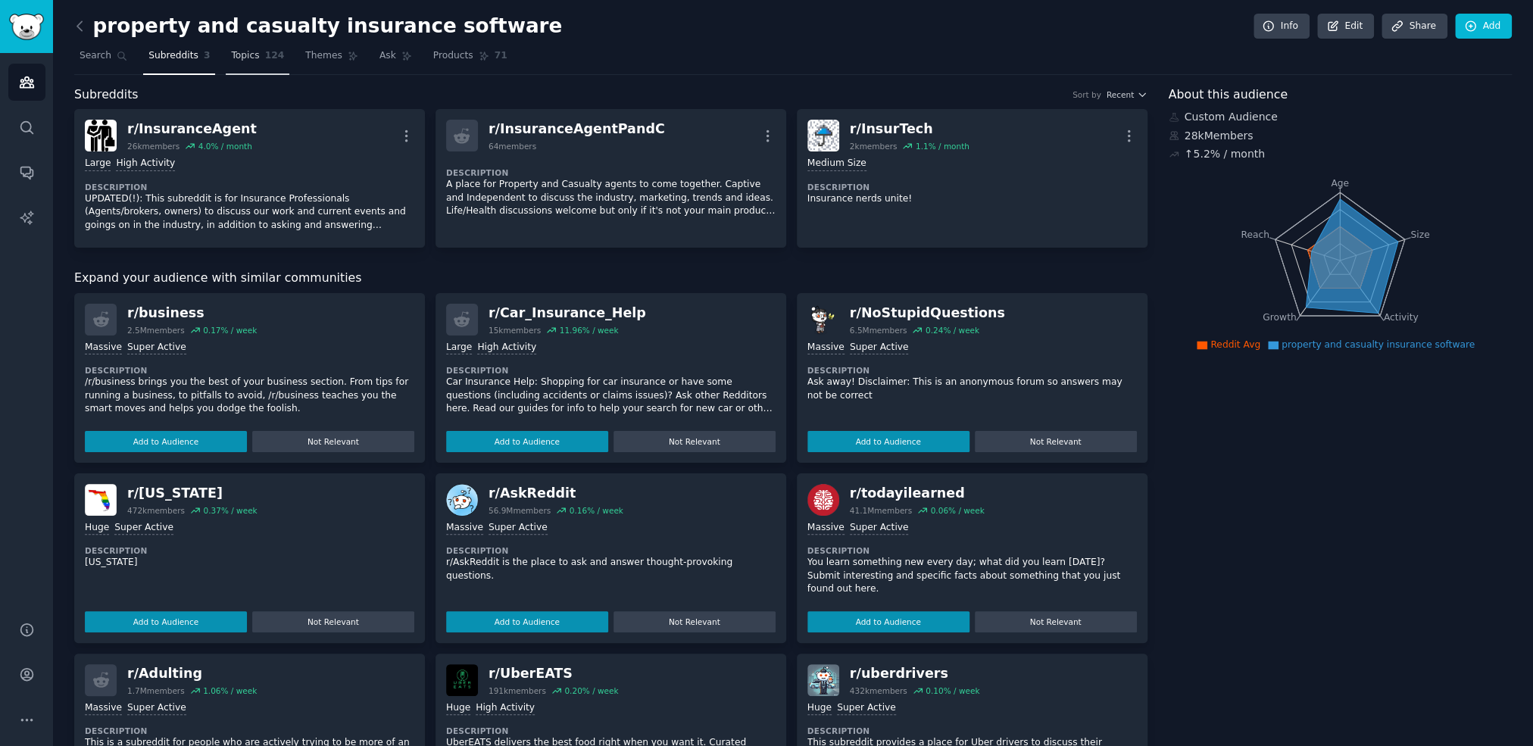
click at [238, 62] on link "Topics 124" at bounding box center [258, 59] width 64 height 31
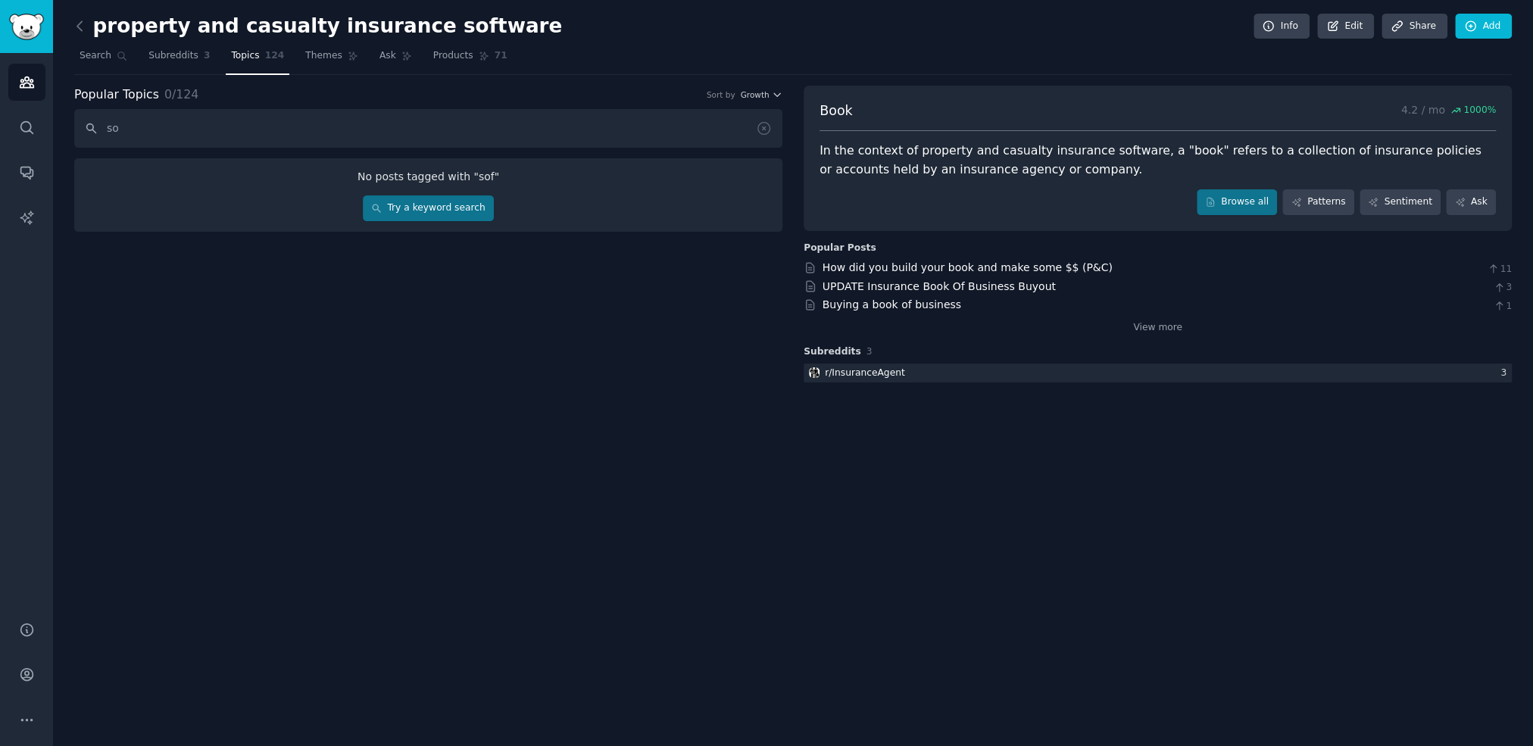
type input "s"
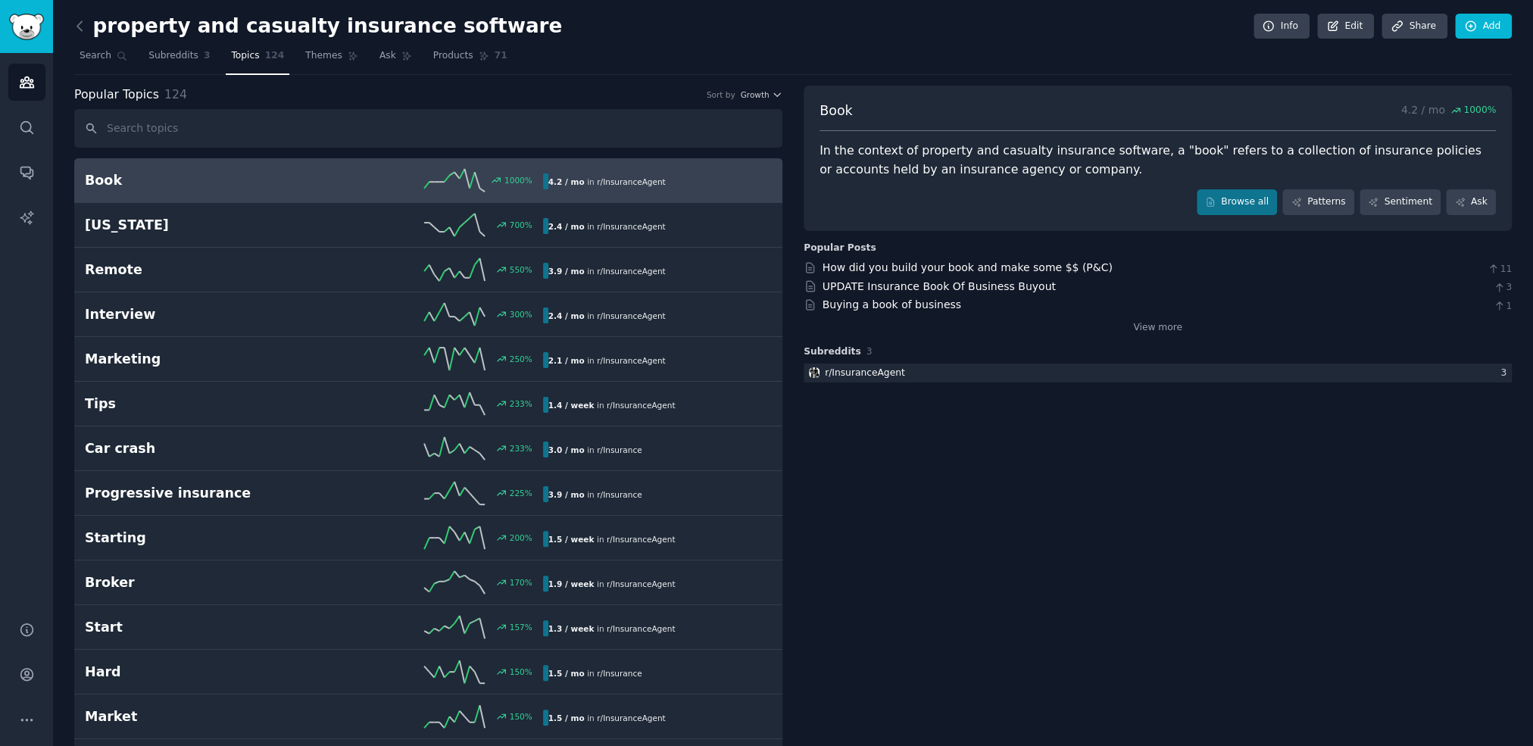
click at [634, 50] on nav "Search Subreddits 3 Topics 124 Themes Ask Products 71" at bounding box center [792, 59] width 1437 height 31
click at [85, 25] on icon at bounding box center [80, 26] width 16 height 16
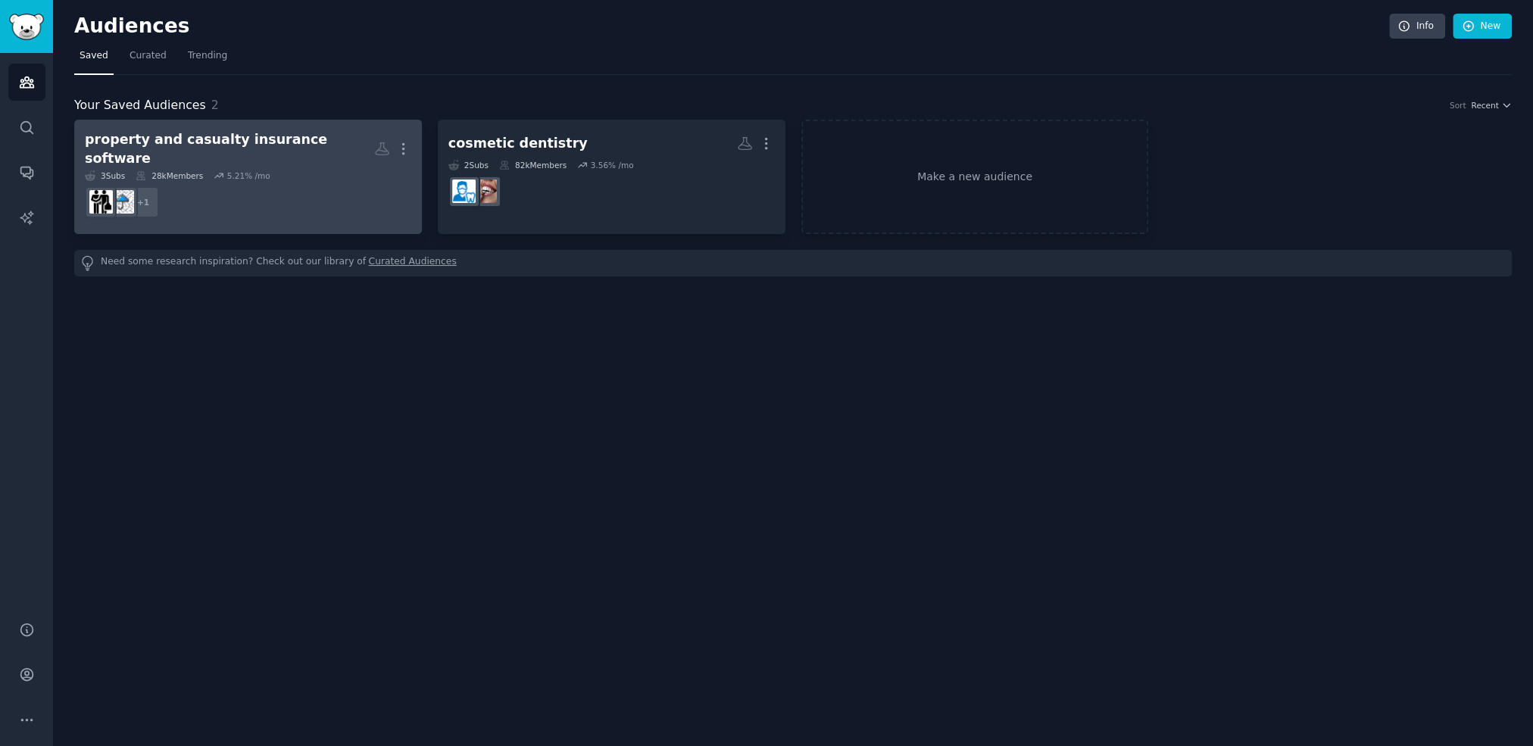
click at [284, 152] on h2 "property and casualty insurance software More" at bounding box center [248, 148] width 326 height 37
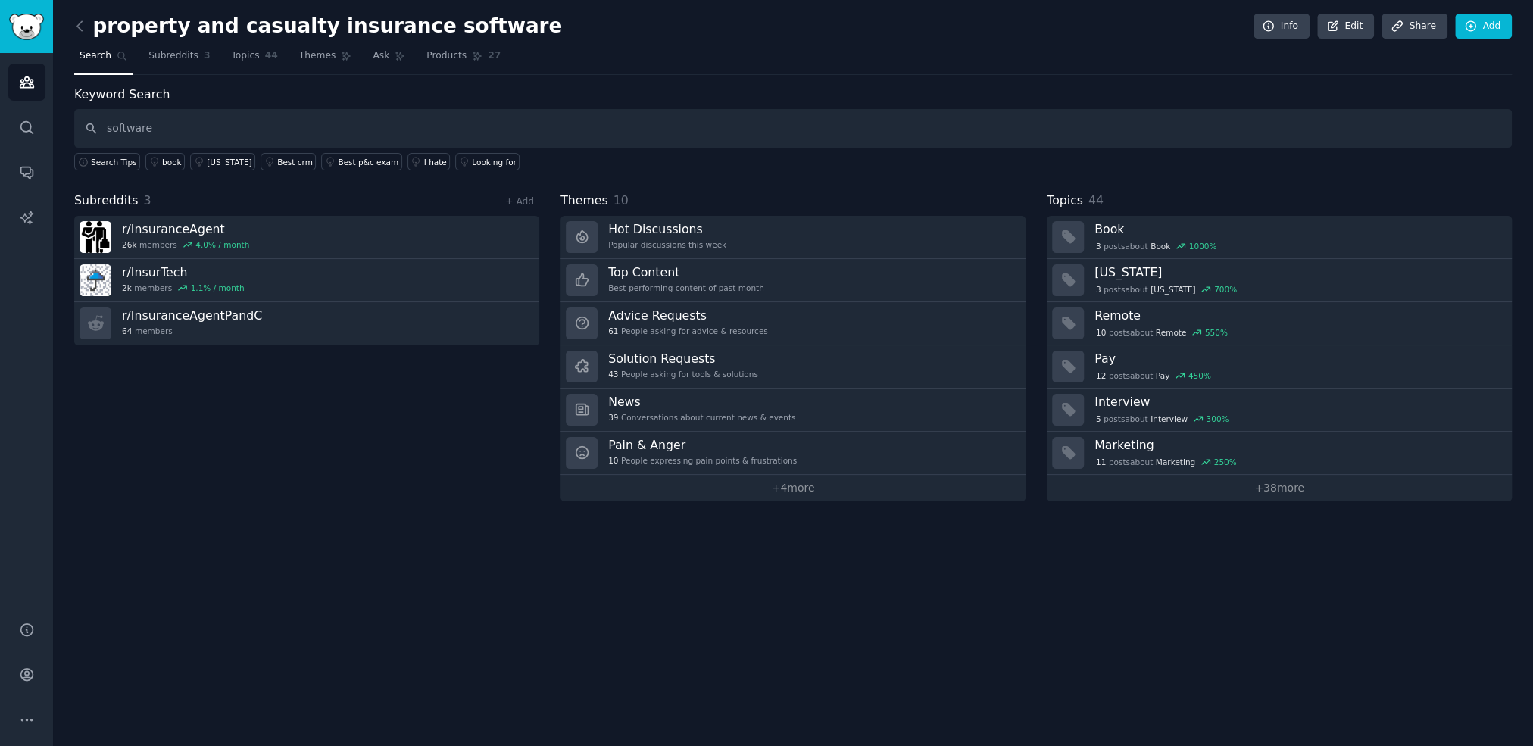
type input "software"
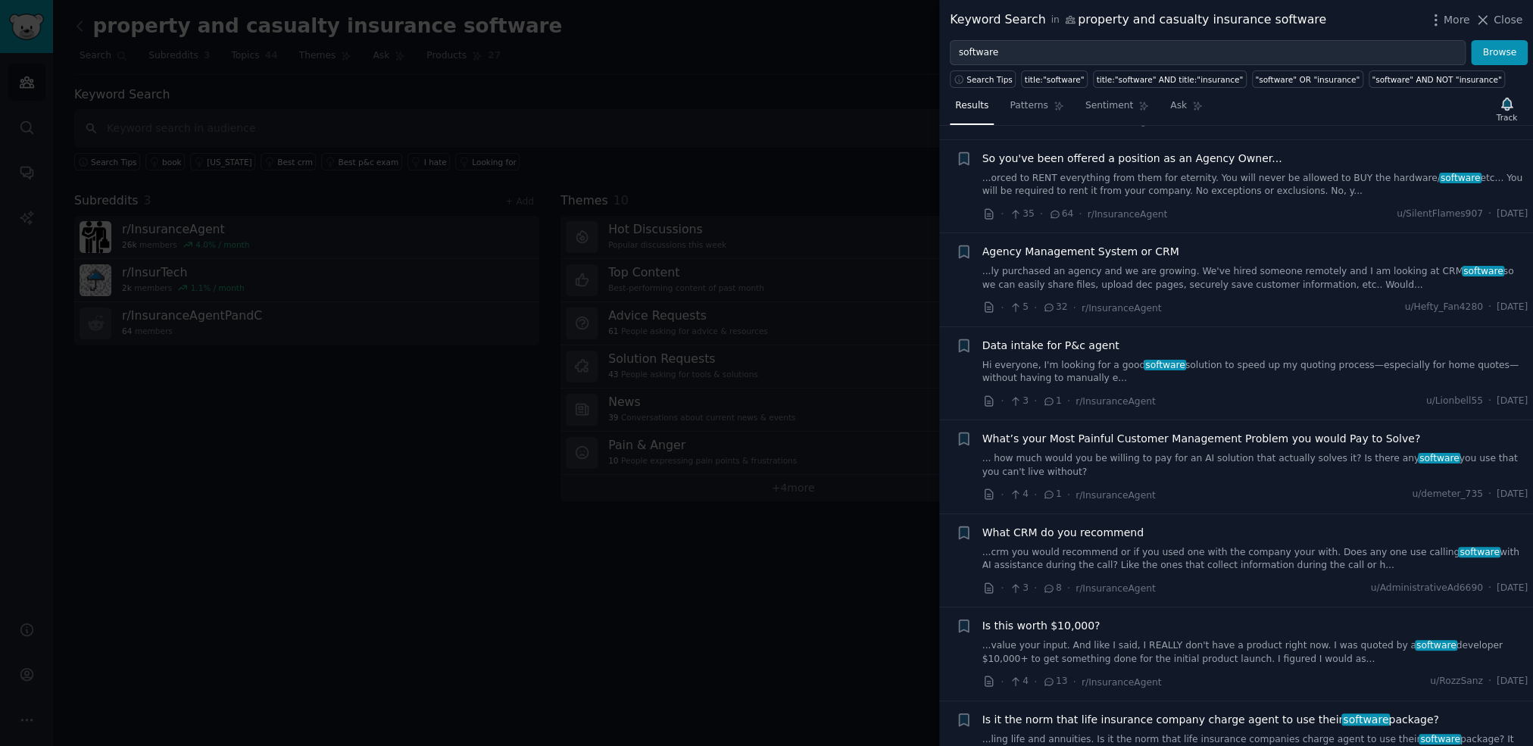
scroll to position [1156, 0]
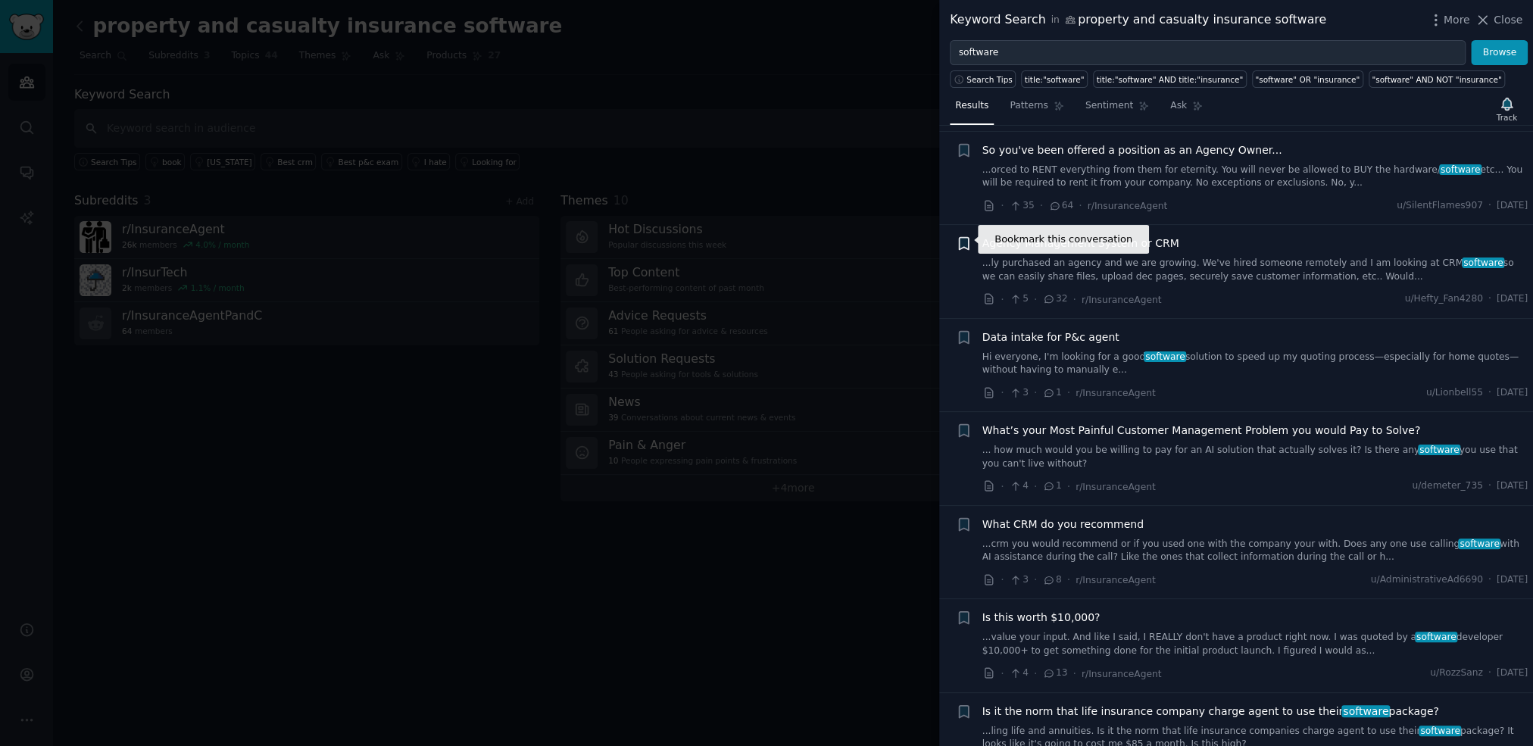
click at [961, 242] on icon "button" at bounding box center [963, 244] width 9 height 12
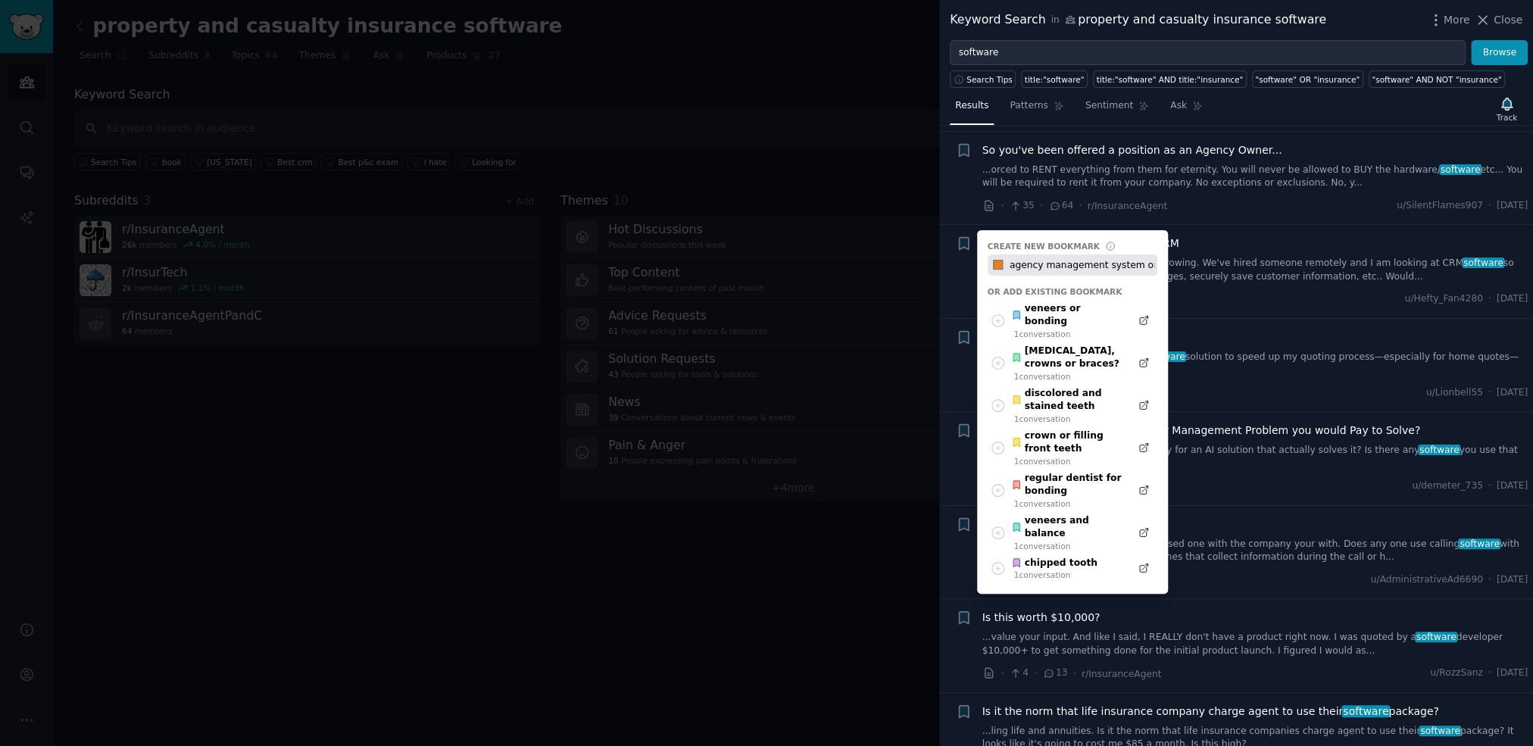
scroll to position [0, 6]
type input "agency management system or CRM"
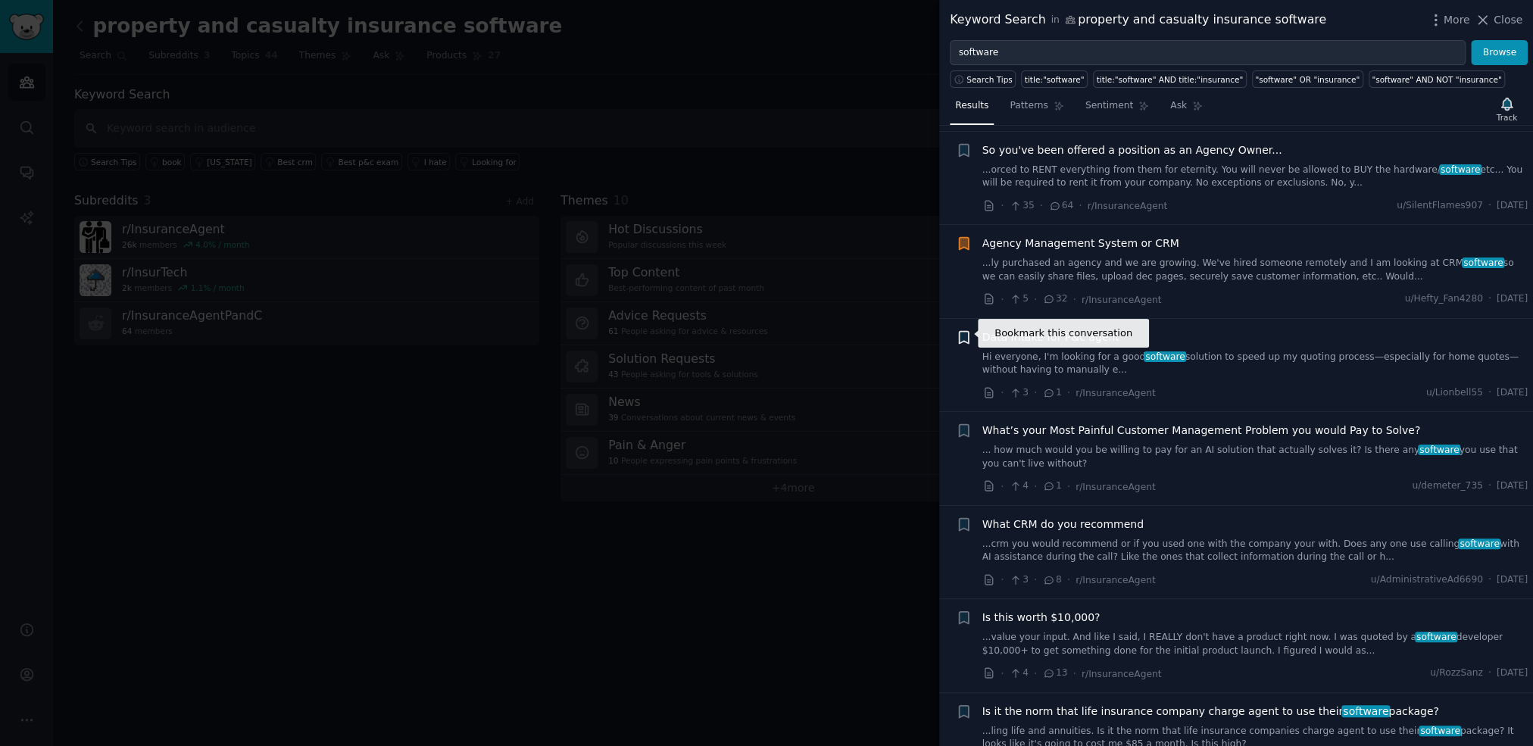
click at [962, 334] on icon "button" at bounding box center [963, 337] width 9 height 12
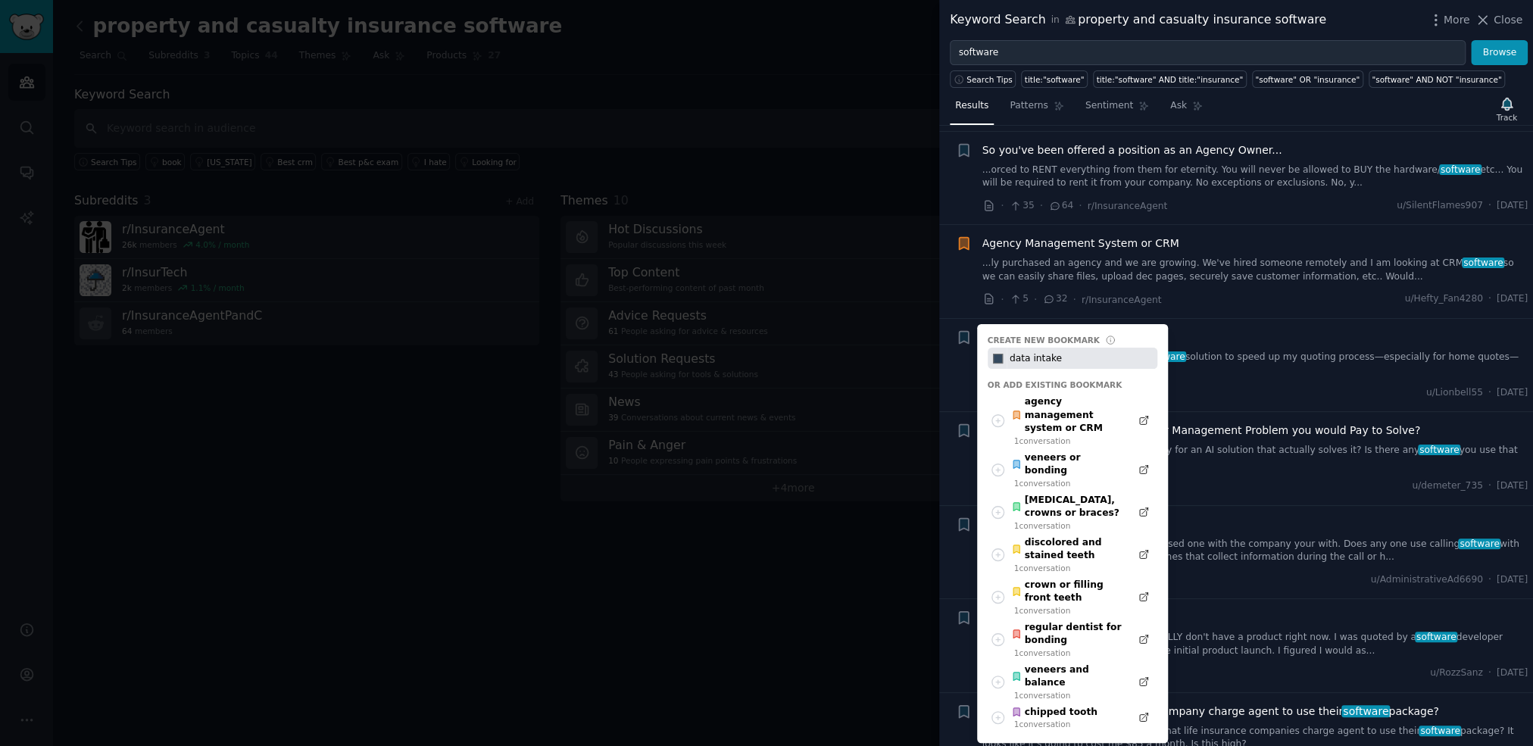
type input "data intake"
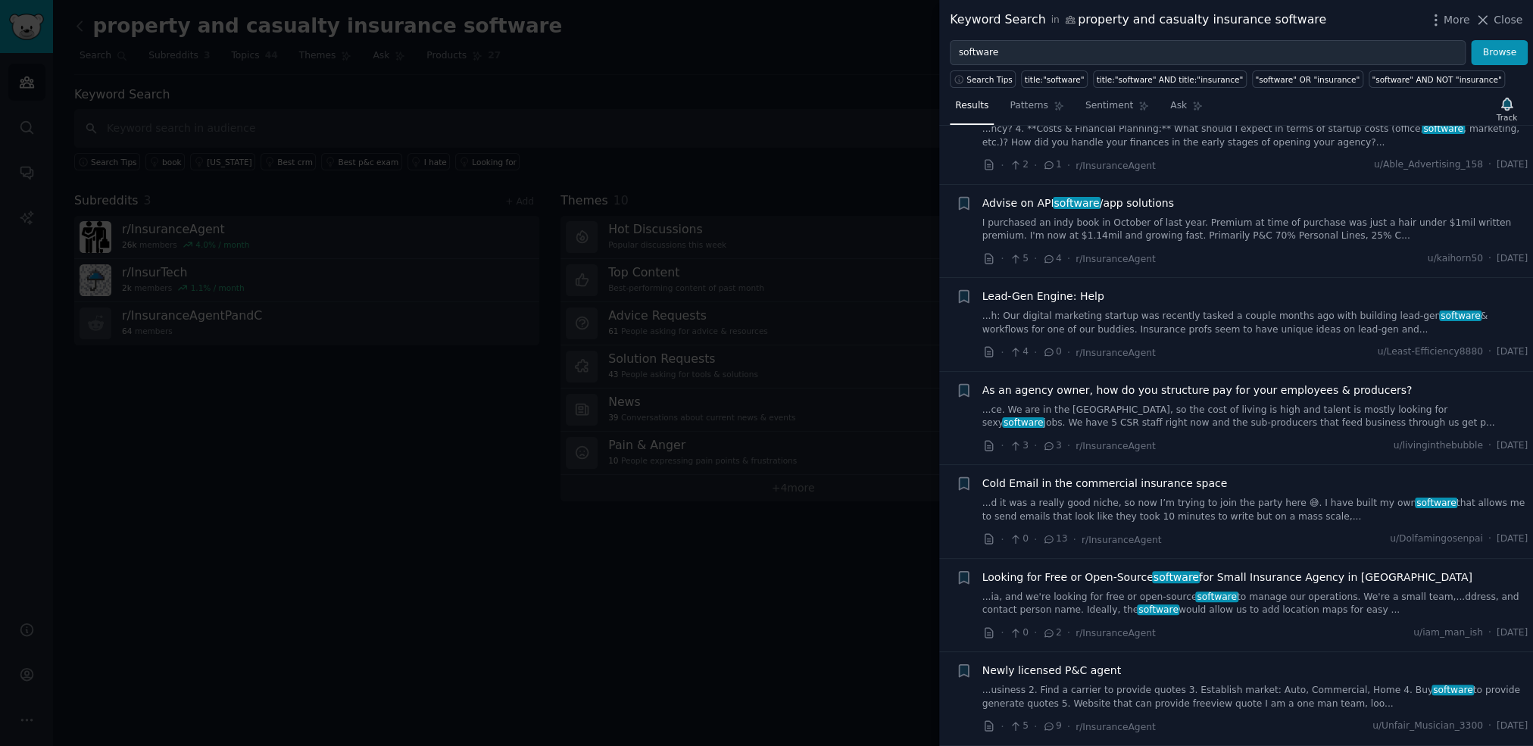
scroll to position [3006, 0]
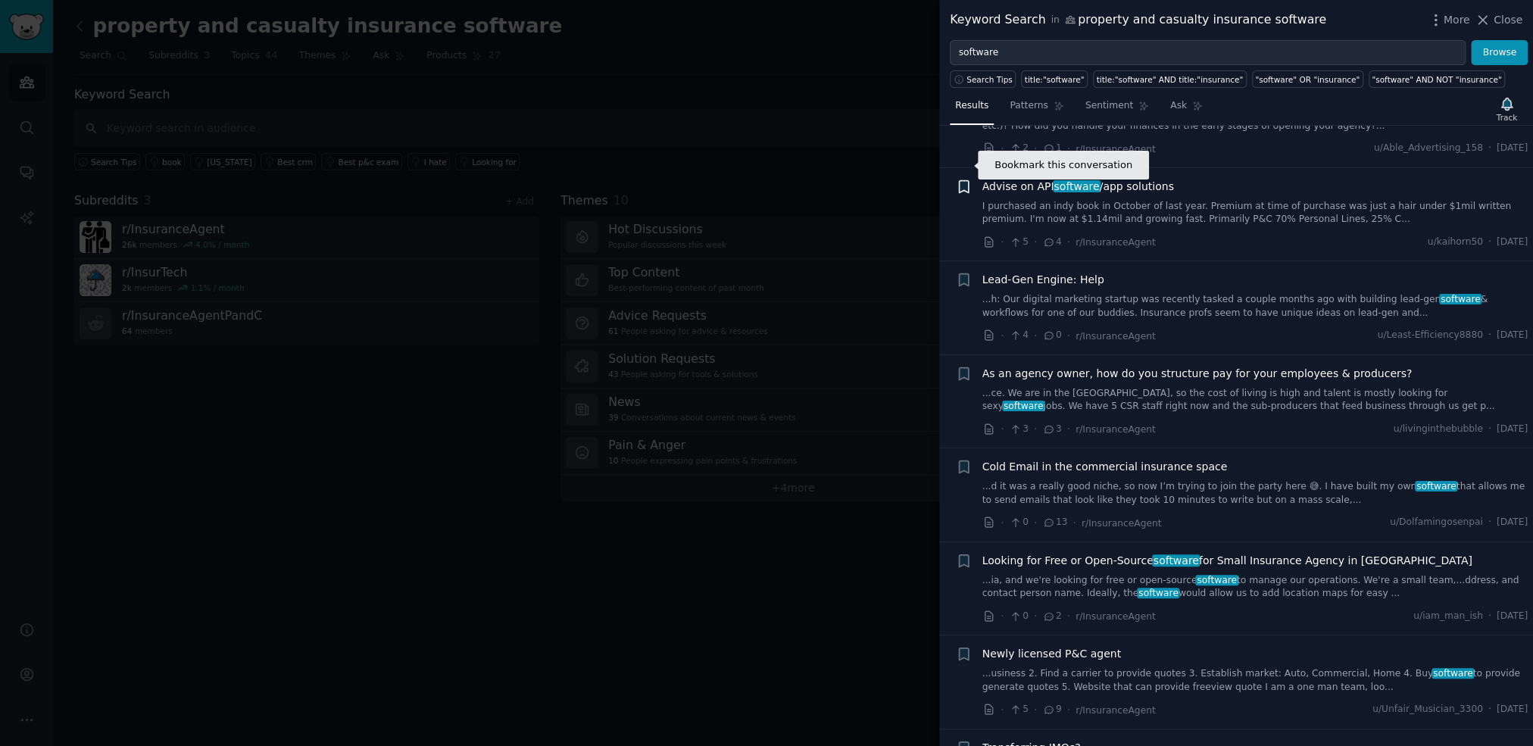
click at [964, 180] on icon "button" at bounding box center [963, 186] width 9 height 12
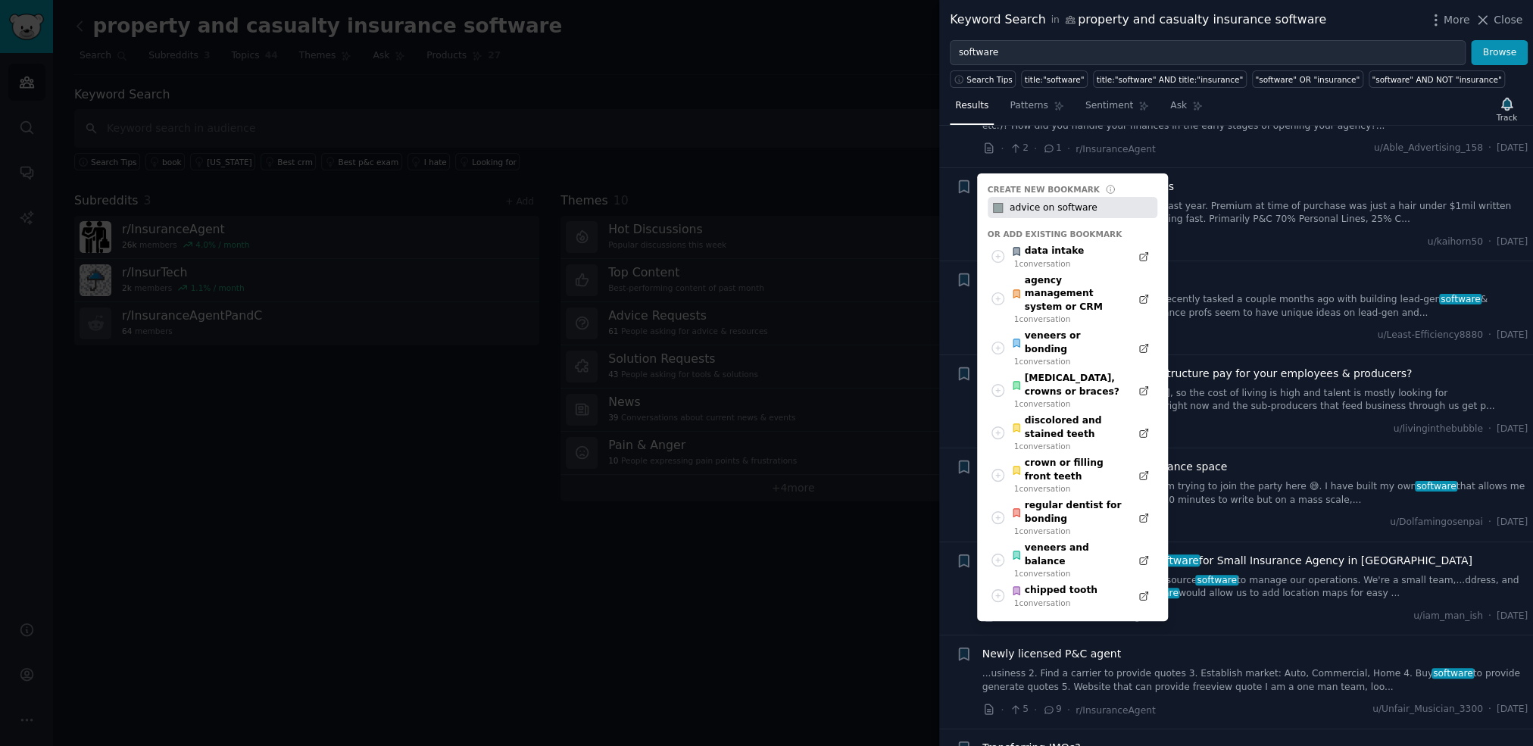
type input "advice on software"
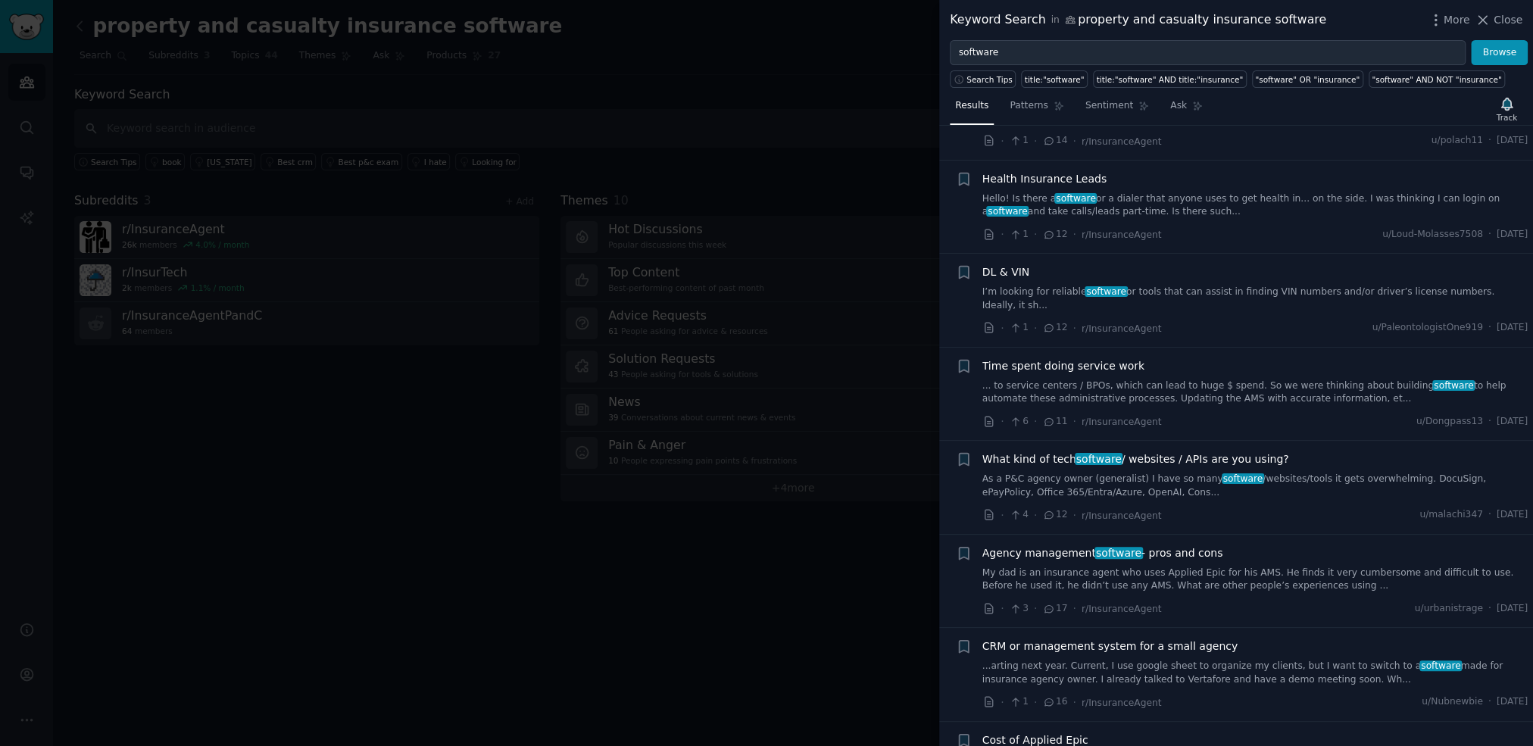
scroll to position [4009, 0]
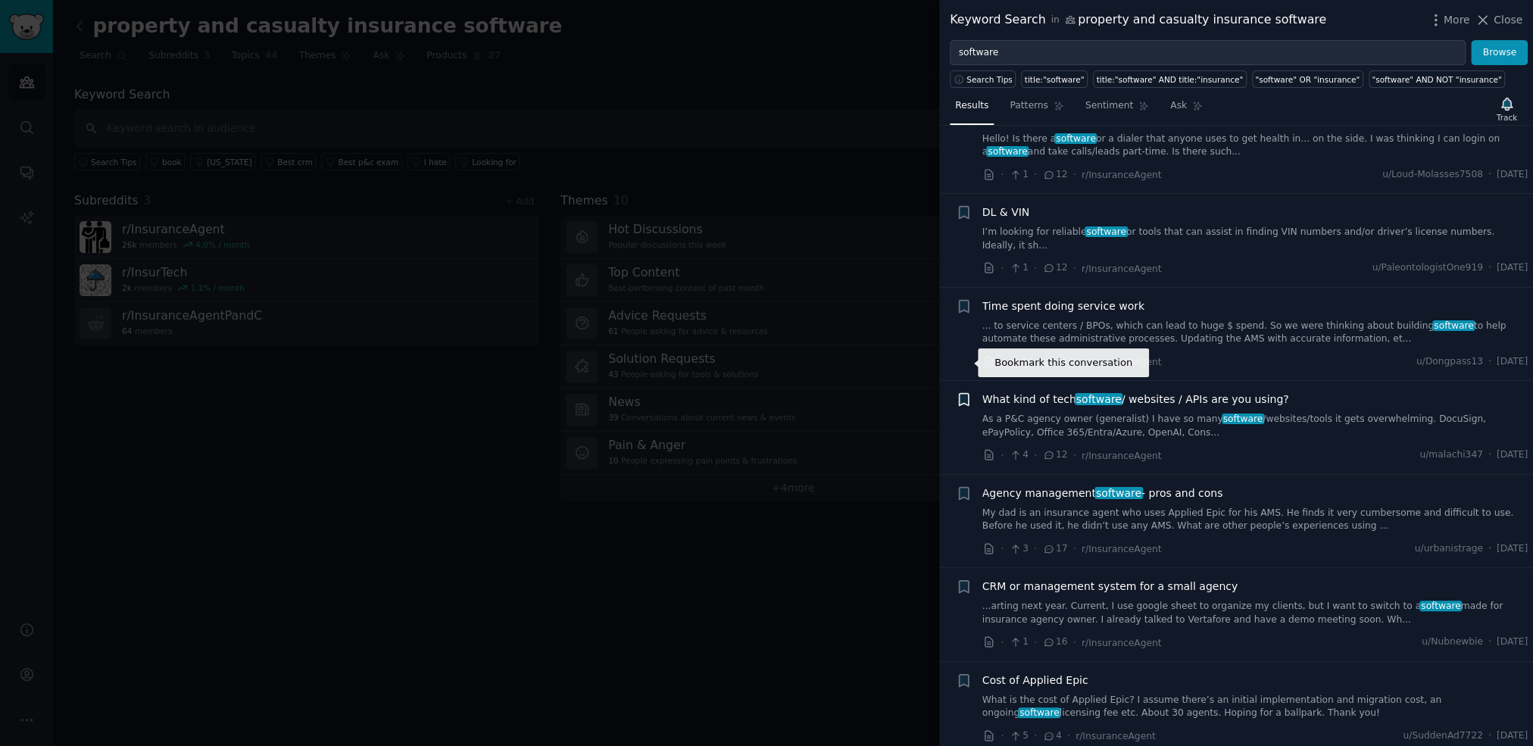
click at [963, 394] on icon "button" at bounding box center [963, 400] width 9 height 12
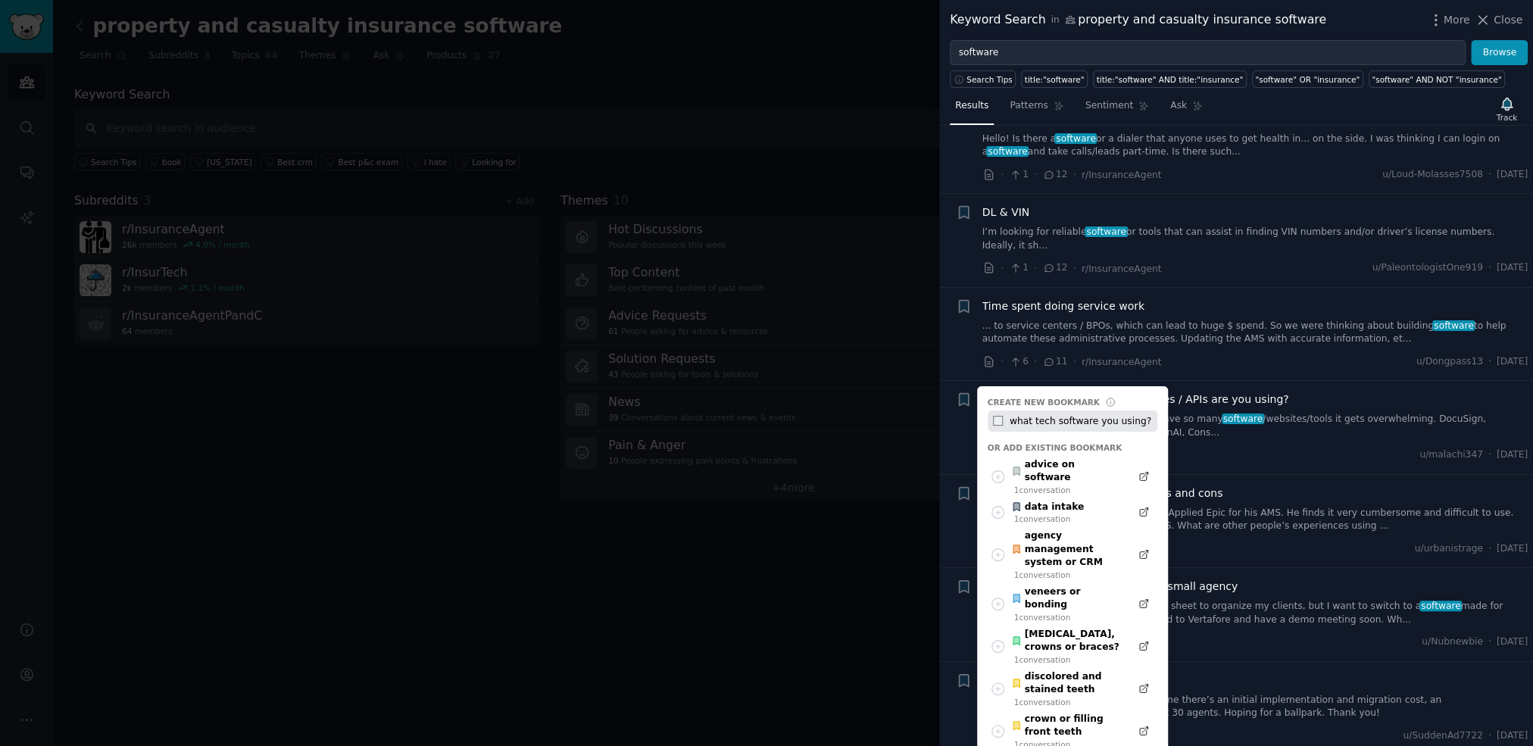
type input "what tech software you using?"
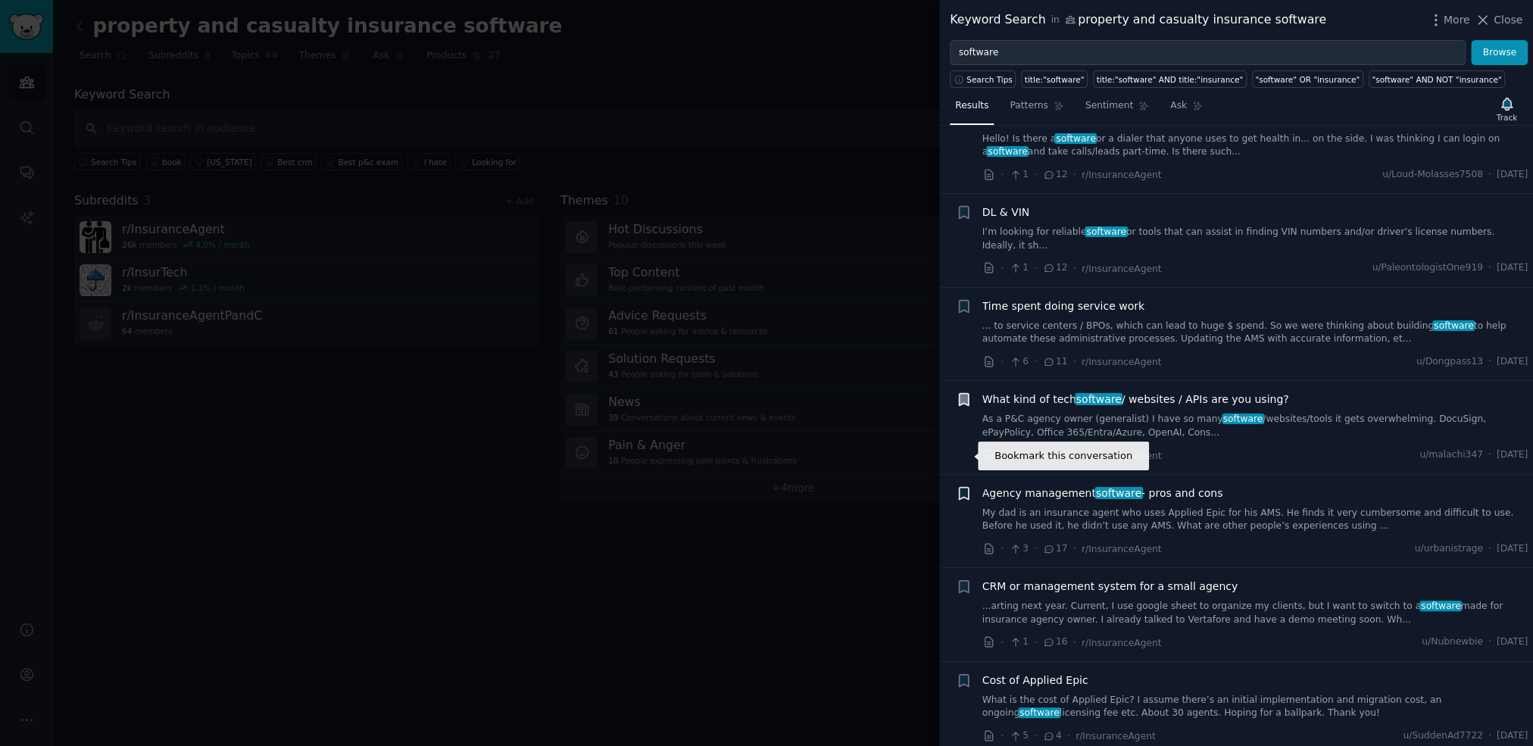
click at [962, 487] on icon "button" at bounding box center [963, 493] width 9 height 12
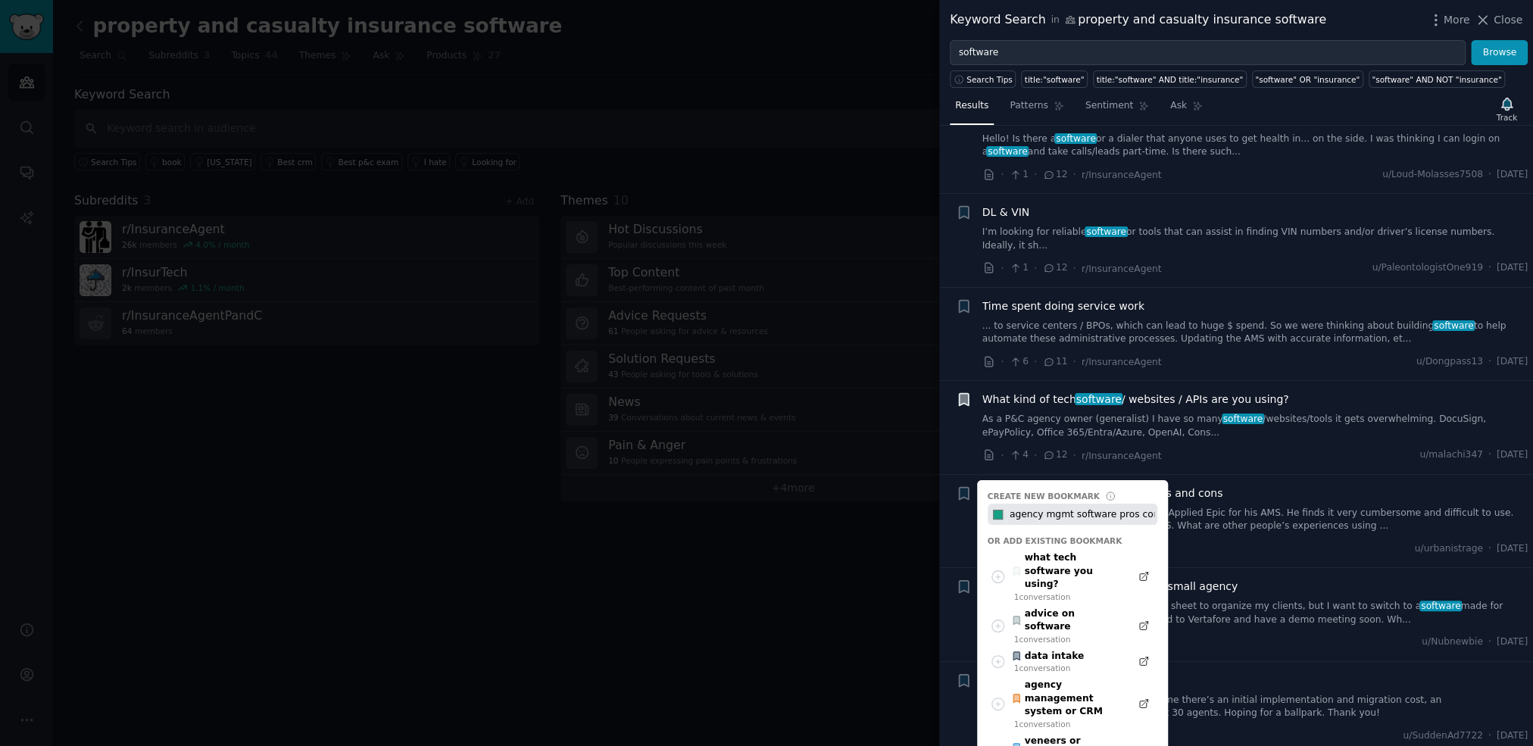
type input "agency mgmt software pros cons"
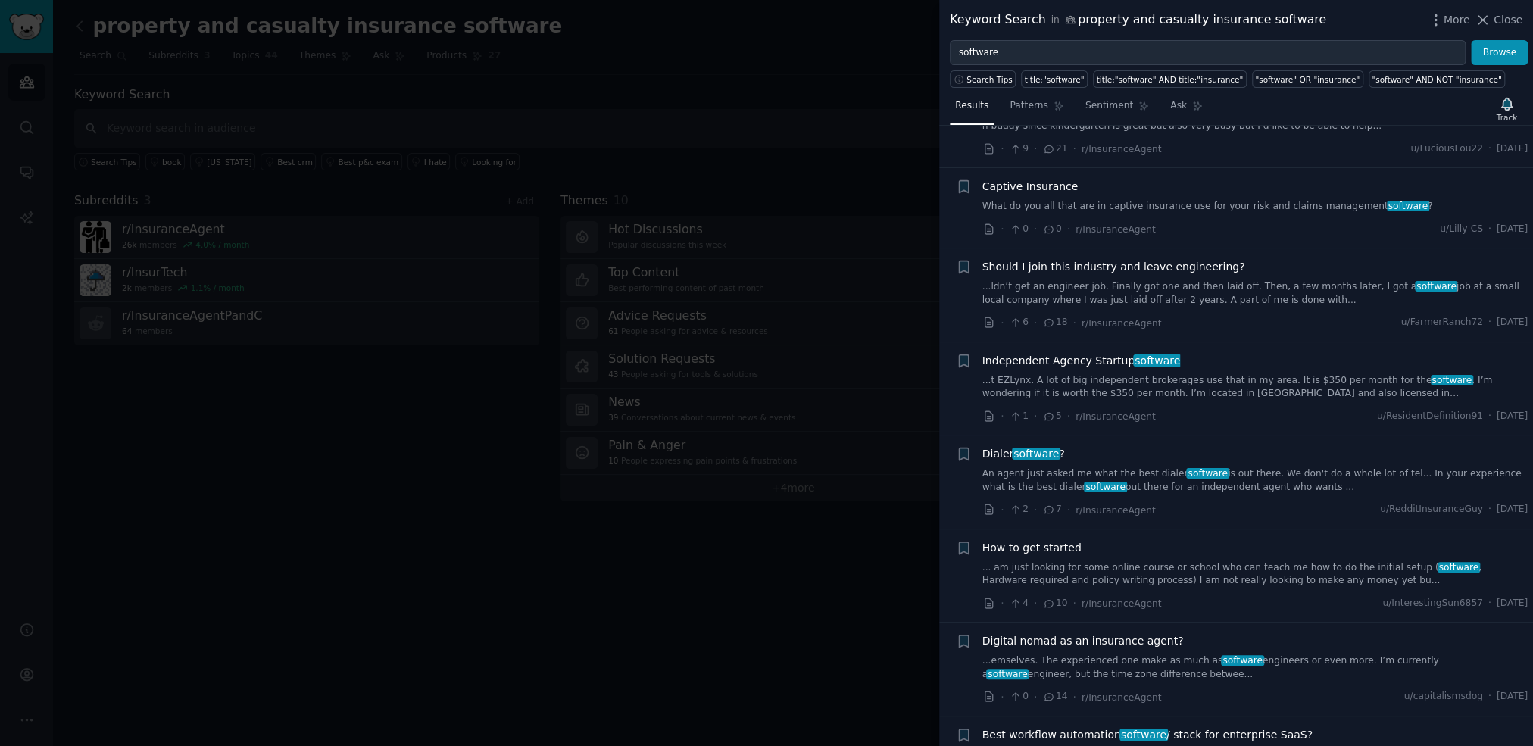
scroll to position [7093, 0]
click at [1072, 351] on span "Independent Agency Startup software" at bounding box center [1081, 359] width 198 height 16
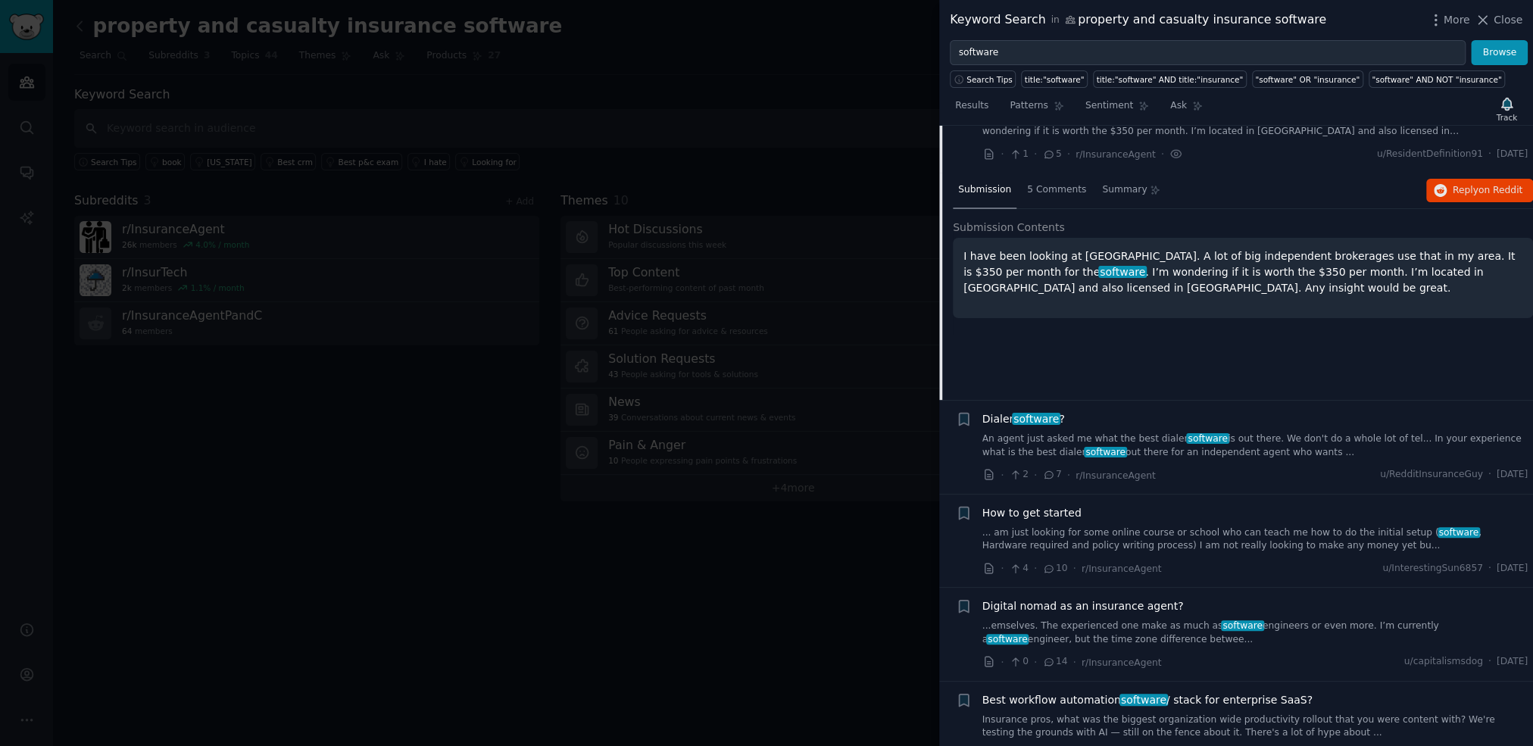
scroll to position [7303, 0]
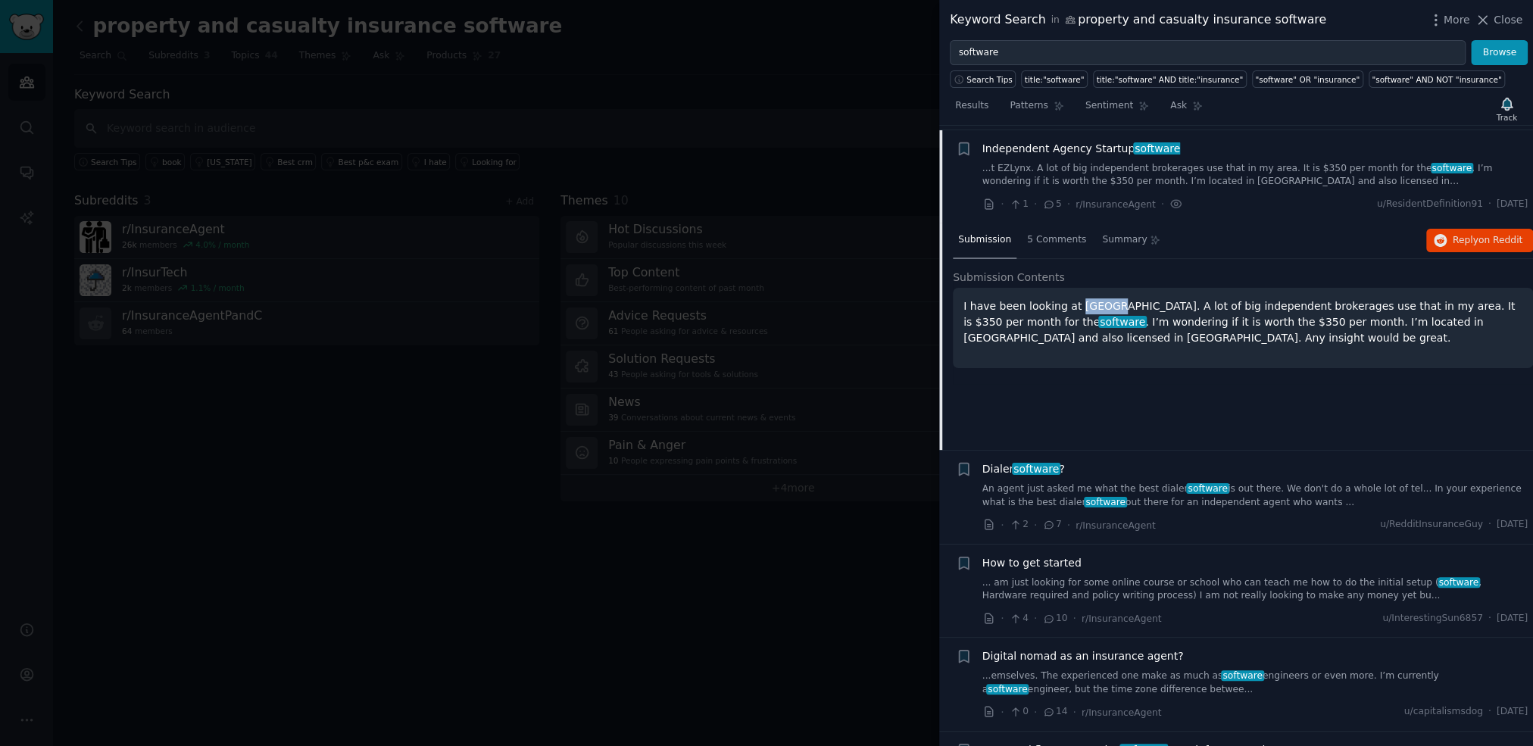
drag, startPoint x: 1068, startPoint y: 223, endPoint x: 1100, endPoint y: 224, distance: 31.8
click at [1100, 298] on p "I have been looking at [GEOGRAPHIC_DATA]. A lot of big independent brokerages u…" at bounding box center [1242, 322] width 559 height 48
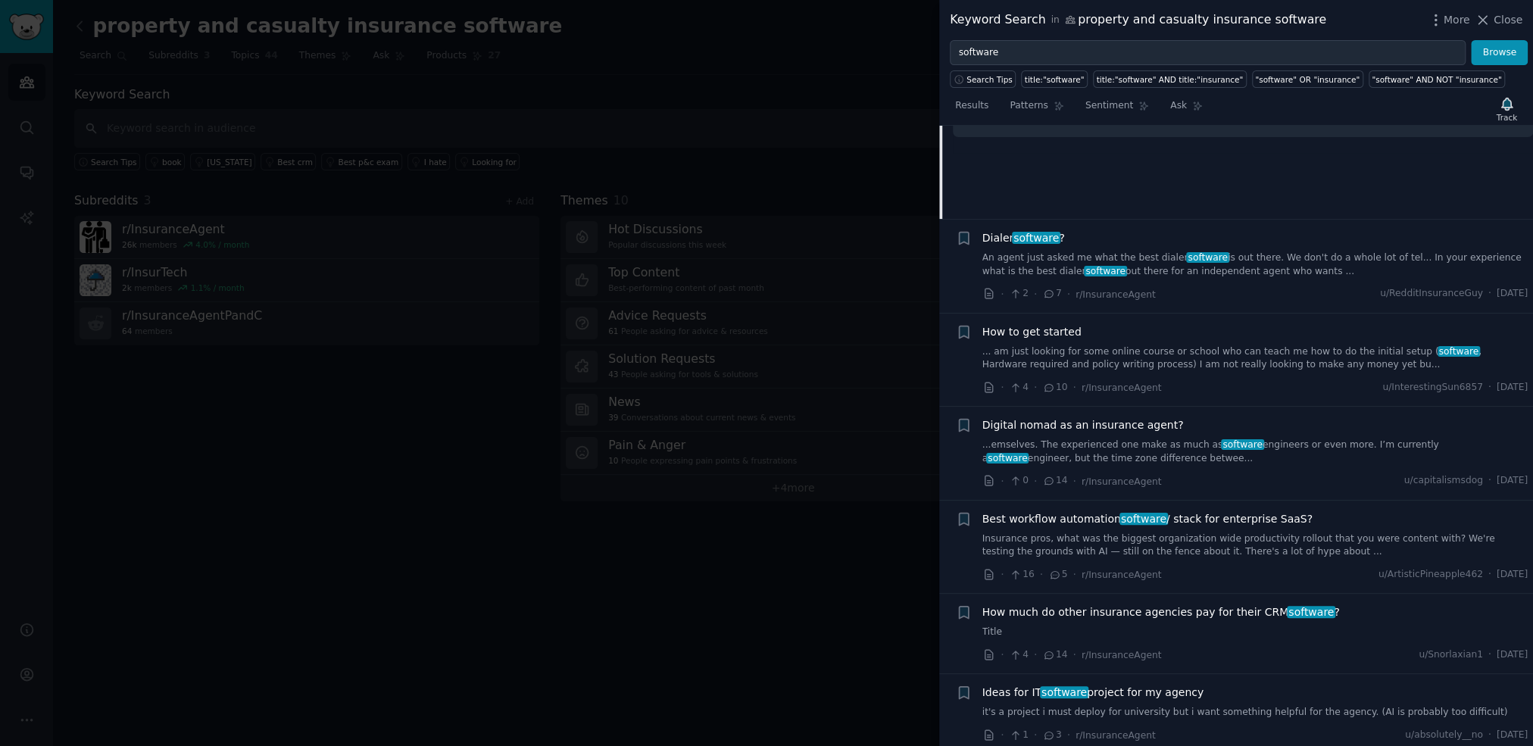
scroll to position [7611, 0]
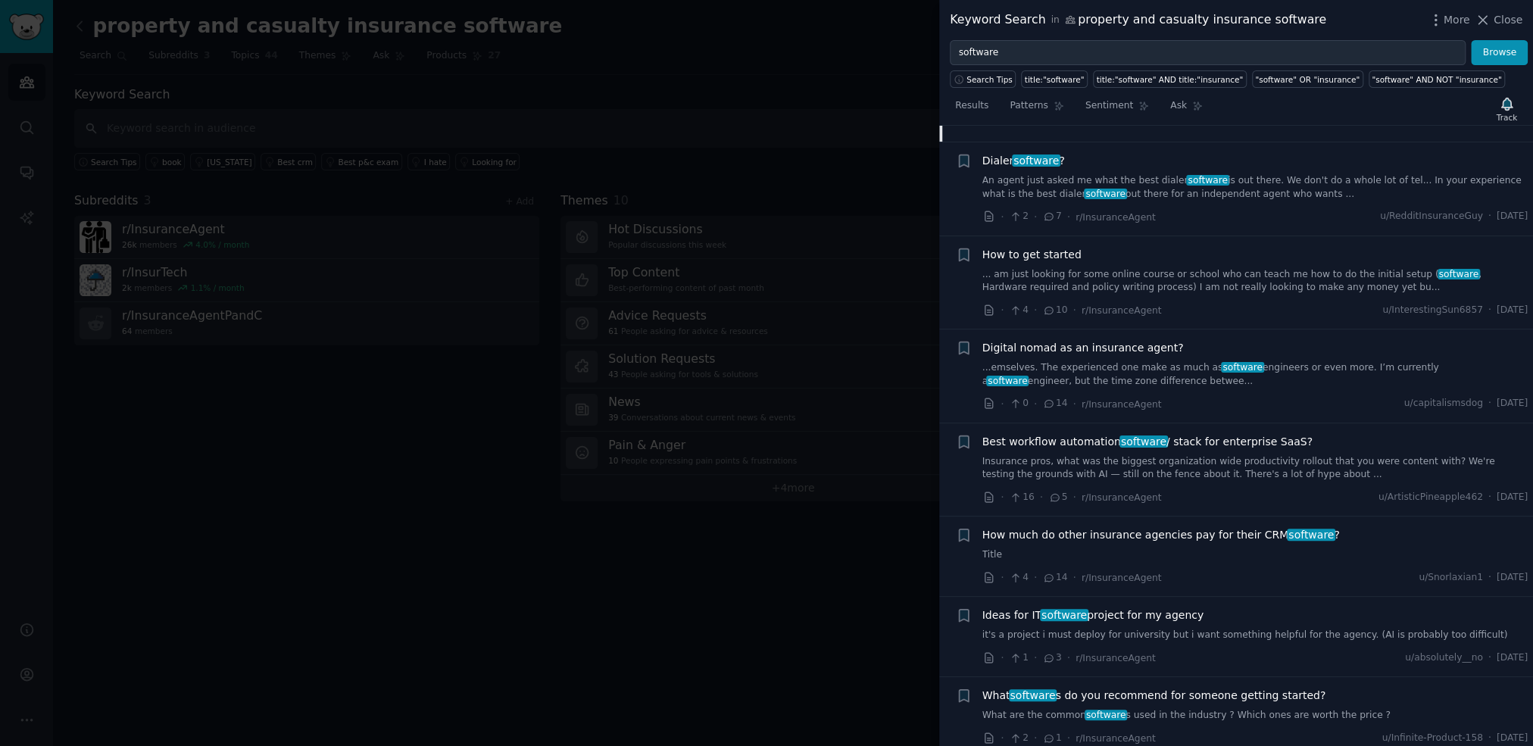
click at [1049, 434] on span "Best workflow automation software / stack for enterprise SaaS?" at bounding box center [1147, 442] width 330 height 16
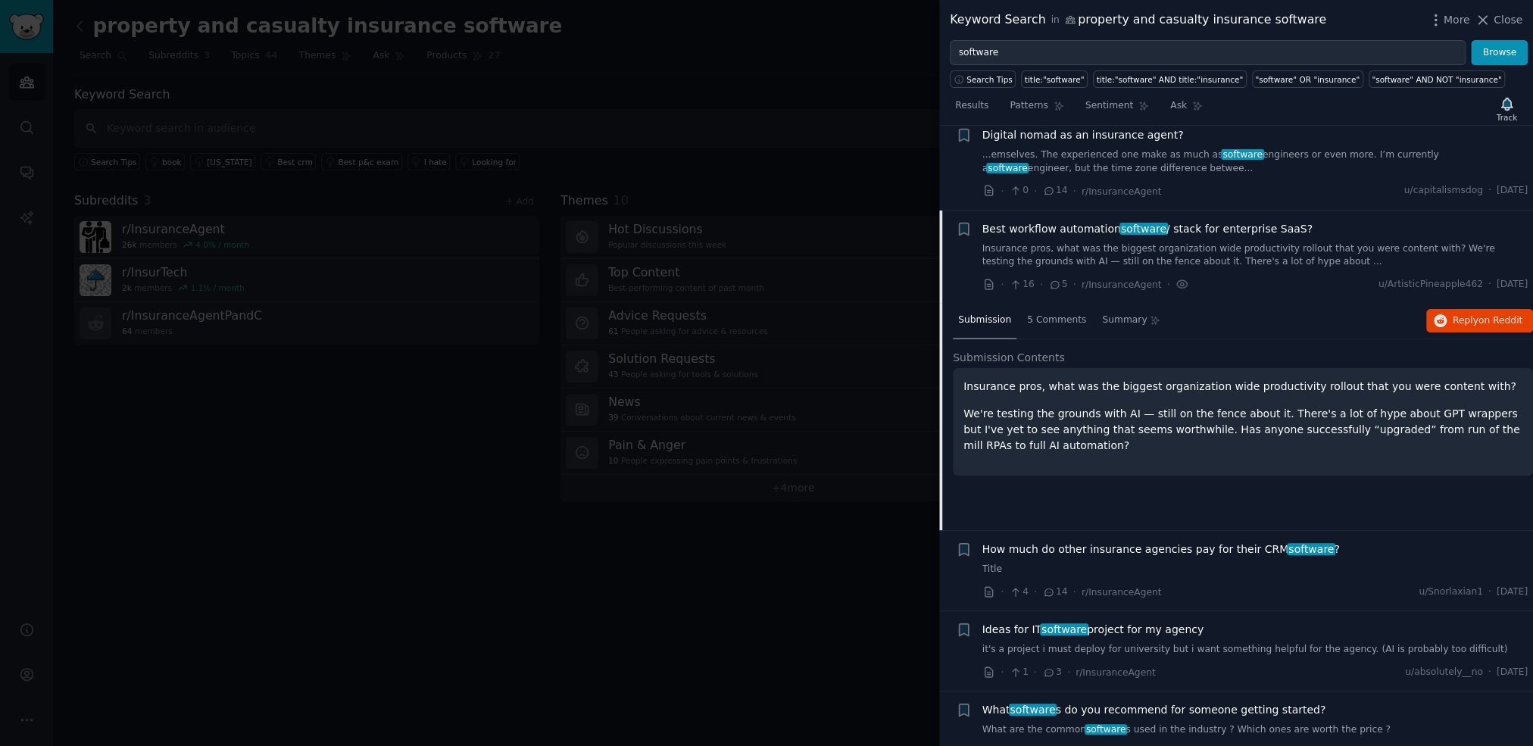
scroll to position [7599, 0]
drag, startPoint x: 1380, startPoint y: 329, endPoint x: 1442, endPoint y: 329, distance: 62.1
click at [1442, 404] on p "We're testing the grounds with AI — still on the fence about it. There's a lot …" at bounding box center [1242, 428] width 559 height 48
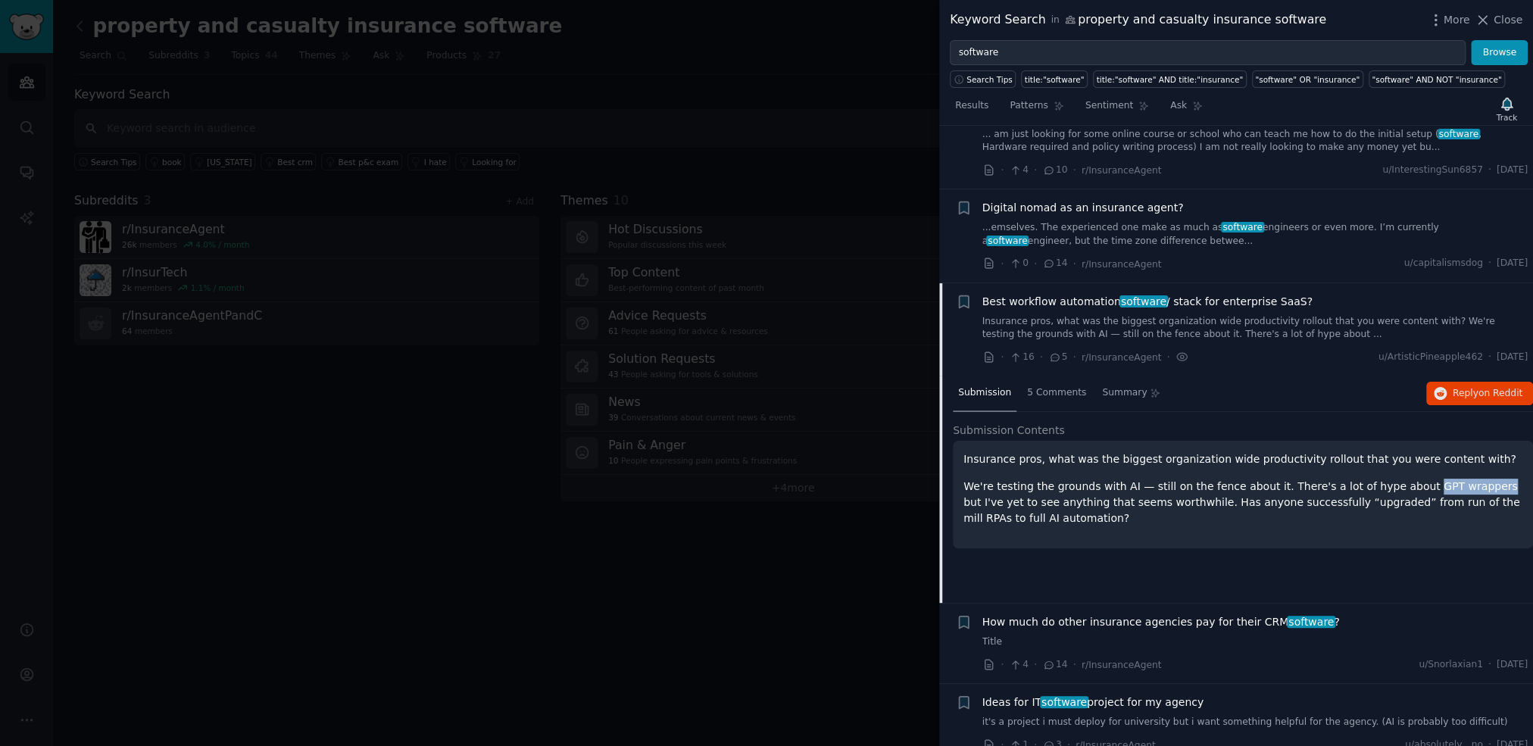
scroll to position [7521, 0]
click at [1230, 378] on div "Submission 5 Comments Summary Reply on Reddit" at bounding box center [1243, 396] width 580 height 36
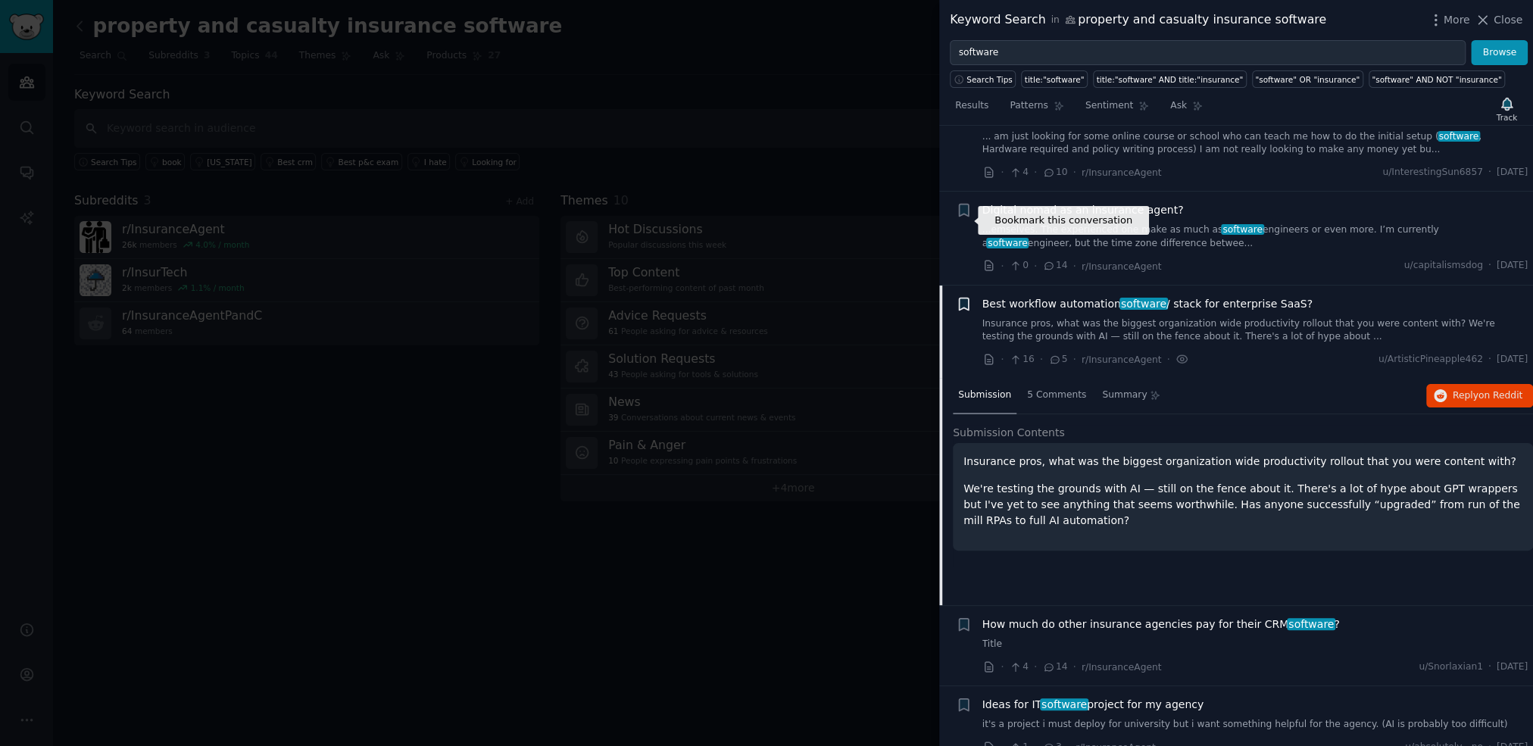
click at [962, 298] on icon "button" at bounding box center [963, 304] width 9 height 12
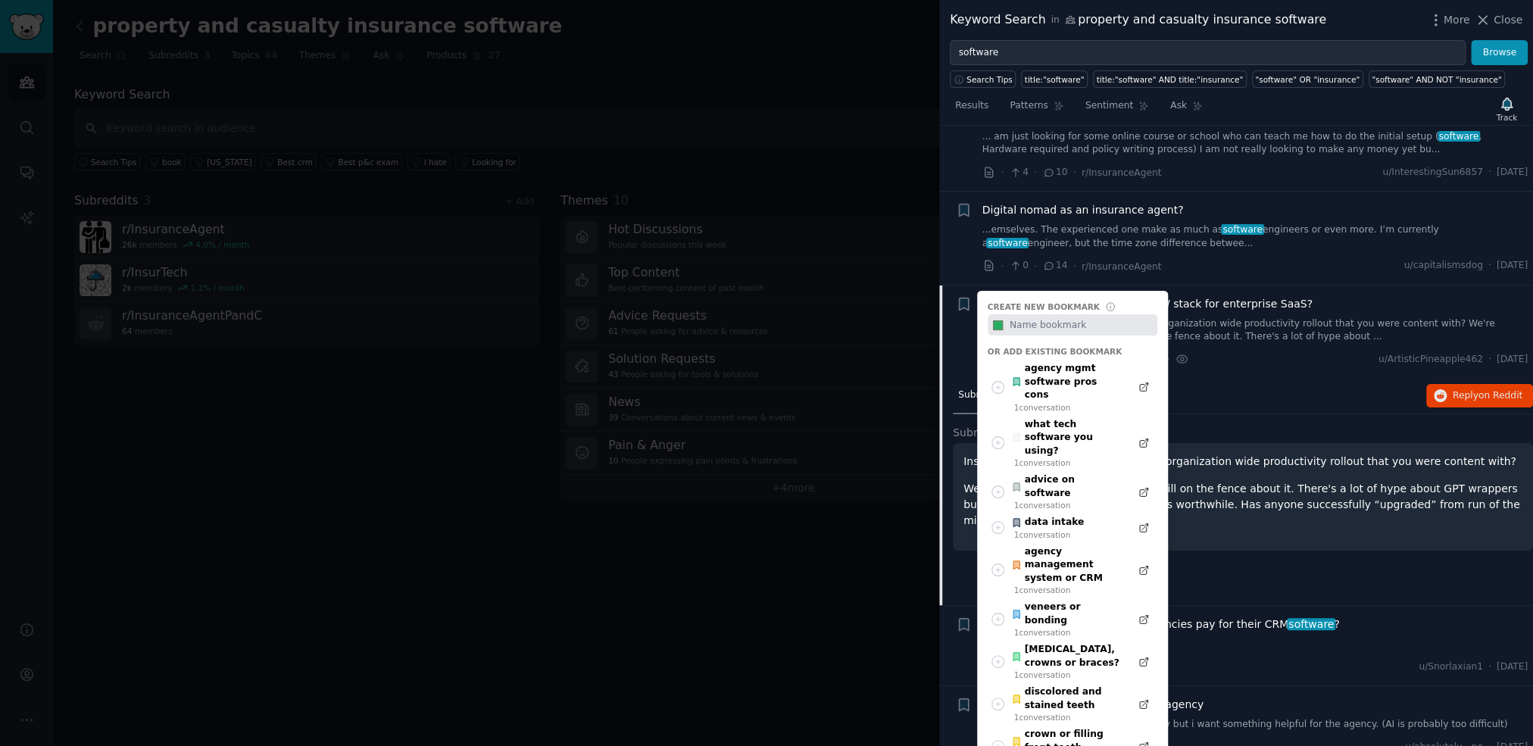
click at [1046, 314] on input "text" at bounding box center [1081, 324] width 150 height 21
type input "workflow automation AI GPT Wrappers"
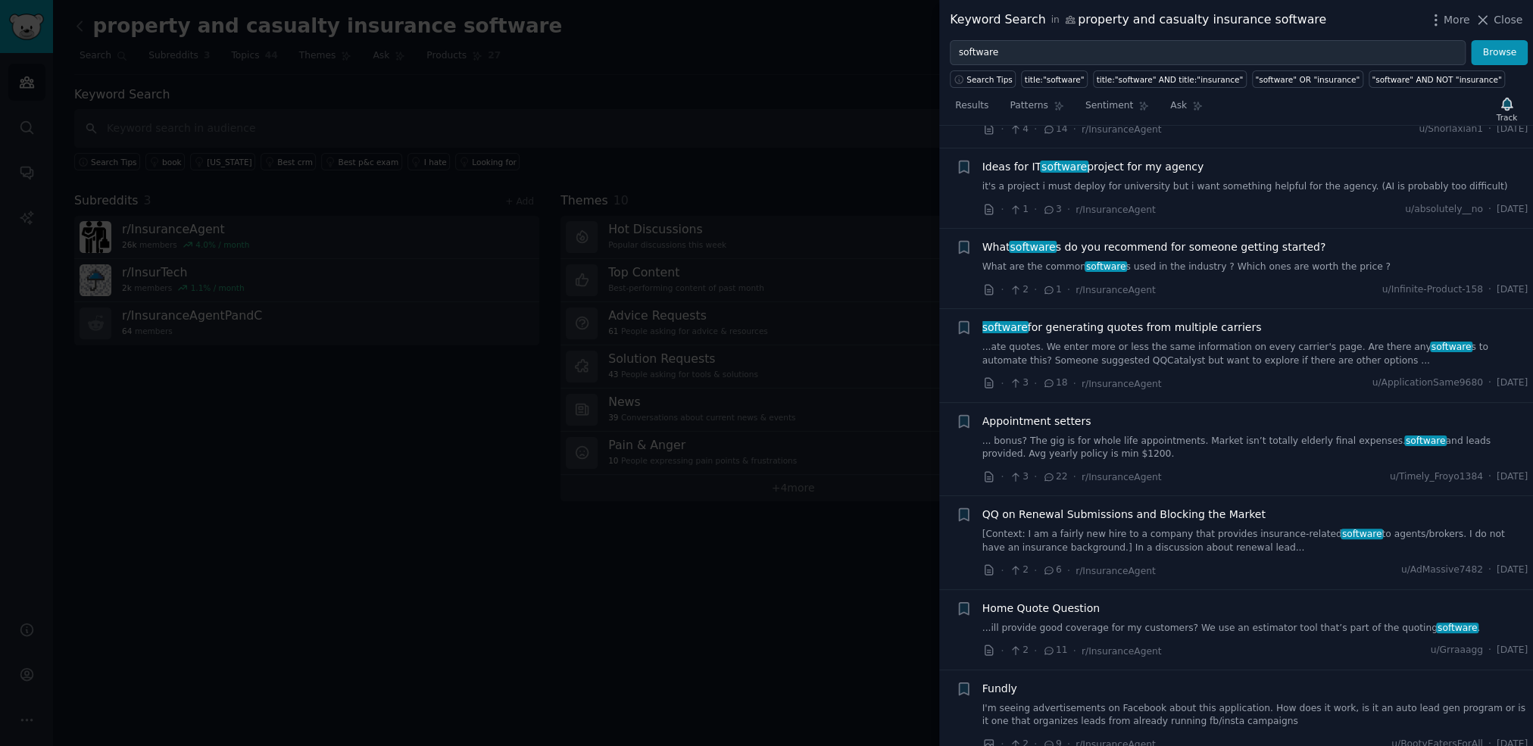
scroll to position [8062, 0]
click at [1092, 317] on span "software for generating quotes from multiple carriers" at bounding box center [1121, 325] width 279 height 16
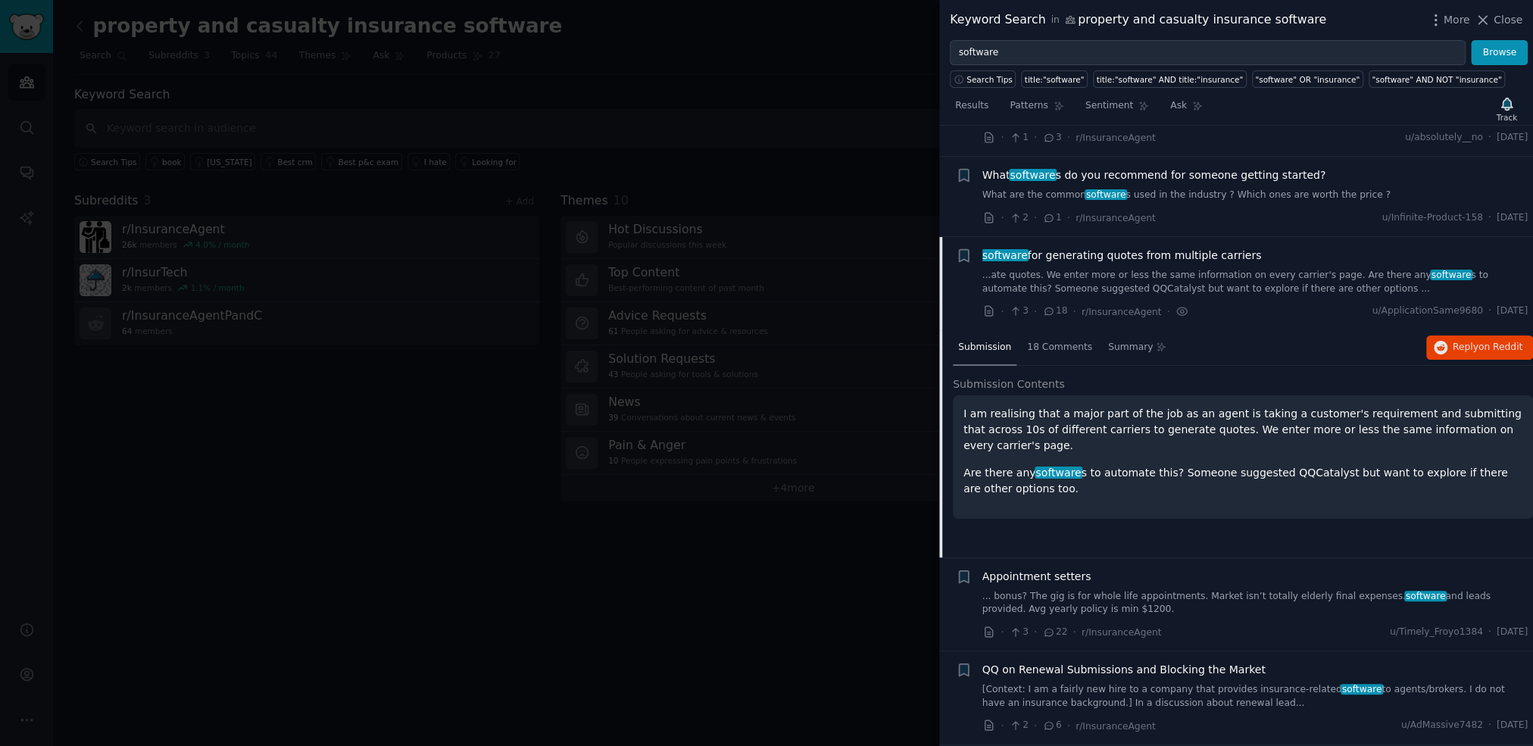
scroll to position [7933, 0]
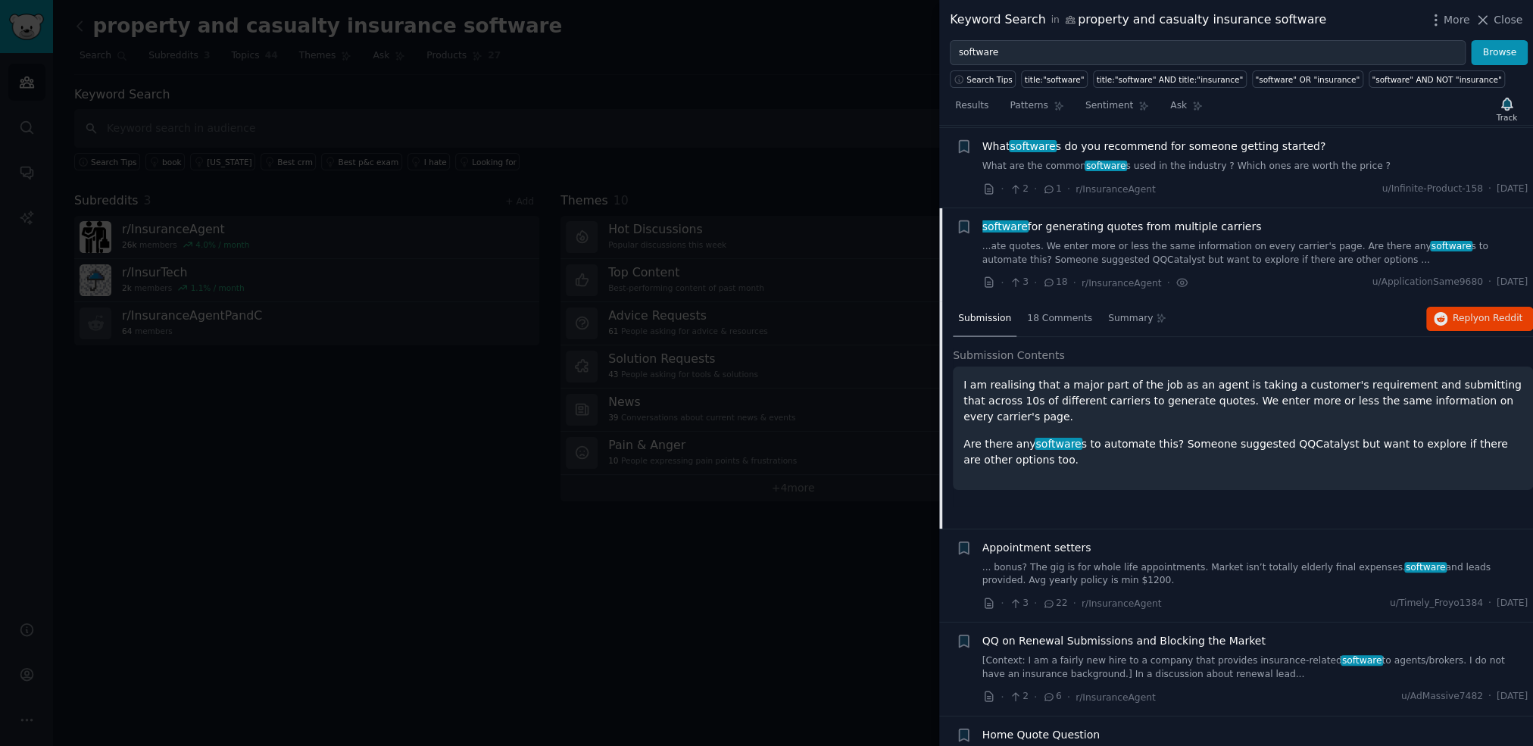
click at [1161, 219] on span "software for generating quotes from multiple carriers" at bounding box center [1121, 227] width 279 height 16
click at [1047, 312] on span "18 Comments" at bounding box center [1059, 319] width 65 height 14
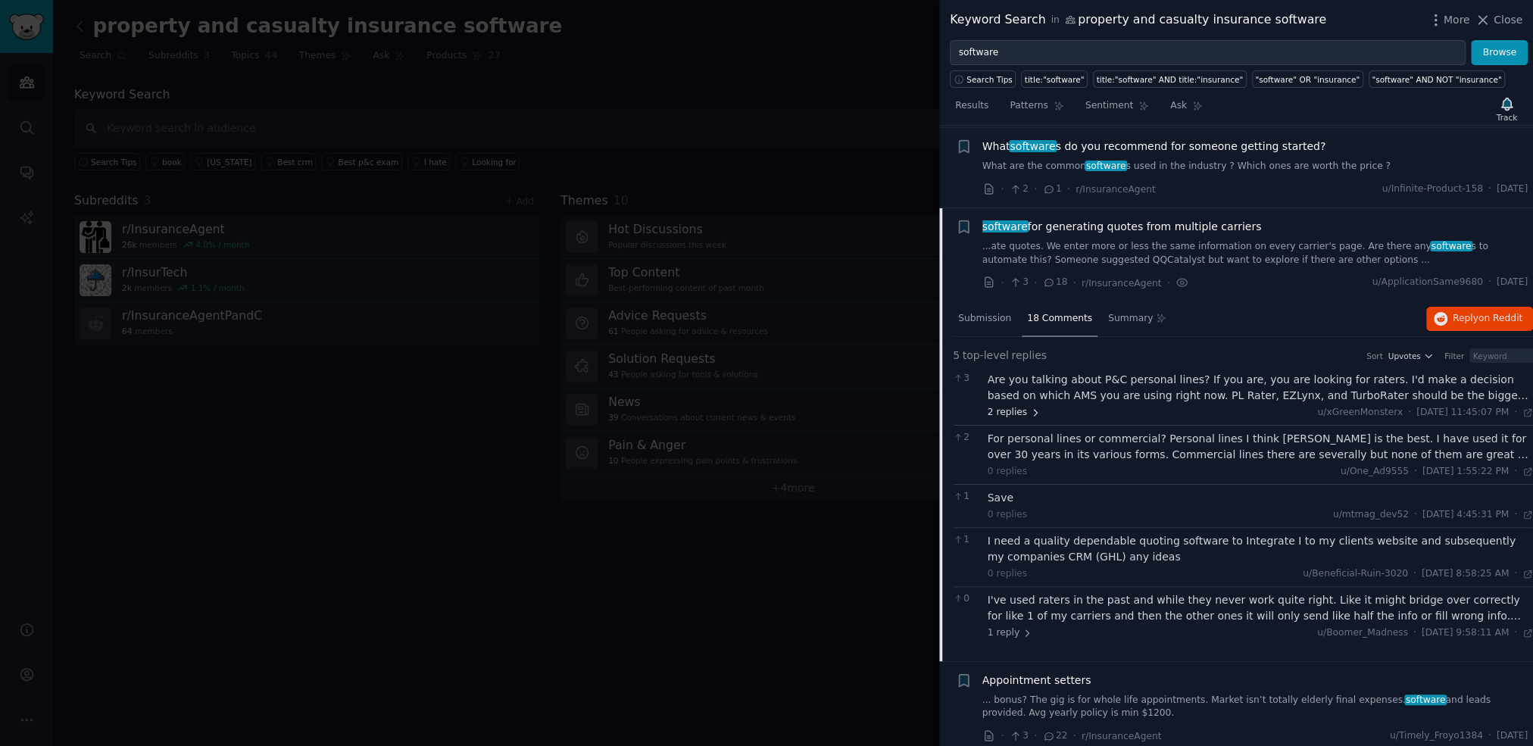
click at [1009, 406] on span "2 replies" at bounding box center [1013, 413] width 53 height 14
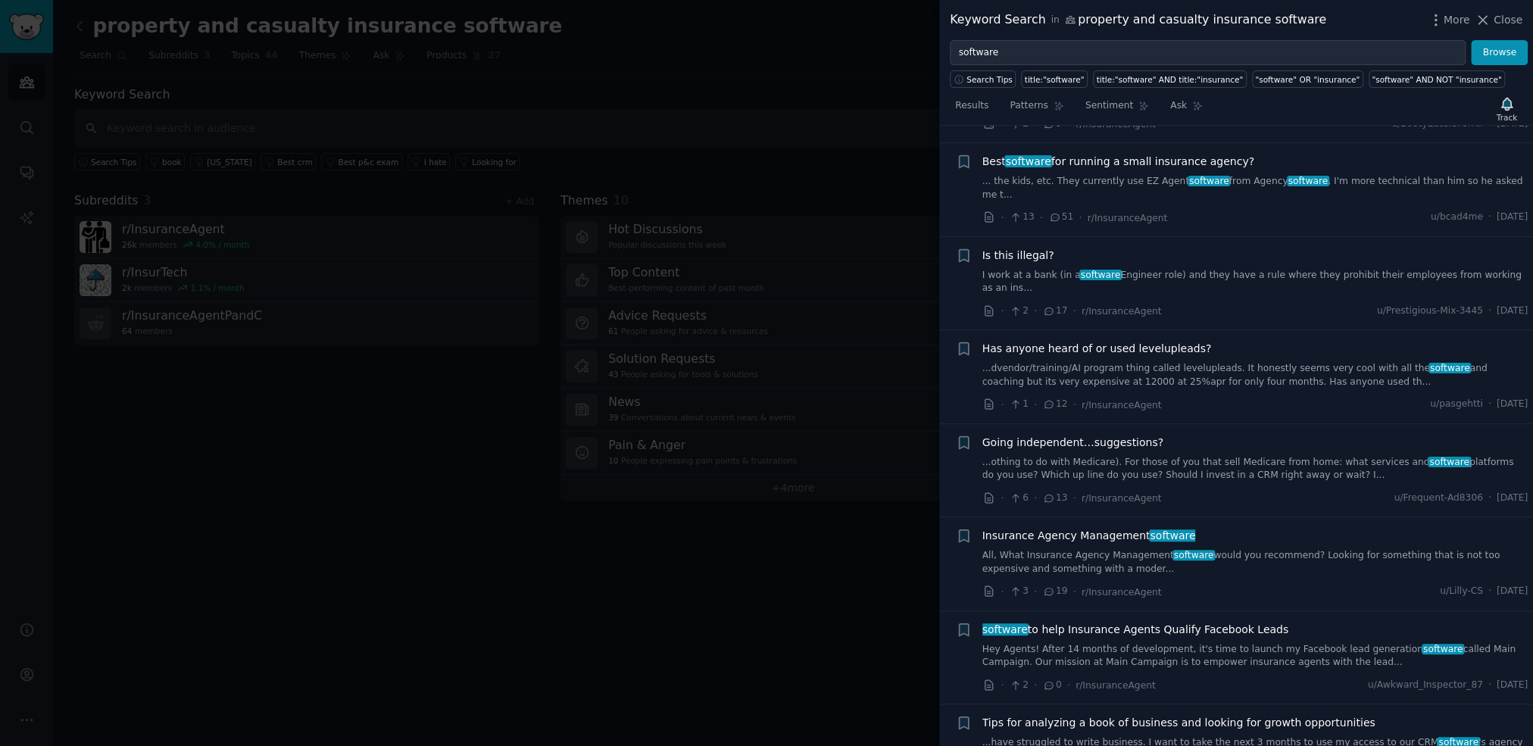
scroll to position [8934, 0]
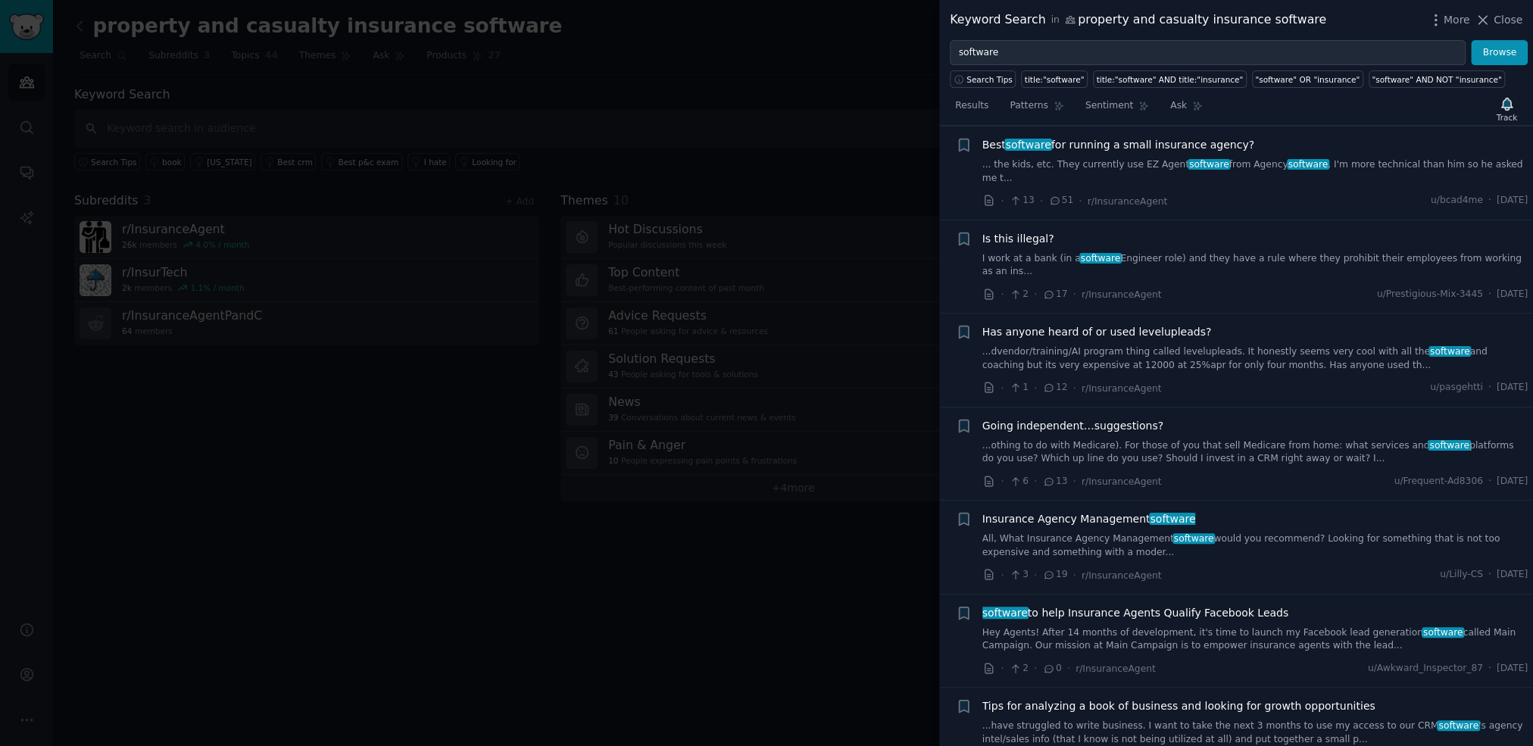
click at [1187, 533] on span "software" at bounding box center [1193, 538] width 42 height 11
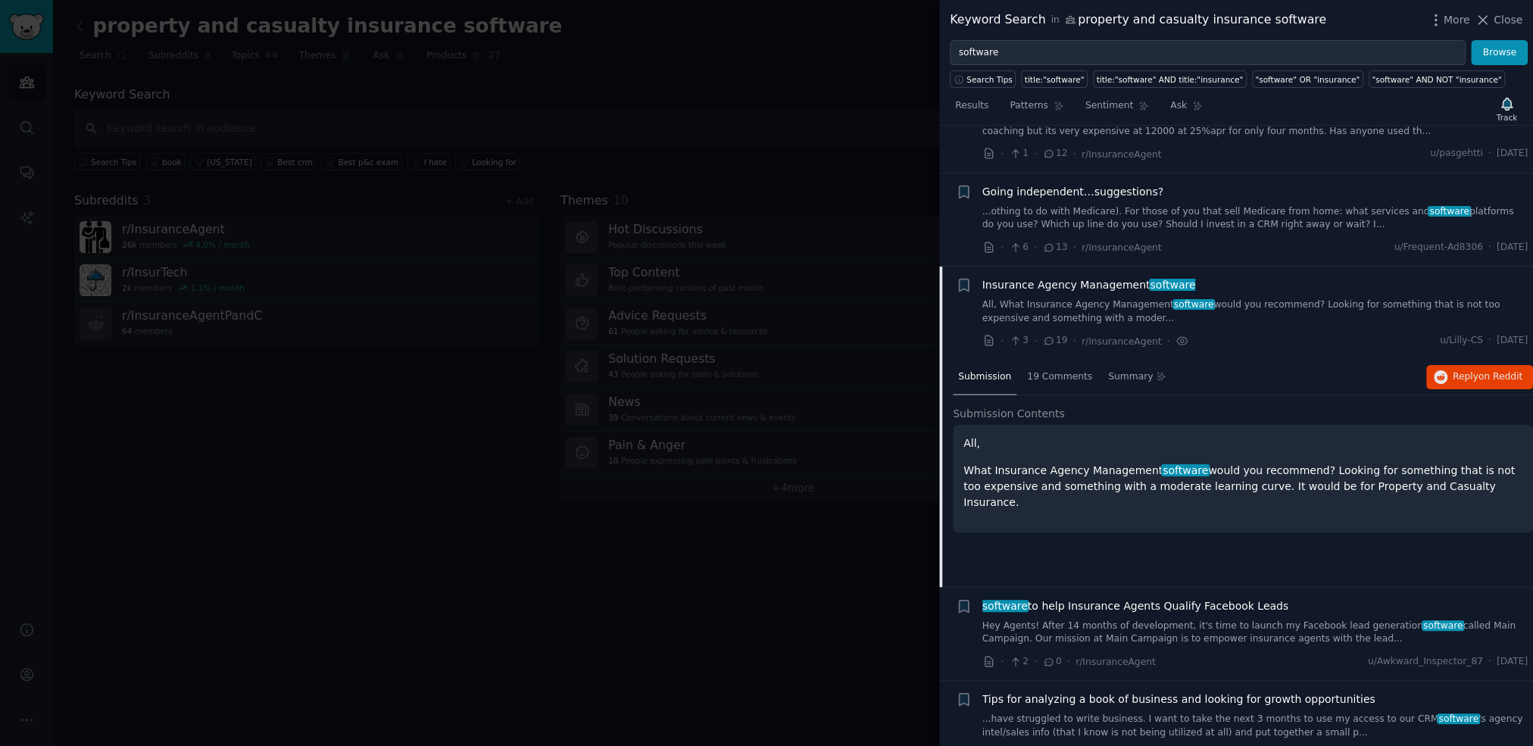
scroll to position [8733, 0]
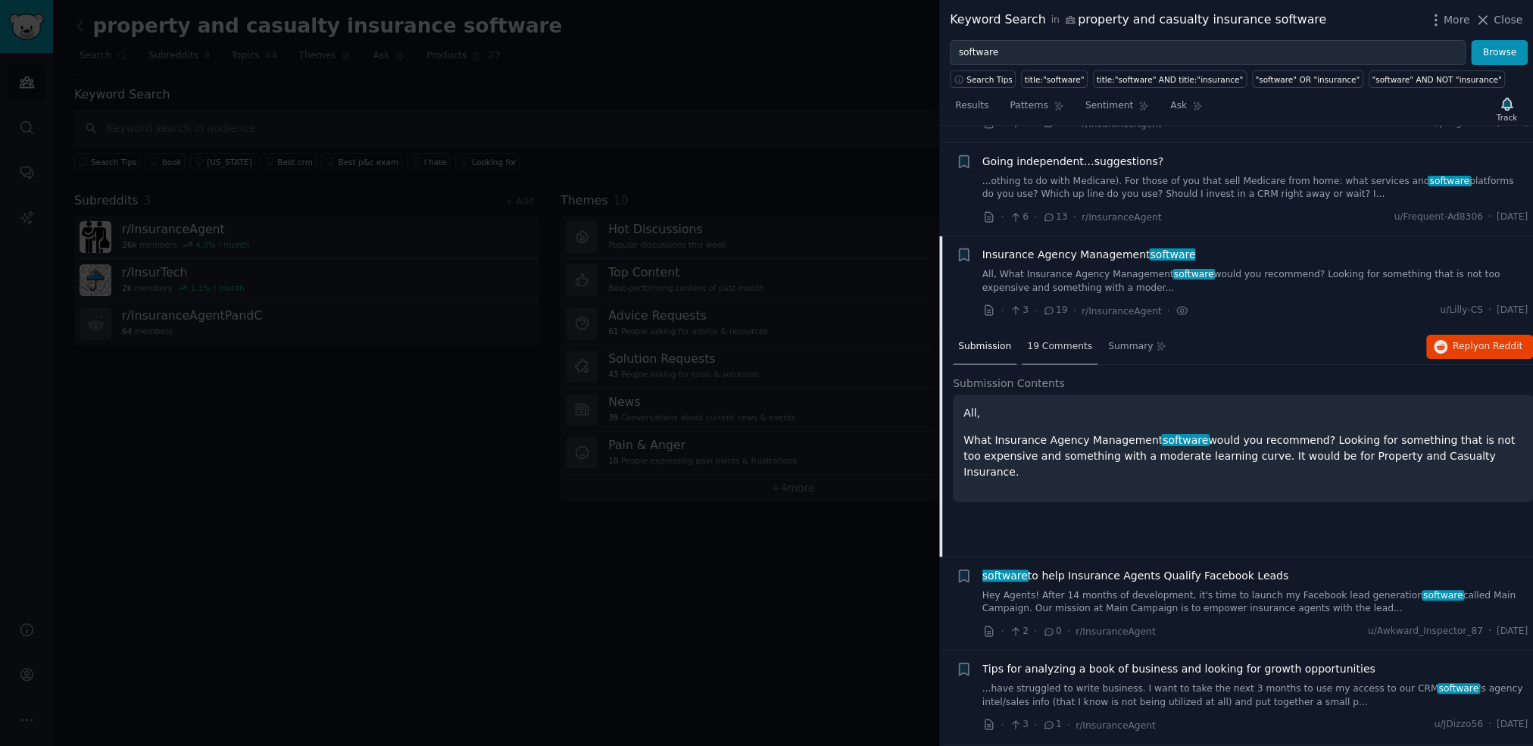
click at [1052, 340] on span "19 Comments" at bounding box center [1059, 347] width 65 height 14
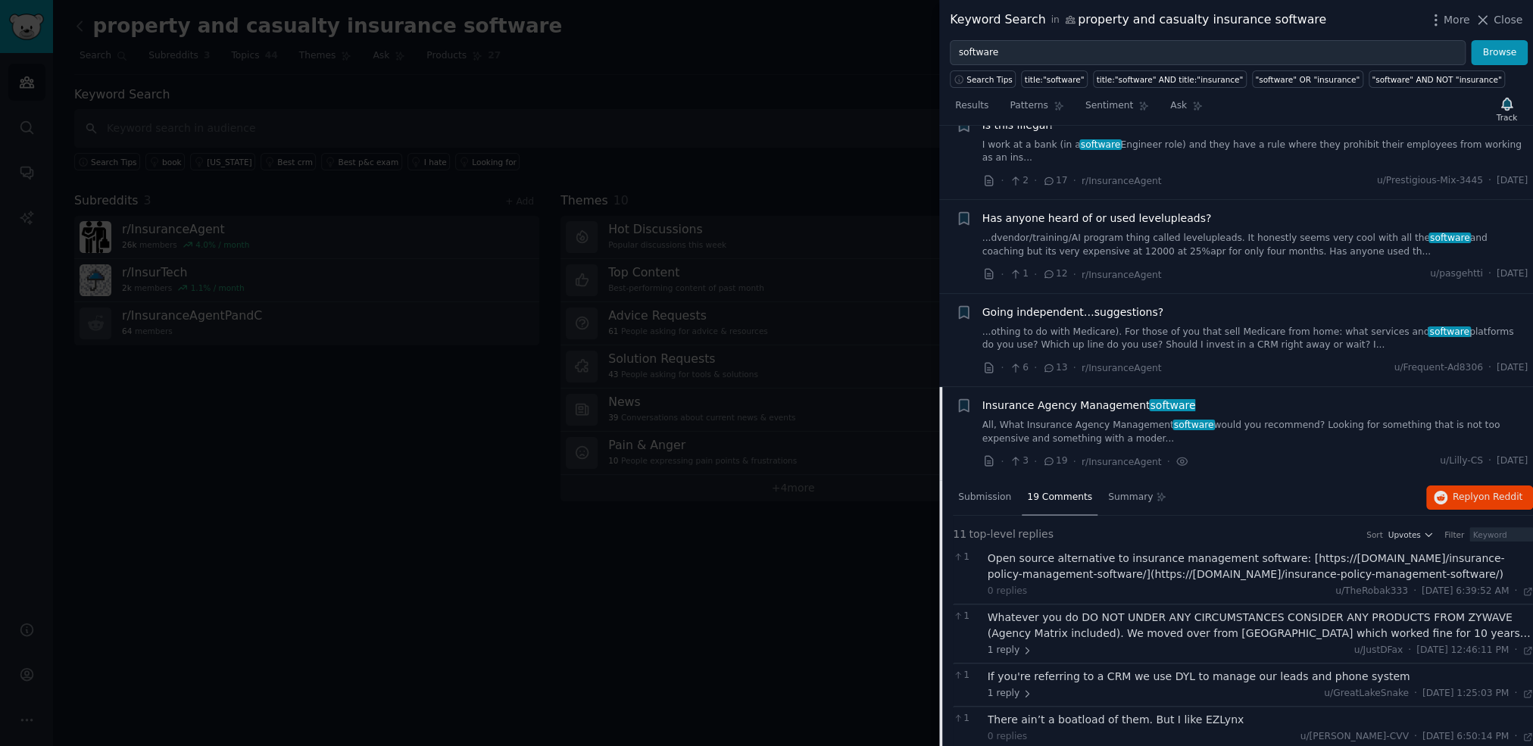
scroll to position [8578, 0]
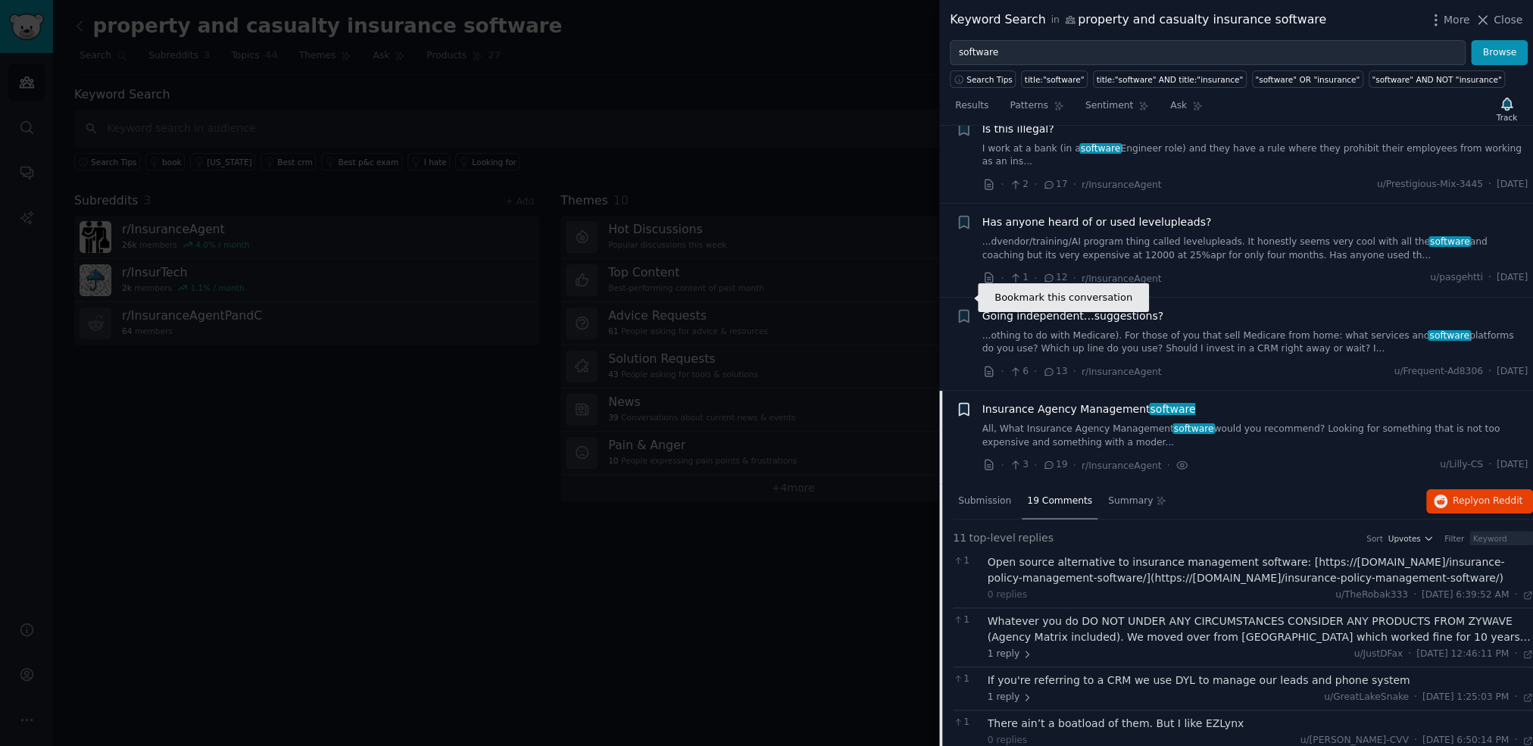
click at [962, 404] on icon "button" at bounding box center [963, 410] width 9 height 12
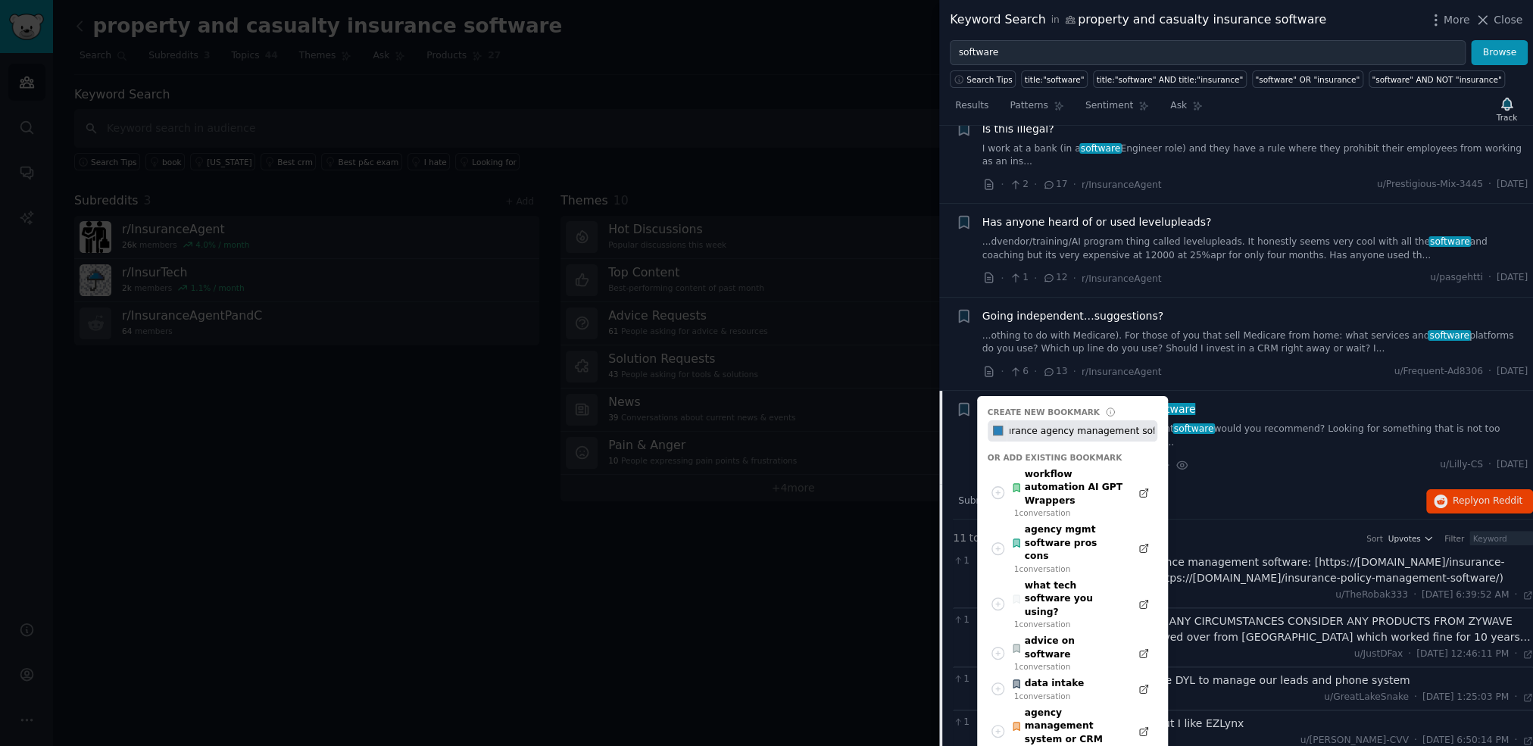
scroll to position [0, 23]
type input "insurance agency management software"
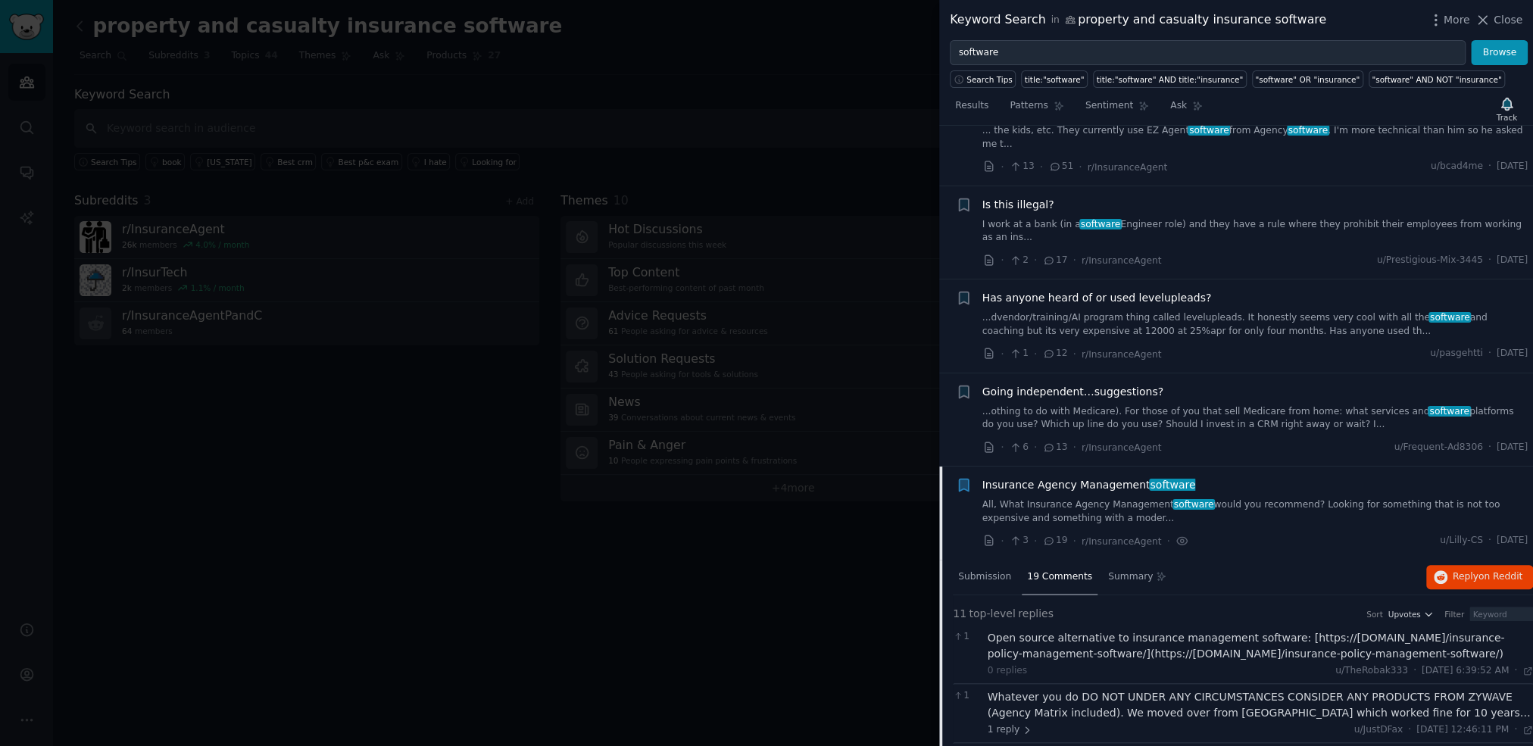
scroll to position [8502, 0]
click at [1070, 478] on span "Insurance Agency Management software" at bounding box center [1089, 486] width 214 height 16
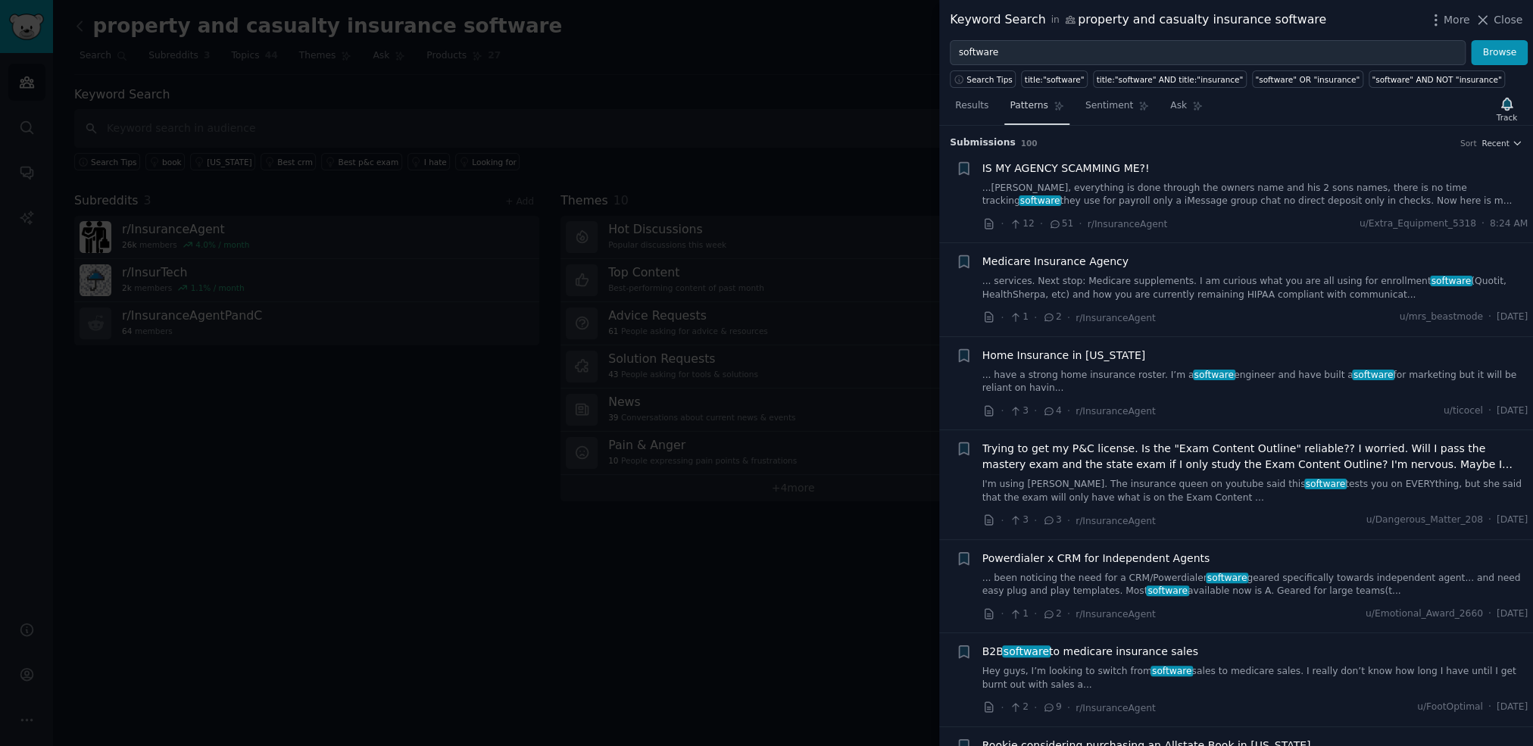
click at [1032, 108] on span "Patterns" at bounding box center [1028, 106] width 38 height 14
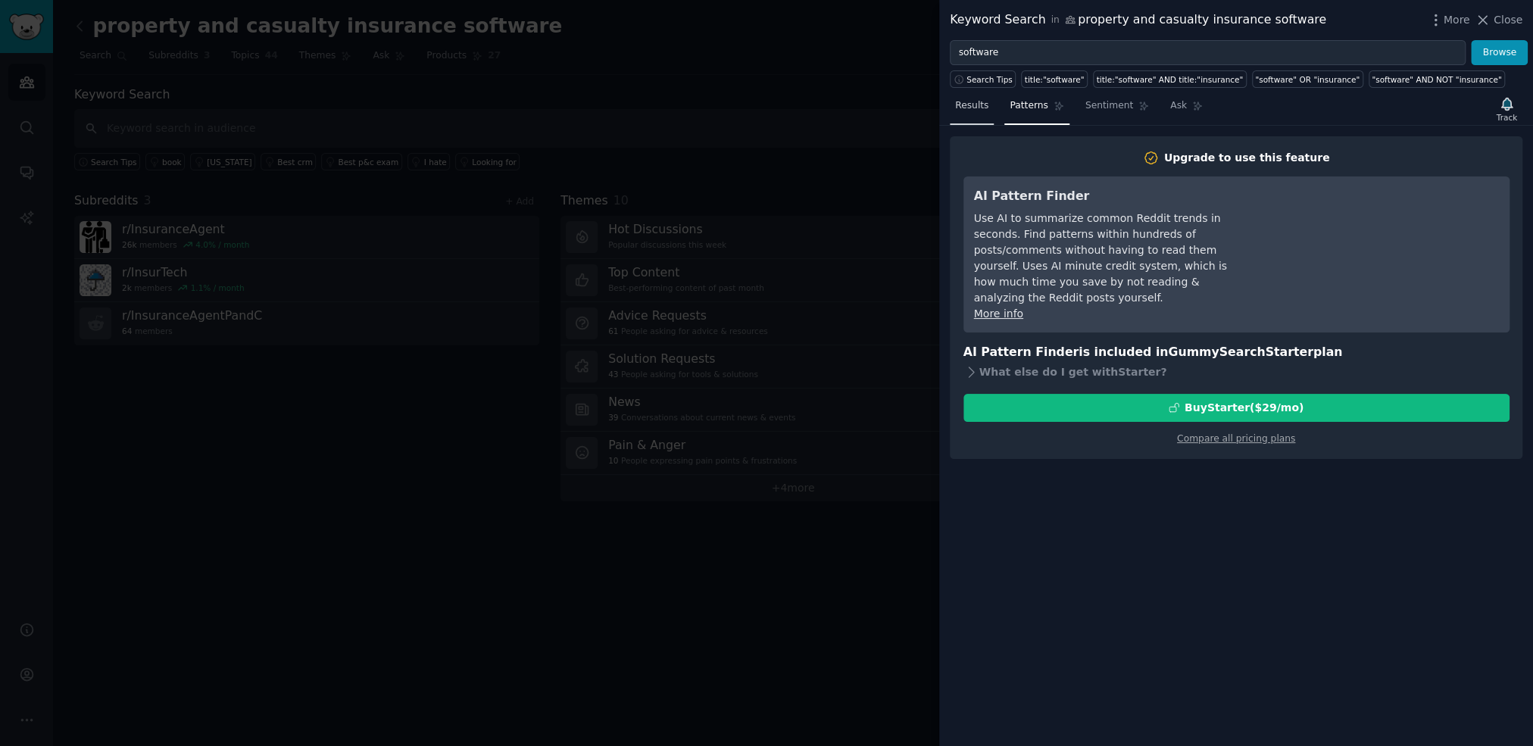
click at [969, 100] on span "Results" at bounding box center [971, 106] width 33 height 14
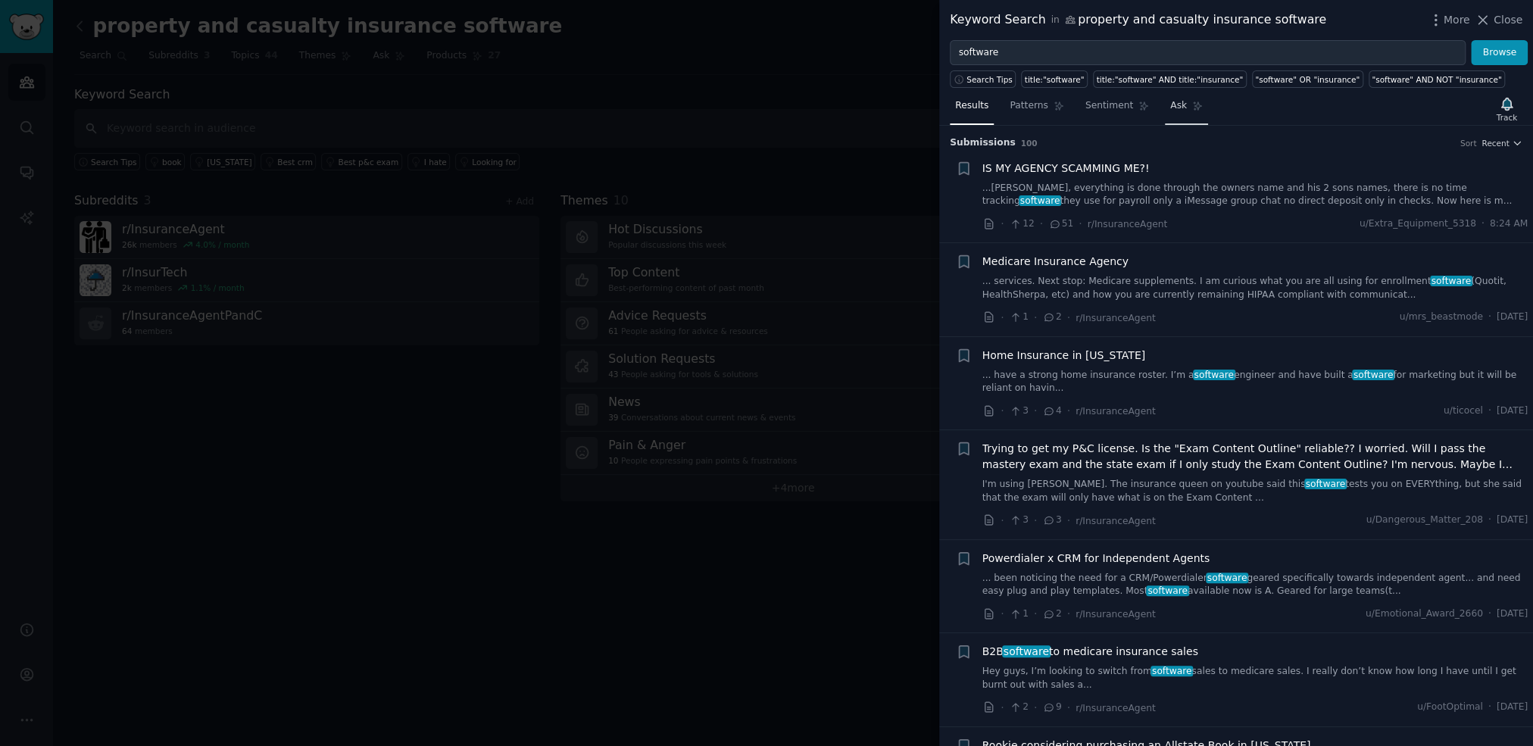
click at [1174, 104] on link "Ask" at bounding box center [1186, 109] width 43 height 31
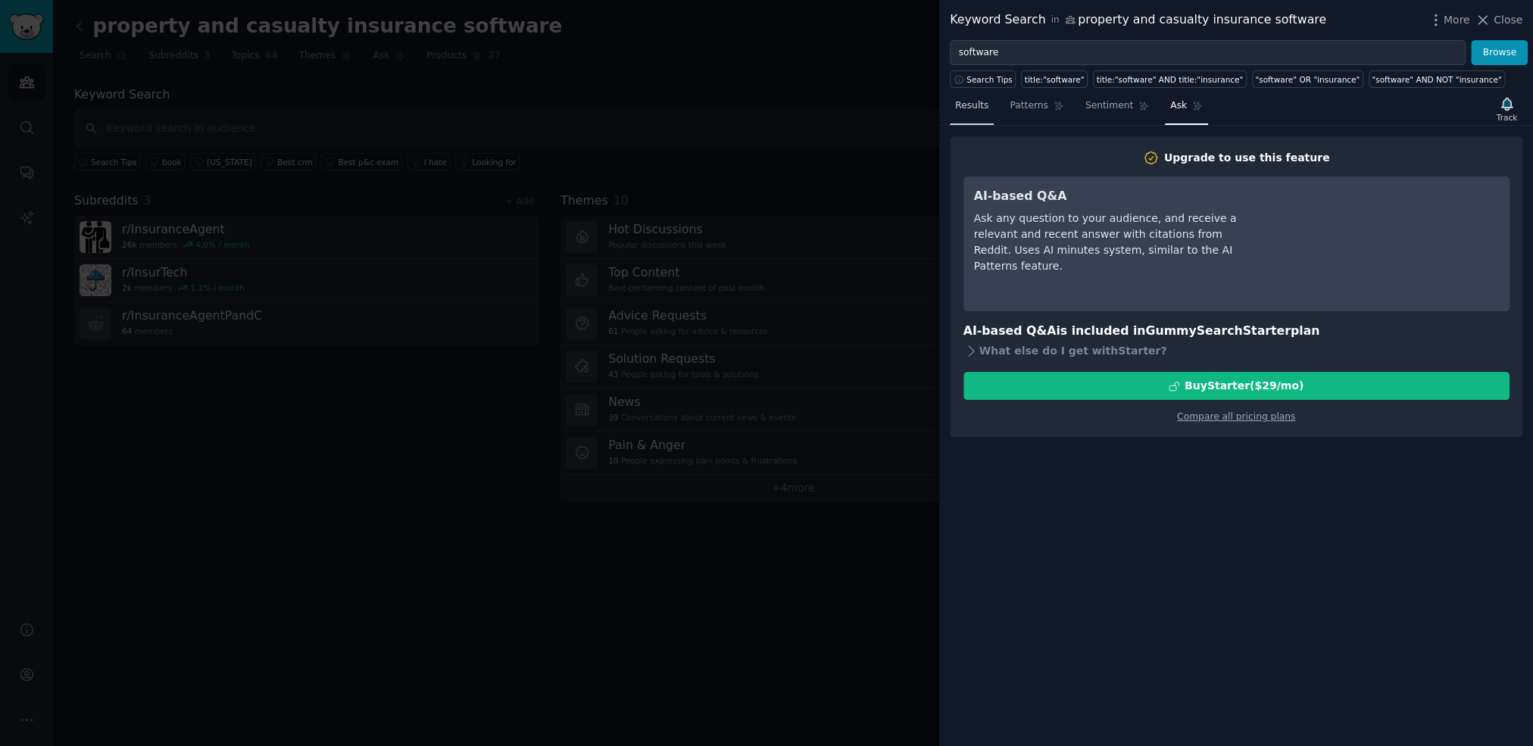
click at [964, 102] on span "Results" at bounding box center [971, 106] width 33 height 14
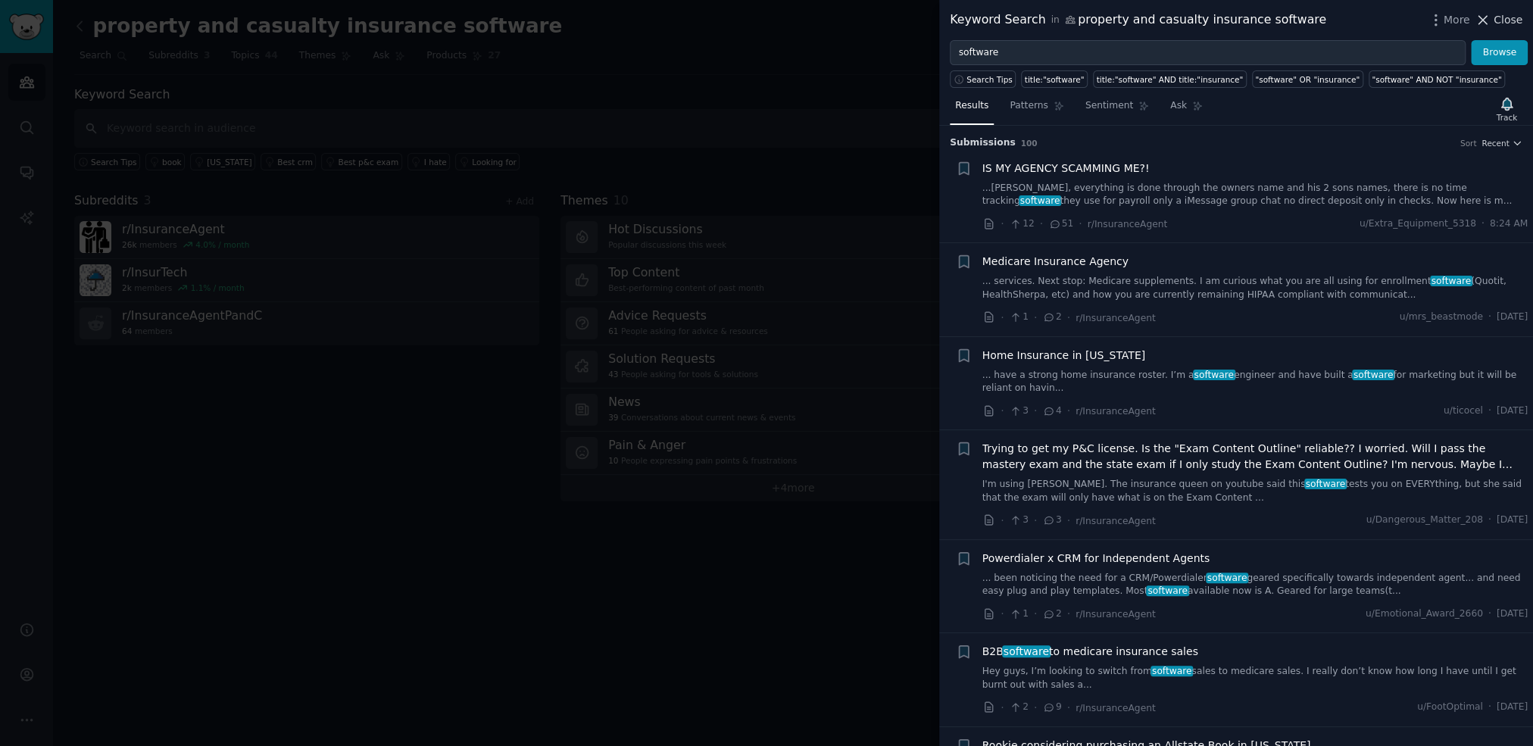
click at [1510, 19] on span "Close" at bounding box center [1507, 20] width 29 height 16
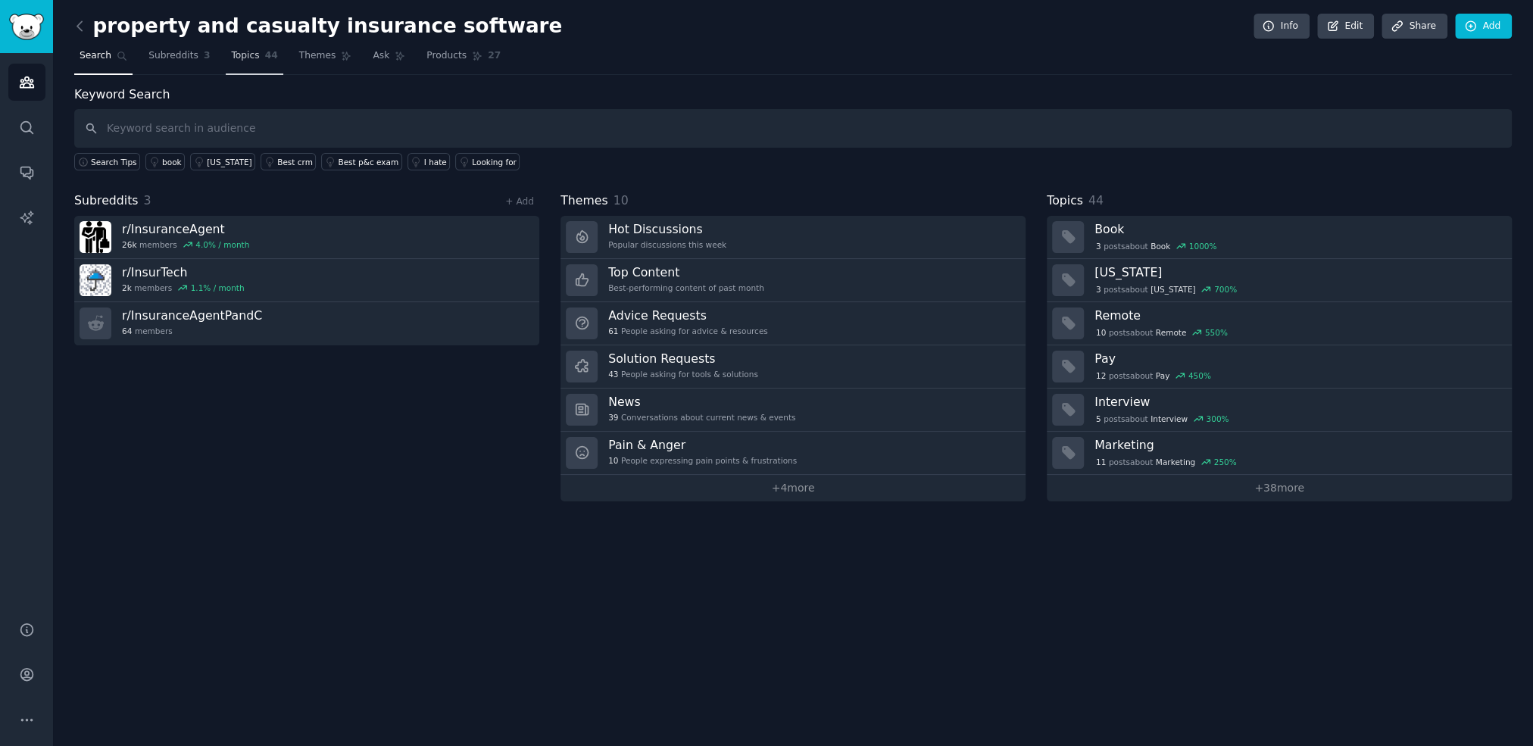
click at [238, 52] on span "Topics" at bounding box center [245, 56] width 28 height 14
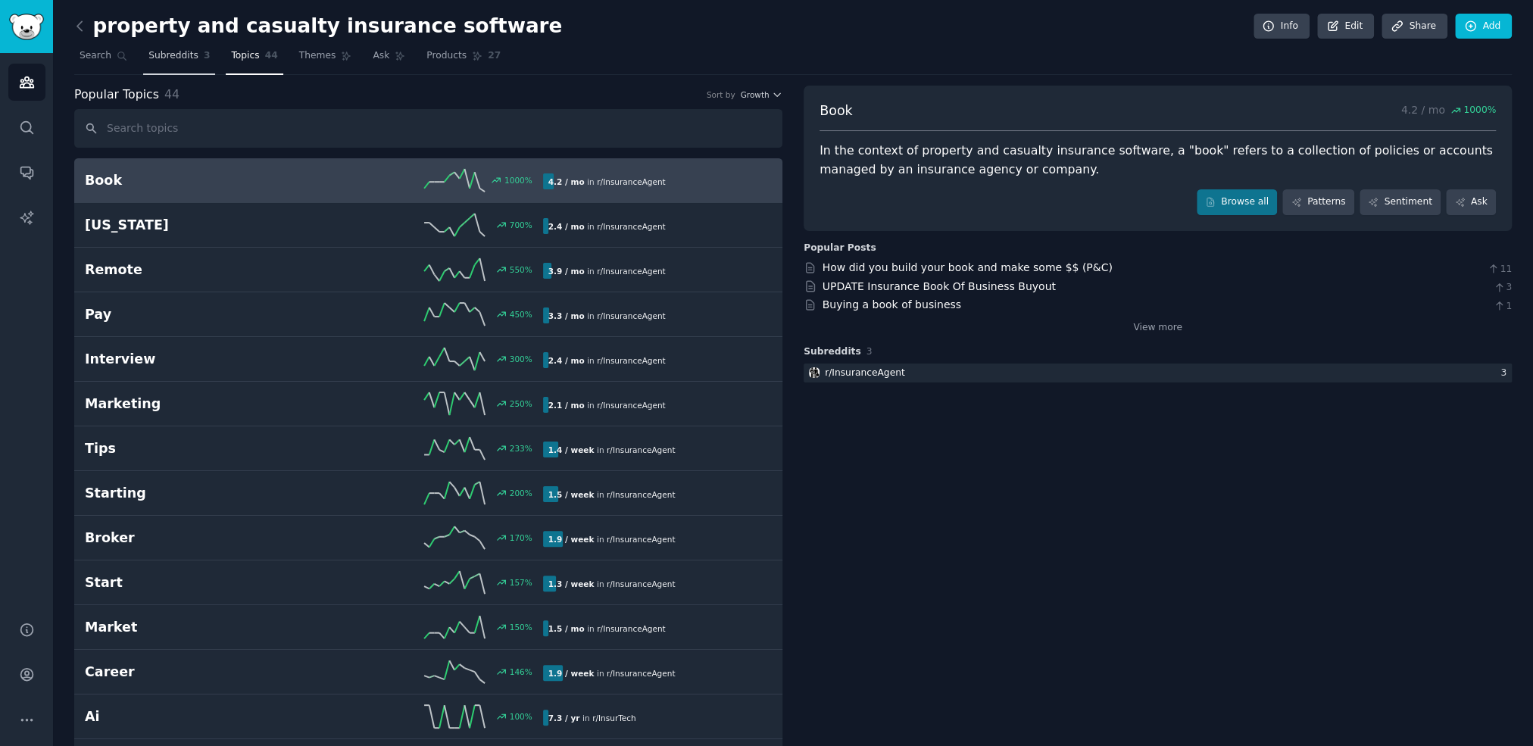
click at [175, 55] on span "Subreddits" at bounding box center [173, 56] width 50 height 14
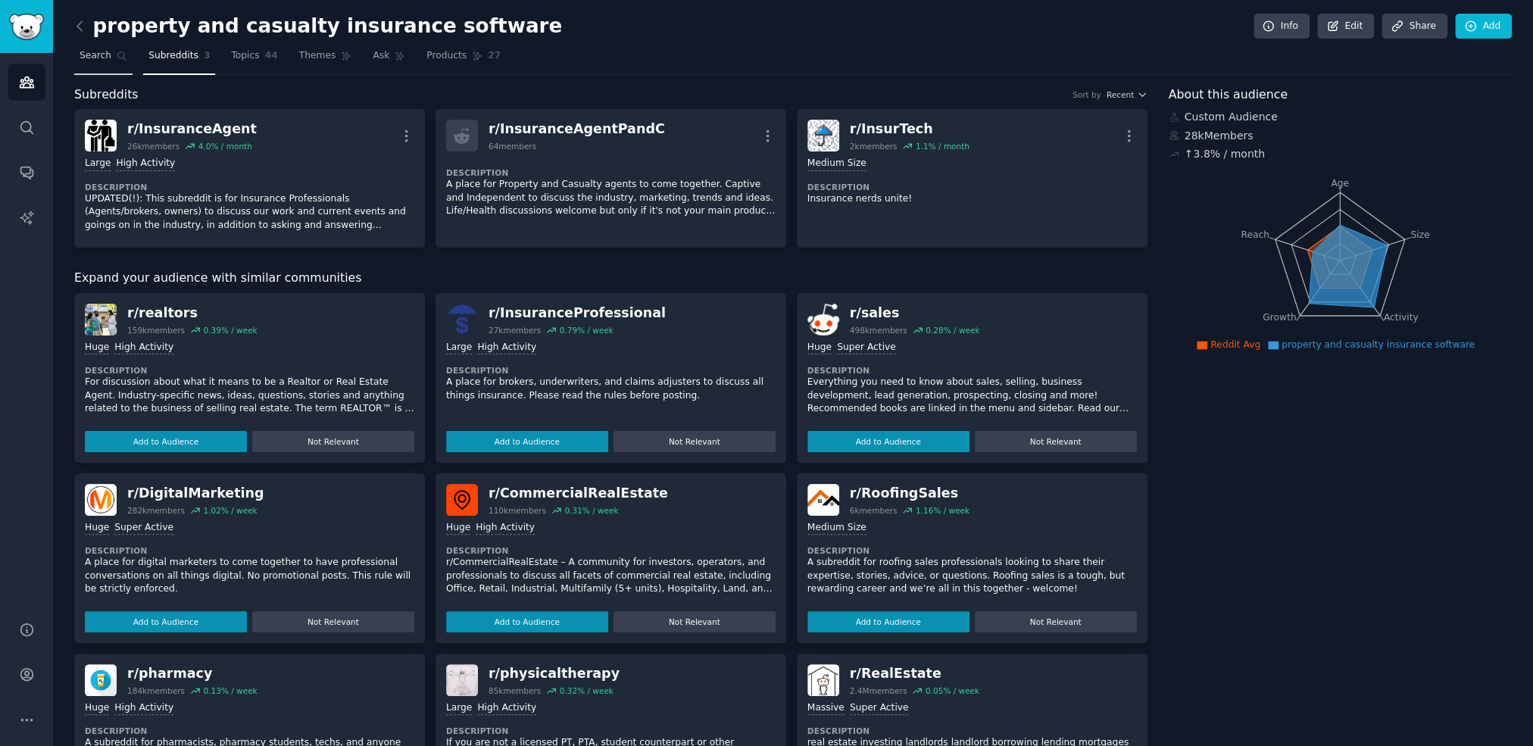
click at [88, 55] on span "Search" at bounding box center [96, 56] width 32 height 14
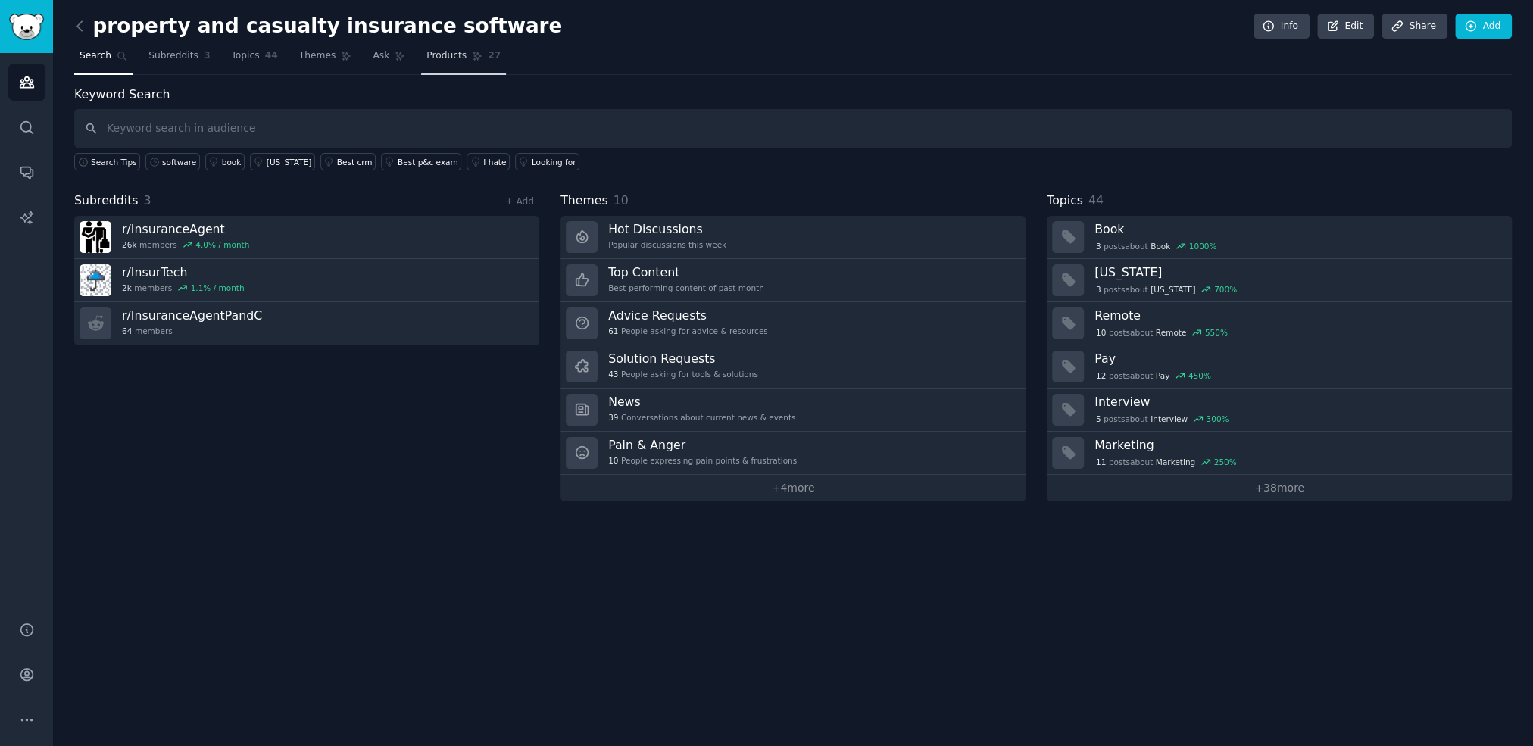
click at [434, 52] on span "Products" at bounding box center [446, 56] width 40 height 14
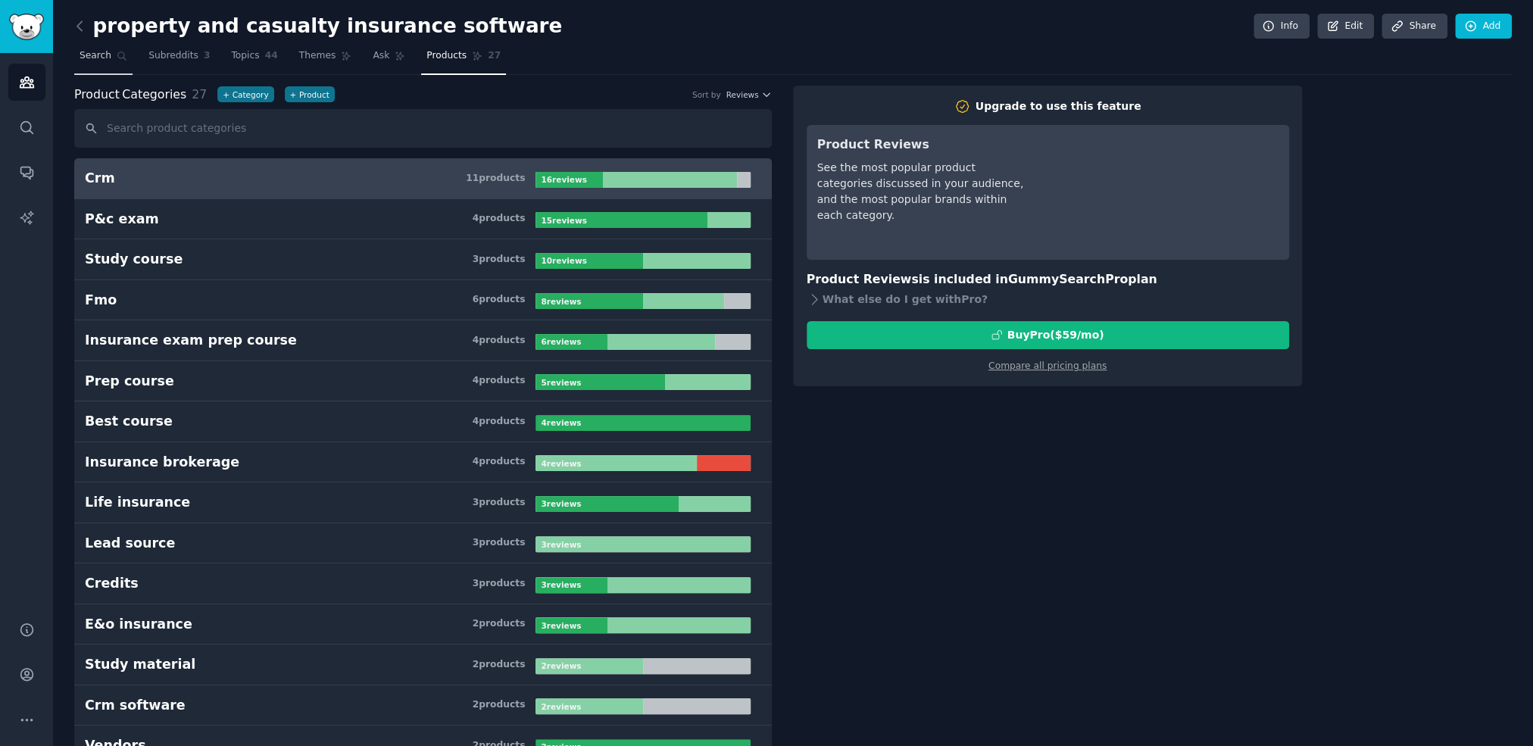
click at [101, 55] on span "Search" at bounding box center [96, 56] width 32 height 14
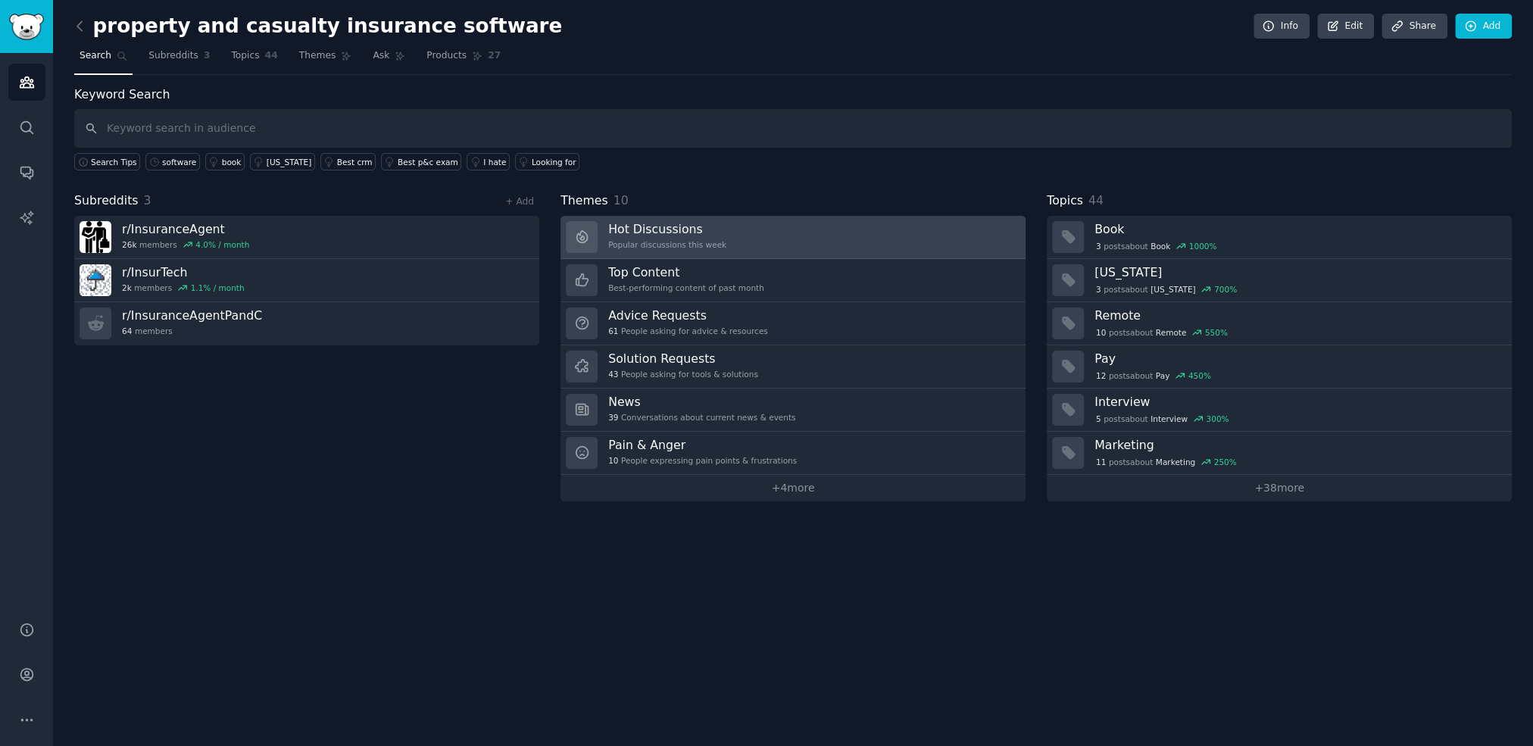
click at [721, 237] on link "Hot Discussions Popular discussions this week" at bounding box center [792, 237] width 465 height 43
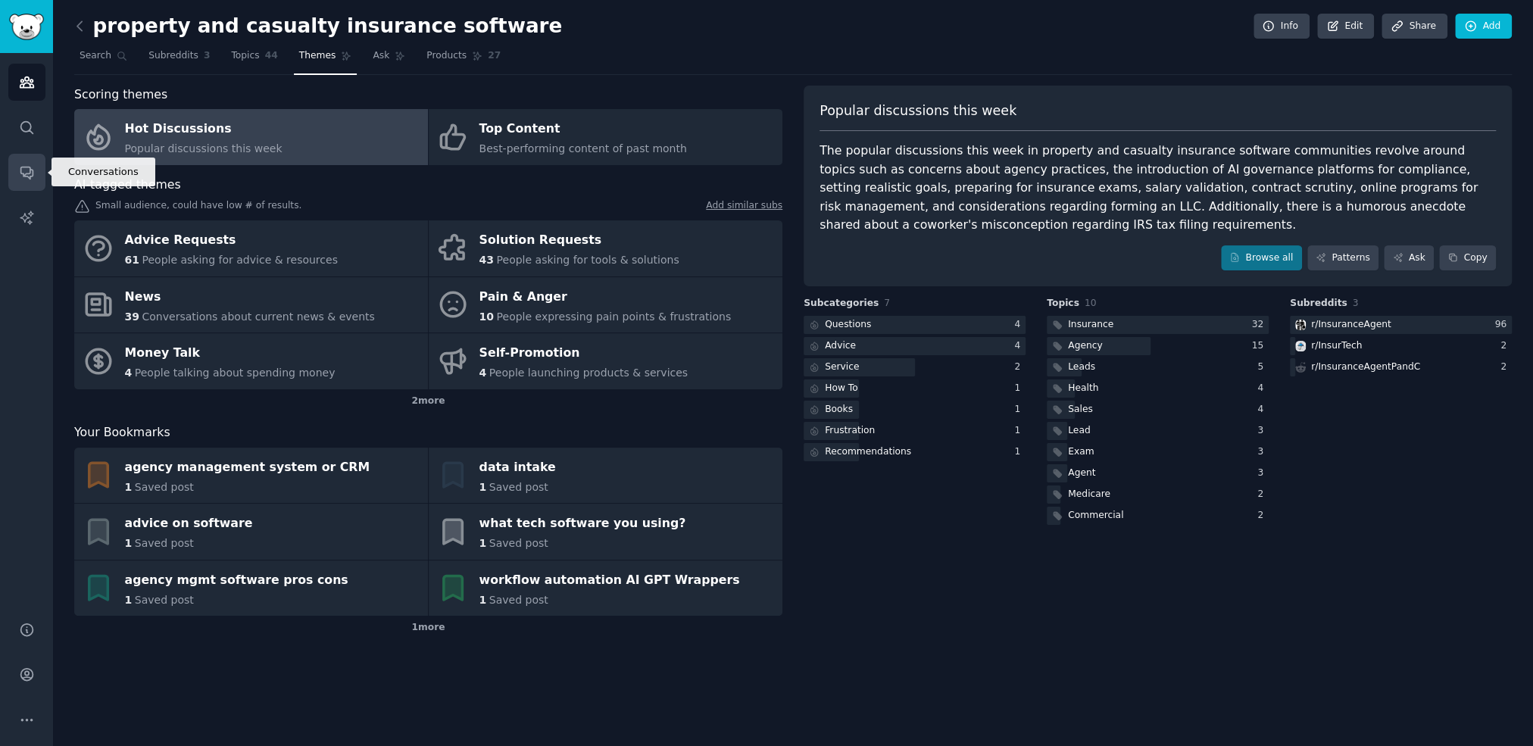
click at [25, 171] on icon "Sidebar" at bounding box center [27, 172] width 16 height 16
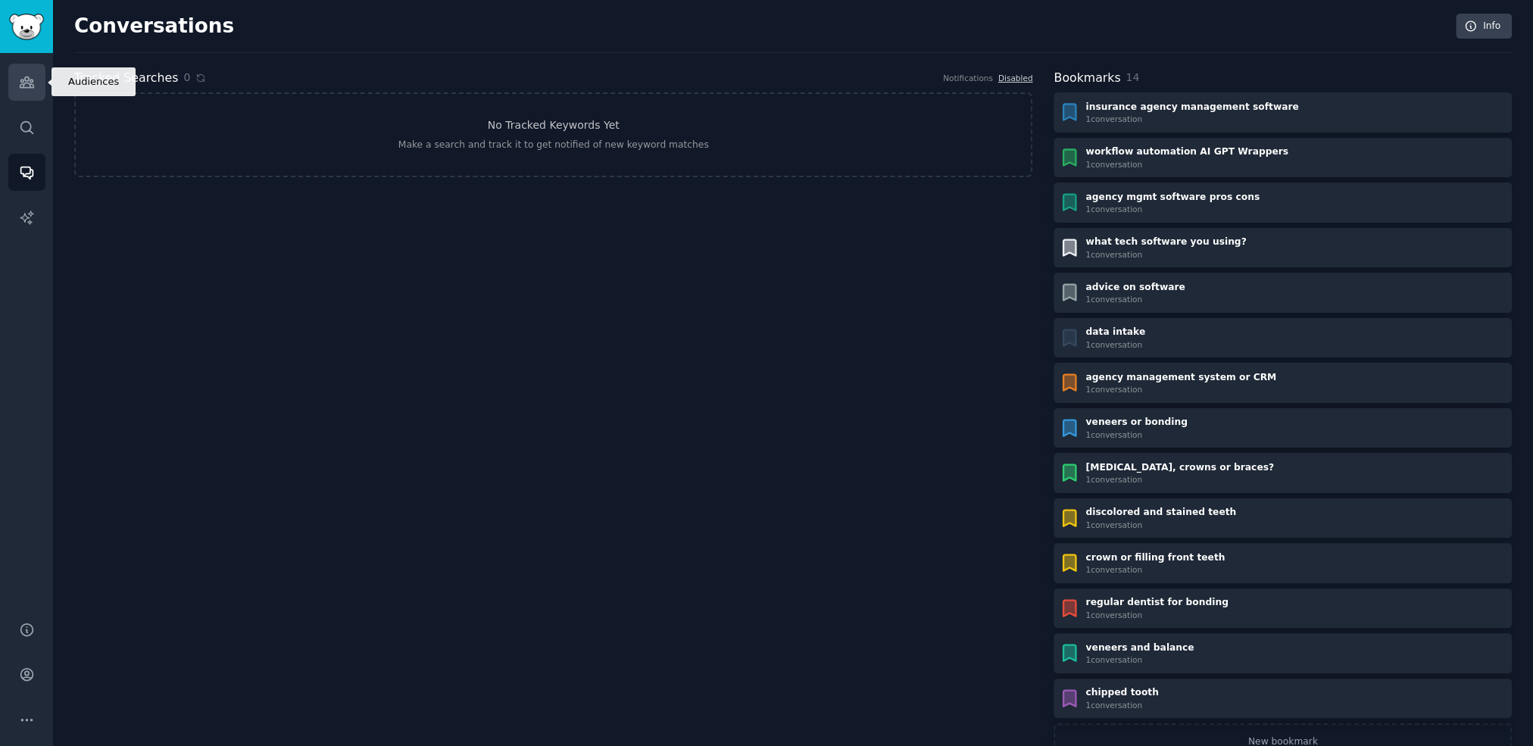
click at [23, 80] on icon "Sidebar" at bounding box center [27, 82] width 14 height 11
